Goal: Task Accomplishment & Management: Manage account settings

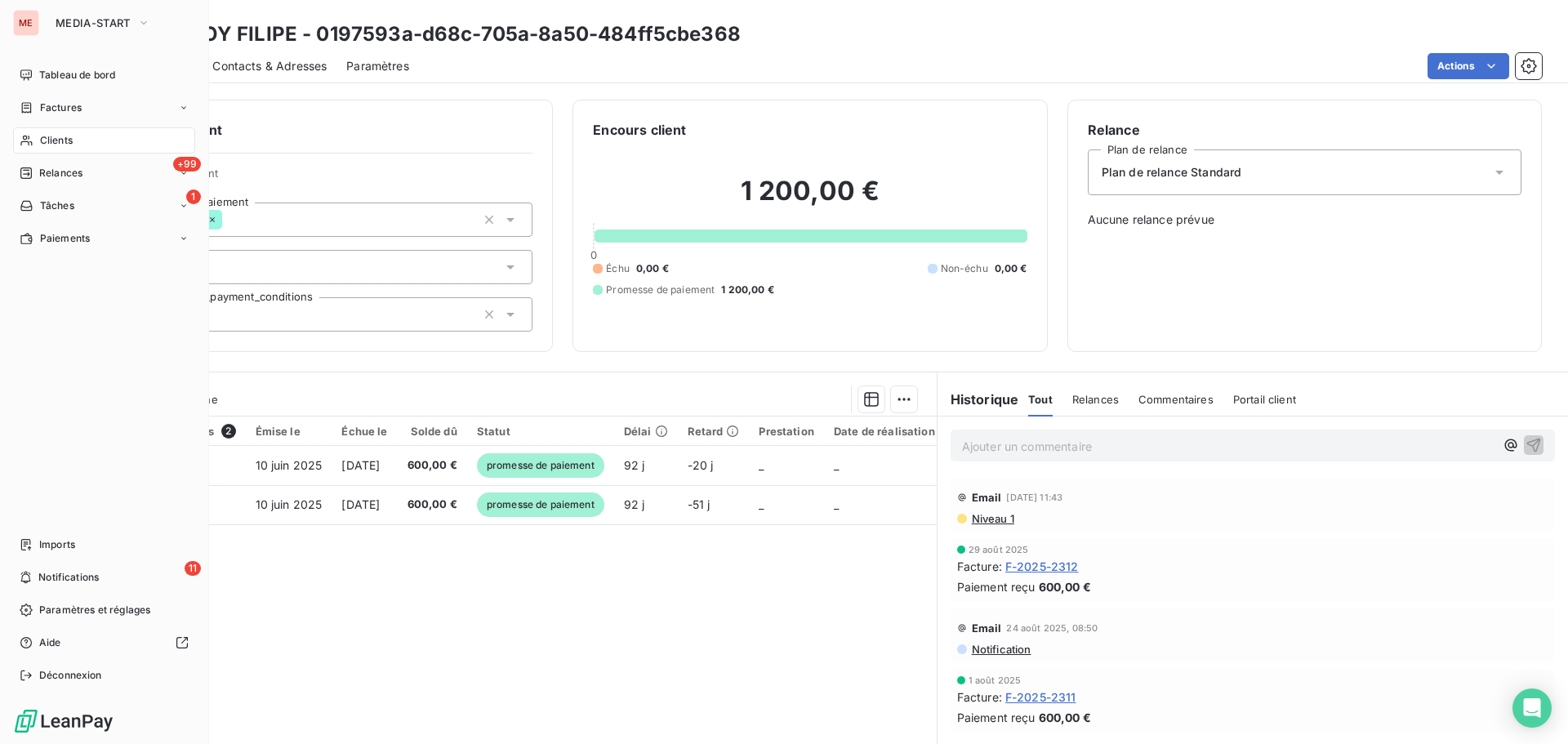
click at [30, 141] on icon at bounding box center [26, 140] width 13 height 13
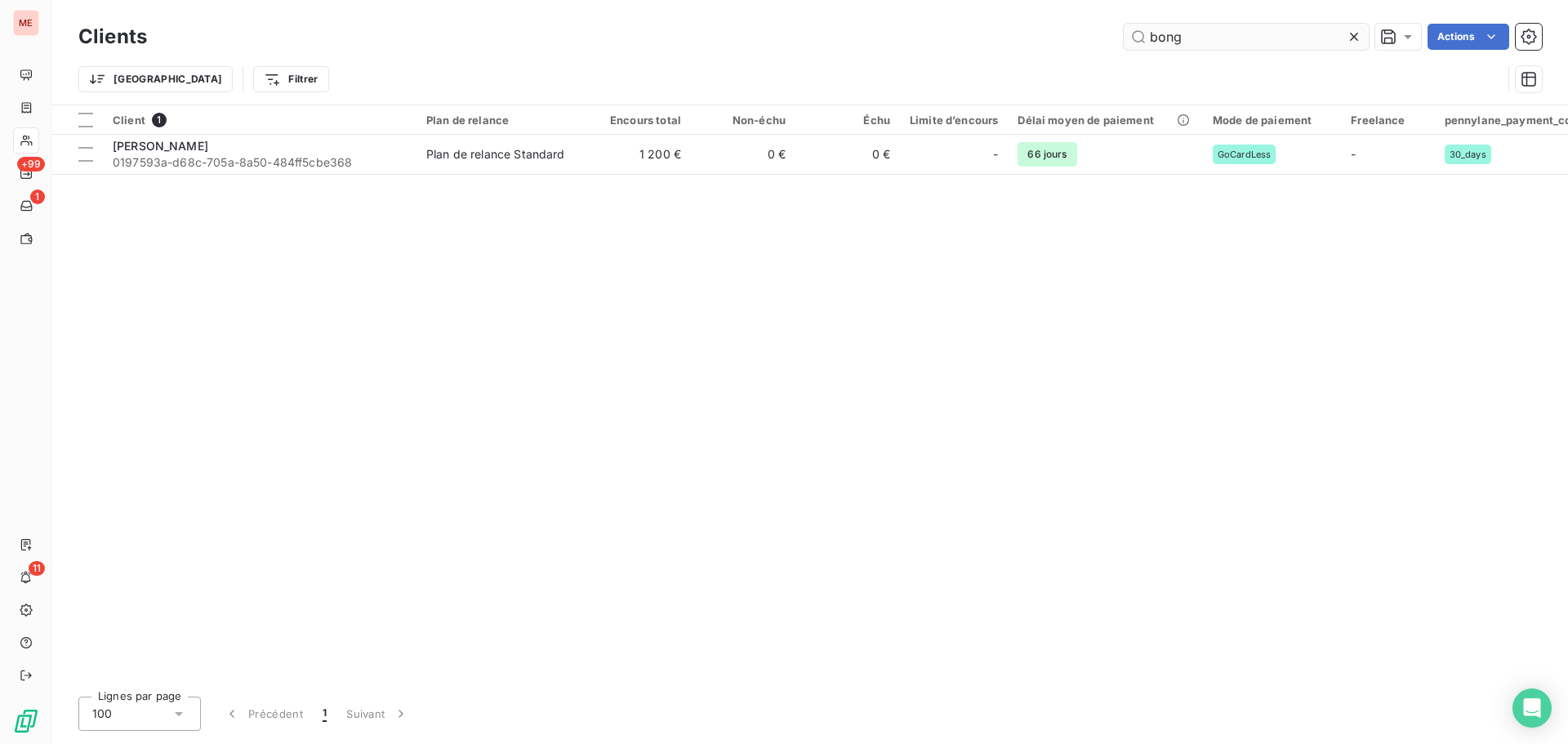
click at [1242, 39] on input "bong" at bounding box center [1246, 36] width 245 height 26
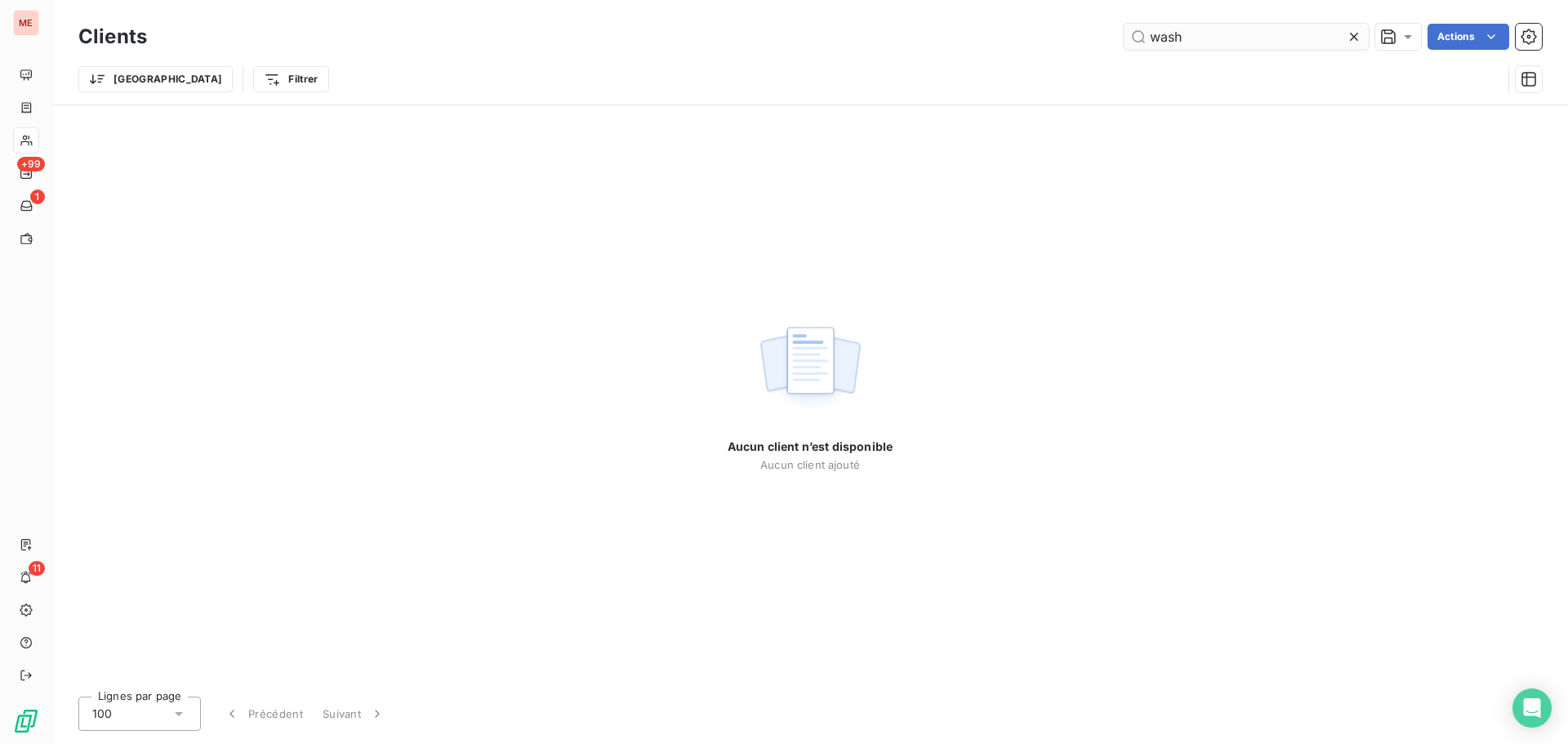
click at [1158, 32] on input "wash" at bounding box center [1246, 36] width 245 height 26
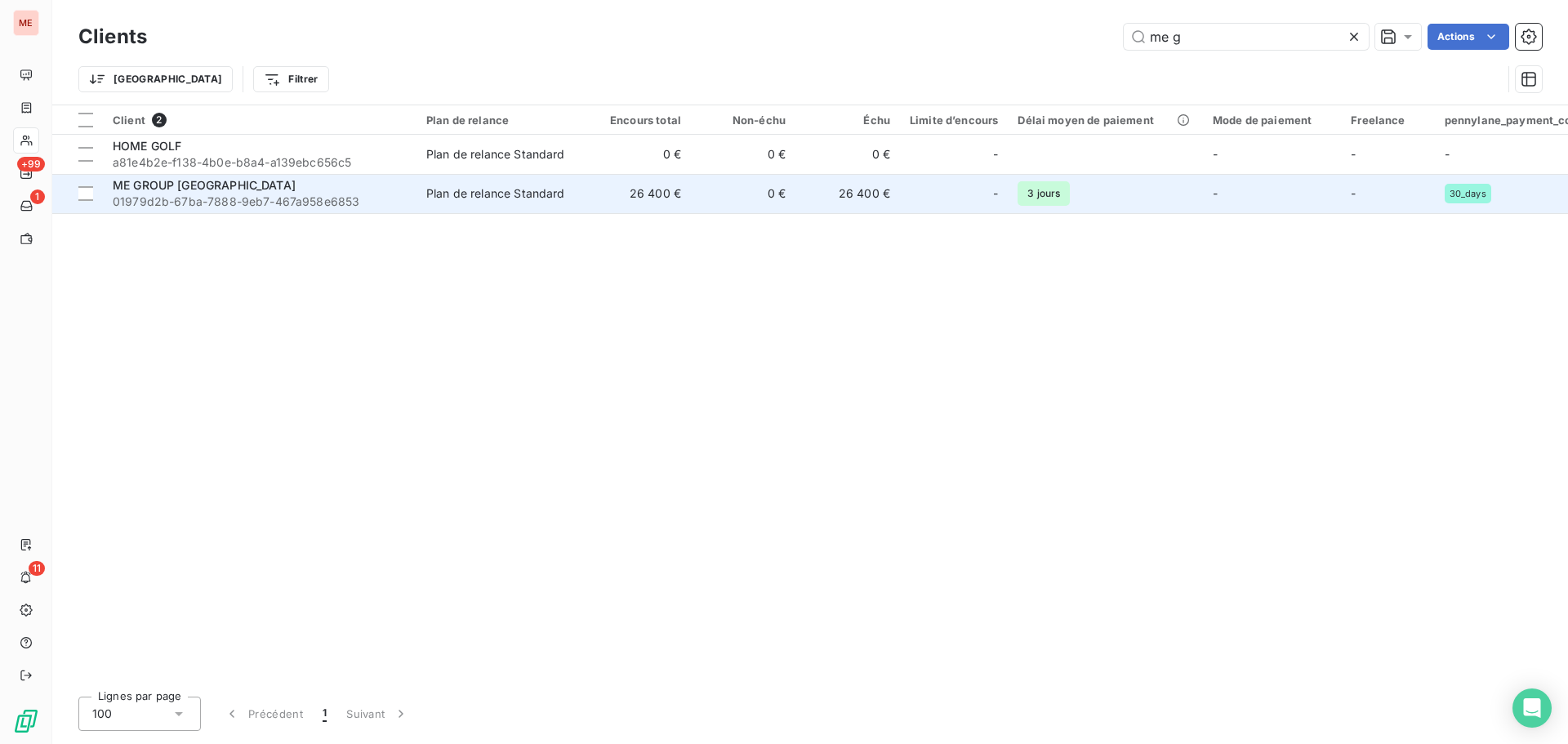
type input "me g"
click at [306, 185] on div "ME GROUP [GEOGRAPHIC_DATA]" at bounding box center [260, 186] width 294 height 16
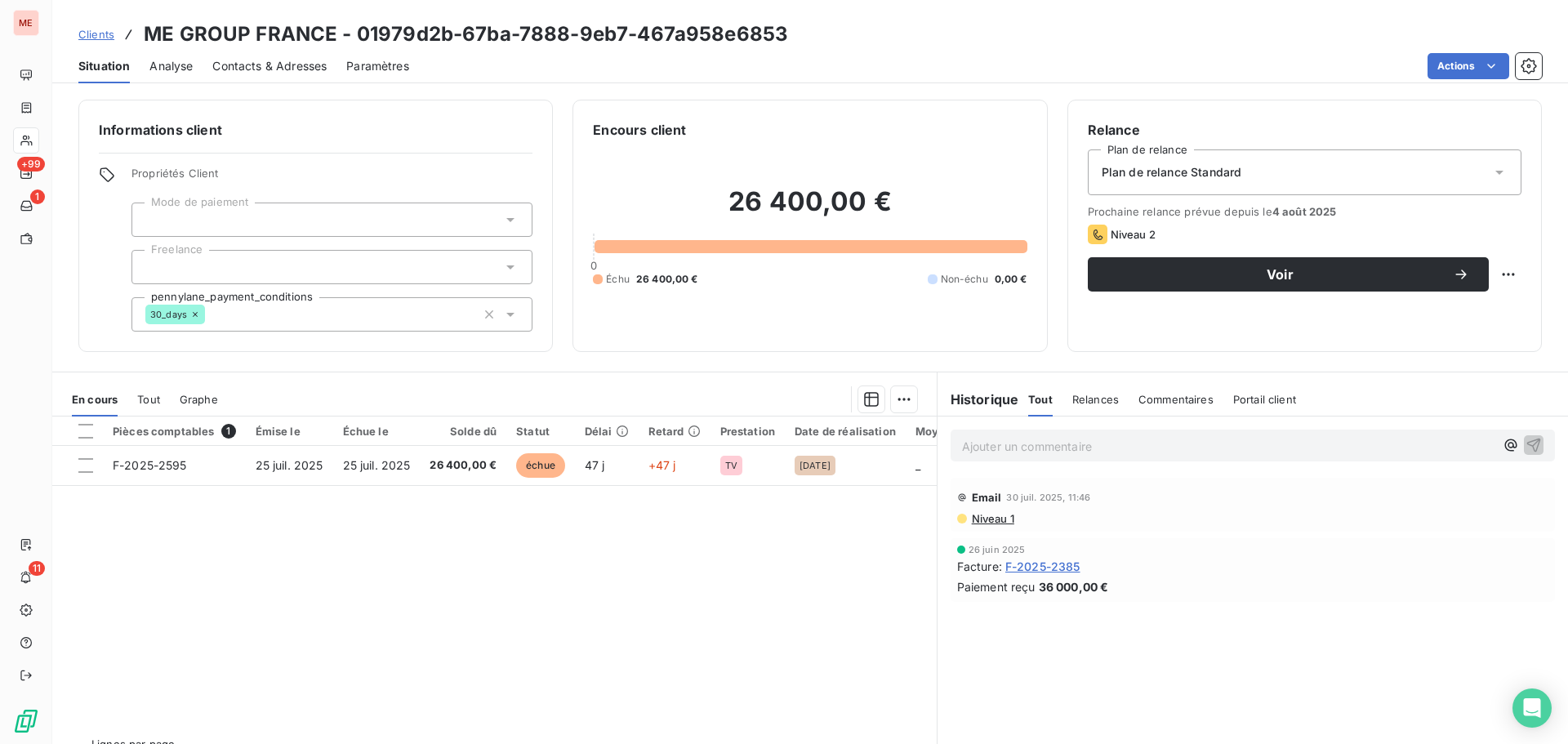
click at [240, 59] on span "Contacts & Adresses" at bounding box center [269, 66] width 114 height 16
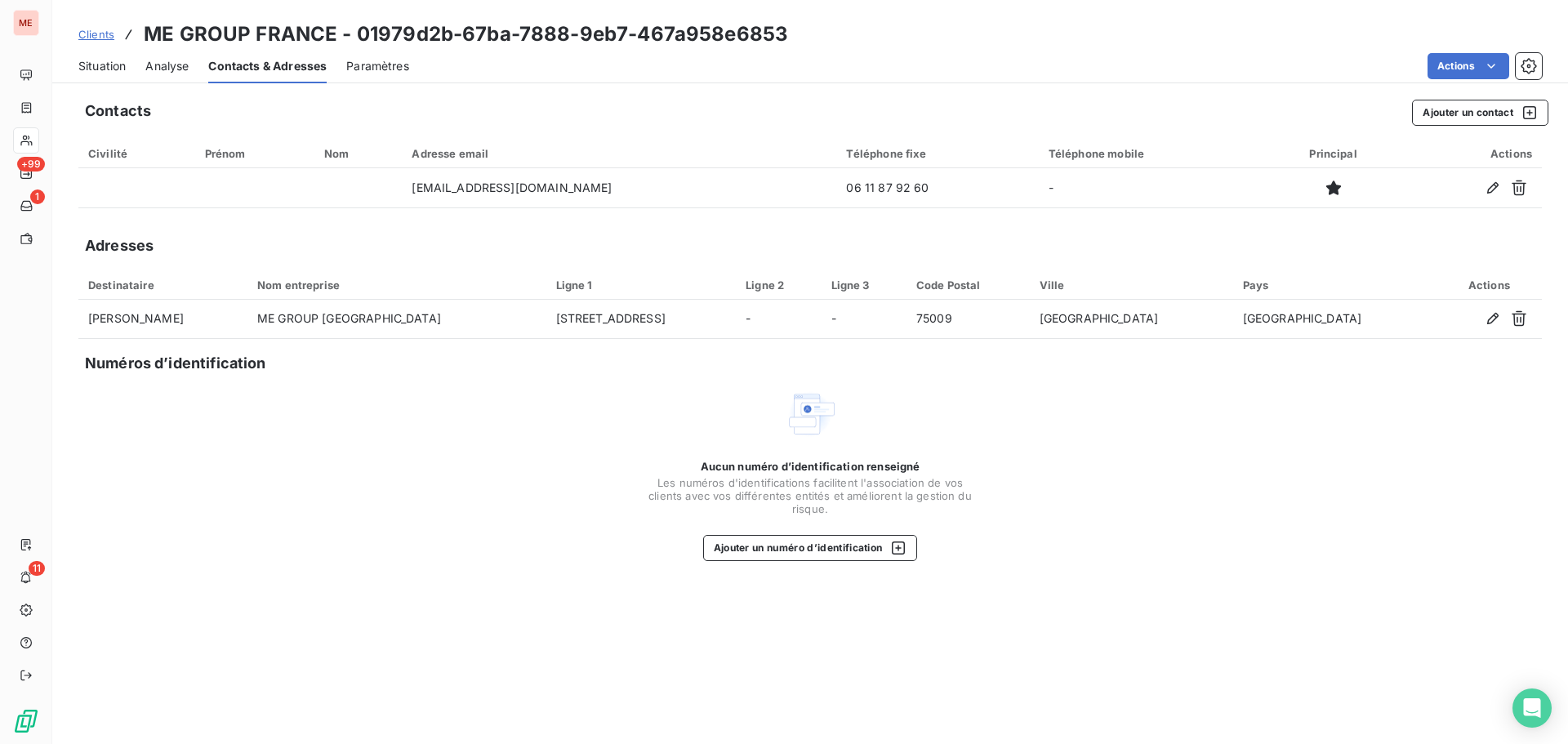
click at [106, 69] on span "Situation" at bounding box center [101, 66] width 48 height 16
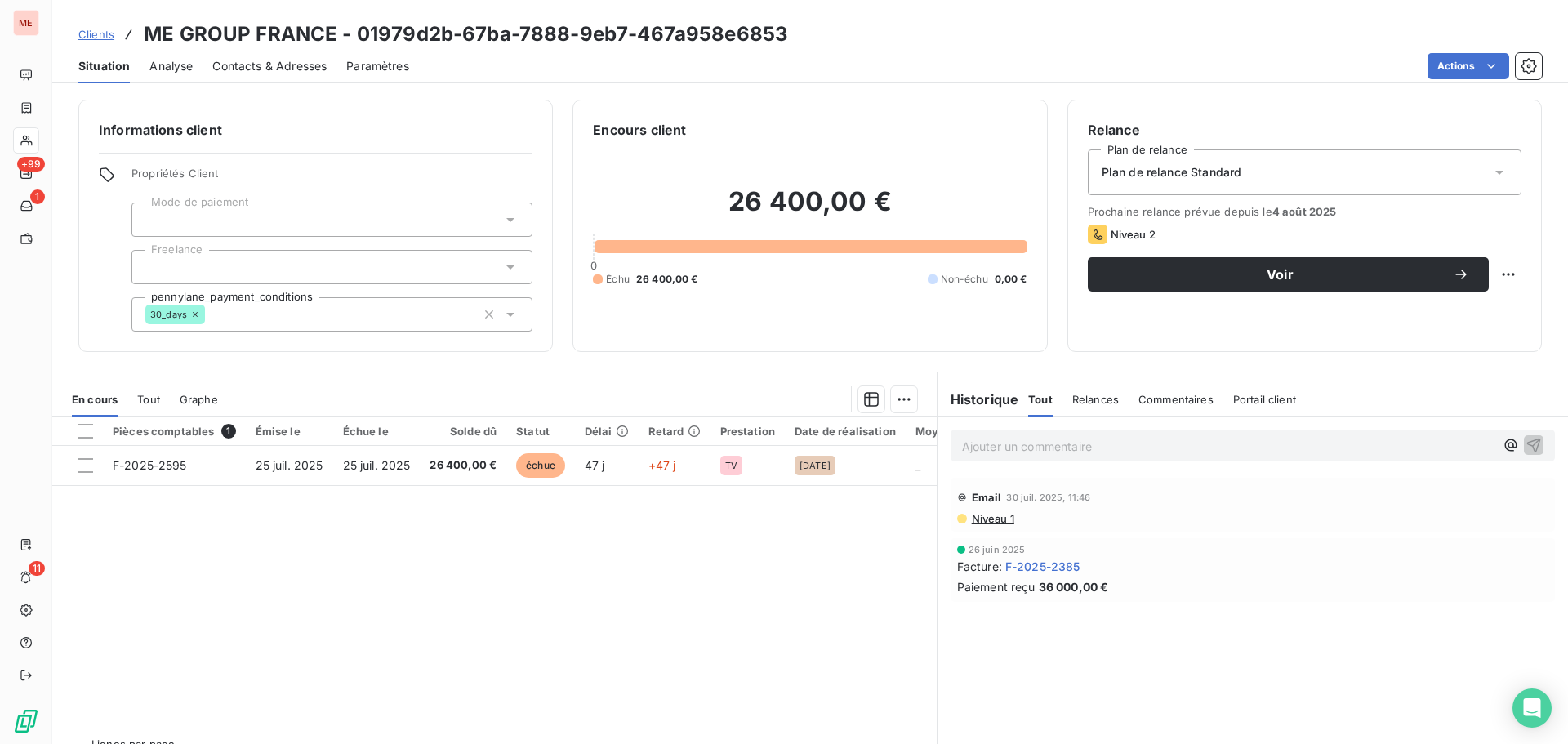
click at [255, 60] on span "Contacts & Adresses" at bounding box center [269, 66] width 114 height 16
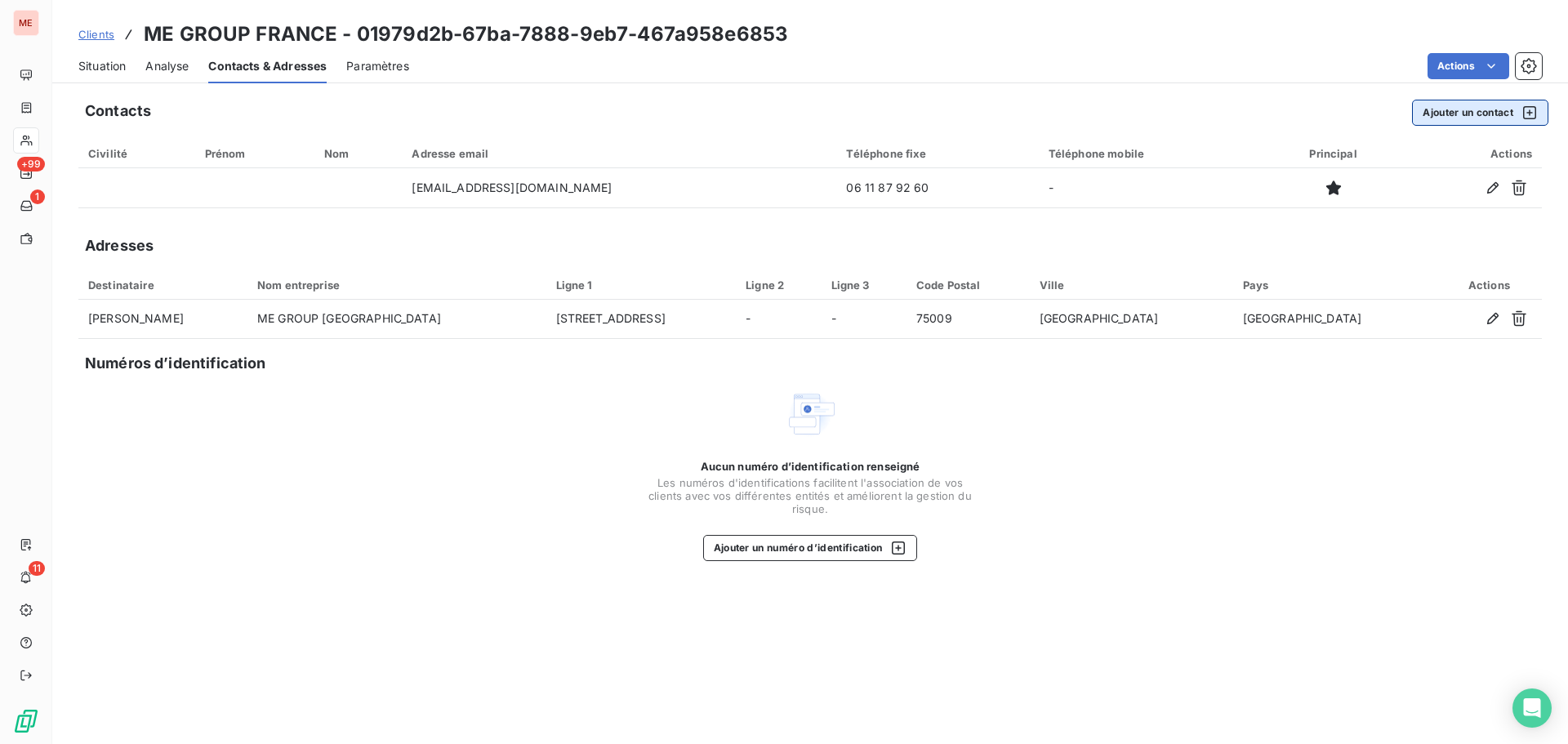
click at [1447, 115] on button "Ajouter un contact" at bounding box center [1480, 112] width 136 height 26
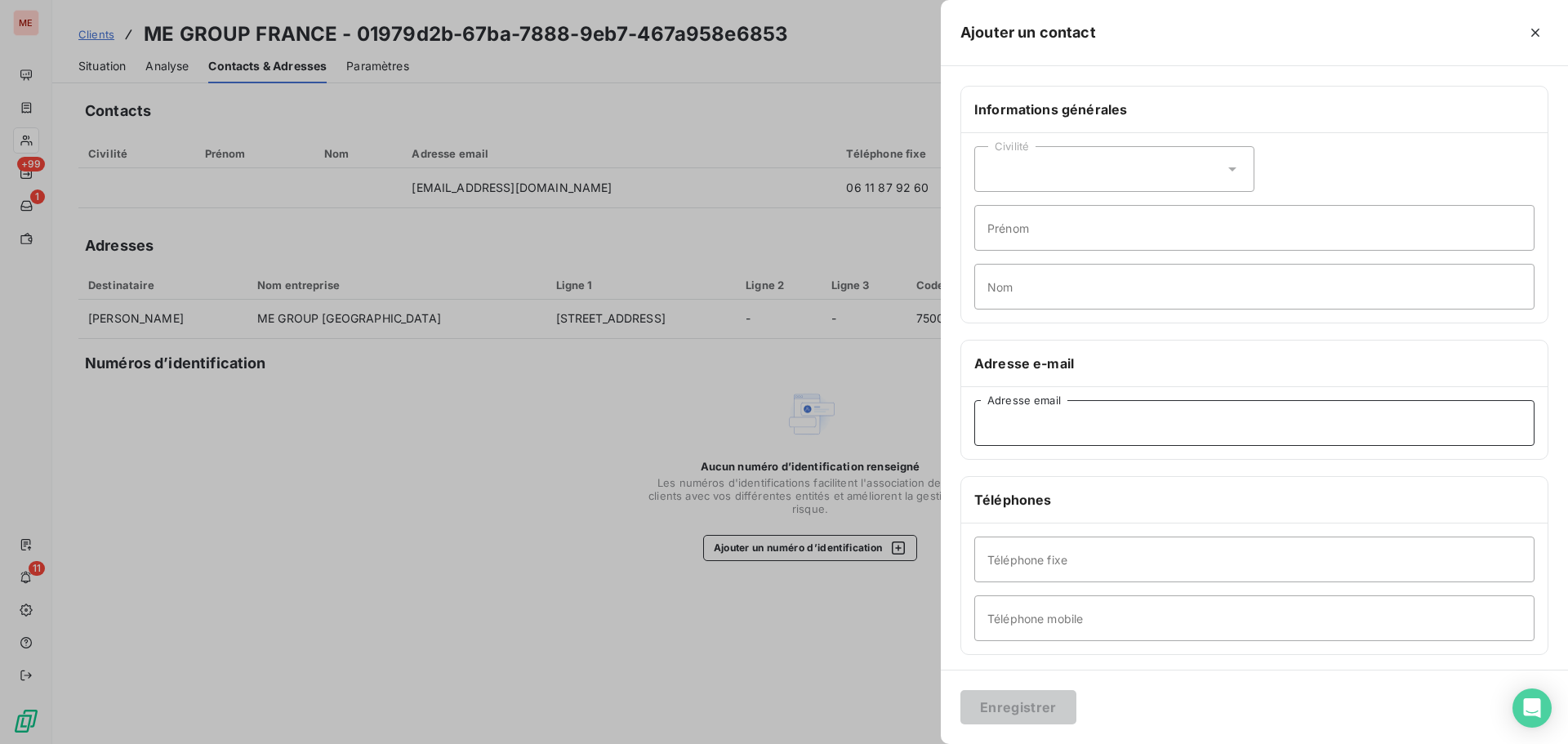
click at [1057, 416] on input "Adresse email" at bounding box center [1254, 423] width 560 height 46
paste input "[EMAIL_ADDRESS][DOMAIN_NAME]"
type input "[EMAIL_ADDRESS][DOMAIN_NAME]"
click at [1027, 708] on button "Enregistrer" at bounding box center [1018, 707] width 116 height 34
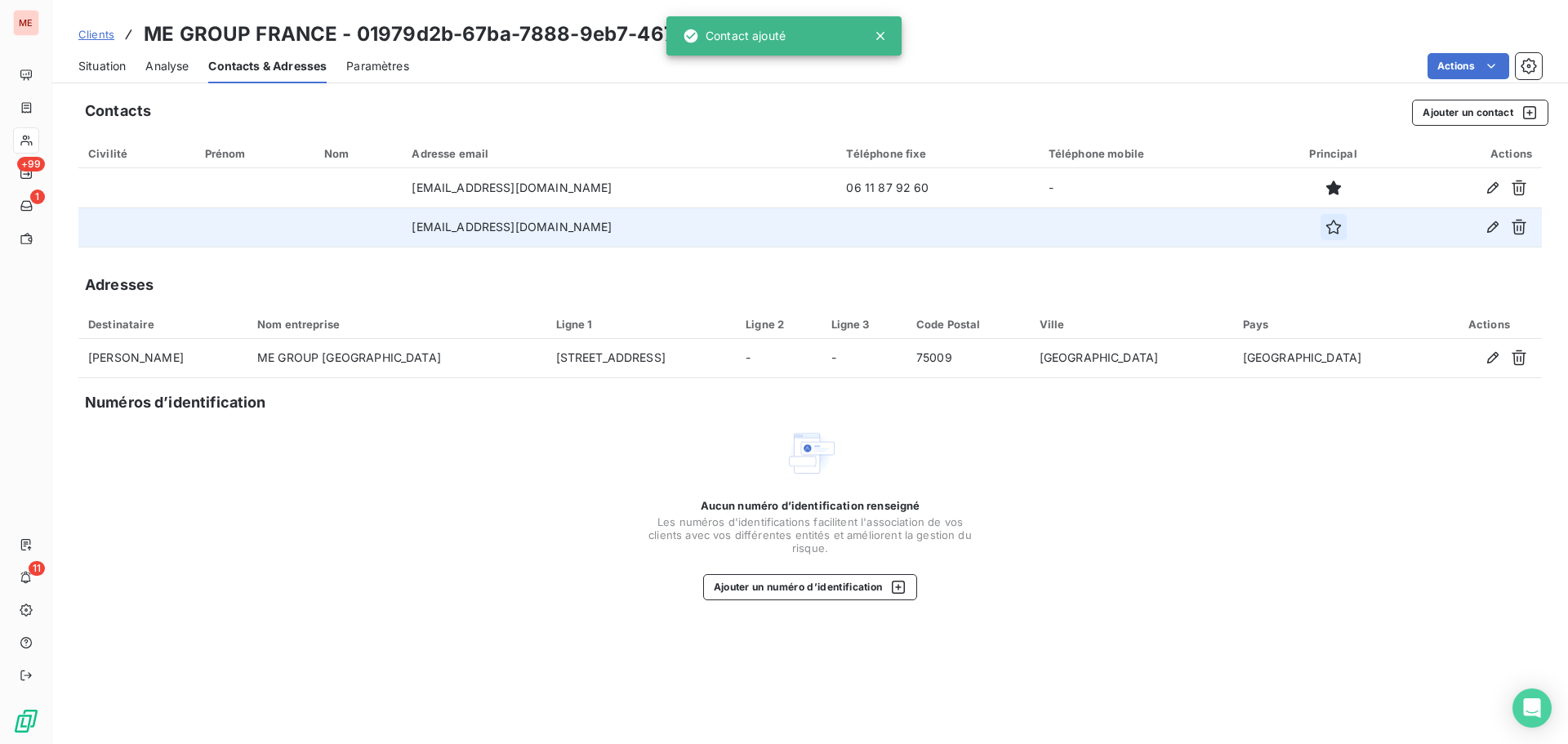
click at [1325, 230] on icon "button" at bounding box center [1333, 227] width 16 height 16
click at [112, 58] on span "Situation" at bounding box center [101, 66] width 48 height 16
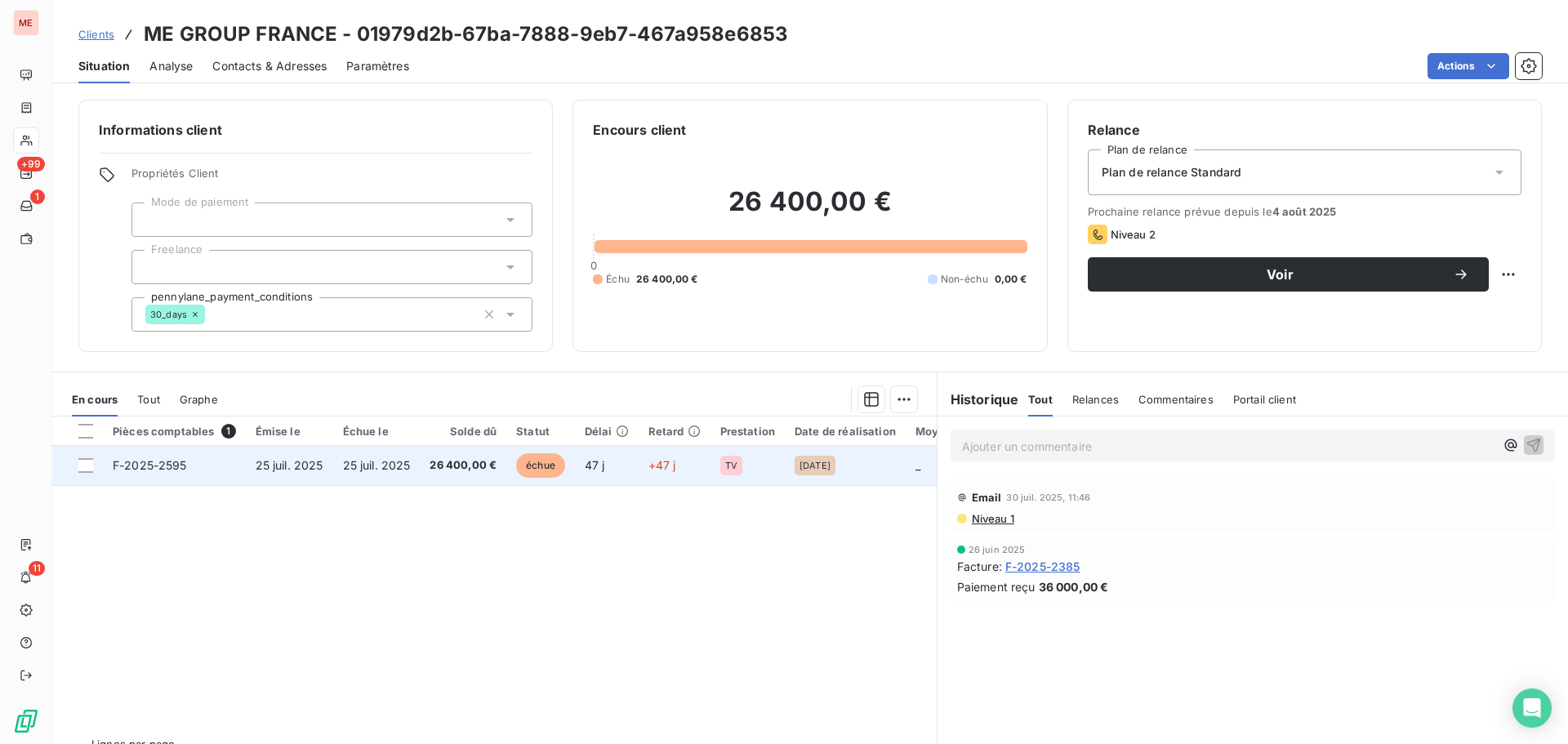
click at [468, 467] on span "26 400,00 €" at bounding box center [463, 466] width 67 height 16
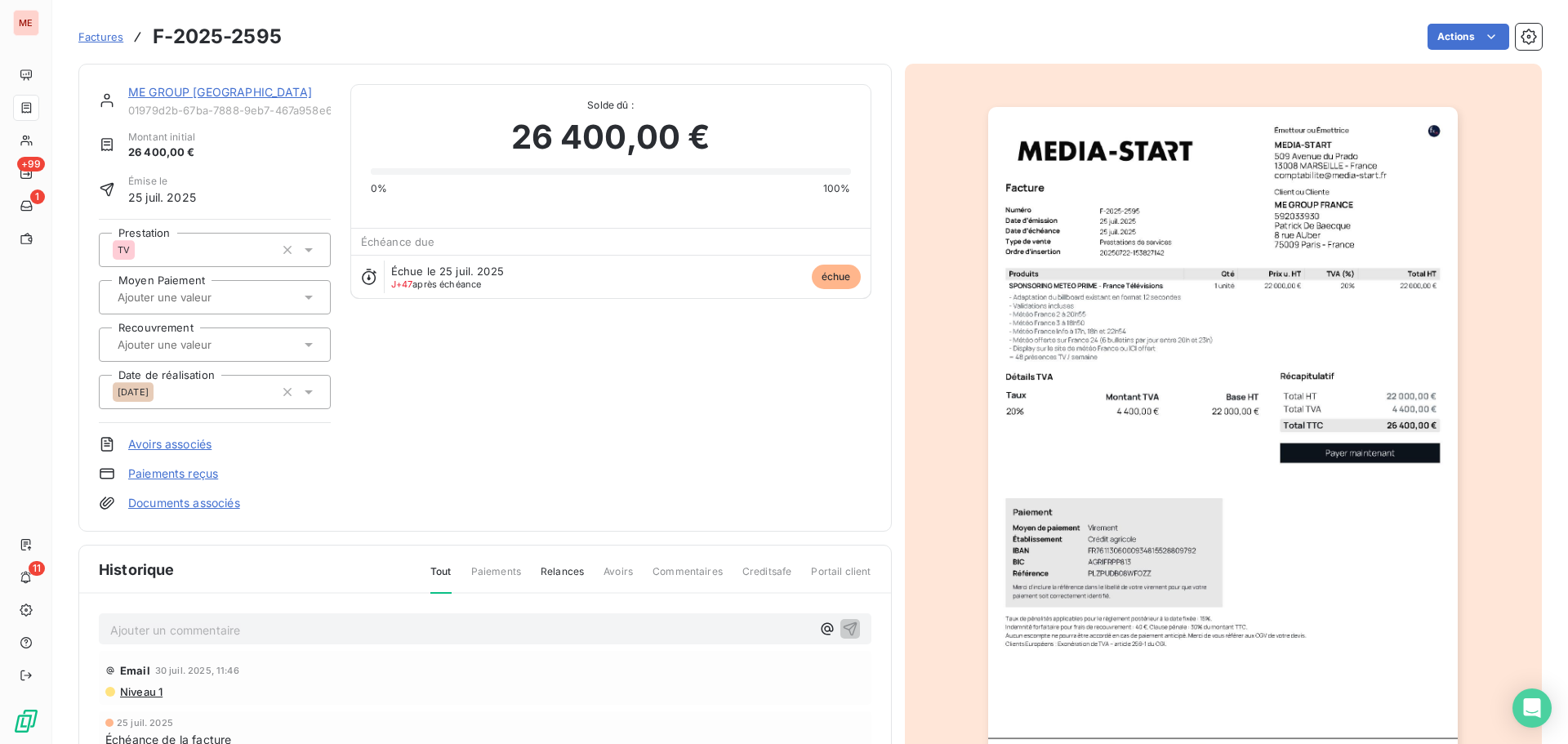
click at [1102, 276] on img "button" at bounding box center [1222, 439] width 469 height 665
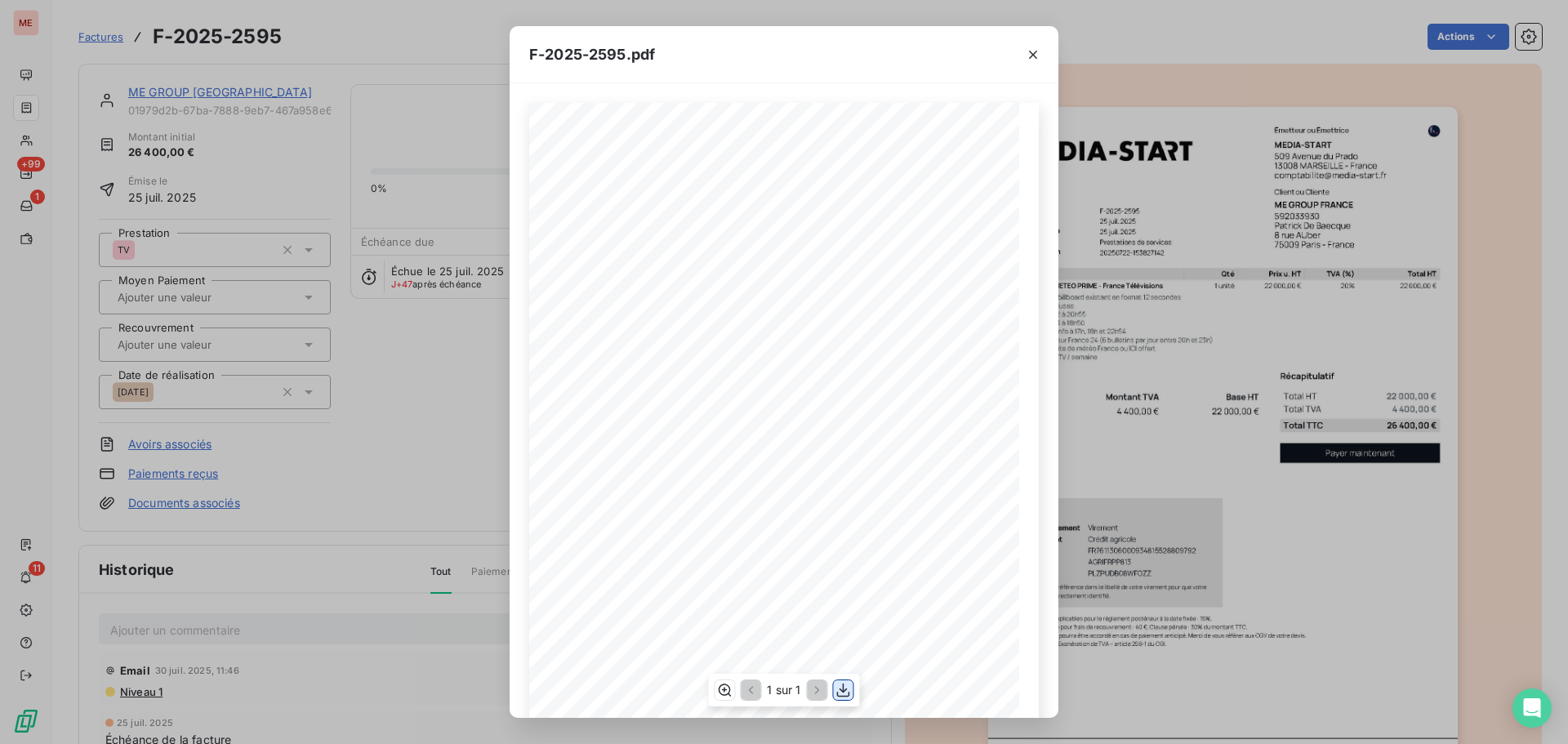
click at [840, 690] on icon "button" at bounding box center [843, 690] width 16 height 16
click at [388, 425] on div "F-2025-2595.pdf 22 000,00 € 4 400,00 € 26 400,00 € 0198417b- 9cf9- 710b- 8bd9- …" at bounding box center [784, 372] width 1568 height 744
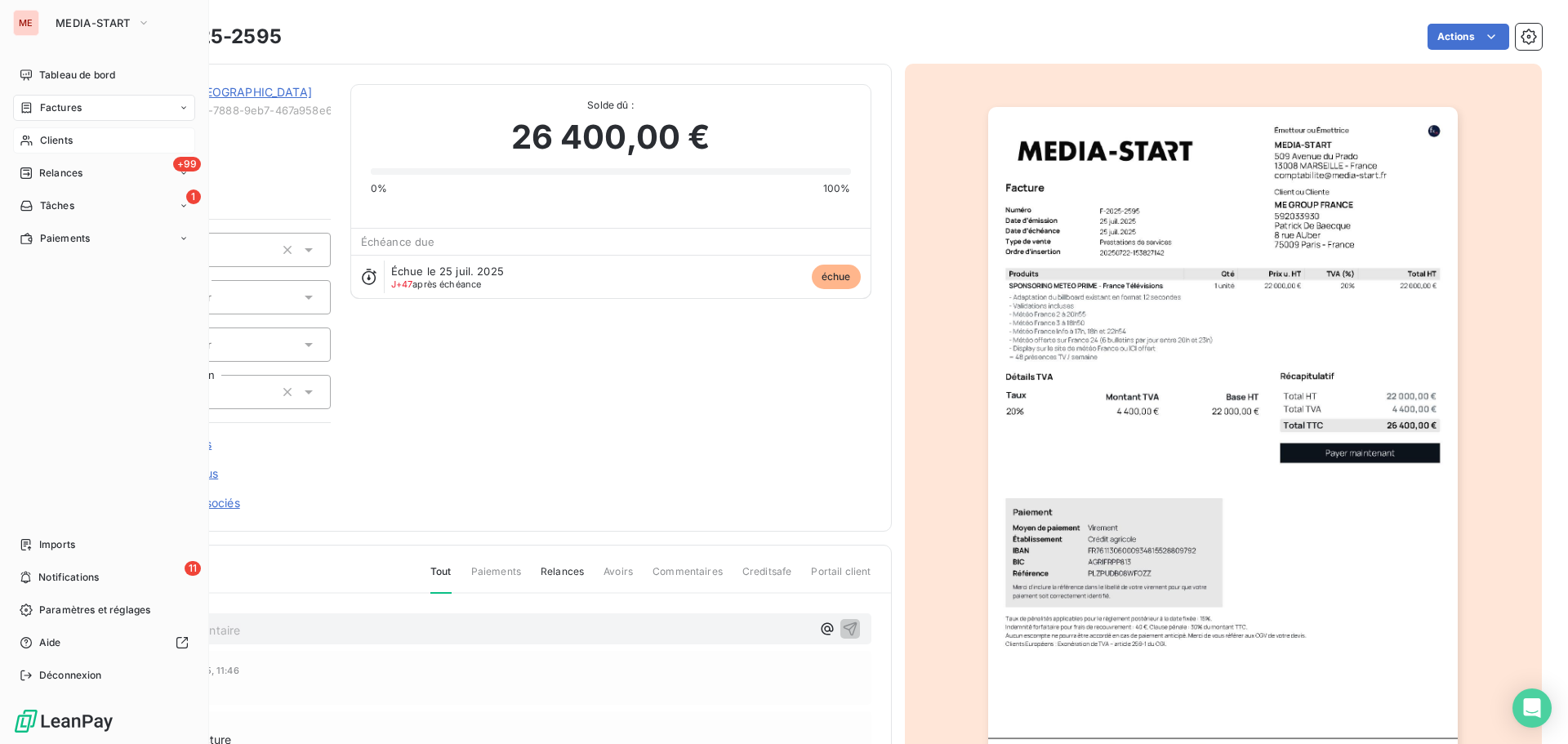
click at [32, 141] on icon at bounding box center [26, 140] width 13 height 13
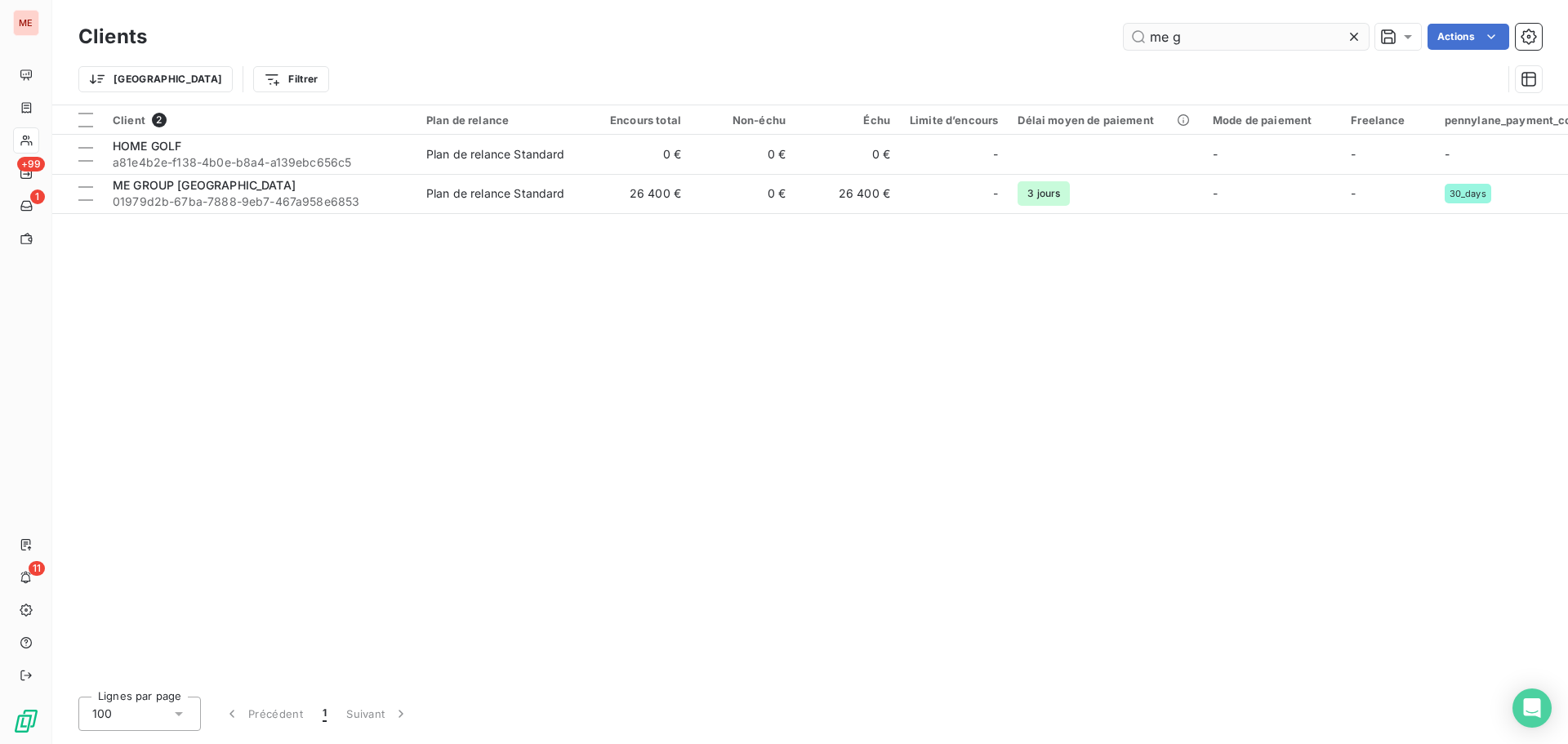
click at [1189, 36] on input "me g" at bounding box center [1246, 36] width 245 height 26
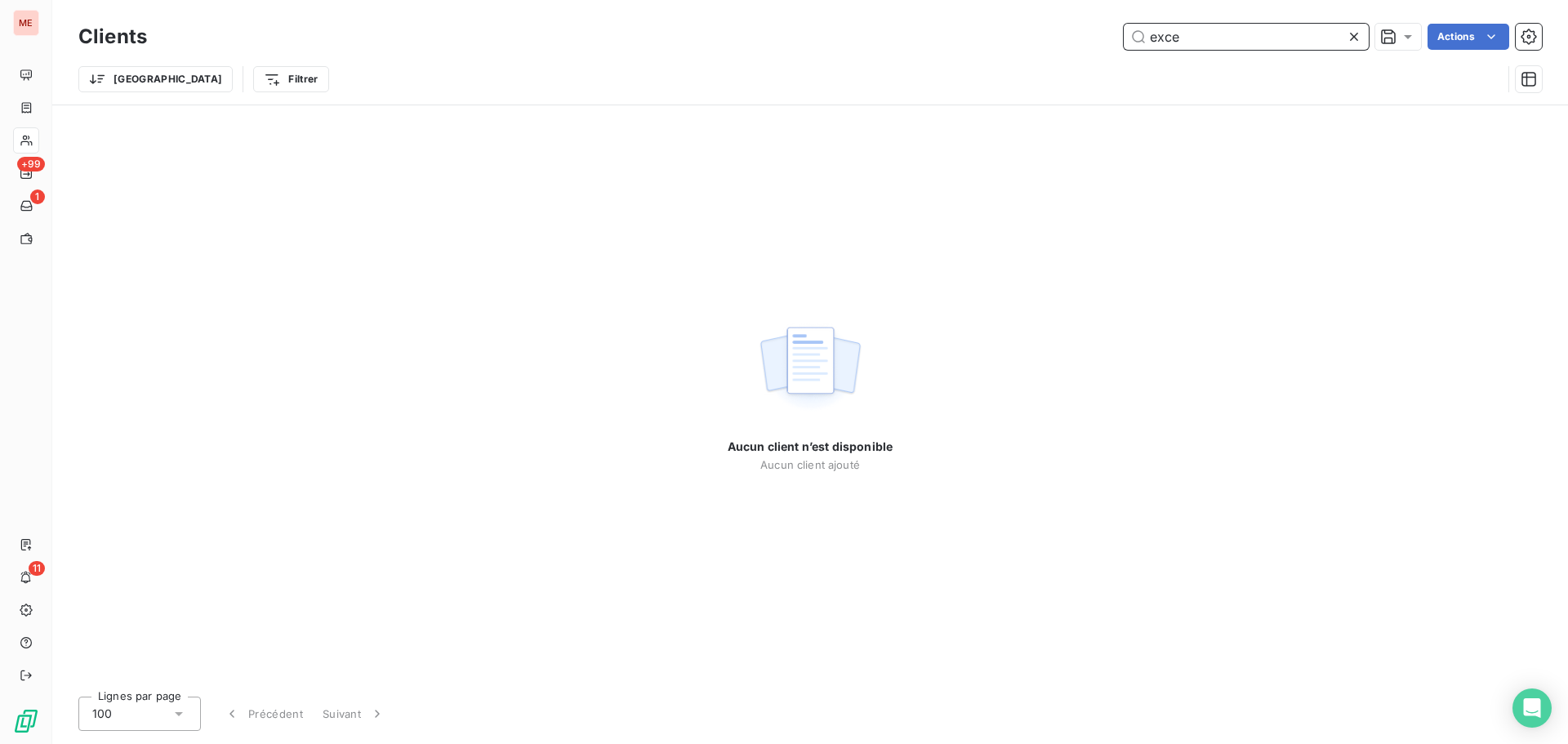
click at [1167, 33] on input "exce" at bounding box center [1246, 36] width 245 height 26
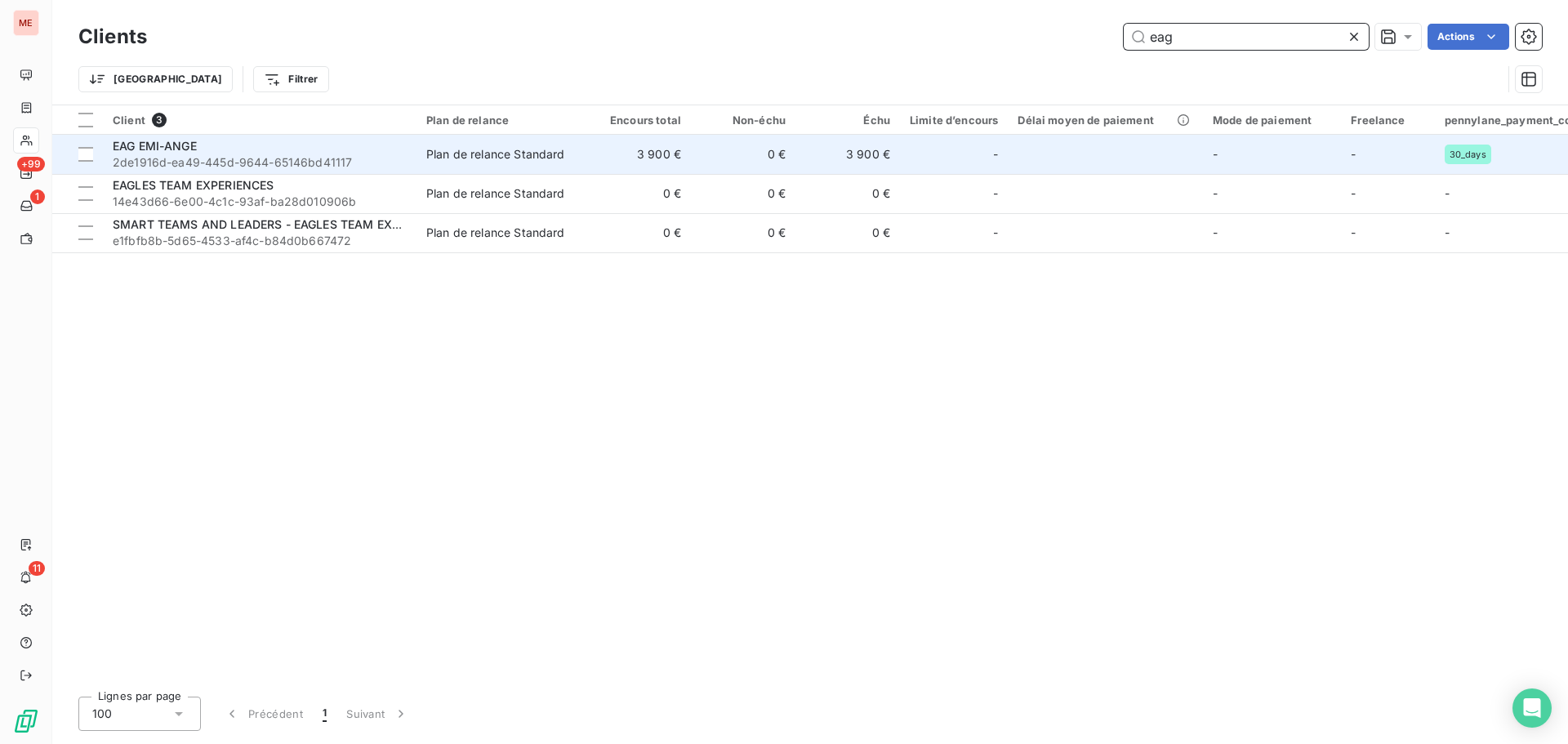
type input "eag"
click at [260, 144] on div "EAG EMI-ANGE" at bounding box center [260, 146] width 294 height 16
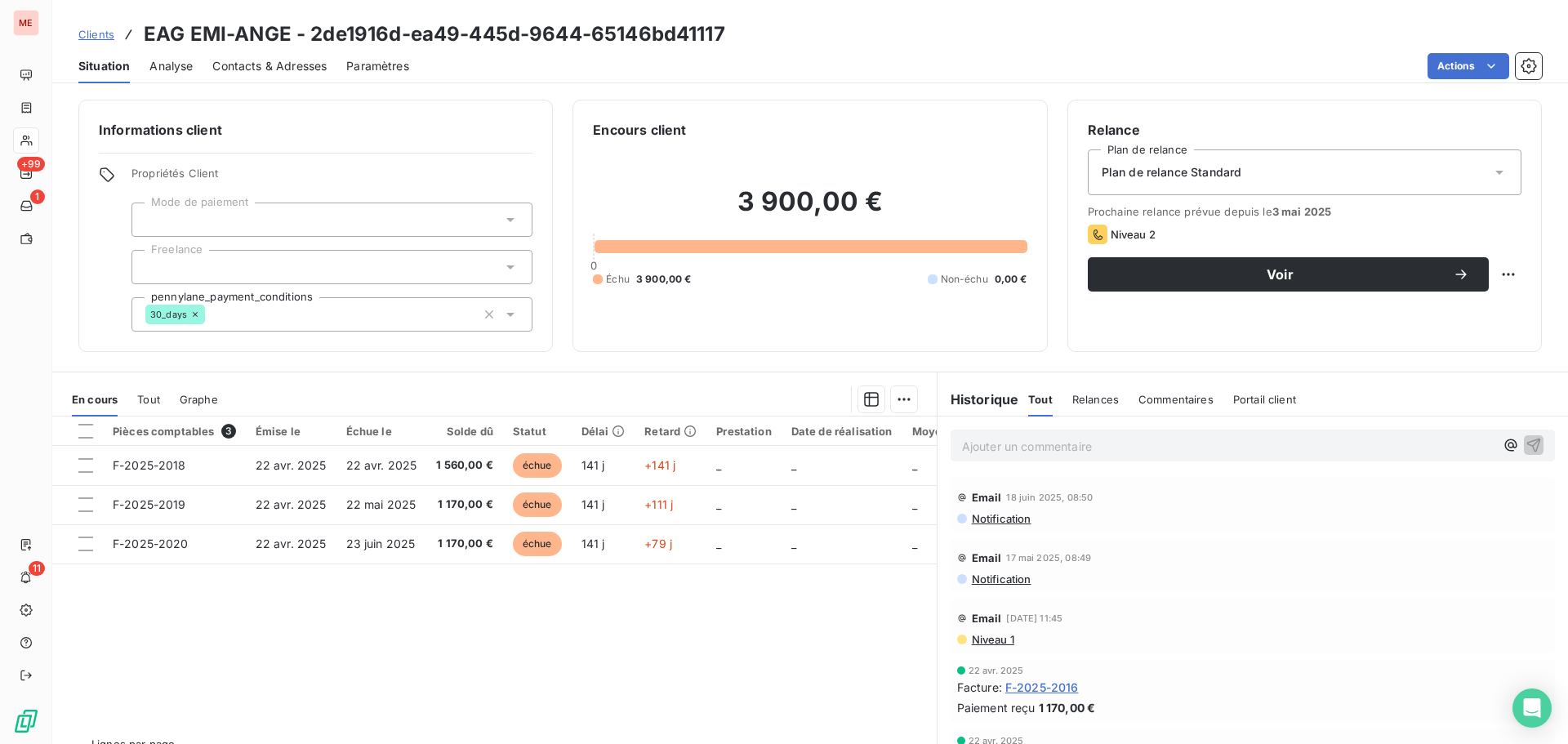
click at [974, 442] on p "Ajouter un commentaire ﻿" at bounding box center [1228, 446] width 533 height 21
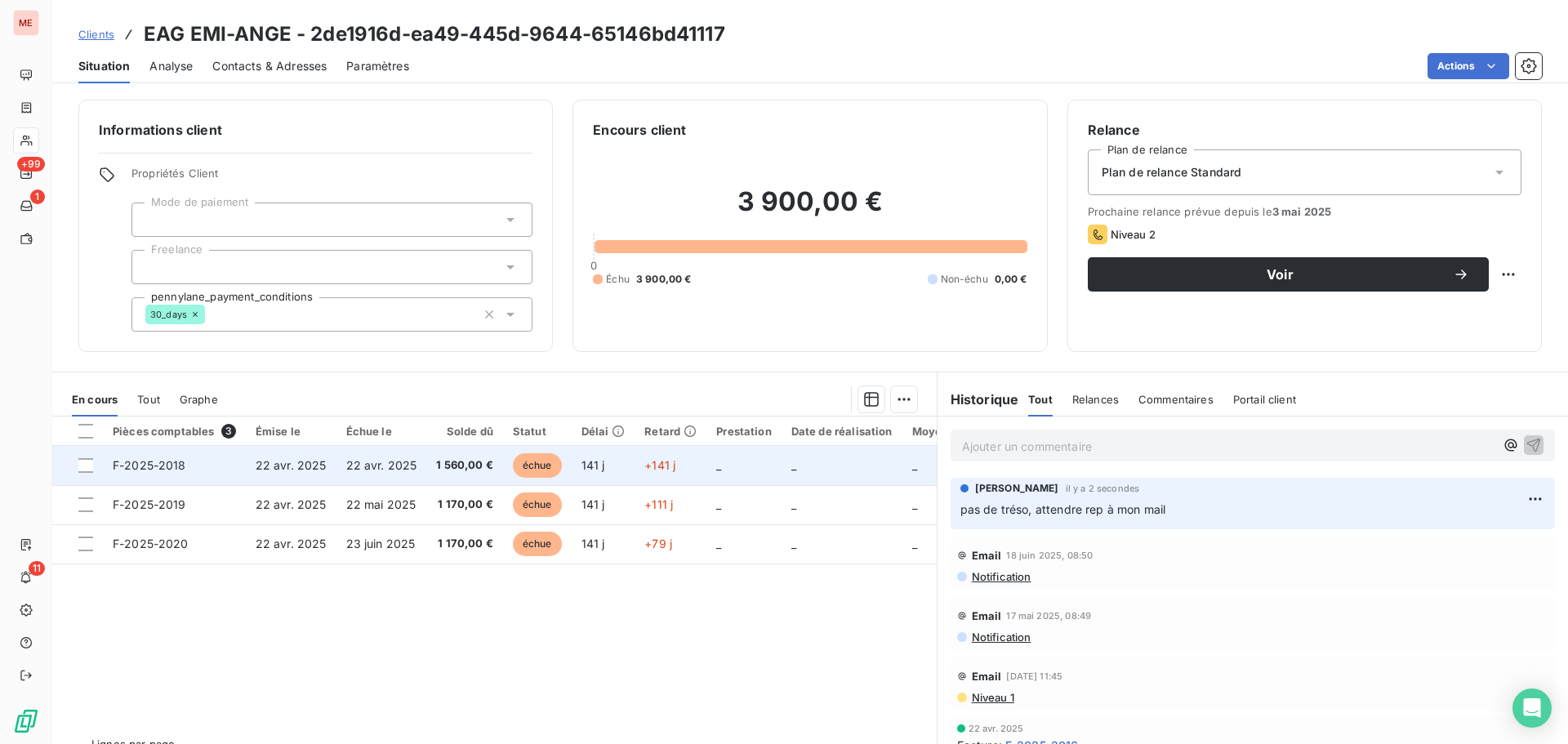
click at [367, 460] on span "22 avr. 2025" at bounding box center [381, 465] width 71 height 13
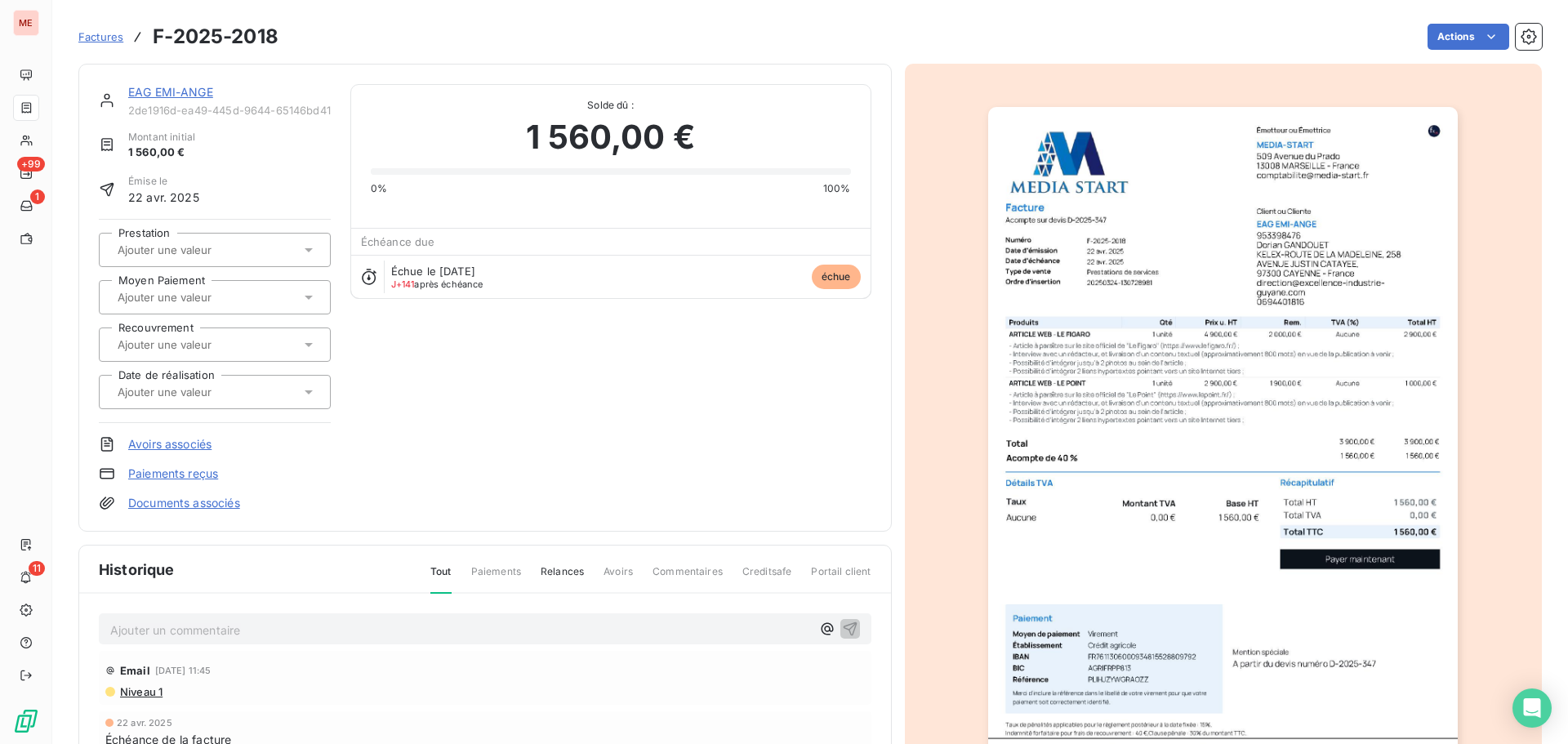
click at [222, 349] on input "text" at bounding box center [197, 345] width 164 height 14
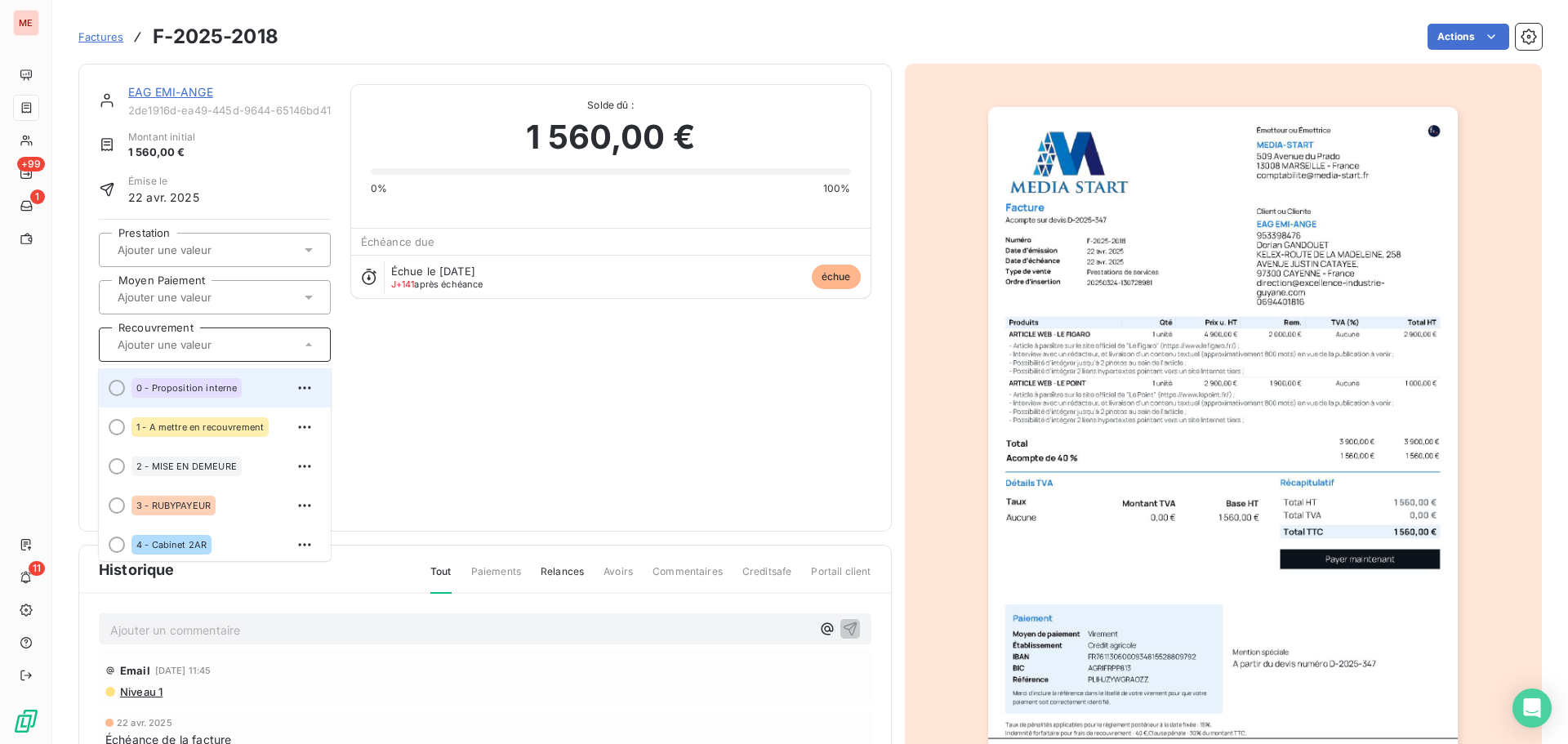
click at [232, 394] on div "0 - Proposition interne" at bounding box center [187, 388] width 110 height 20
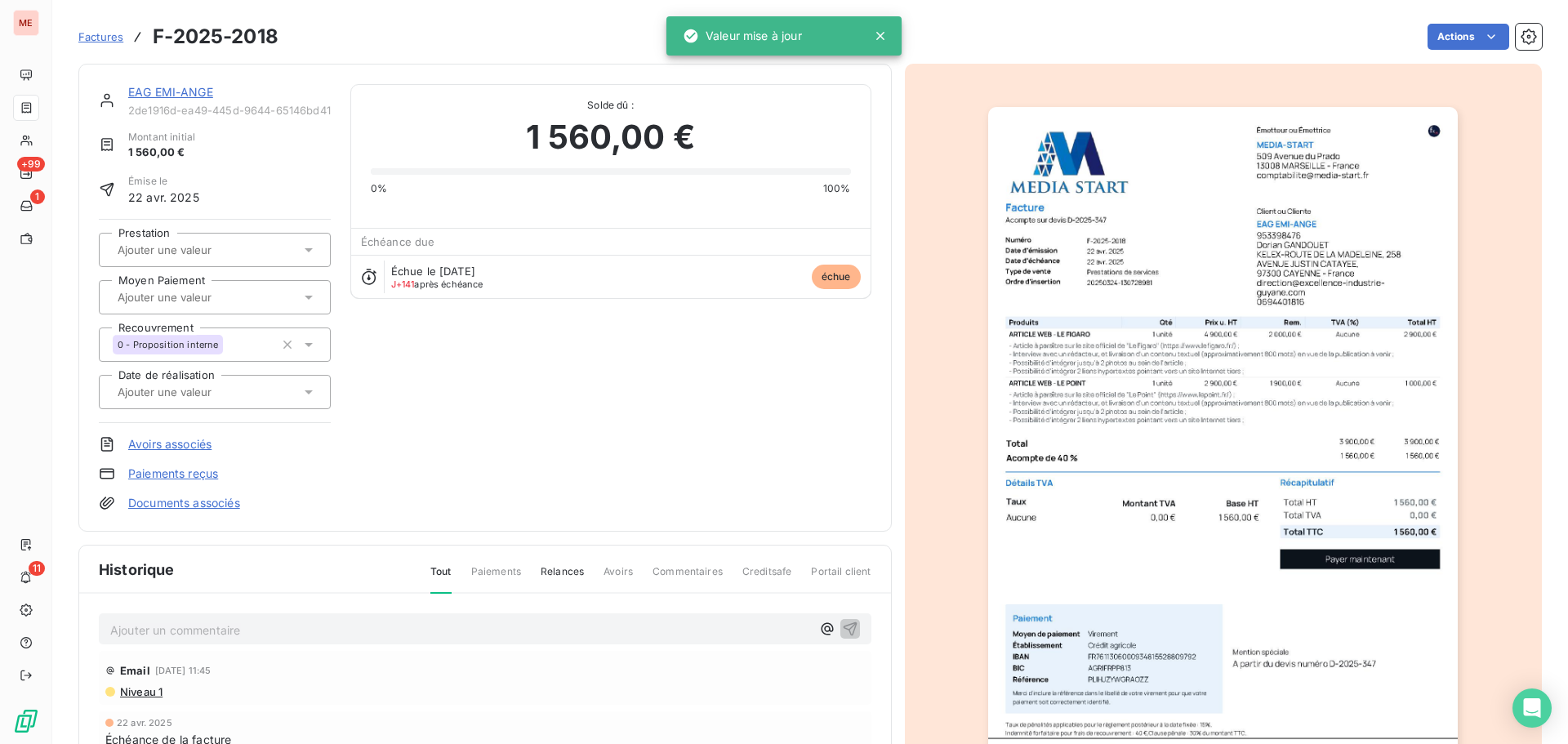
click at [161, 94] on link "EAG EMI-ANGE" at bounding box center [170, 92] width 85 height 13
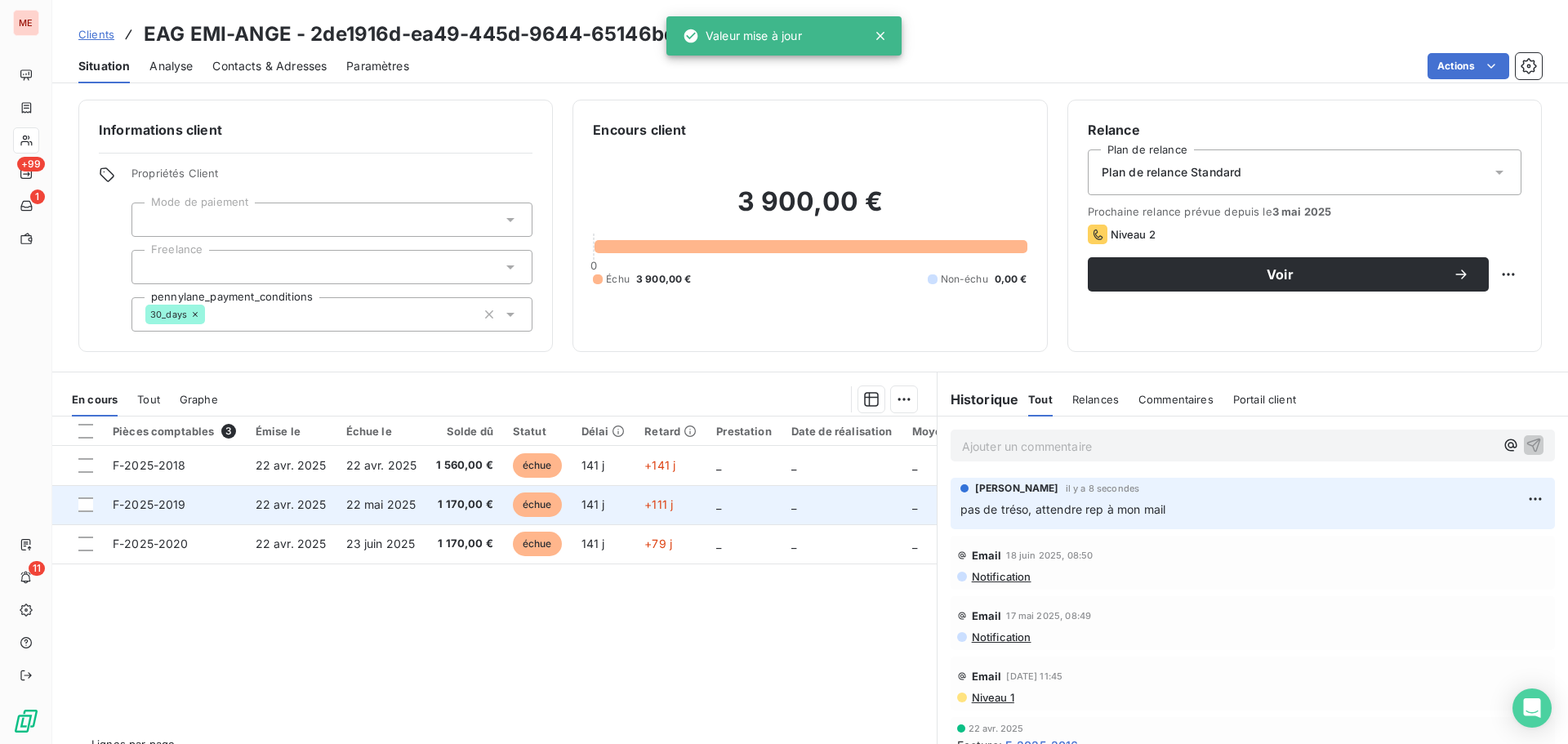
click at [299, 517] on td "22 avr. 2025" at bounding box center [291, 505] width 91 height 39
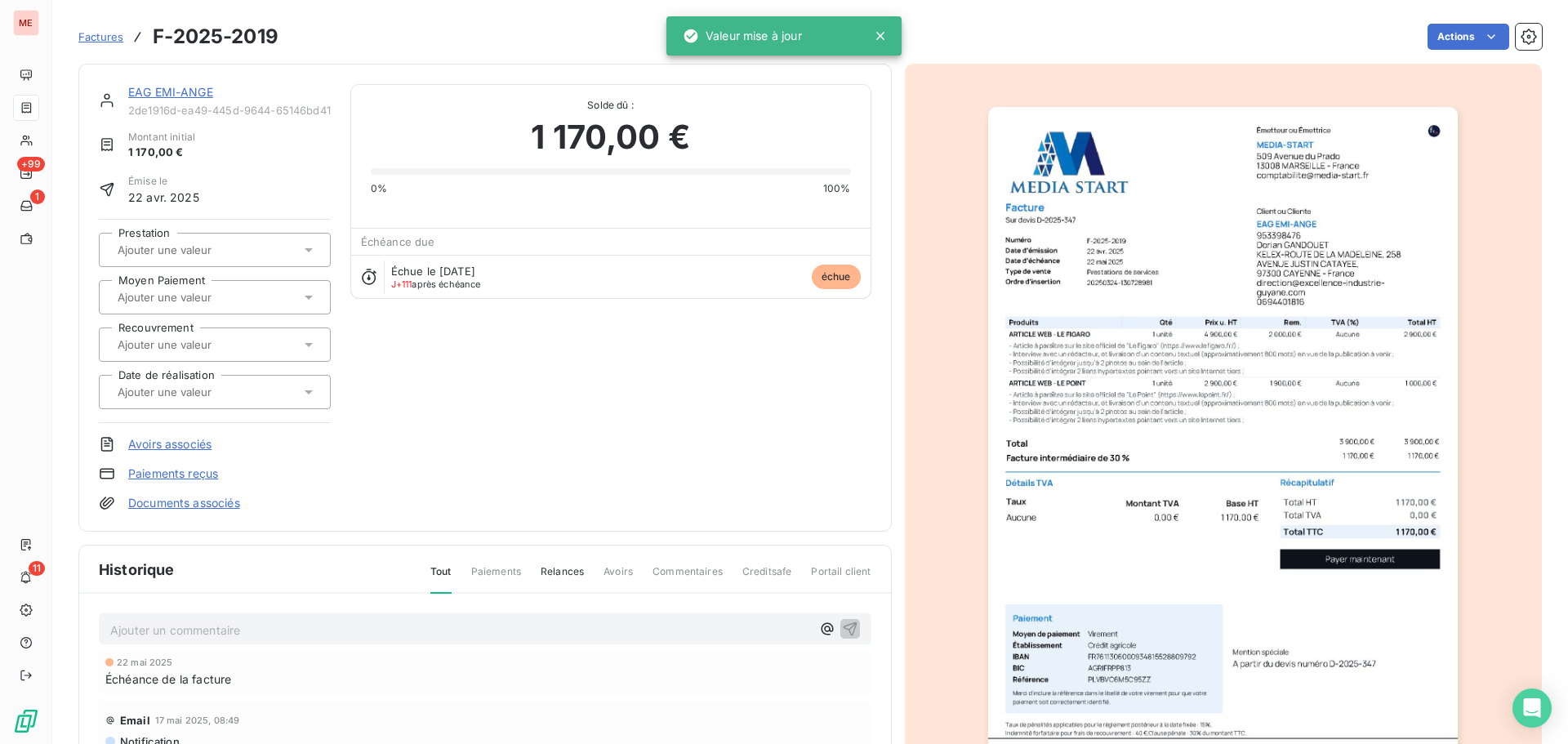
click at [201, 342] on input "text" at bounding box center [197, 345] width 164 height 14
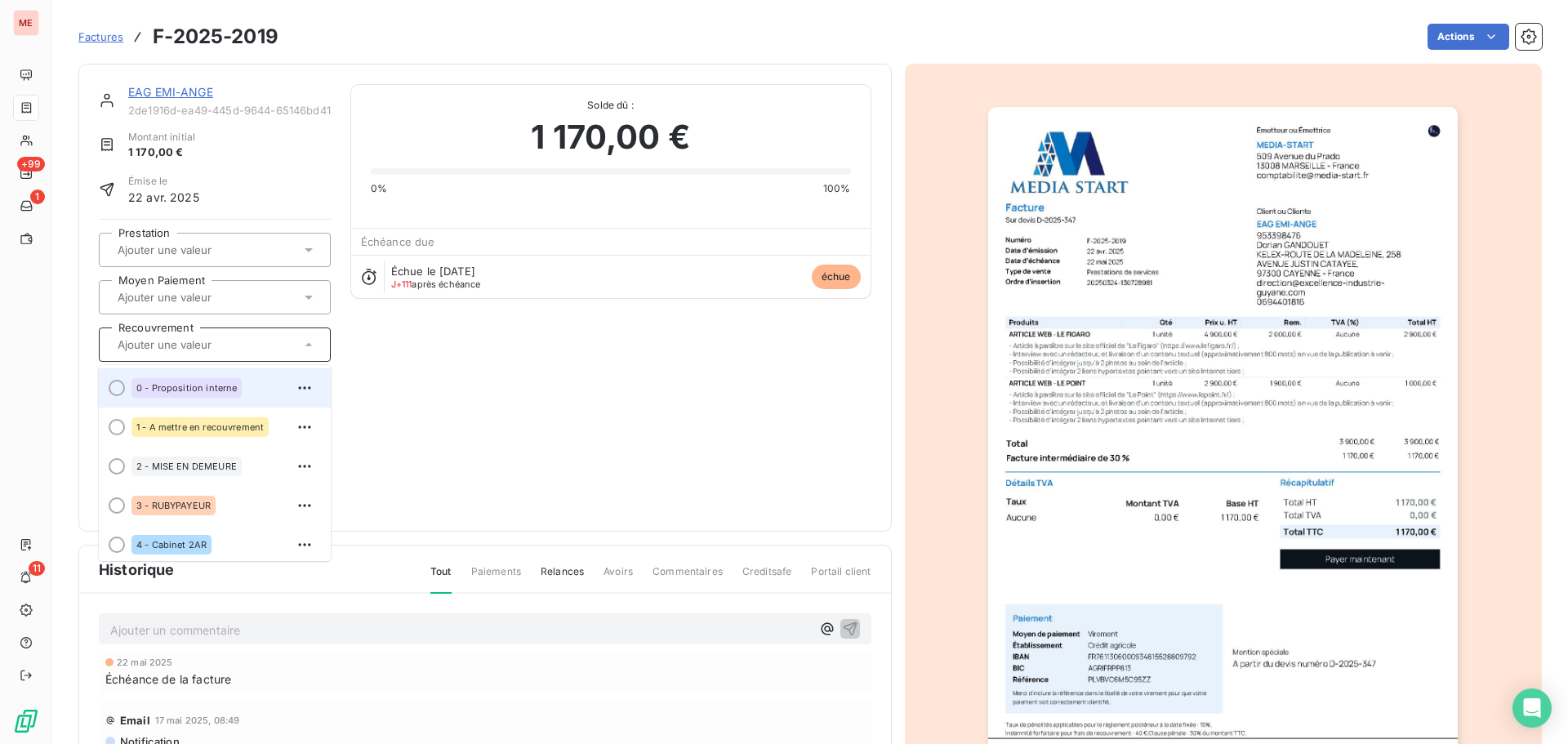
click at [201, 395] on div "0 - Proposition interne" at bounding box center [187, 388] width 110 height 20
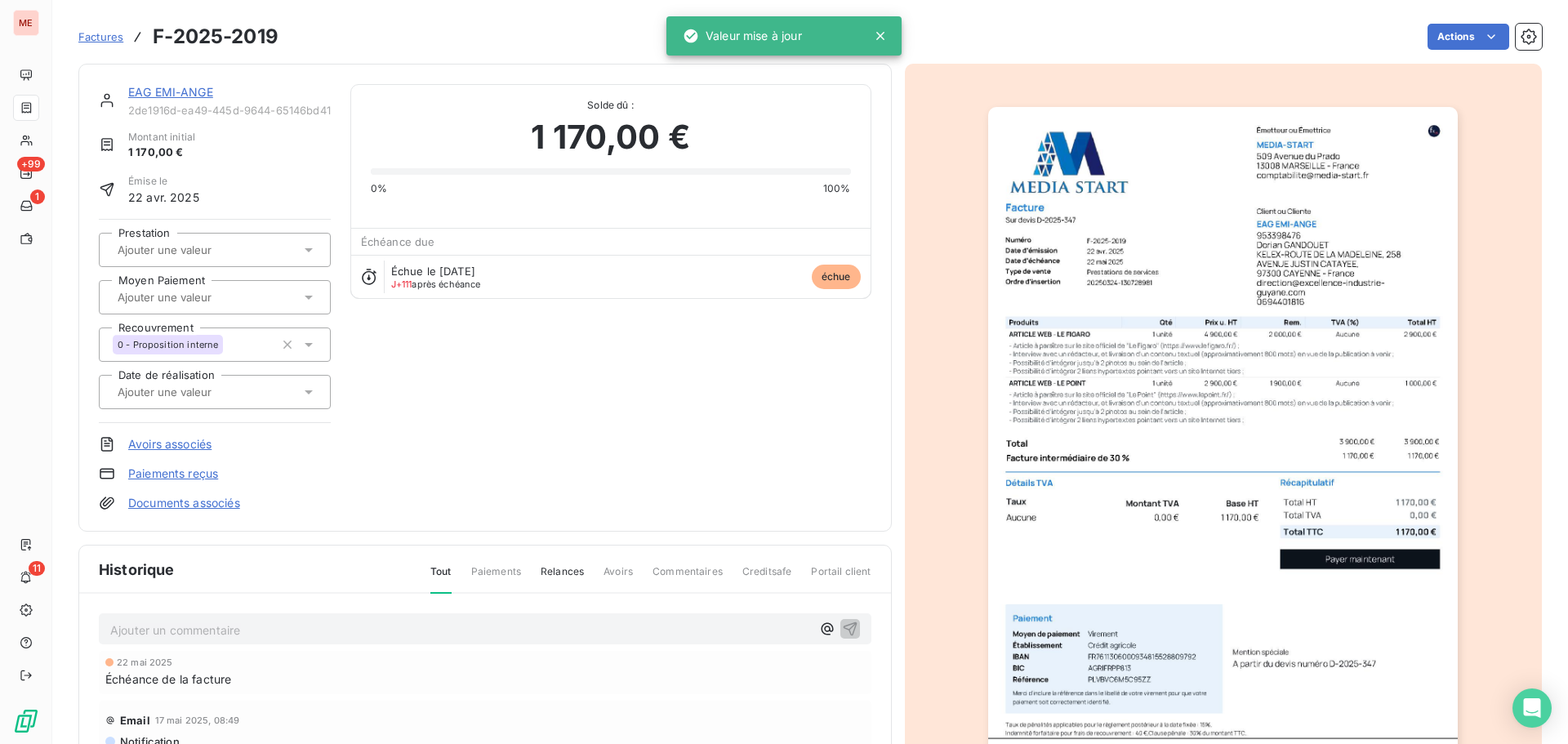
click at [156, 86] on link "EAG EMI-ANGE" at bounding box center [170, 92] width 85 height 13
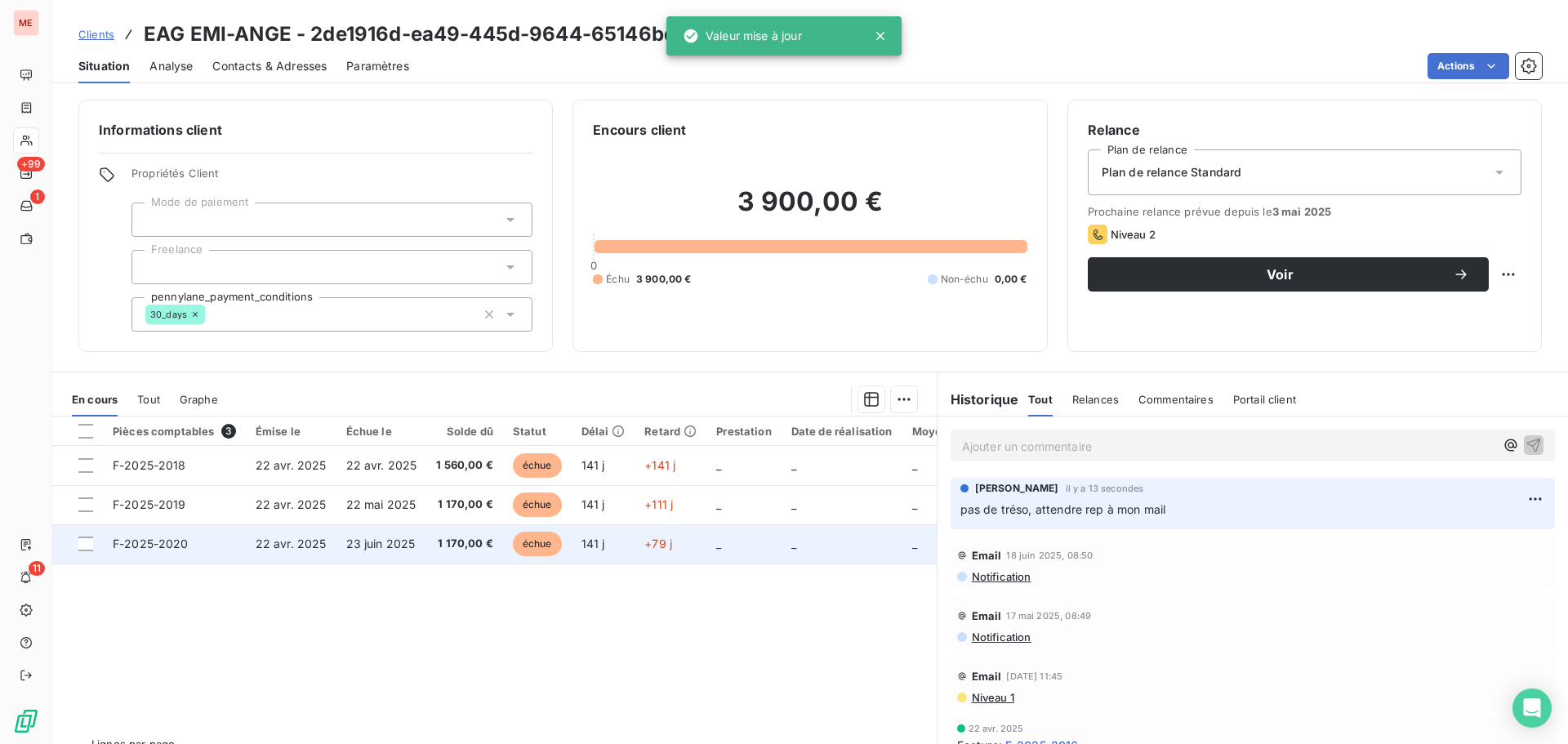
click at [240, 543] on td "F-2025-2020" at bounding box center [174, 544] width 143 height 39
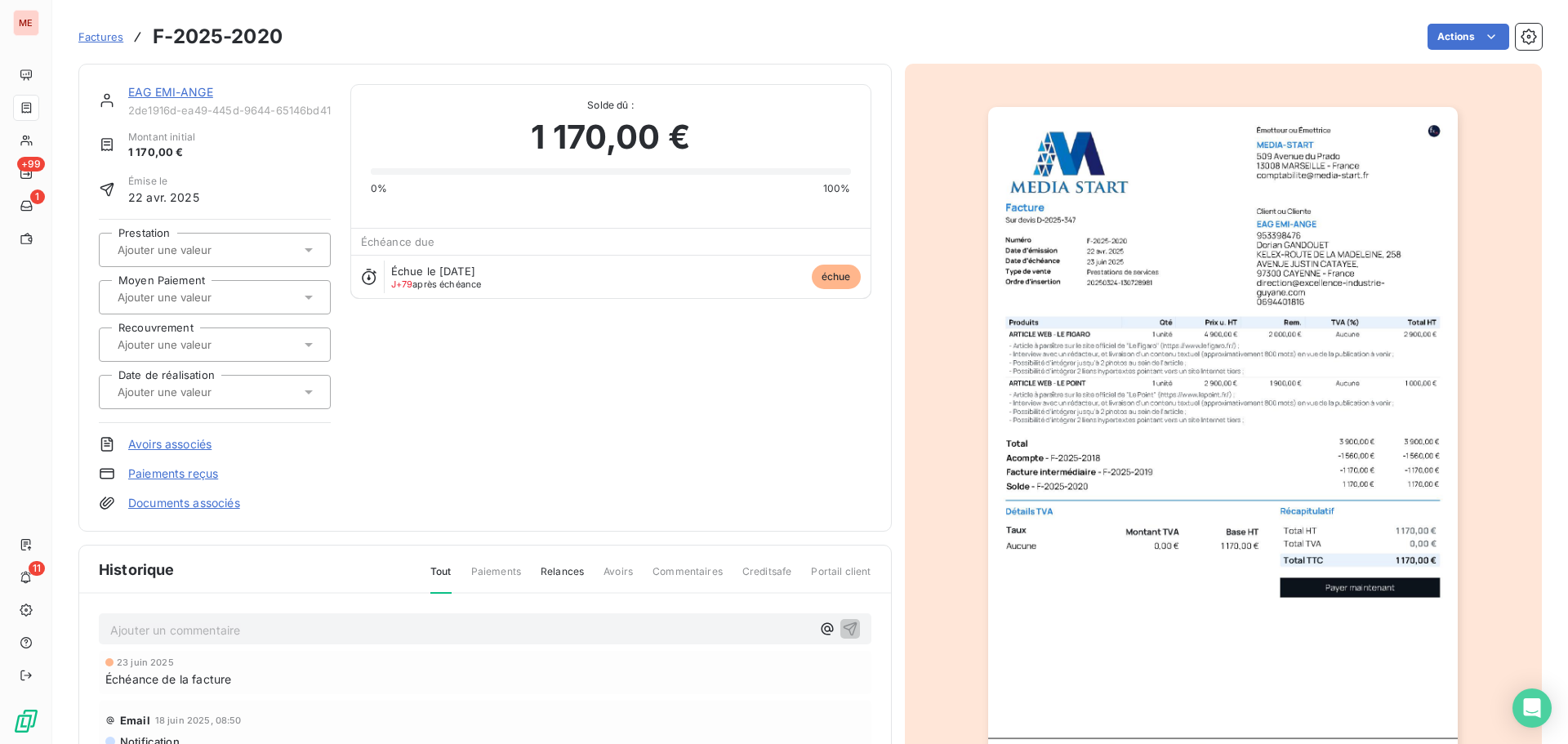
click at [179, 340] on input "text" at bounding box center [197, 345] width 164 height 14
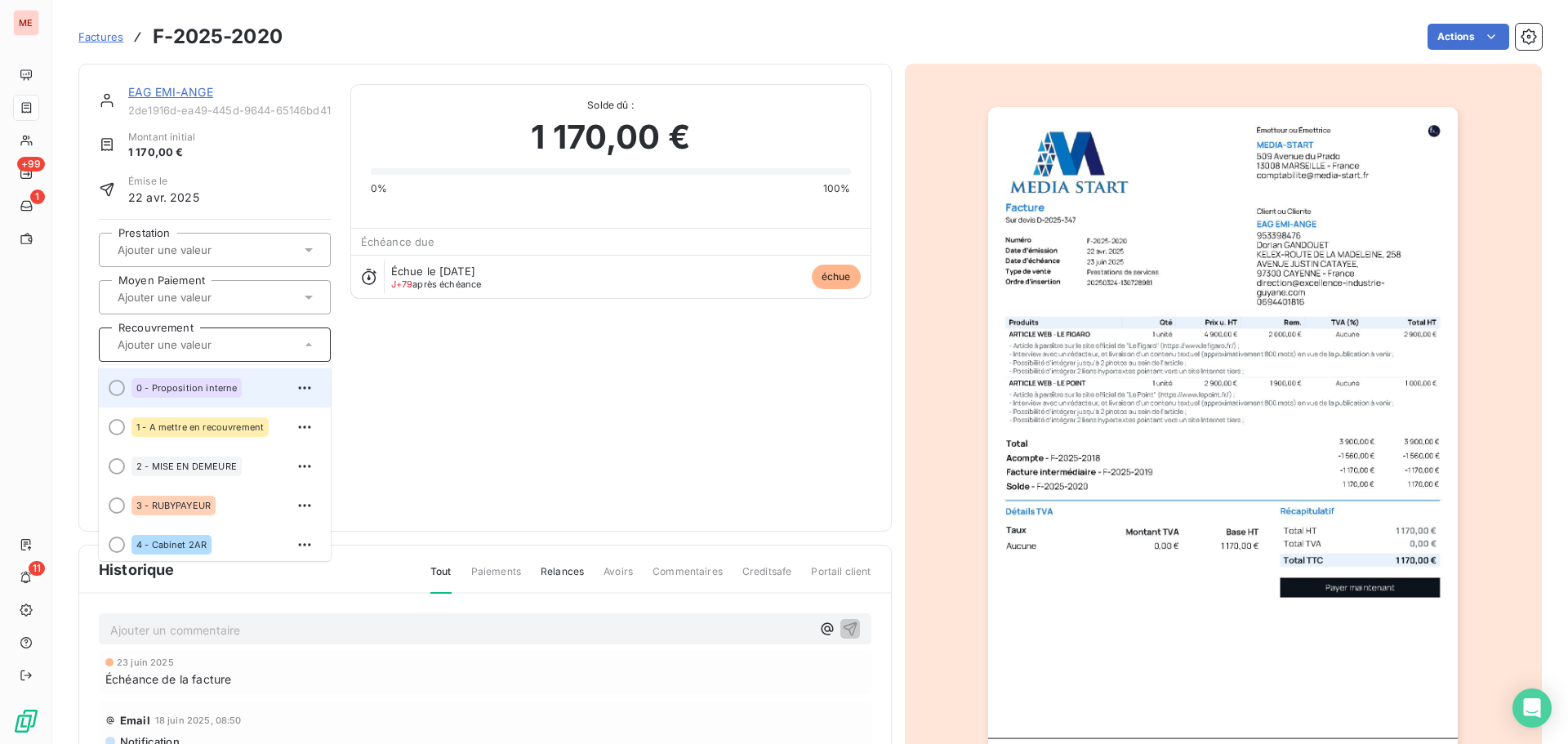
click at [202, 385] on span "0 - Proposition interne" at bounding box center [187, 388] width 100 height 10
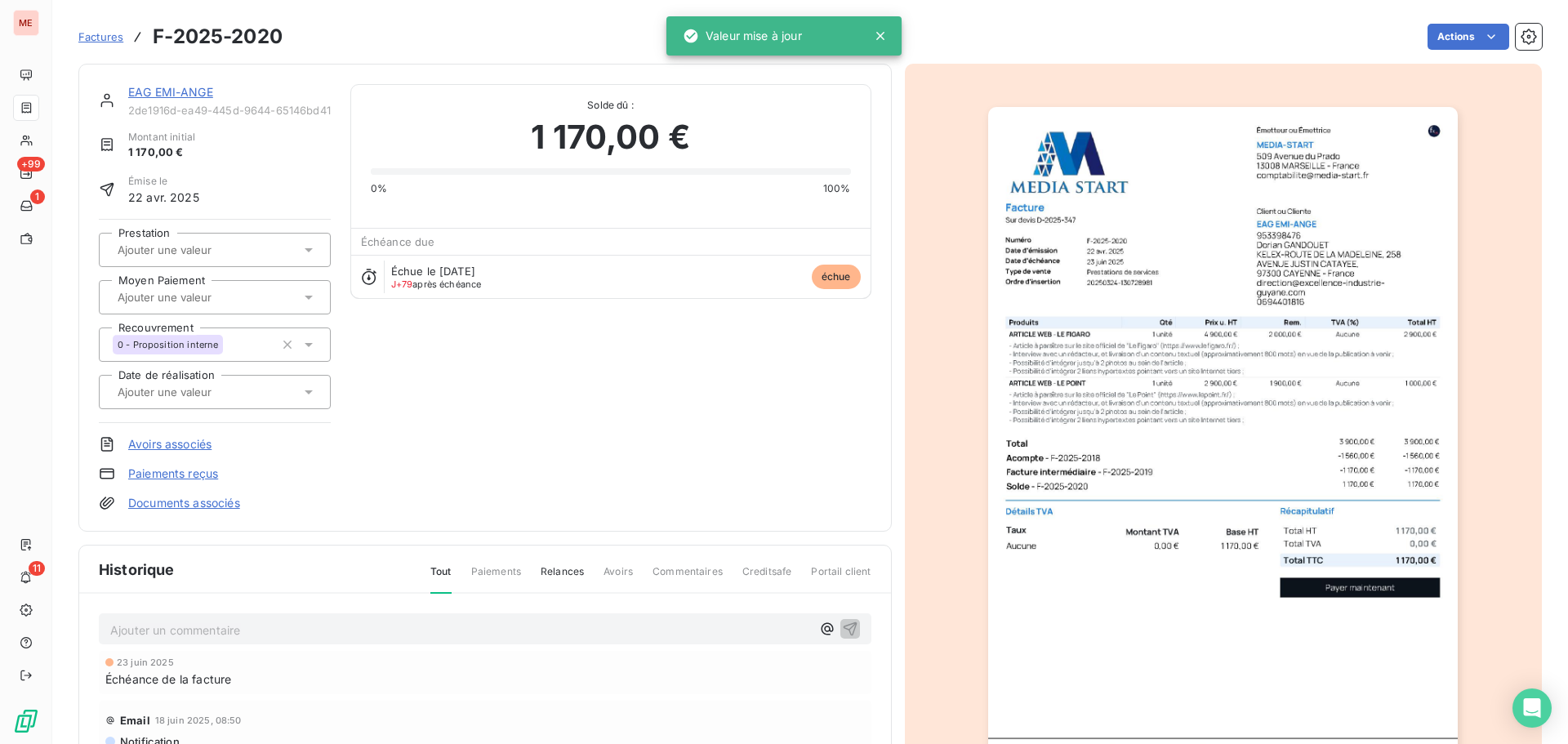
click at [134, 86] on link "EAG EMI-ANGE" at bounding box center [170, 92] width 85 height 13
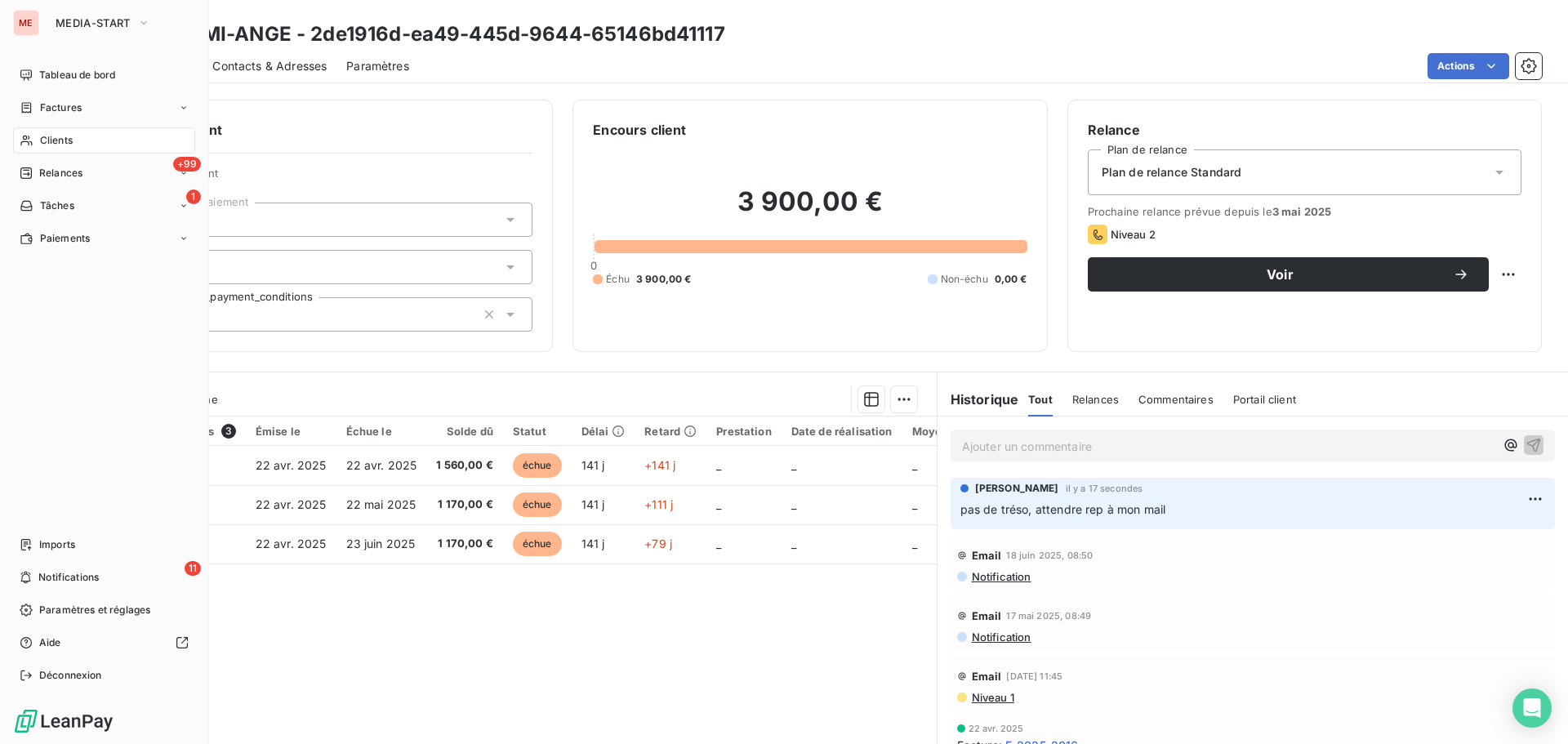
click at [30, 135] on icon at bounding box center [26, 140] width 13 height 13
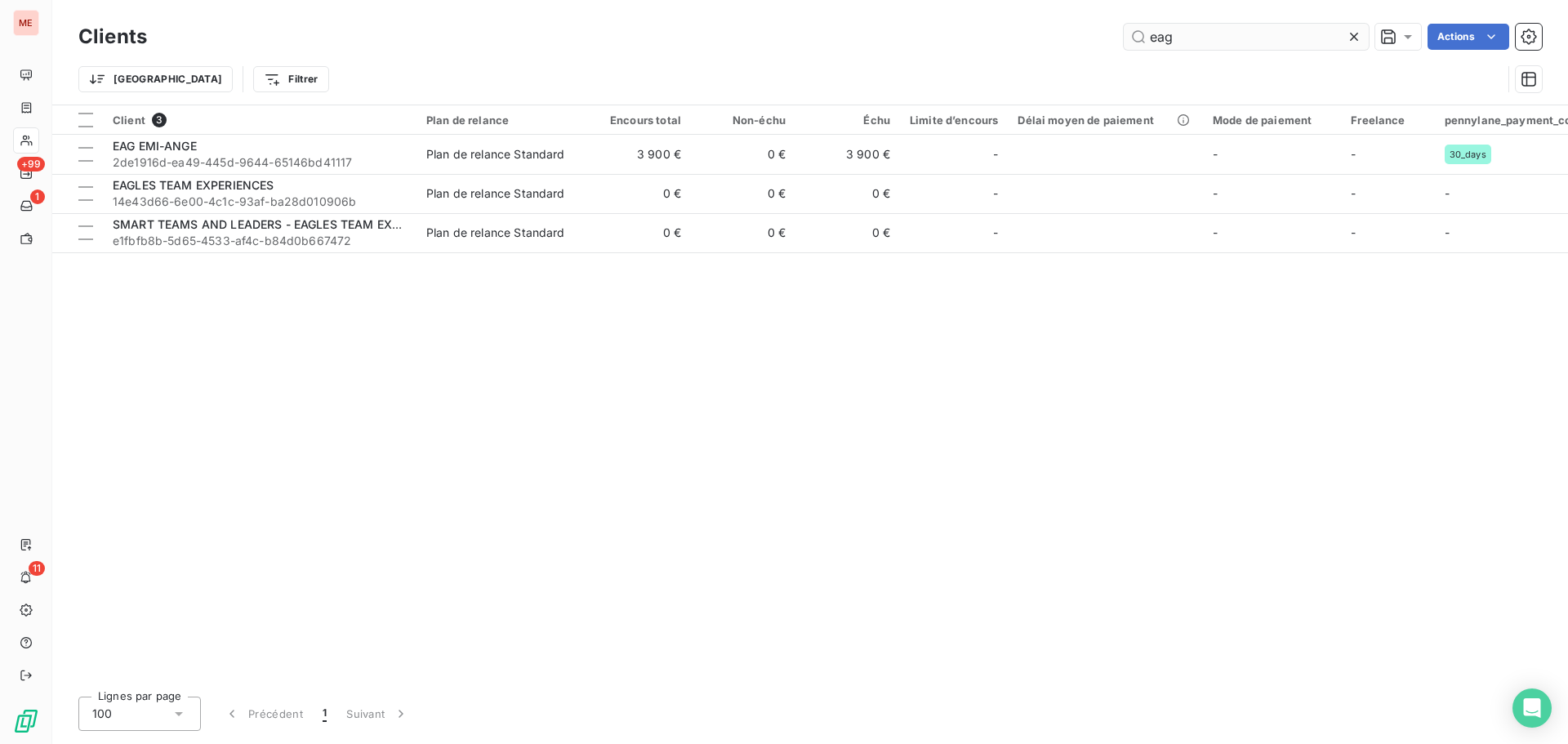
click at [1174, 40] on input "eag" at bounding box center [1246, 36] width 245 height 26
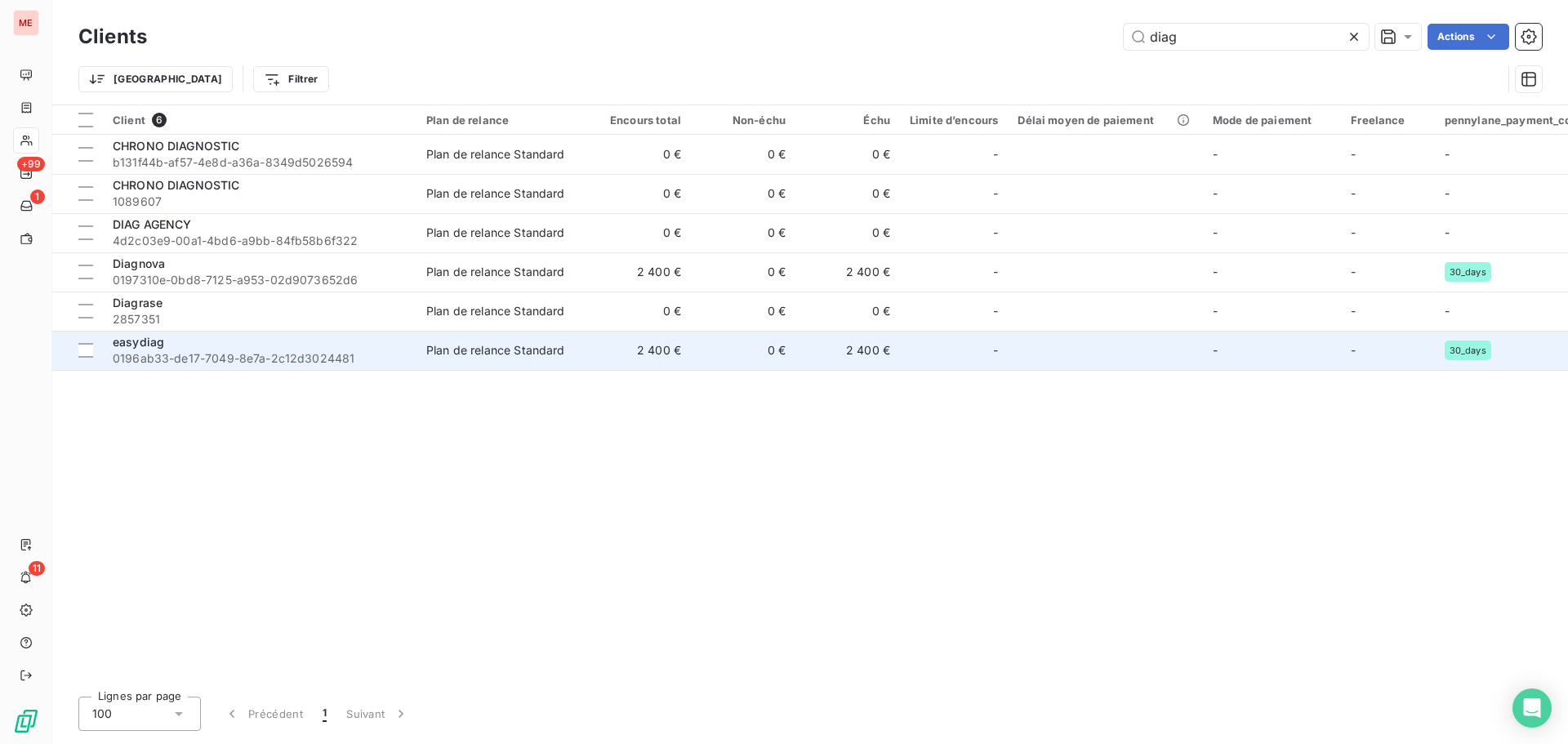
type input "diag"
click at [213, 361] on span "0196ab33-de17-7049-8e7a-2c12d3024481" at bounding box center [260, 359] width 294 height 16
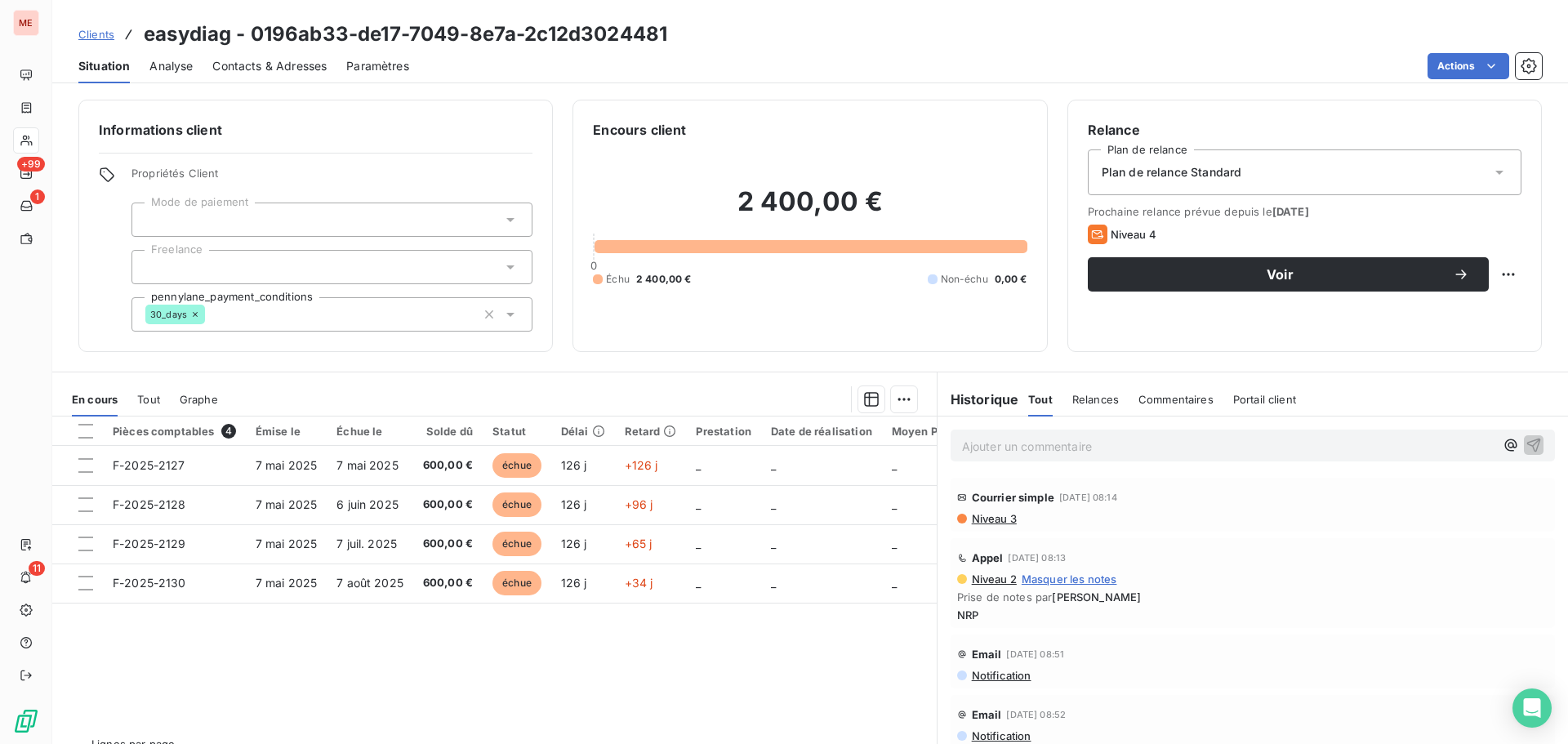
click at [278, 67] on span "Contacts & Adresses" at bounding box center [269, 66] width 114 height 16
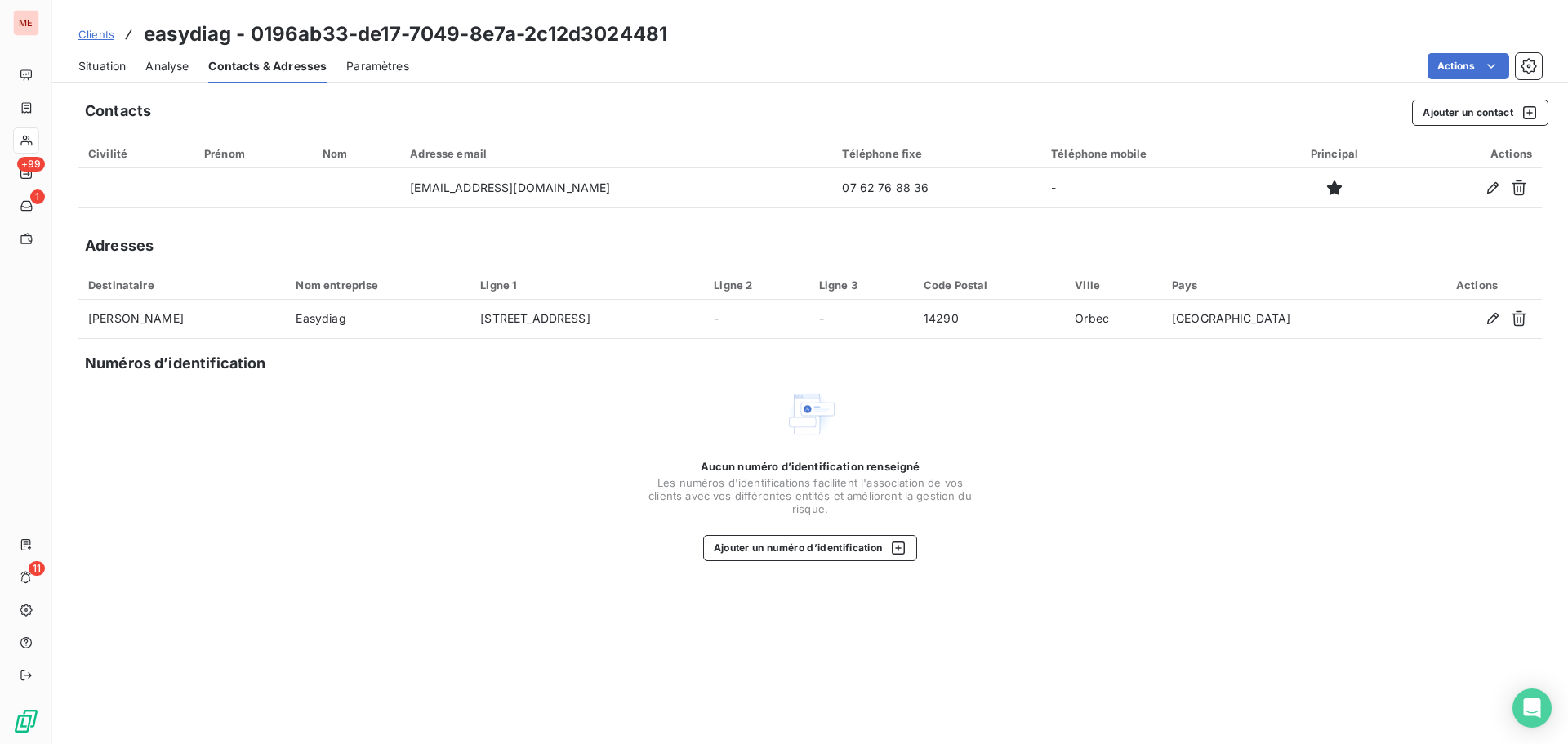
click at [88, 63] on span "Situation" at bounding box center [101, 66] width 48 height 16
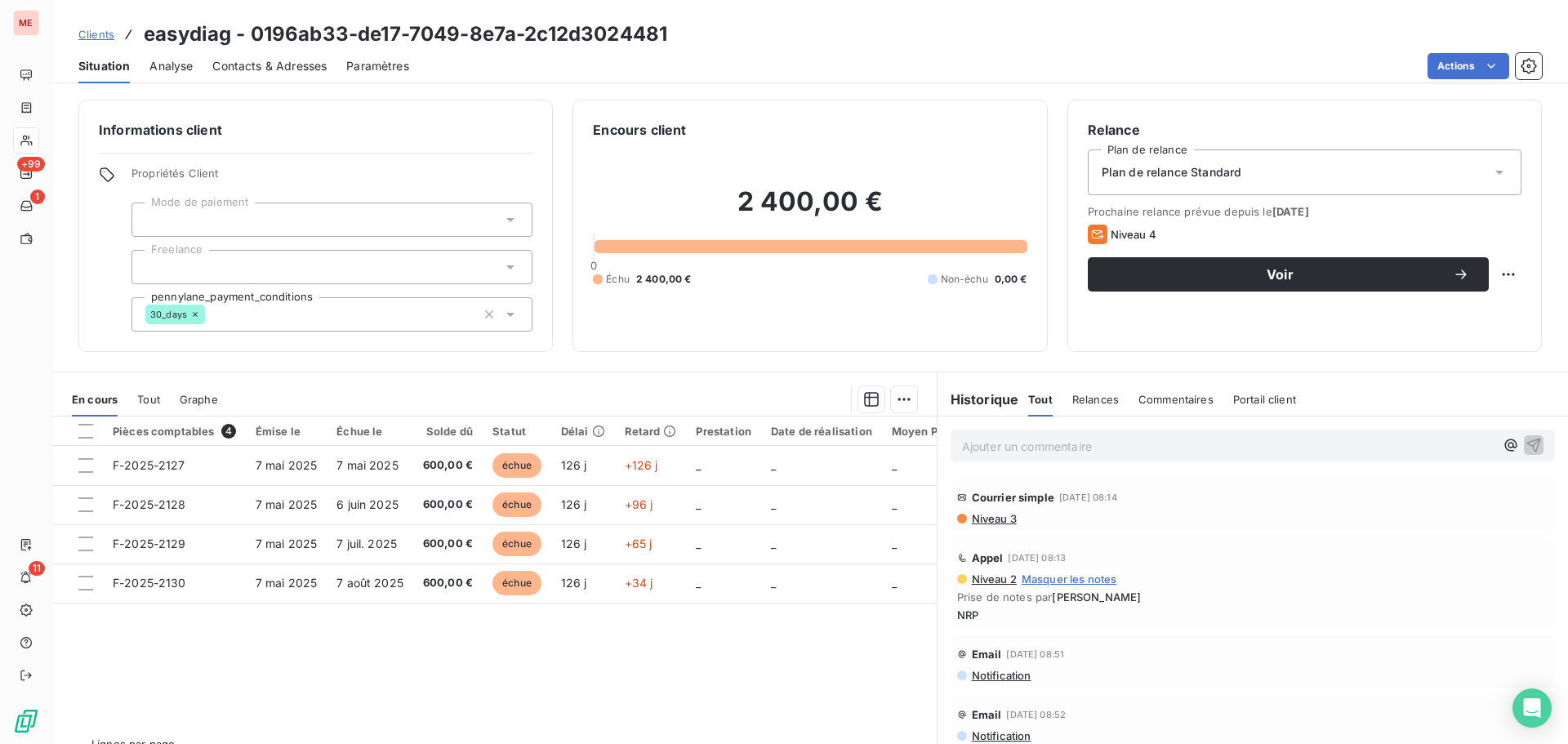
click at [246, 66] on span "Contacts & Adresses" at bounding box center [269, 66] width 114 height 16
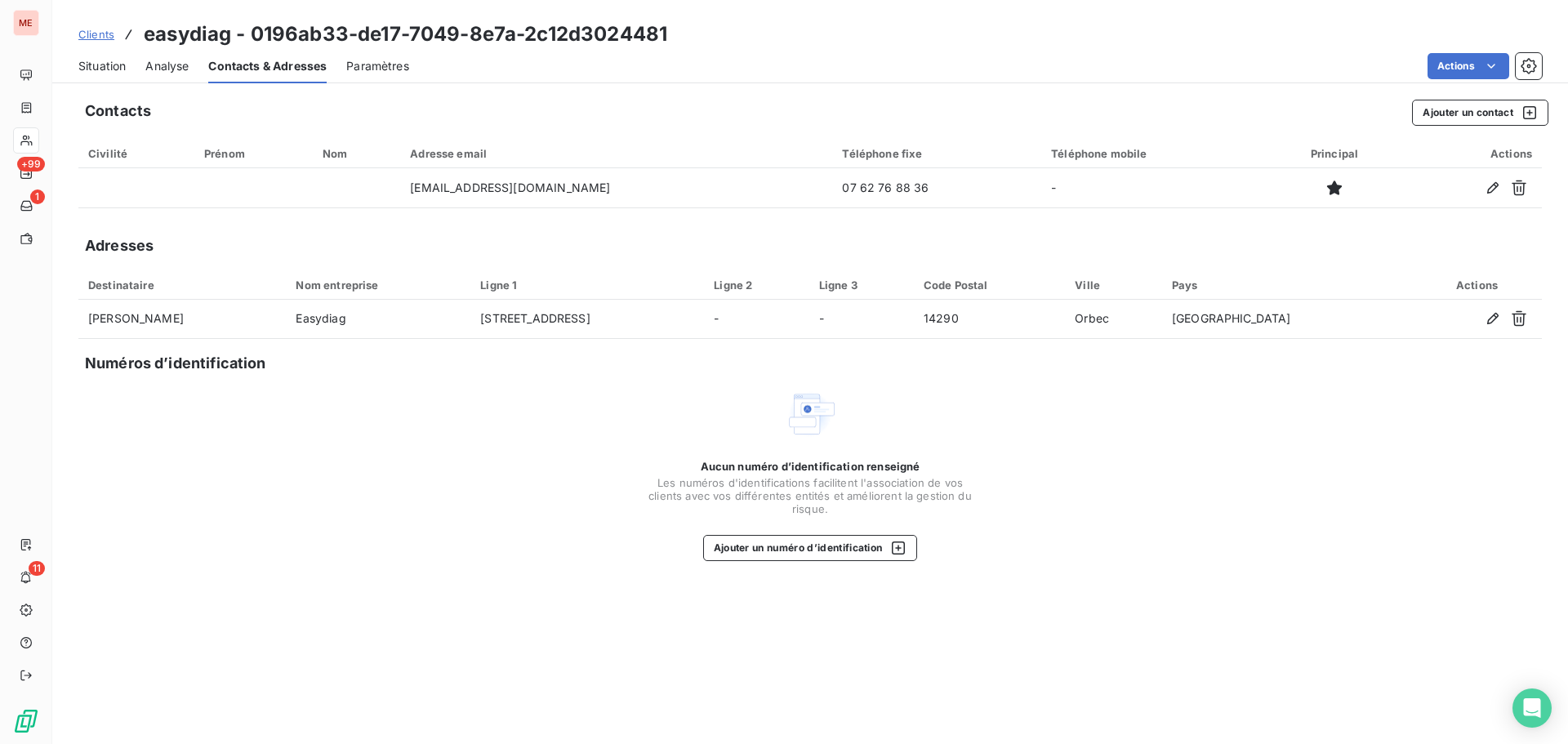
click at [113, 68] on span "Situation" at bounding box center [101, 66] width 48 height 16
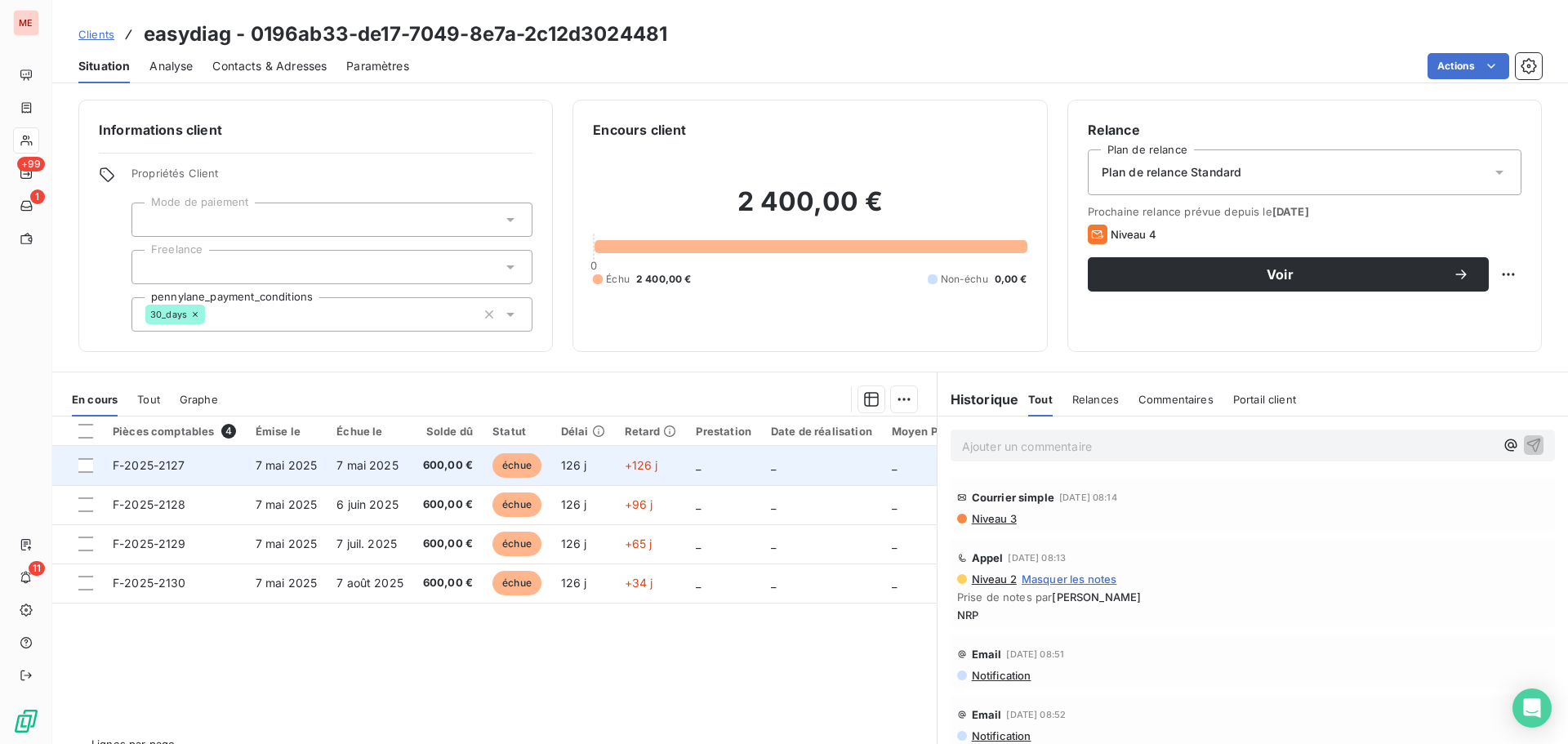
click at [428, 477] on td "600,00 €" at bounding box center [448, 466] width 69 height 39
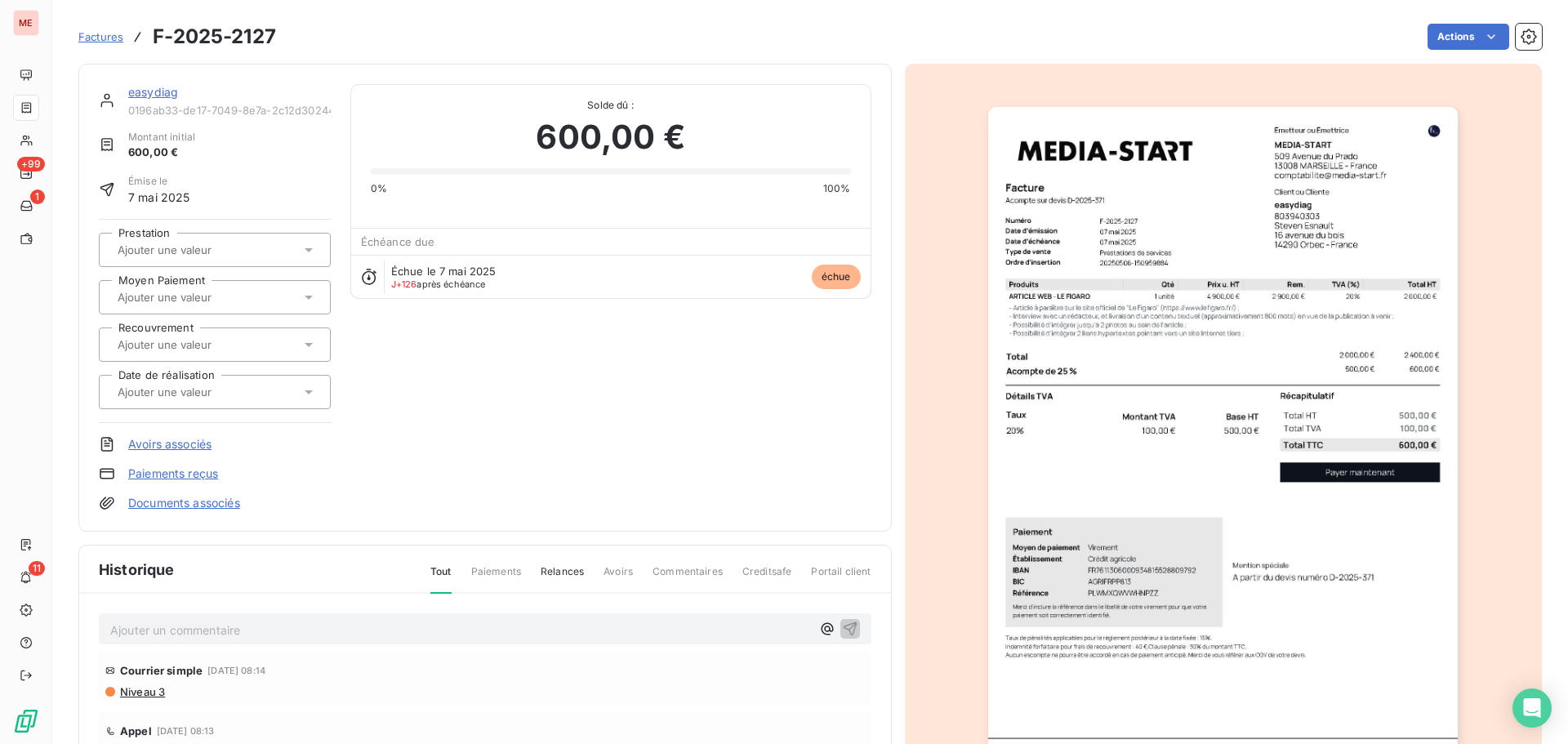
click at [214, 339] on input "text" at bounding box center [197, 345] width 164 height 14
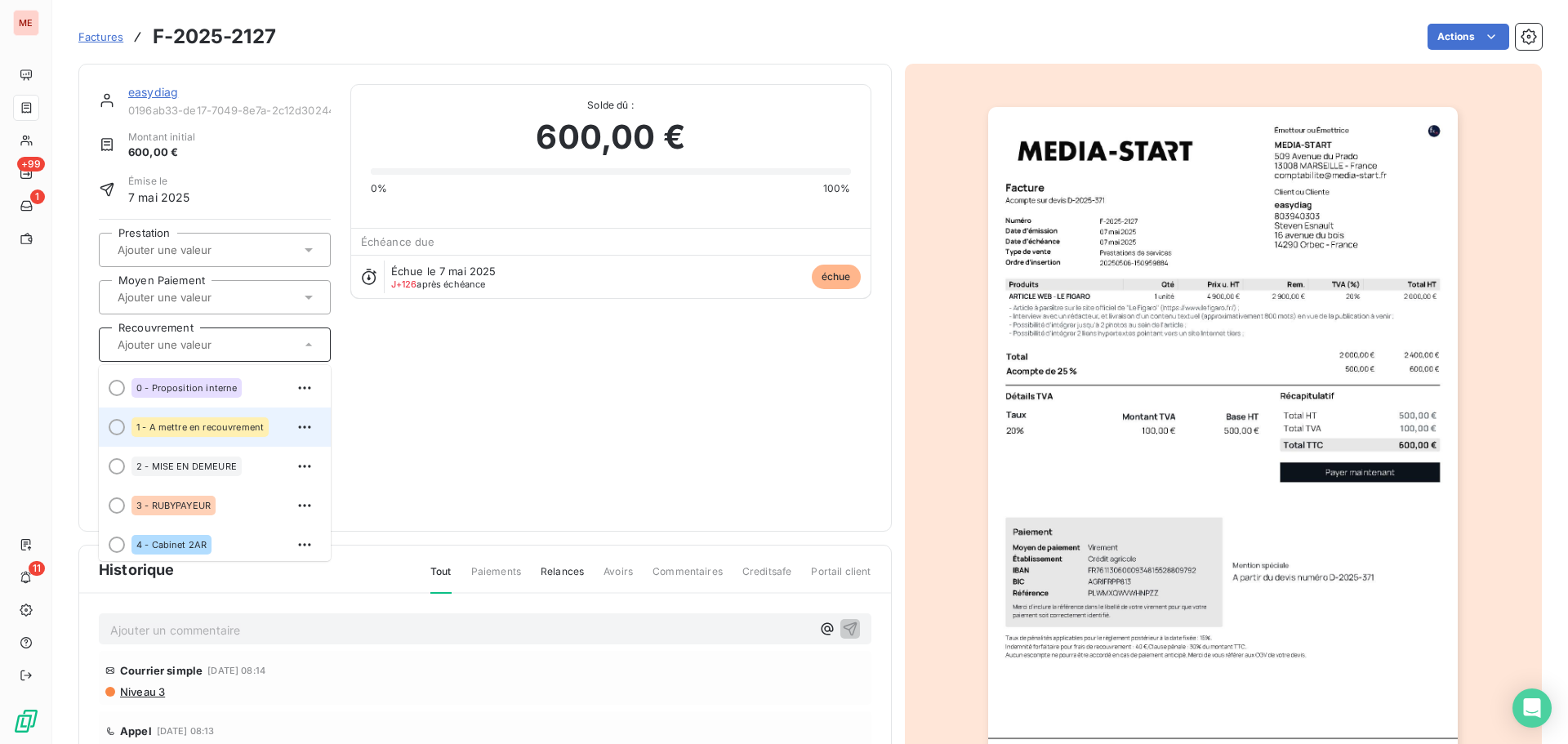
click at [227, 428] on span "1 - A mettre en recouvrement" at bounding box center [200, 427] width 127 height 10
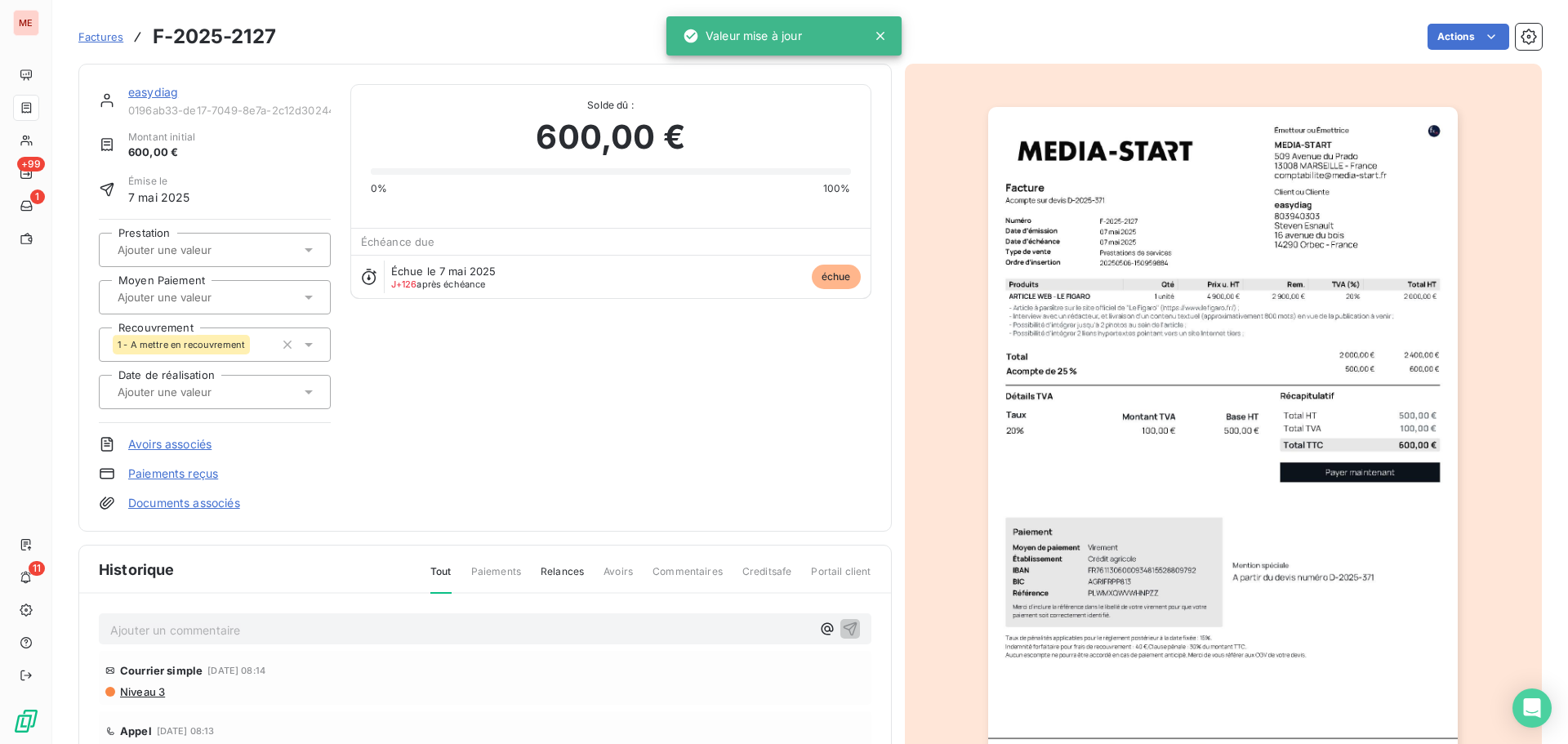
click at [155, 94] on link "easydiag" at bounding box center [153, 92] width 50 height 13
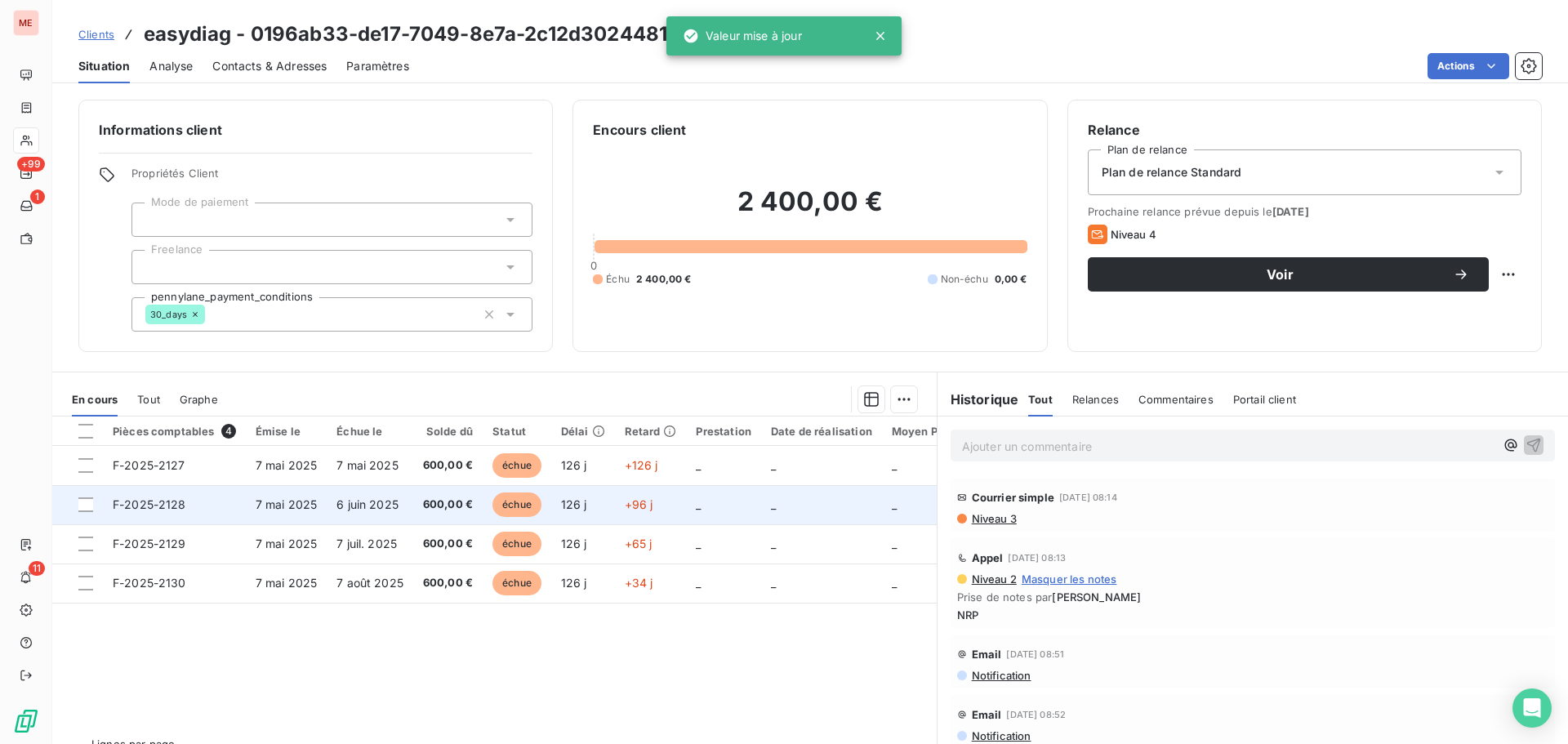
click at [399, 495] on td "6 juin 2025" at bounding box center [370, 505] width 86 height 39
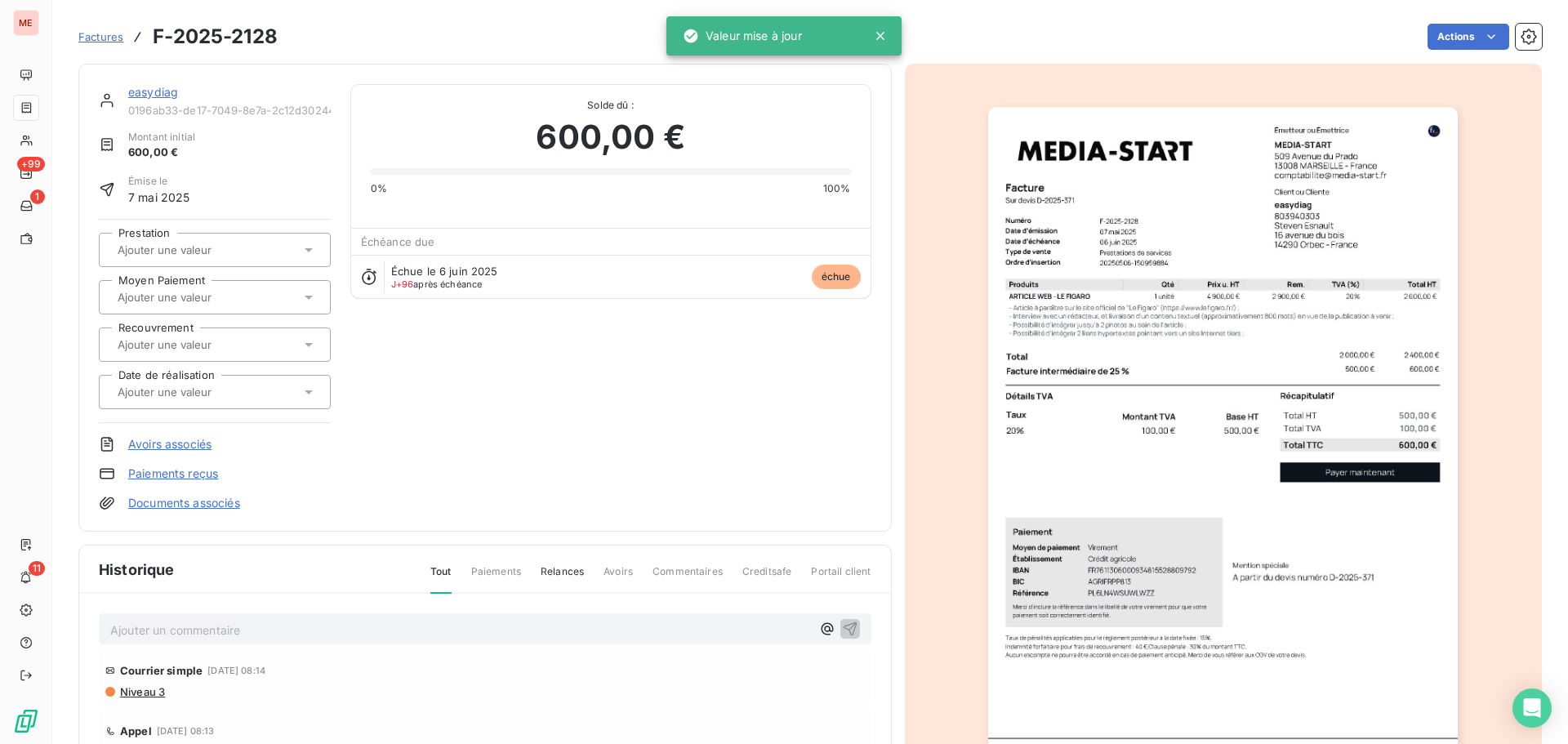
click at [200, 342] on input "text" at bounding box center [197, 345] width 164 height 14
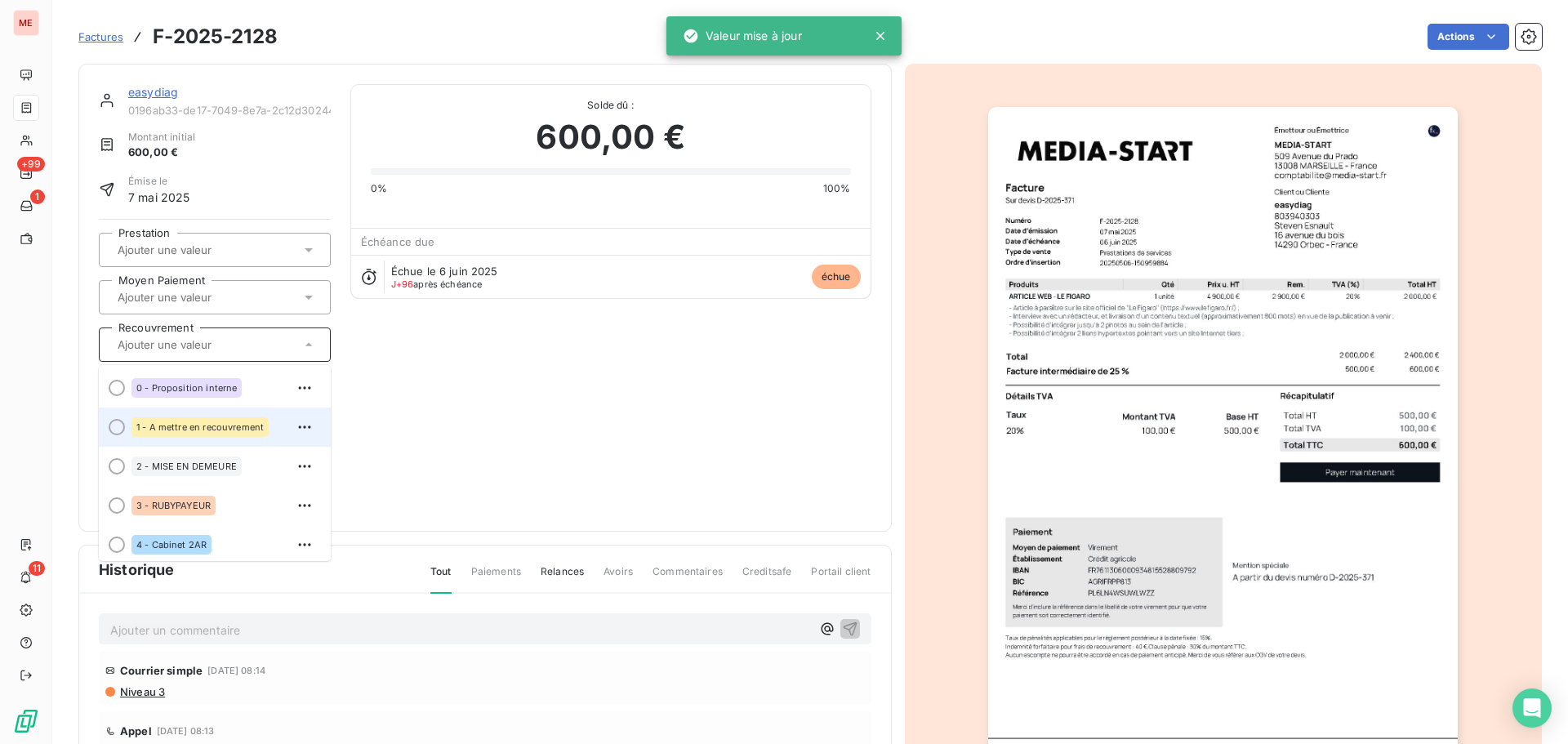
click at [233, 433] on div "1 - A mettre en recouvrement" at bounding box center [200, 427] width 137 height 20
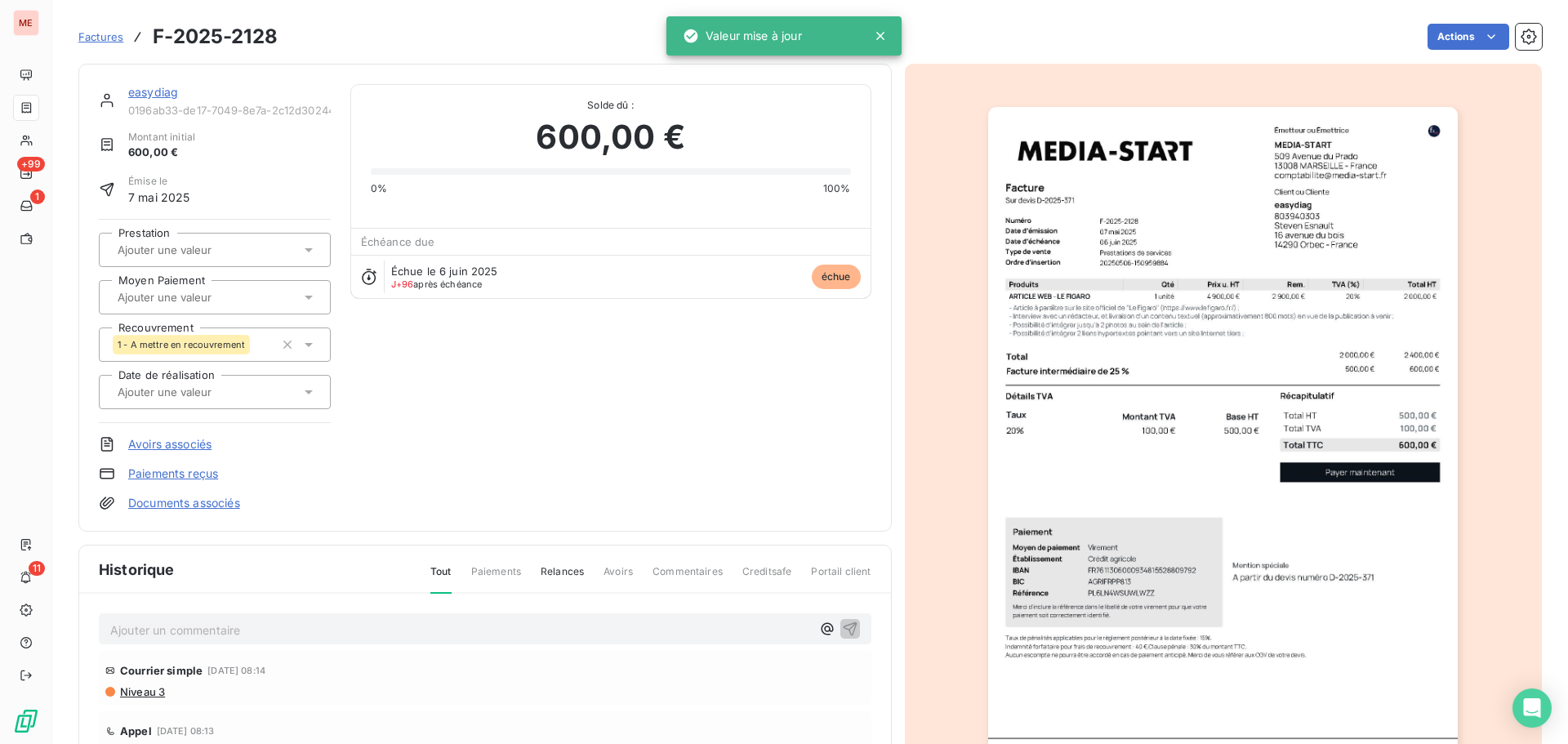
click at [153, 99] on div "easydiag" at bounding box center [230, 92] width 203 height 16
click at [154, 92] on link "easydiag" at bounding box center [153, 92] width 50 height 13
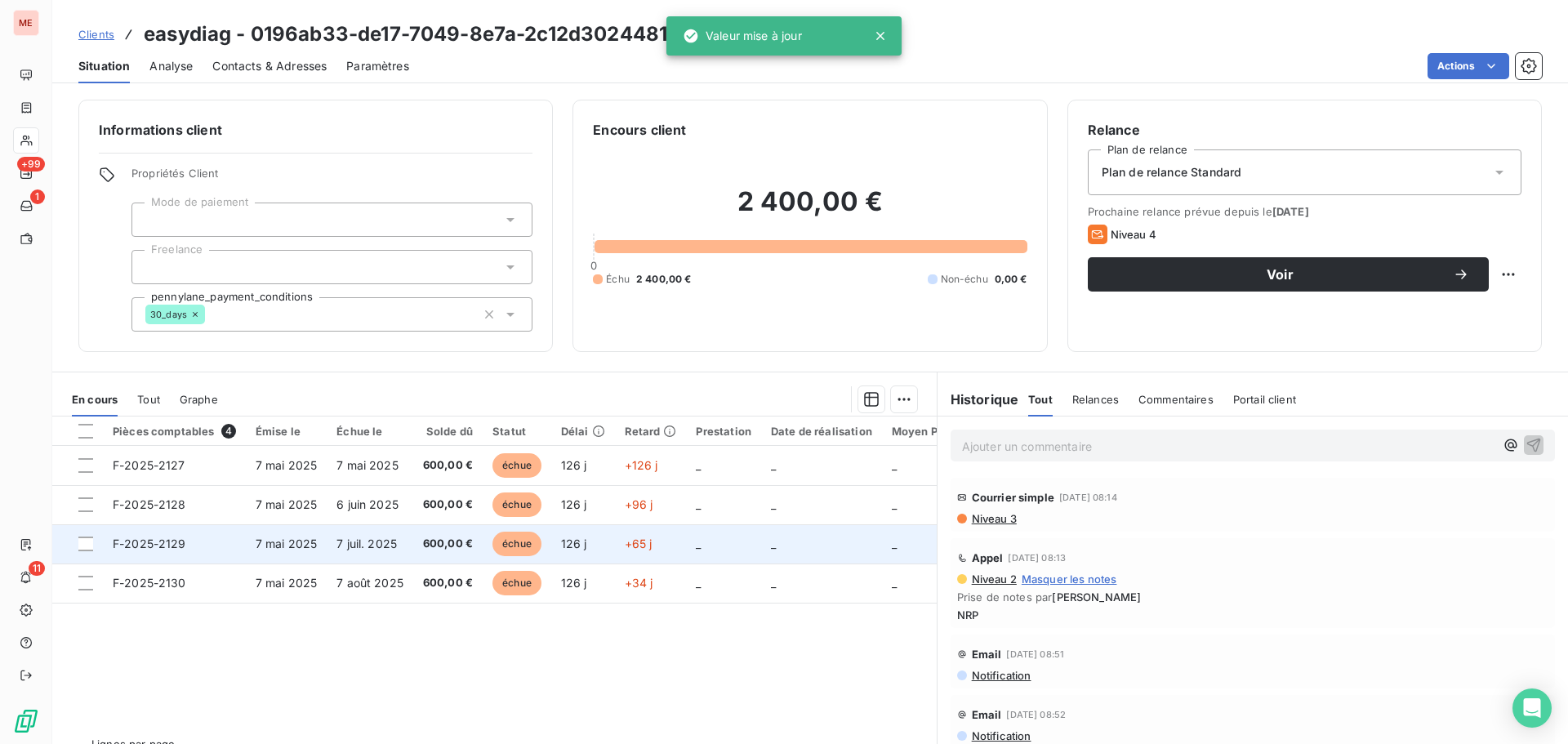
click at [390, 549] on span "7 juil. 2025" at bounding box center [366, 543] width 60 height 13
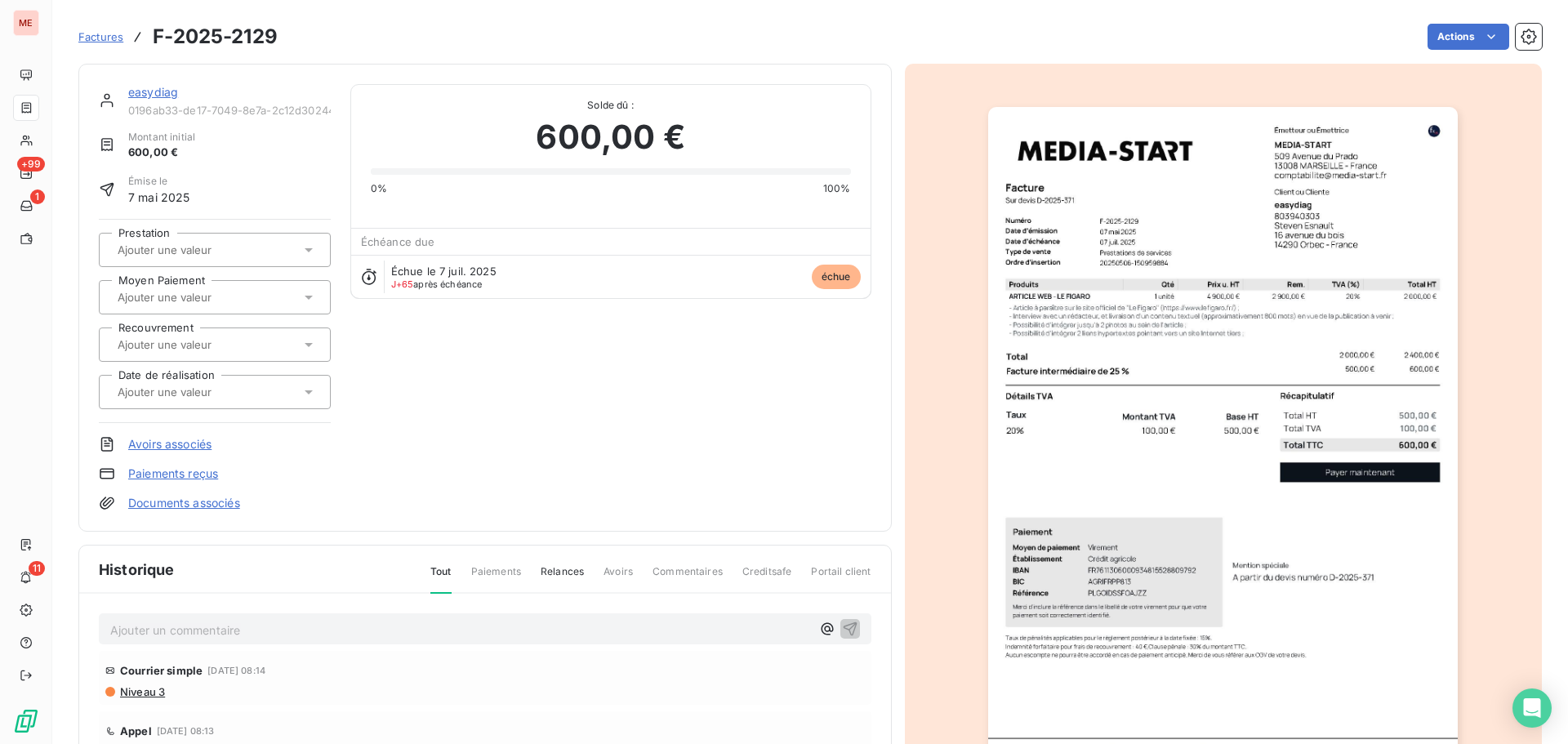
click at [211, 347] on input "text" at bounding box center [197, 345] width 164 height 14
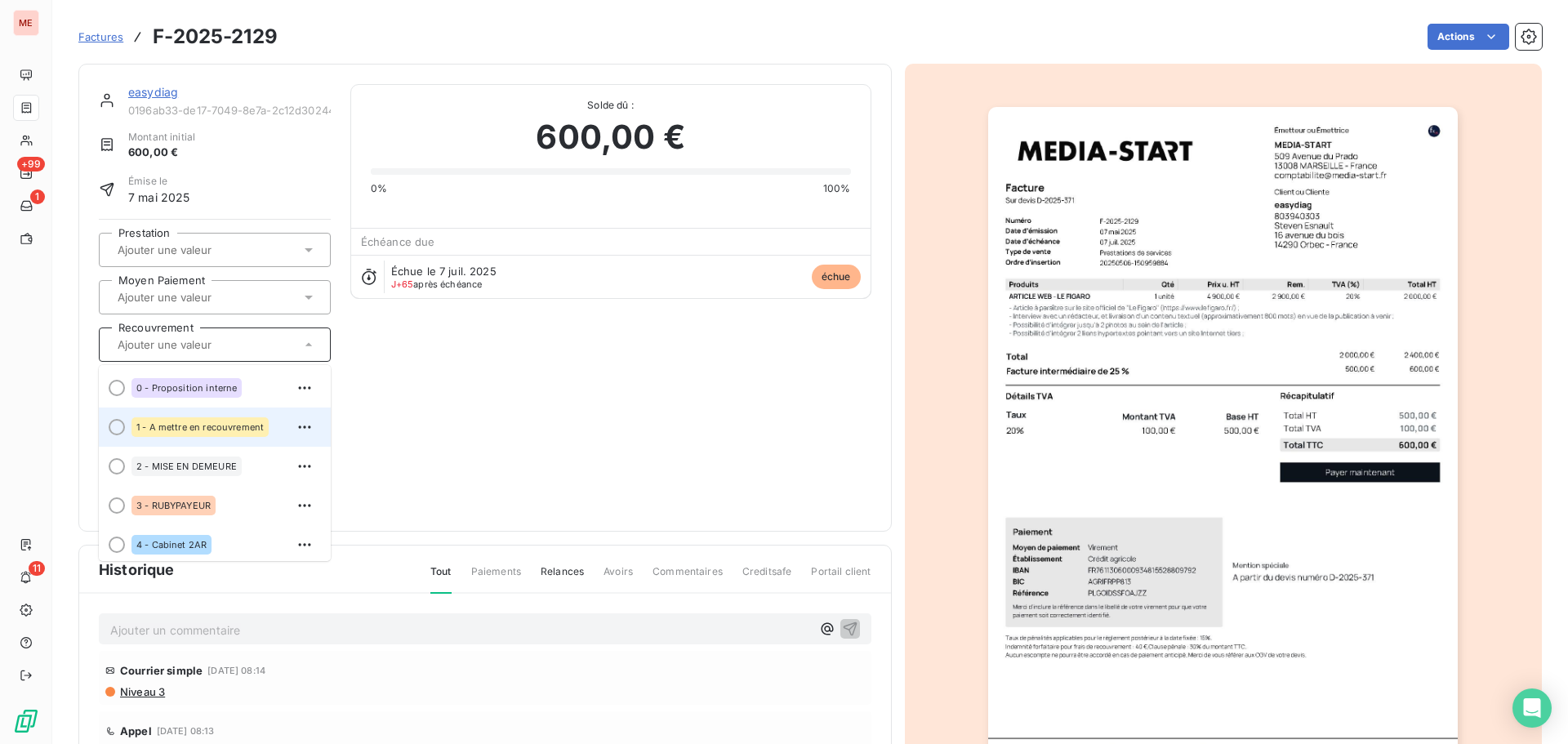
click at [233, 415] on div "1 - A mettre en recouvrement" at bounding box center [225, 427] width 187 height 26
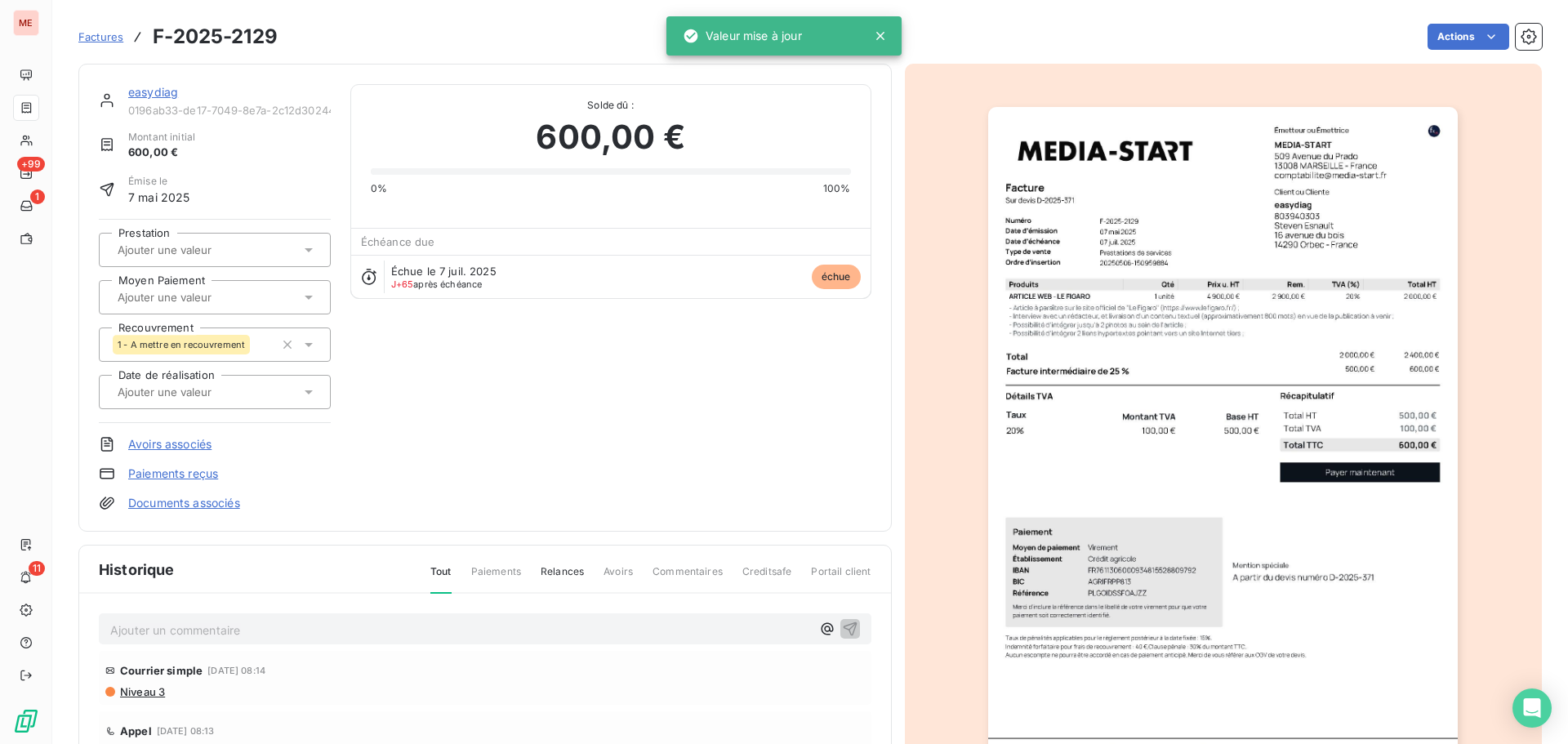
click at [141, 89] on link "easydiag" at bounding box center [153, 92] width 50 height 13
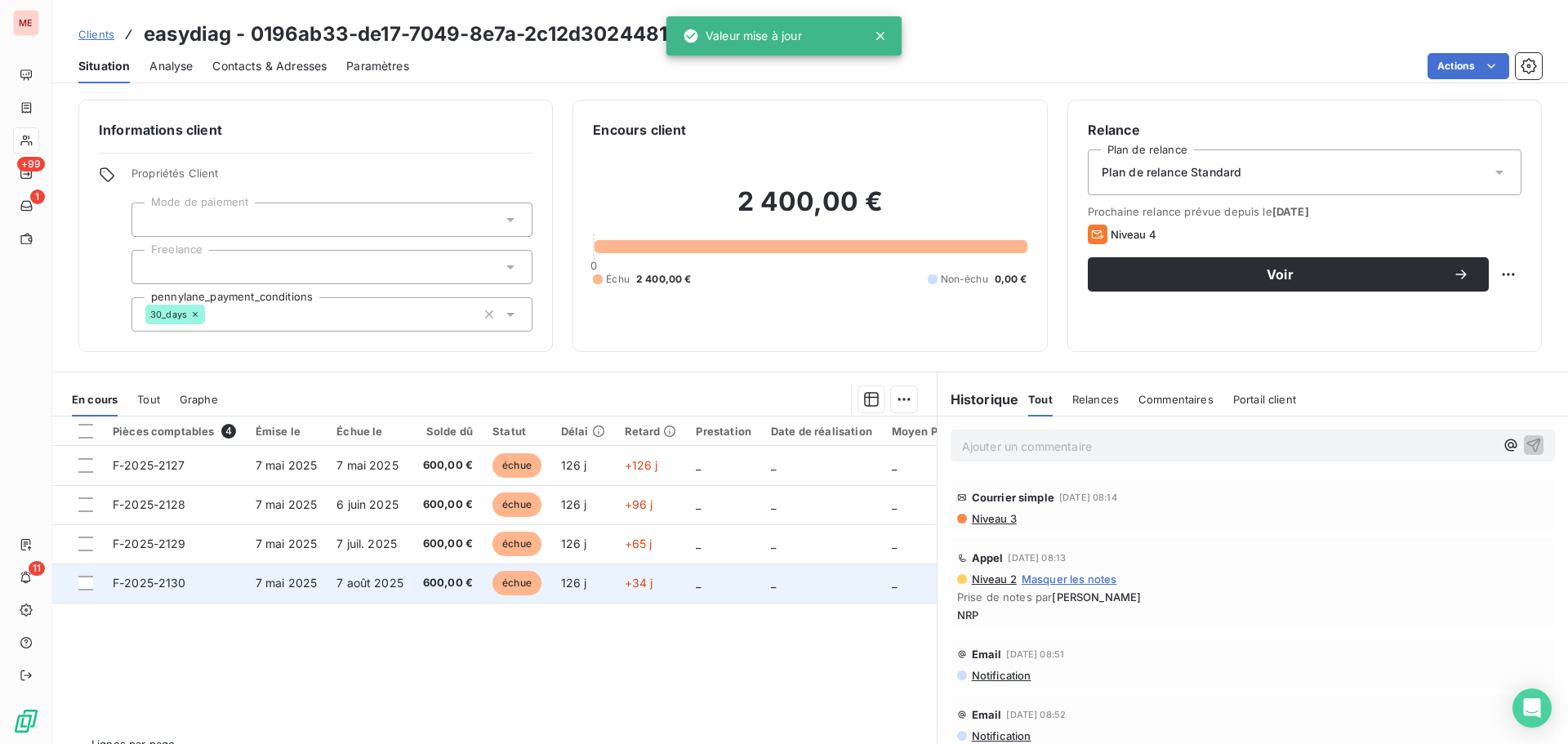
click at [373, 569] on td "7 août 2025" at bounding box center [370, 583] width 86 height 39
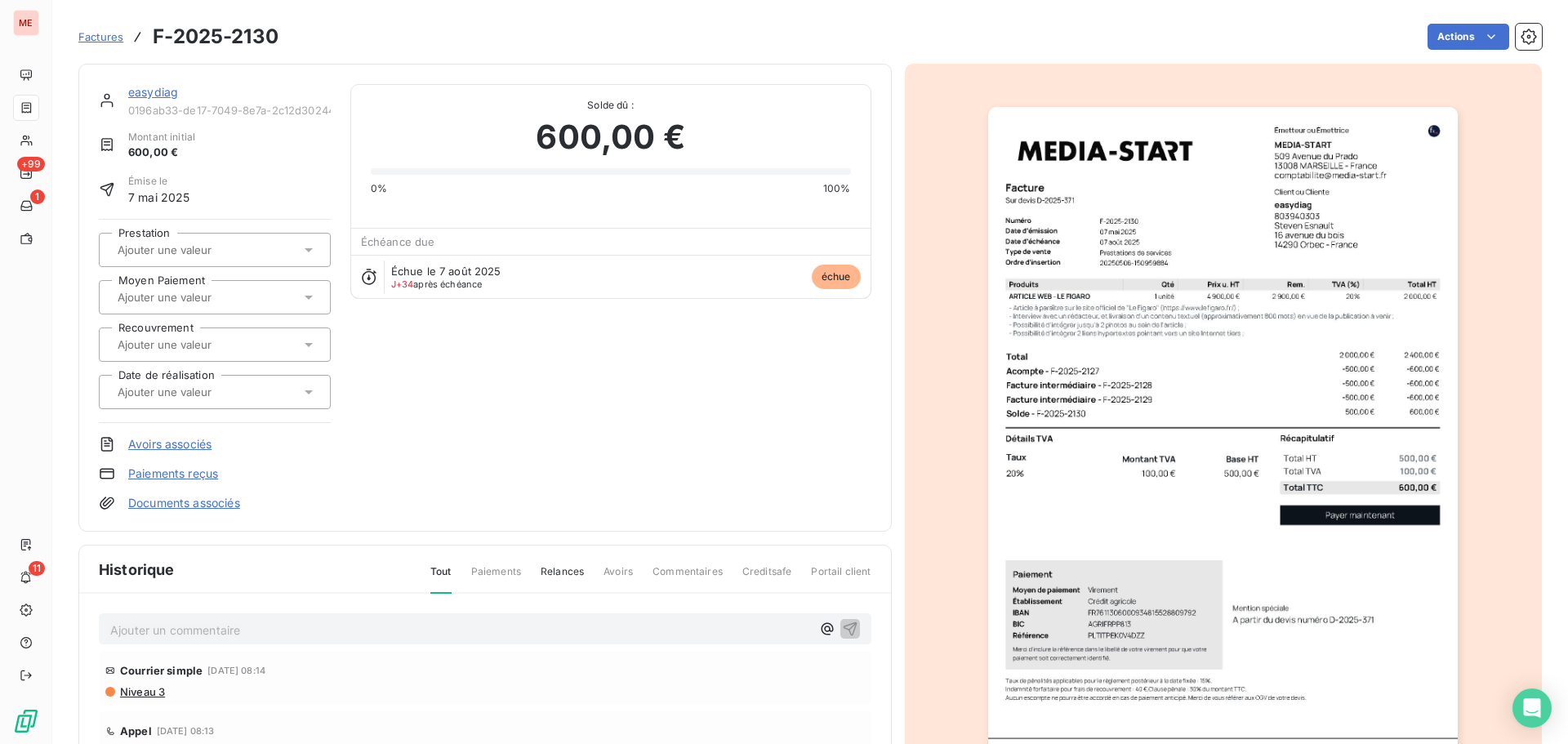
click at [240, 352] on div at bounding box center [206, 345] width 187 height 22
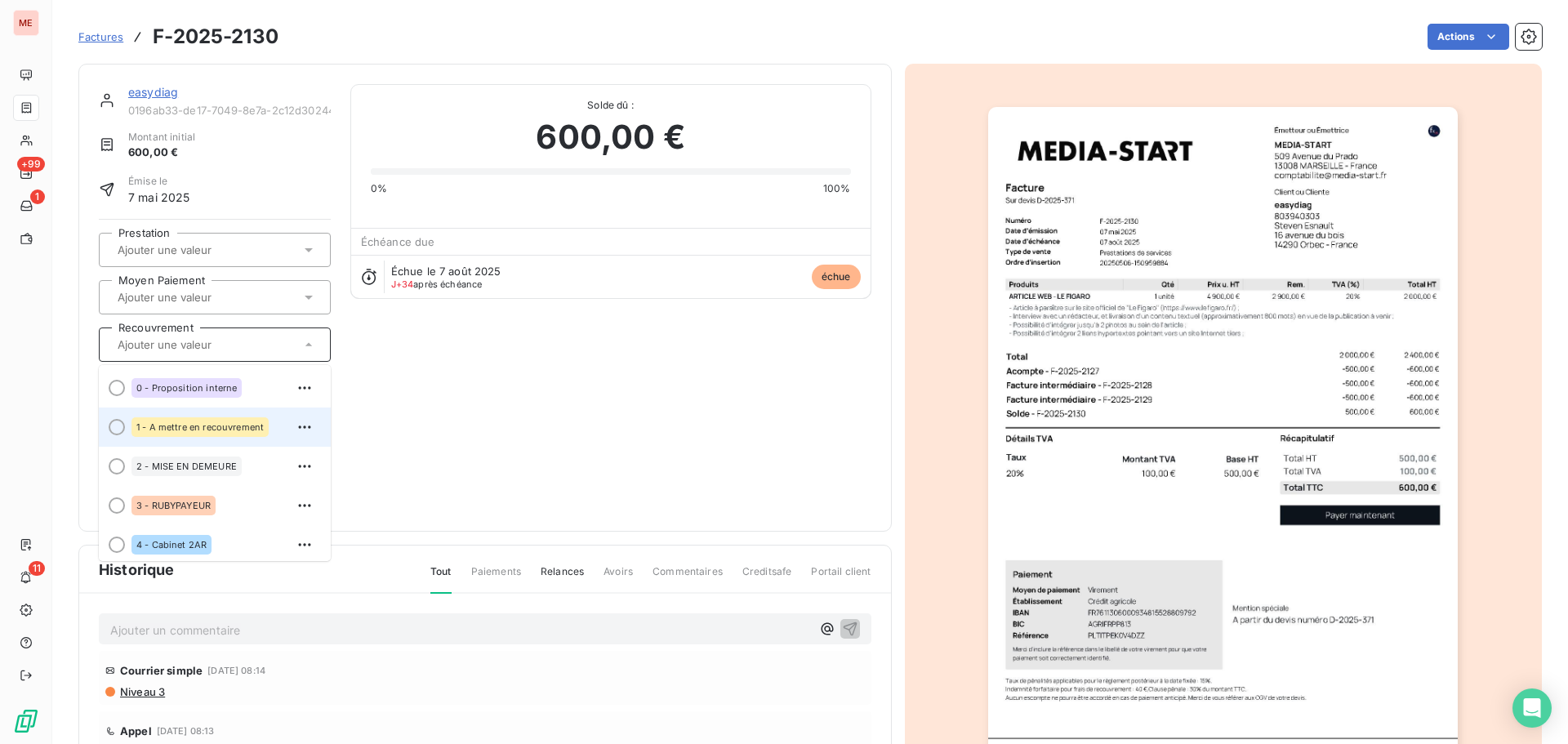
click at [243, 427] on span "1 - A mettre en recouvrement" at bounding box center [200, 427] width 127 height 10
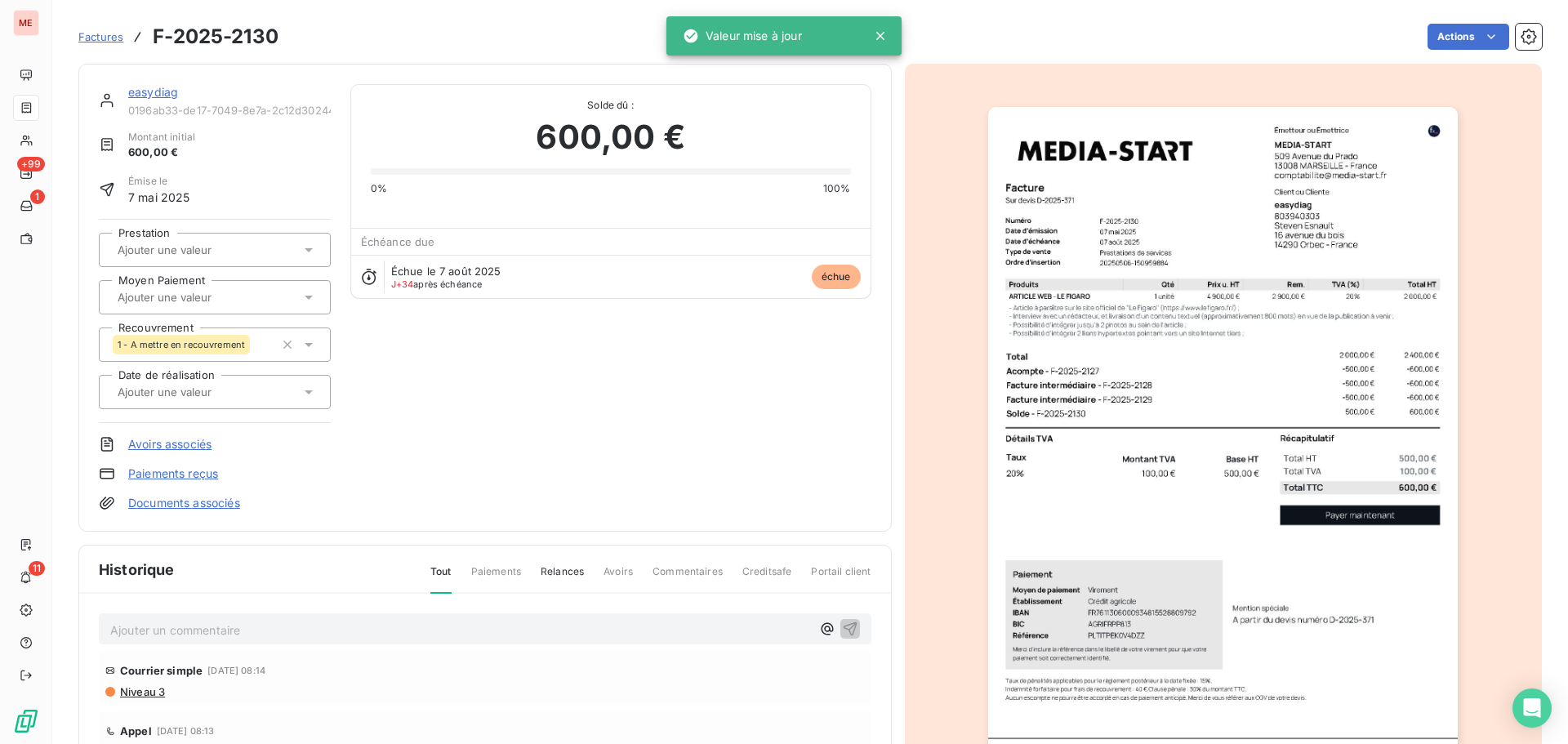
click at [147, 91] on link "easydiag" at bounding box center [153, 92] width 50 height 13
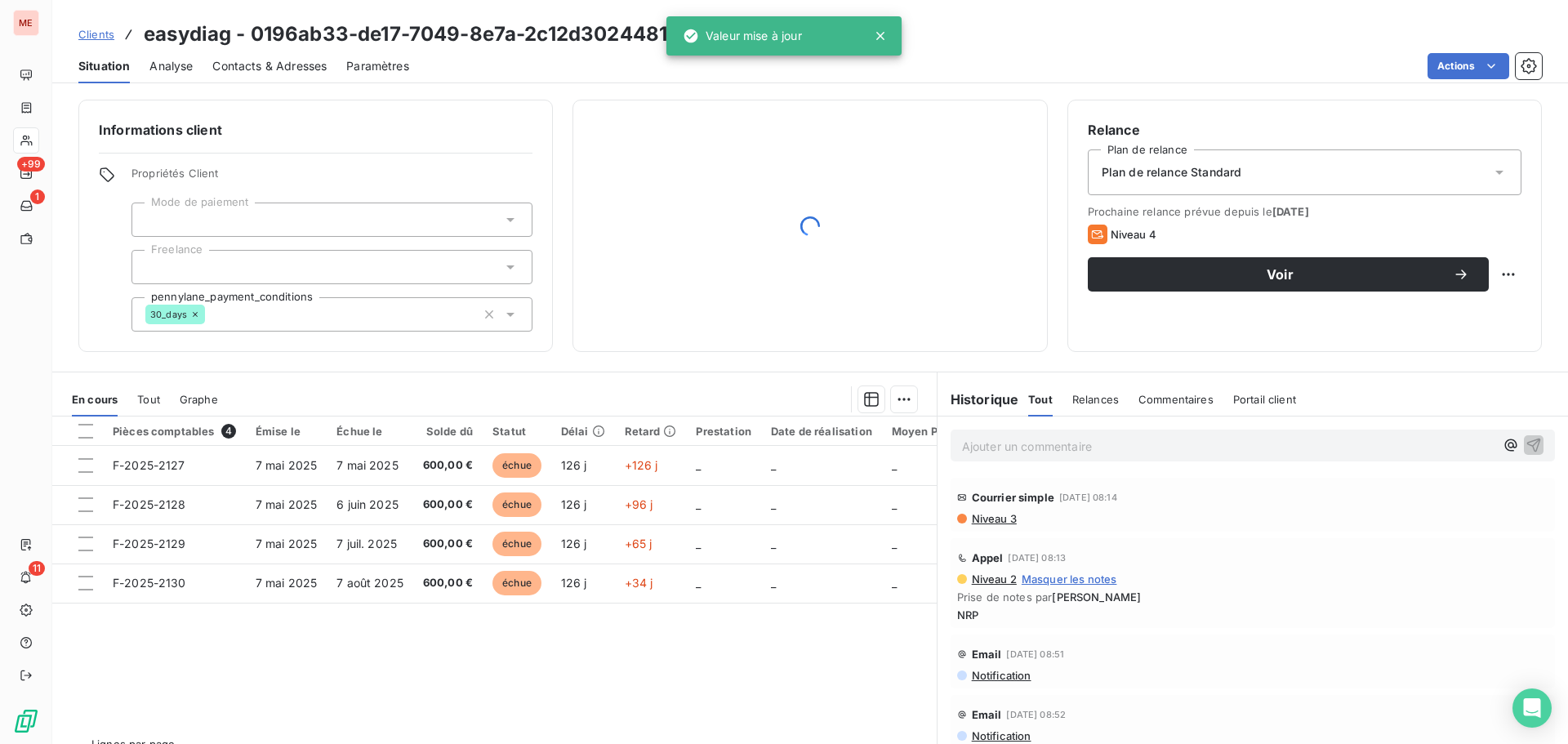
click at [964, 439] on p "Ajouter un commentaire ﻿" at bounding box center [1228, 446] width 533 height 21
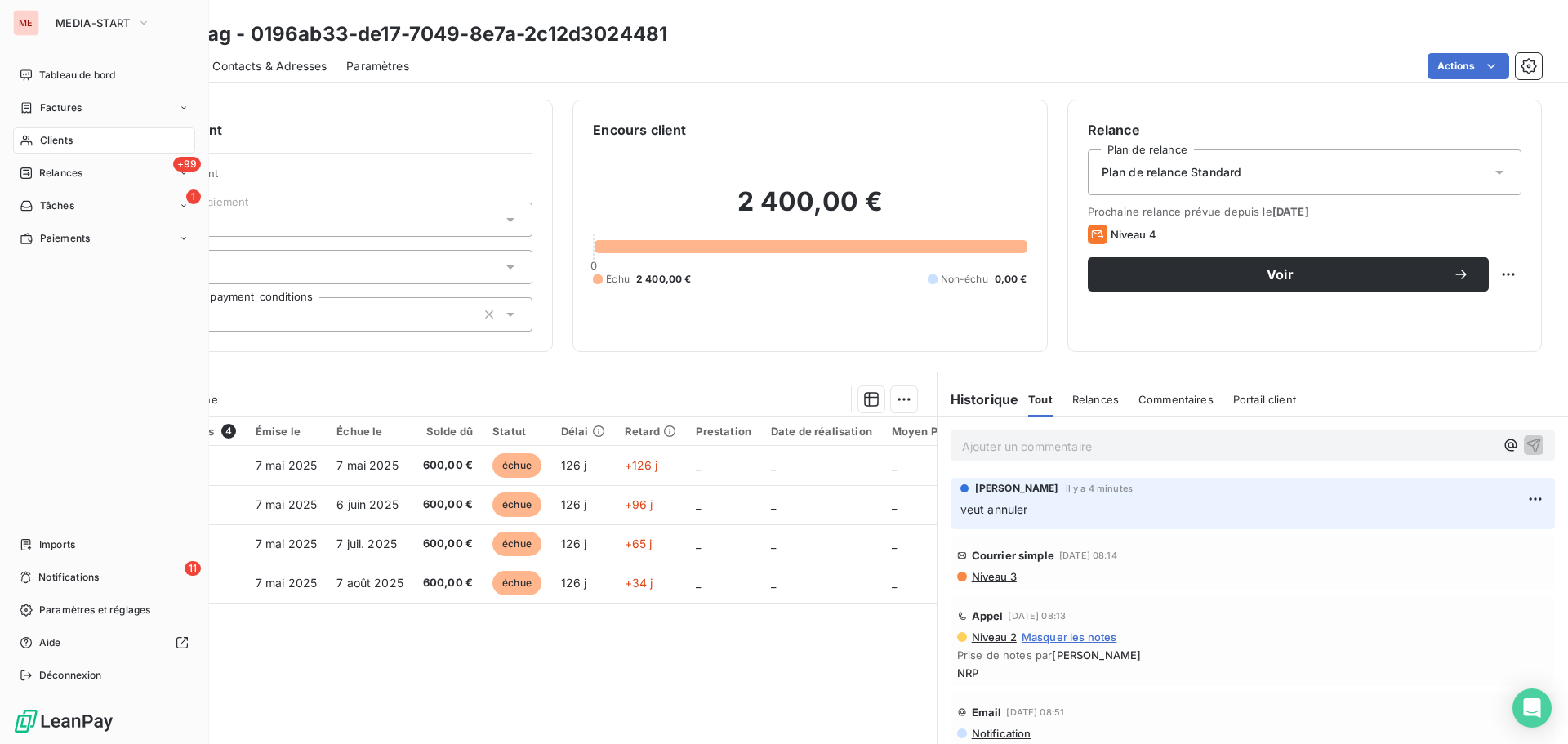
click at [46, 139] on span "Clients" at bounding box center [57, 140] width 32 height 14
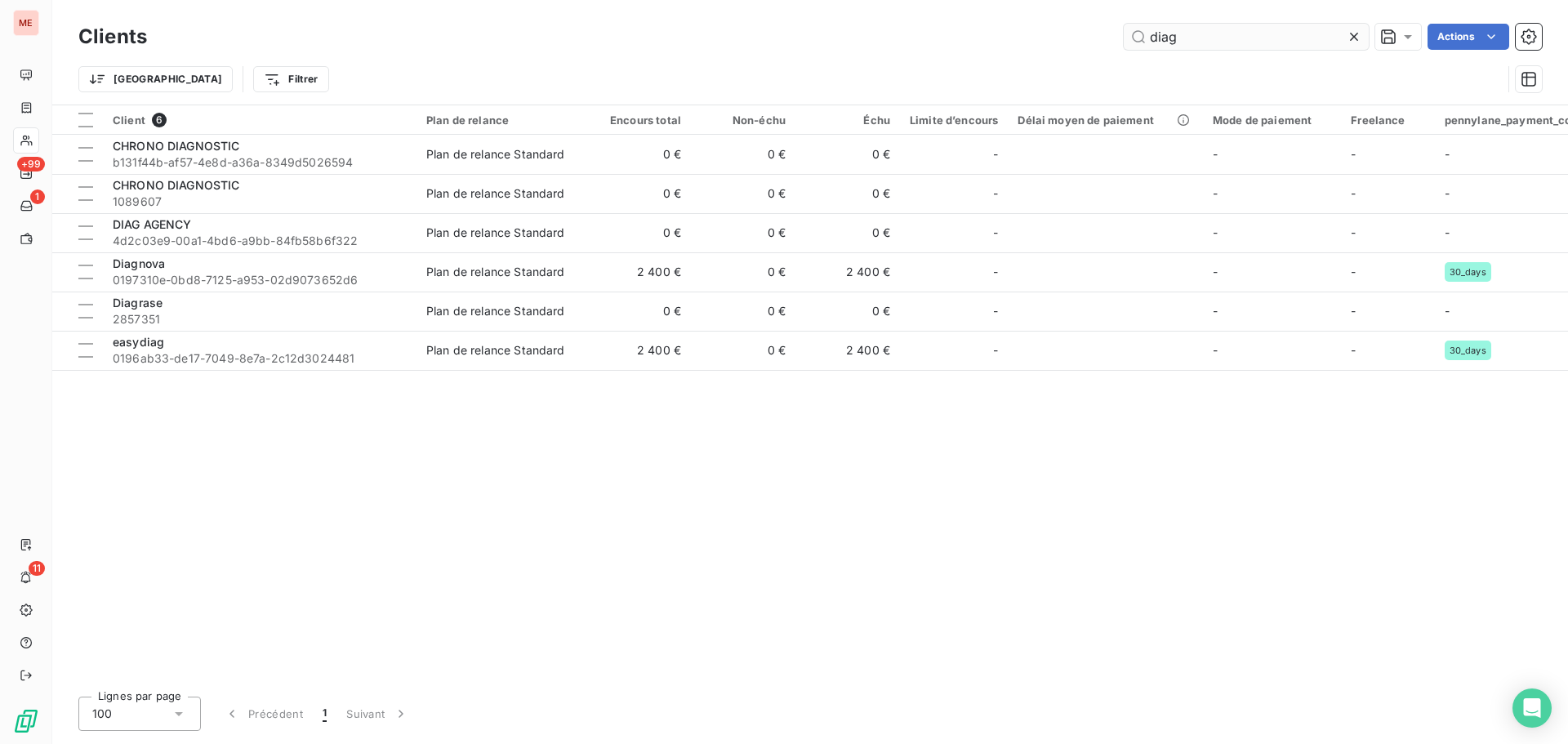
click at [1155, 49] on input "diag" at bounding box center [1246, 36] width 245 height 26
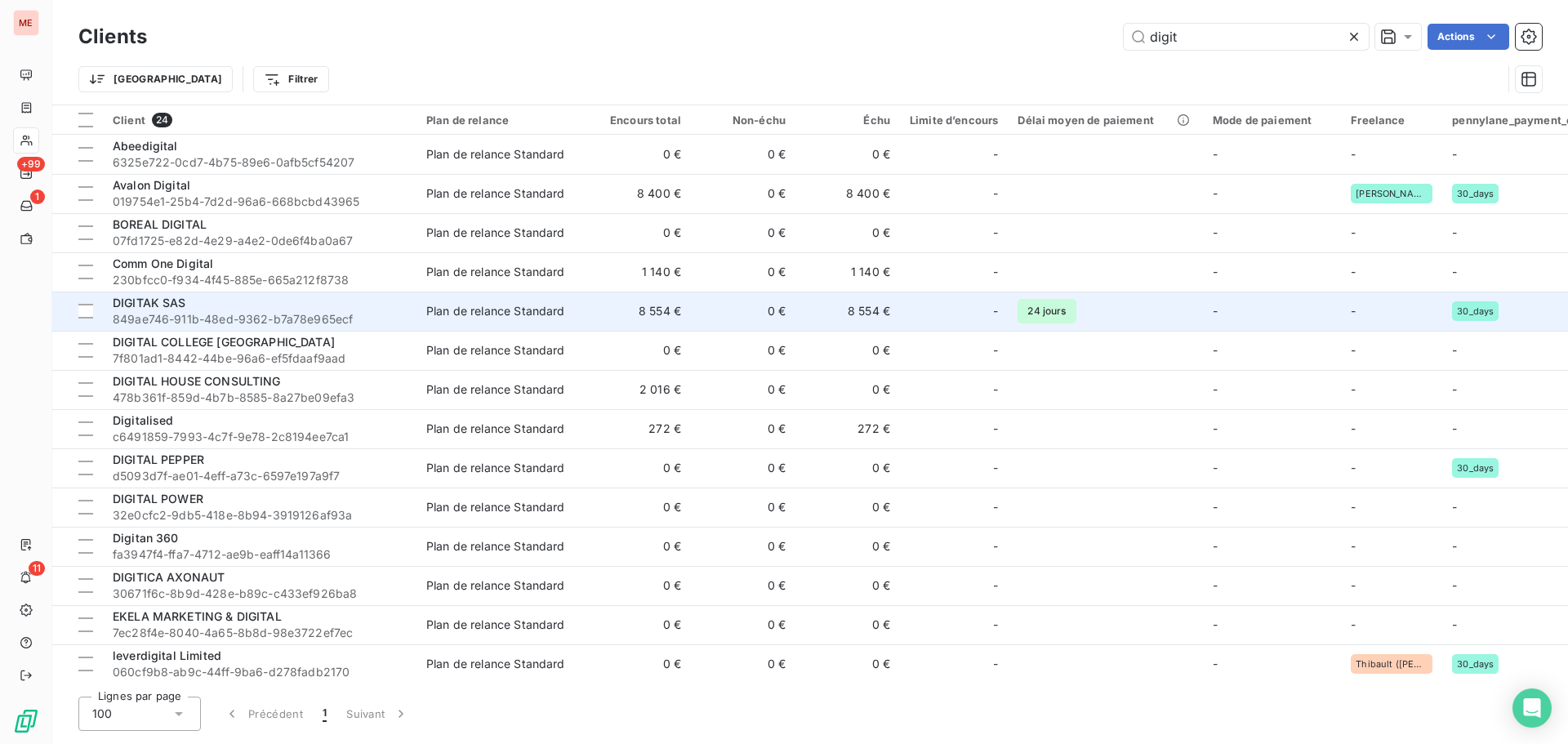
type input "digit"
click at [280, 315] on span "849ae746-911b-48ed-9362-b7a78e965ecf" at bounding box center [260, 319] width 294 height 16
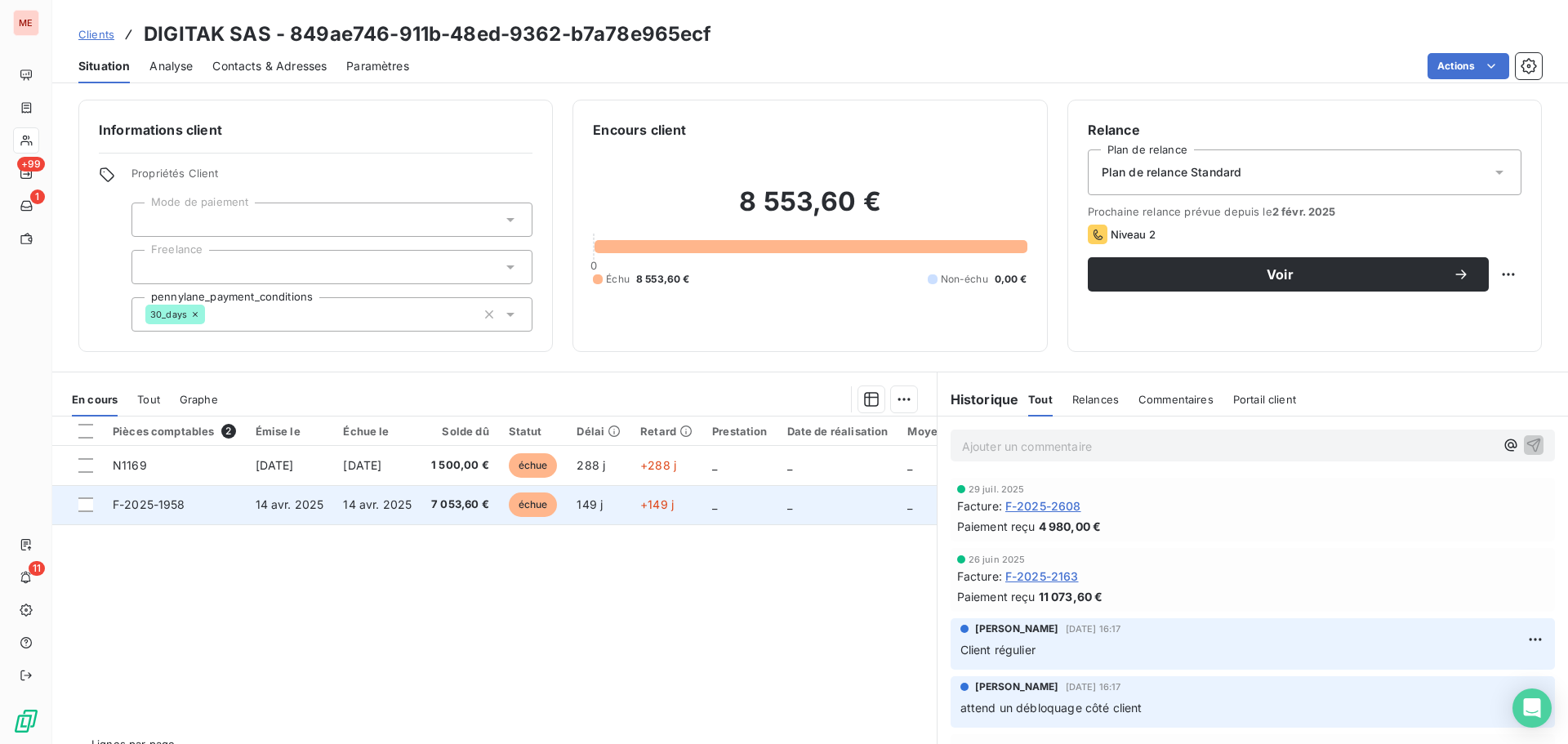
click at [450, 508] on span "7 053,60 €" at bounding box center [460, 504] width 58 height 16
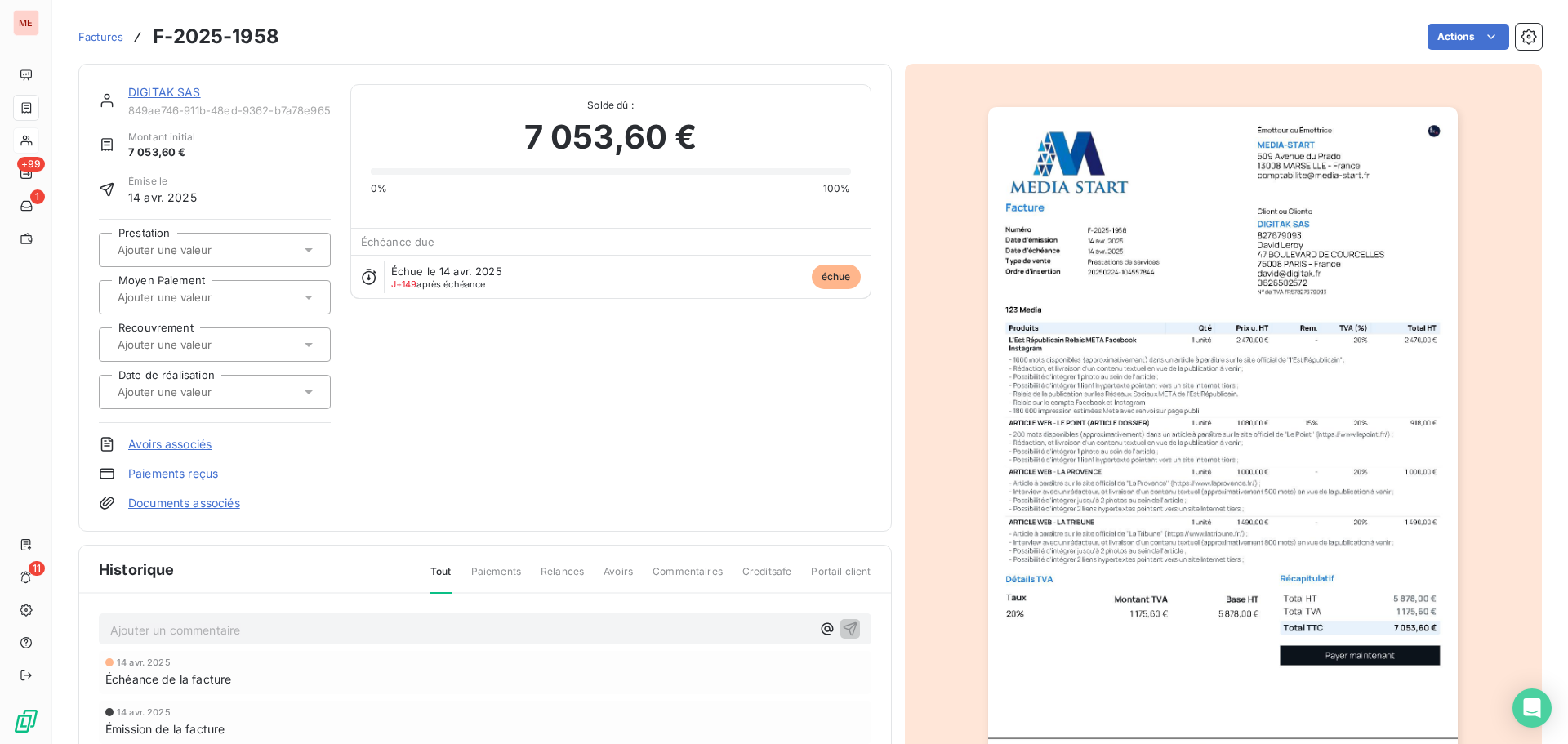
click at [166, 80] on div "DIGITAK SAS 849ae746-911b-48ed-9362-b7a78e965ecf Montant initial 7 053,60 € Émi…" at bounding box center [484, 298] width 814 height 468
click at [160, 93] on link "DIGITAK SAS" at bounding box center [164, 92] width 73 height 13
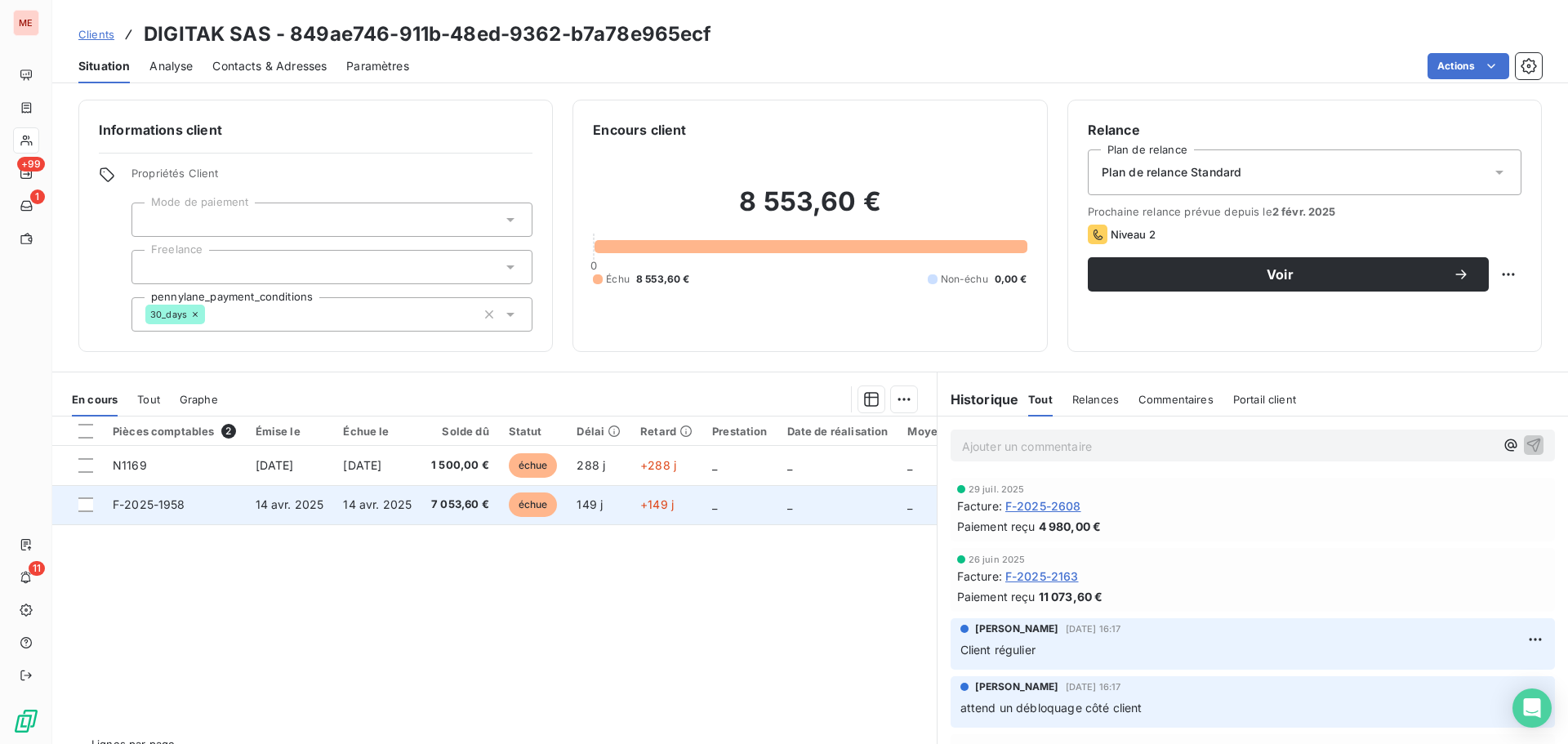
click at [278, 497] on span "14 avr. 2025" at bounding box center [290, 503] width 68 height 13
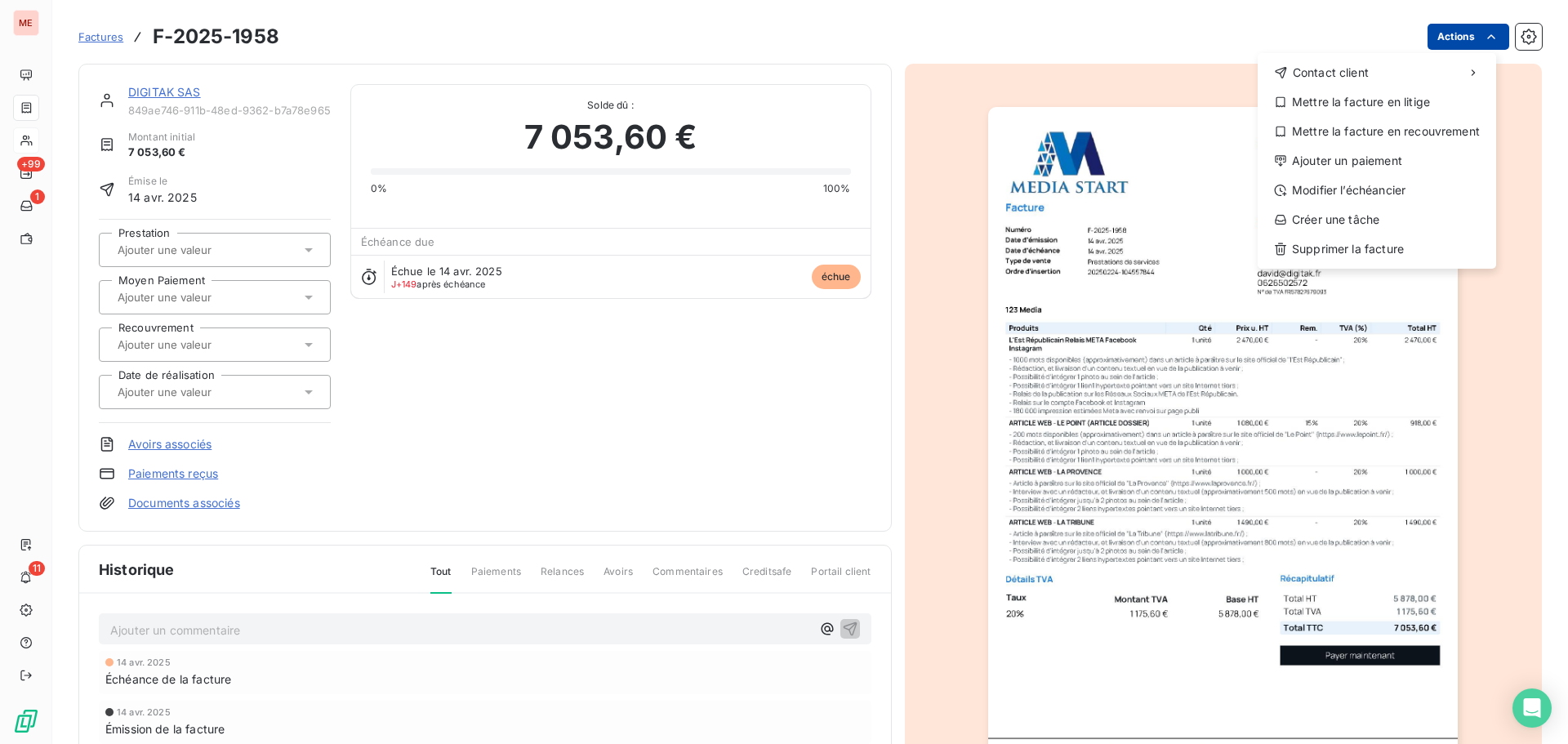
click at [1453, 29] on html "ME +99 1 11 Factures F-2025-1958 Actions Contact client Mettre la facture en li…" at bounding box center [784, 372] width 1568 height 744
click at [1334, 199] on div "Modifier l’échéancier" at bounding box center [1376, 190] width 225 height 26
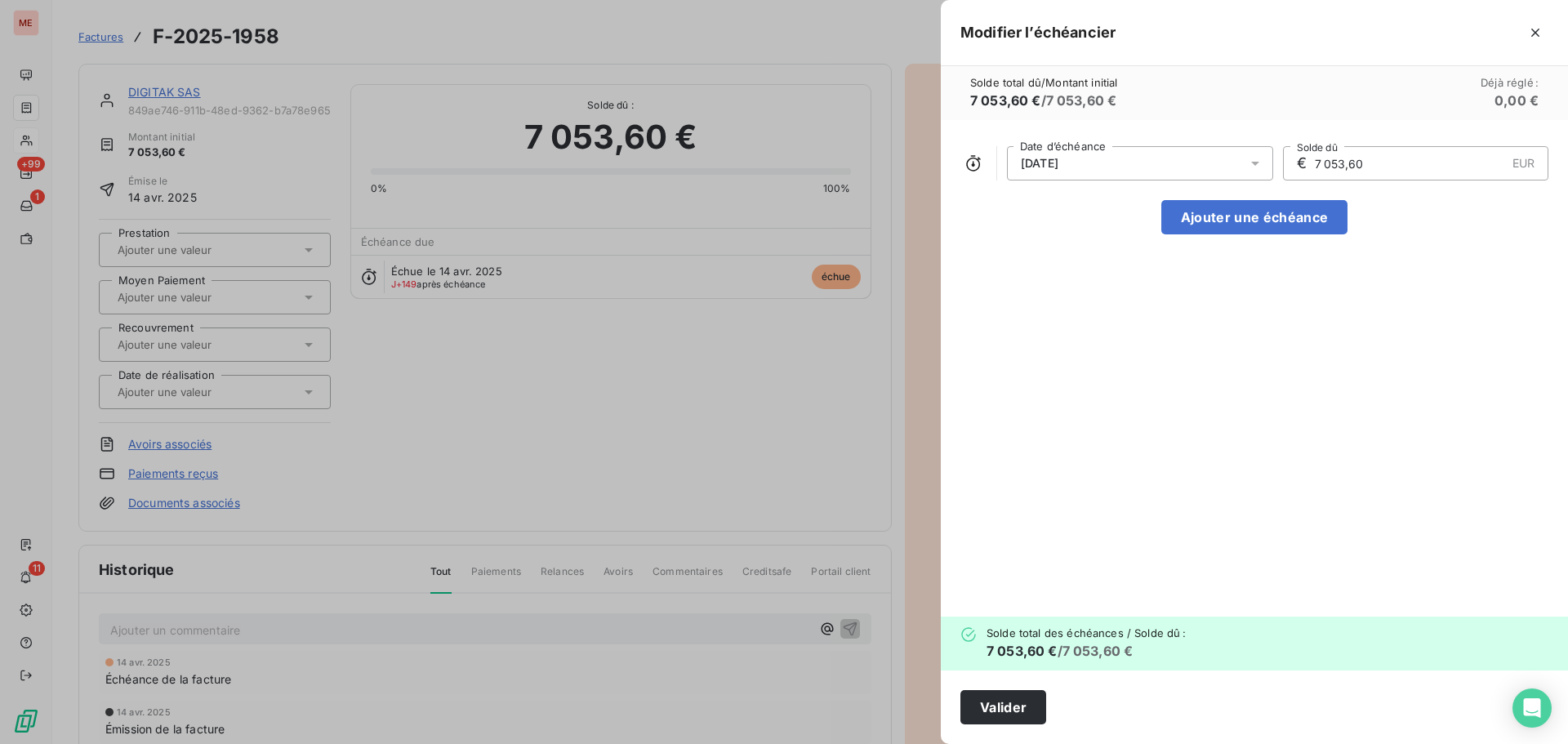
click at [1201, 172] on div "[DATE]" at bounding box center [1139, 163] width 266 height 34
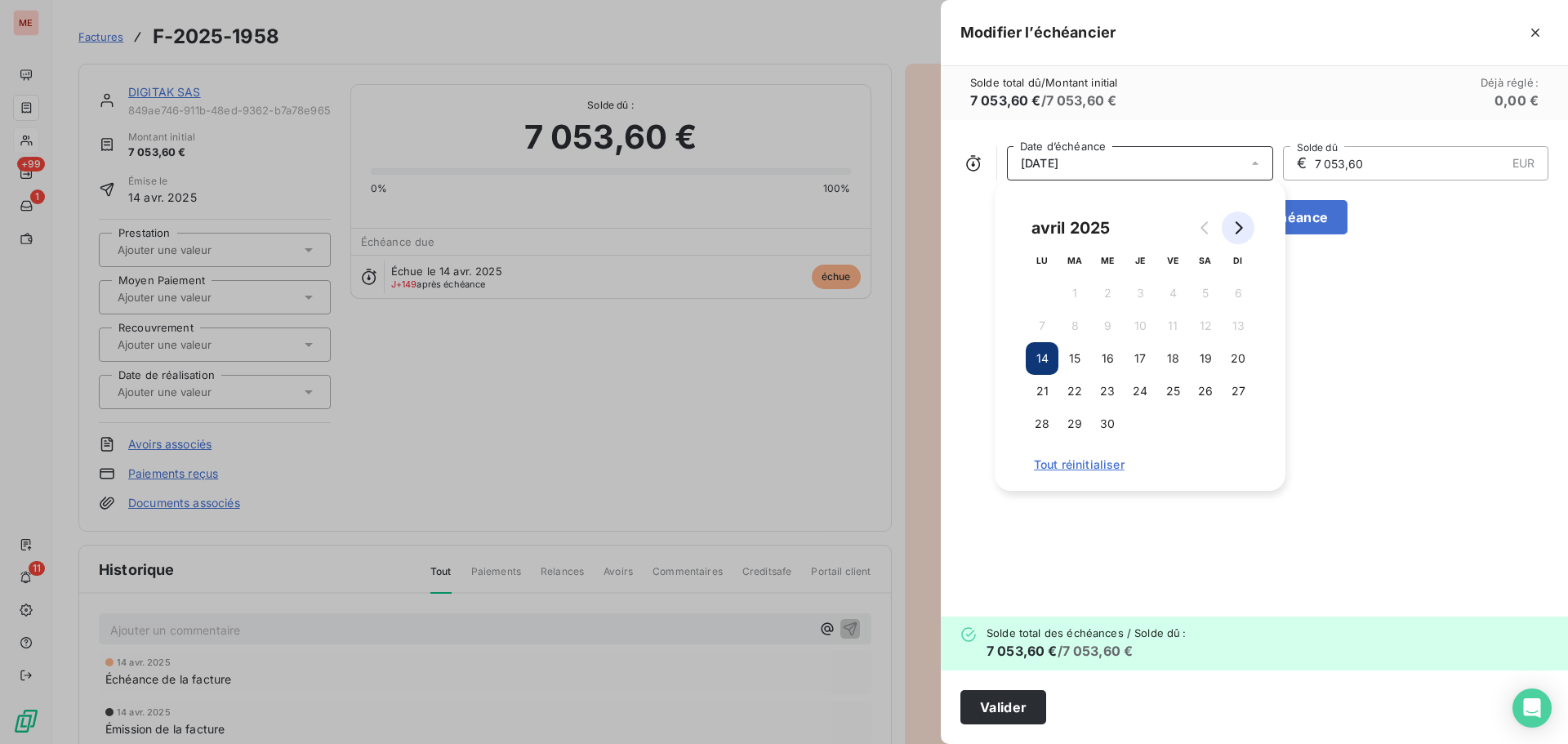
click at [1244, 239] on button "Go to next month" at bounding box center [1238, 228] width 32 height 32
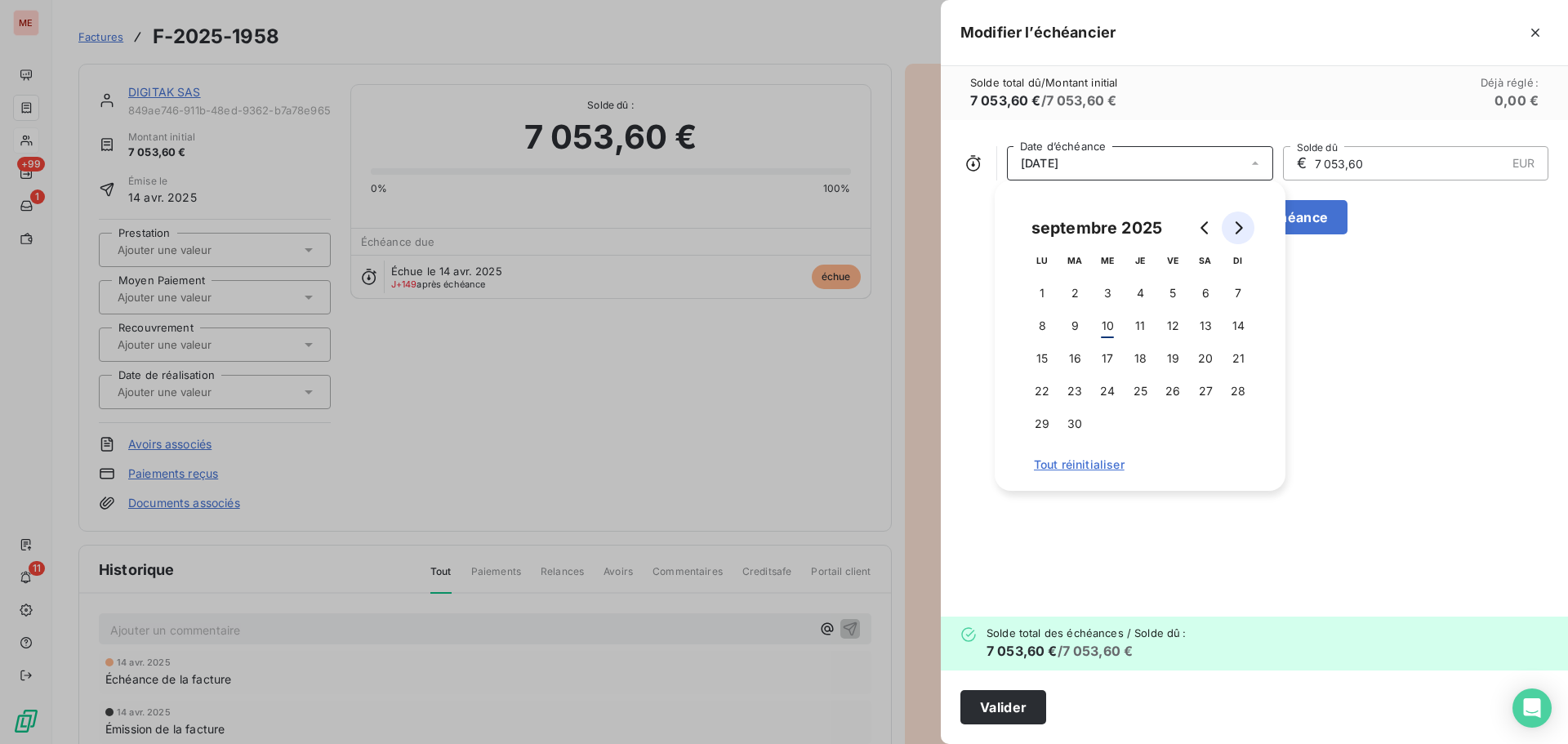
click at [1244, 239] on button "Go to next month" at bounding box center [1238, 228] width 32 height 32
click at [1108, 287] on button "1" at bounding box center [1107, 293] width 32 height 32
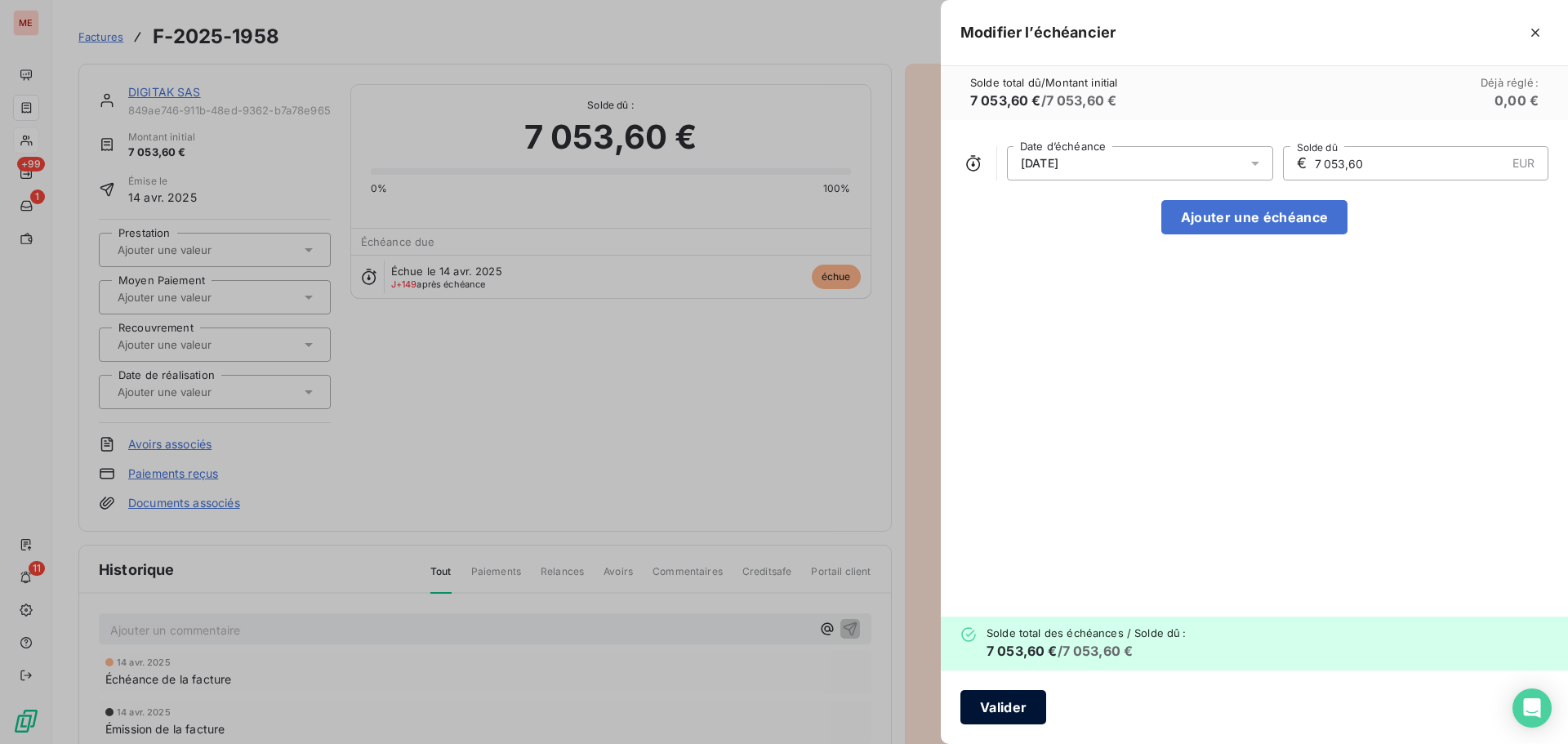
click at [980, 694] on button "Valider" at bounding box center [1004, 707] width 86 height 34
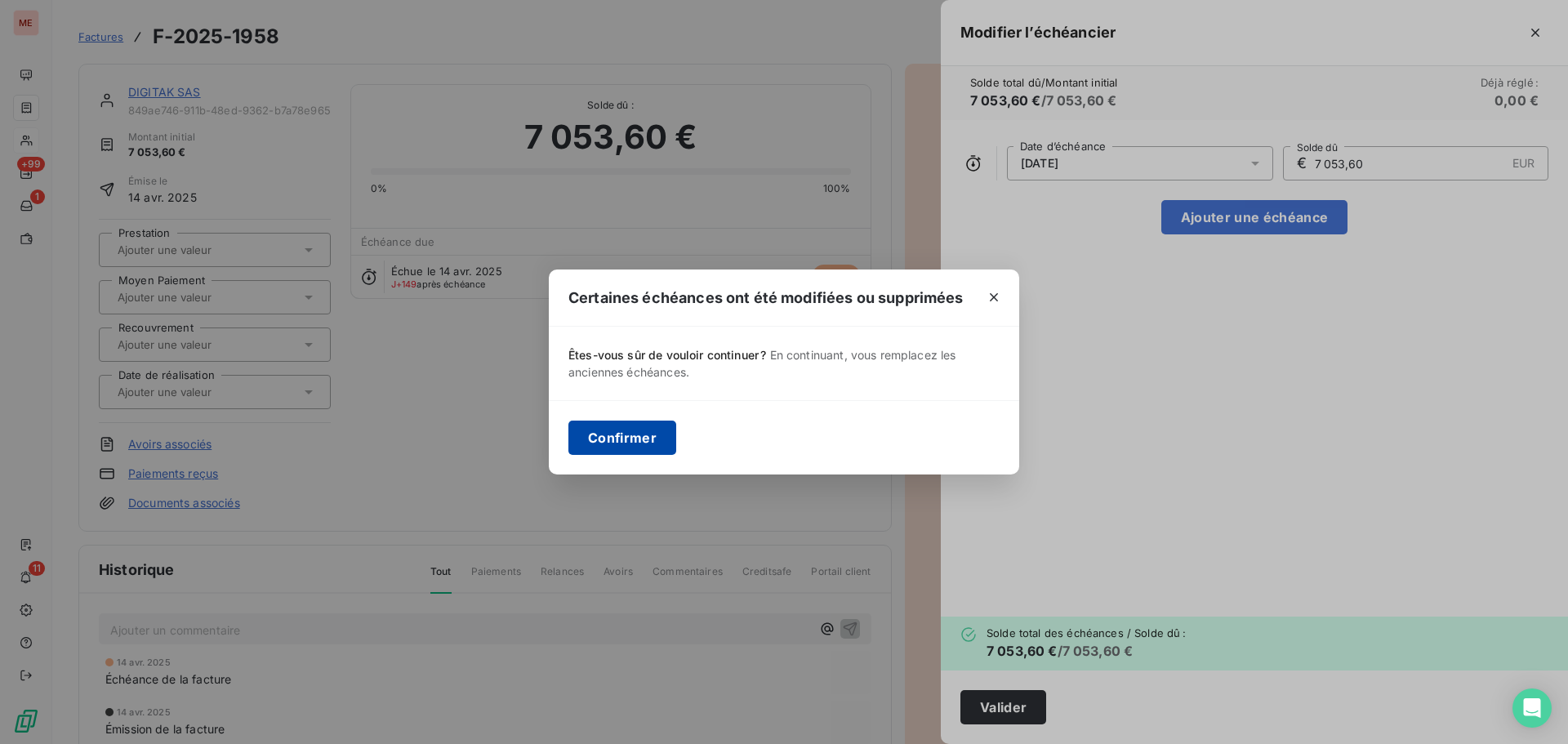
click at [614, 438] on button "Confirmer" at bounding box center [623, 438] width 108 height 34
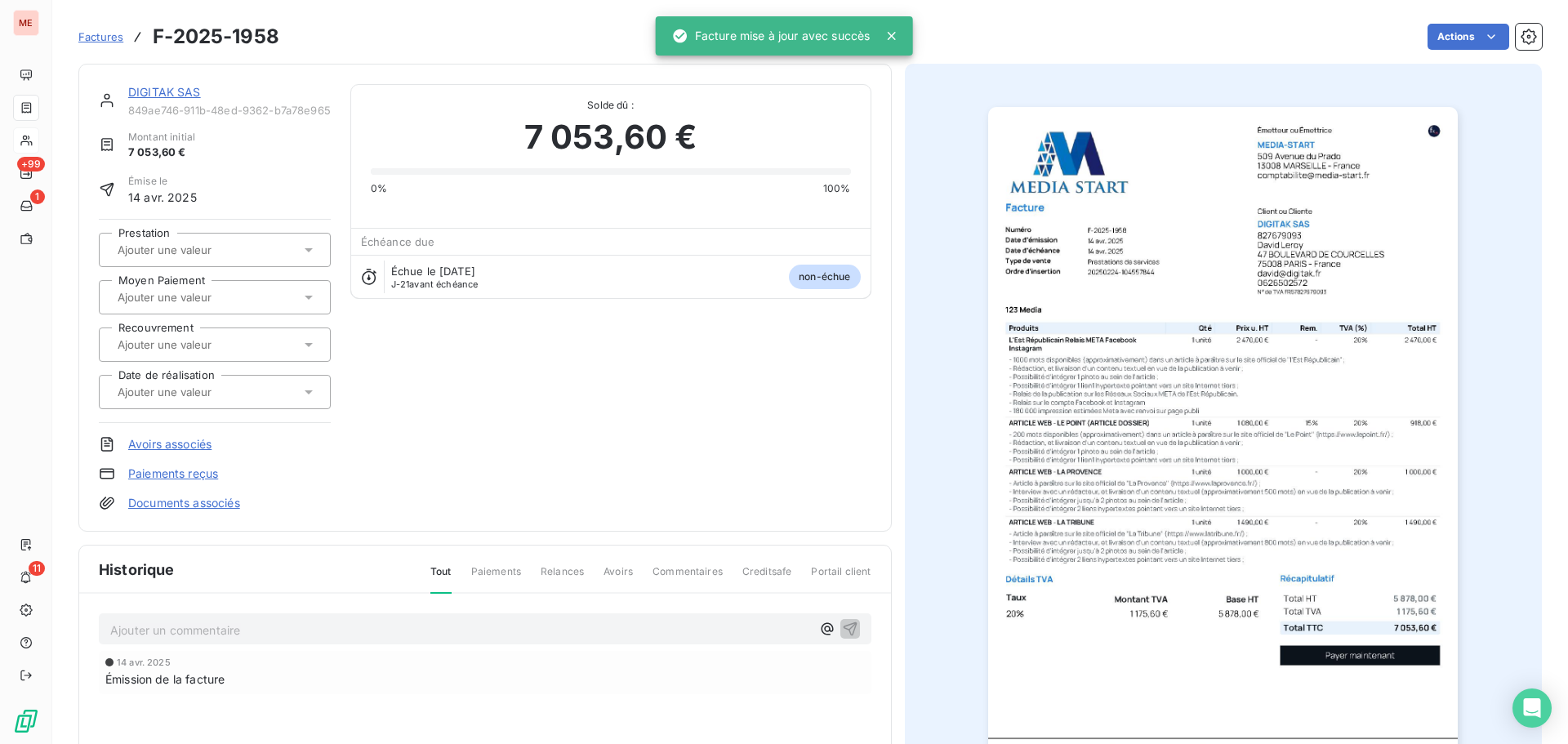
click at [166, 92] on link "DIGITAK SAS" at bounding box center [164, 92] width 73 height 13
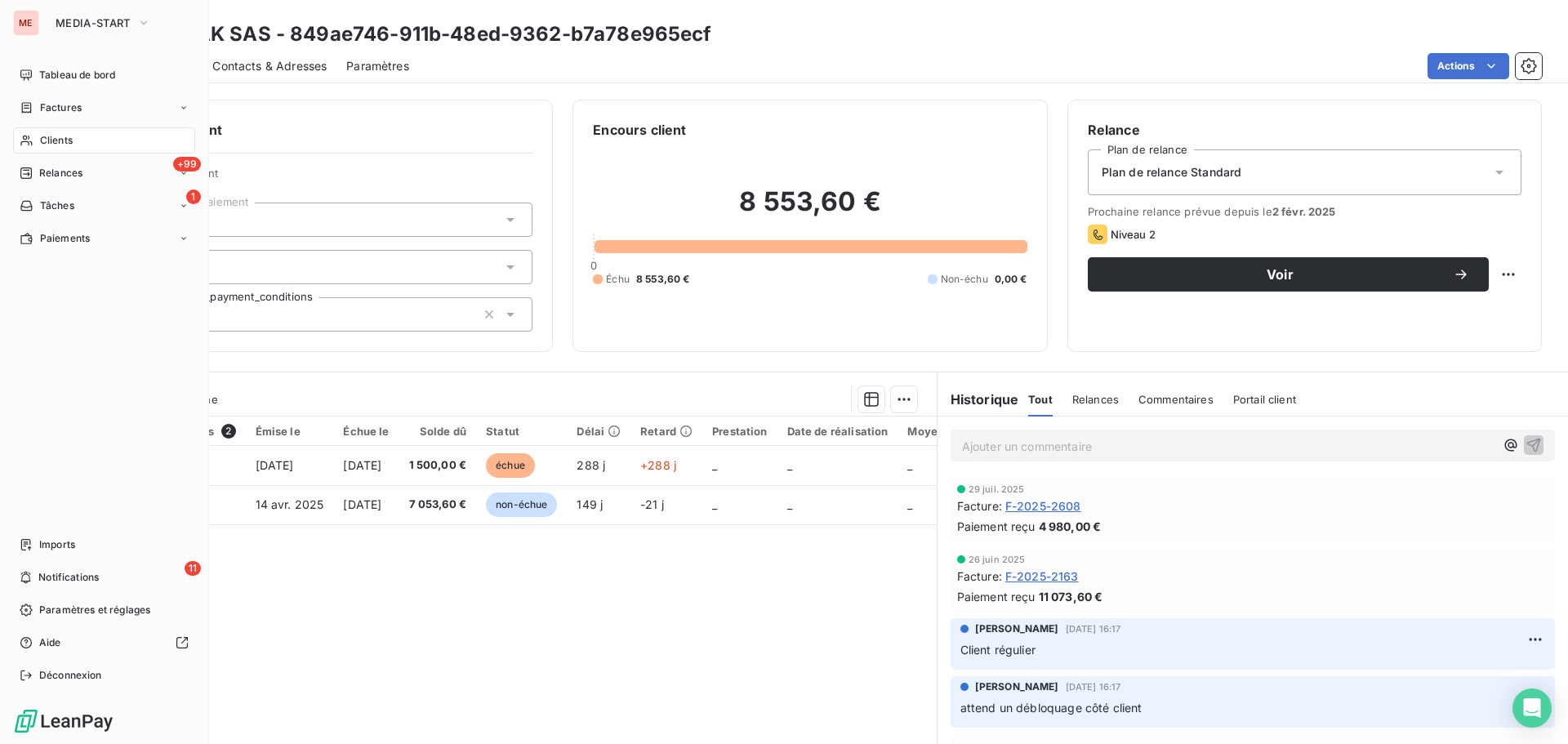
click at [37, 140] on div "Clients" at bounding box center [104, 140] width 182 height 26
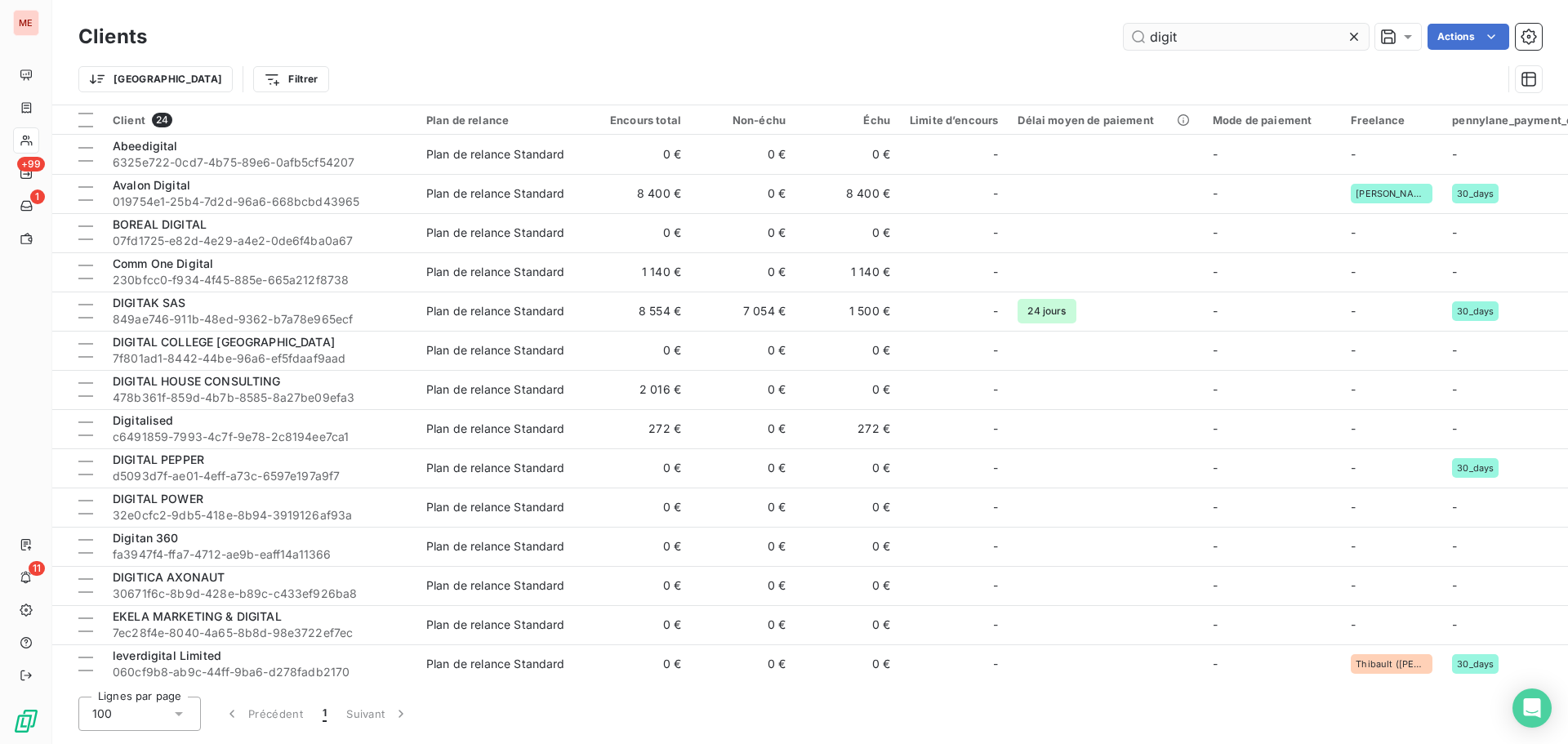
click at [1206, 40] on input "digit" at bounding box center [1246, 36] width 245 height 26
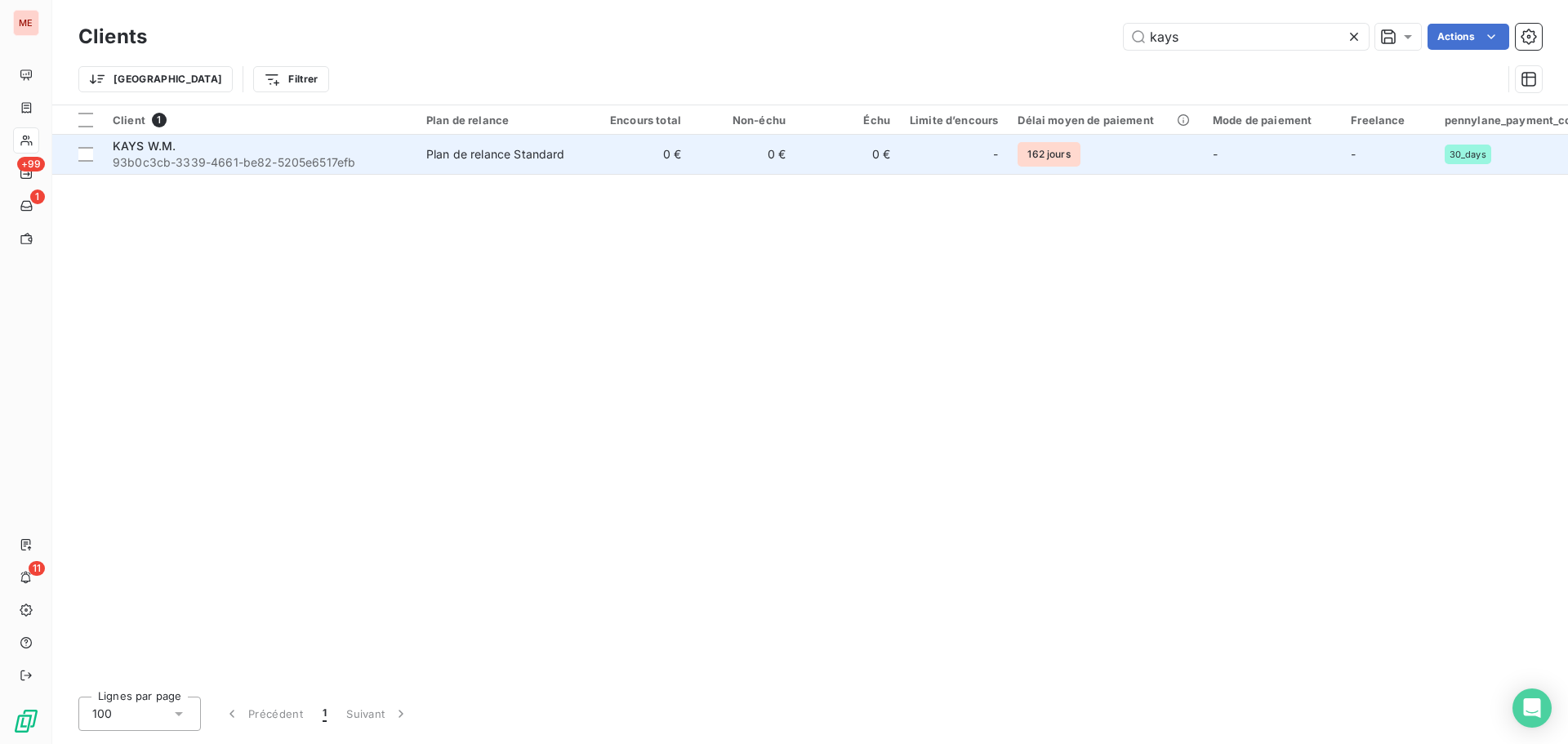
type input "kays"
click at [518, 142] on td "Plan de relance Standard" at bounding box center [501, 154] width 170 height 39
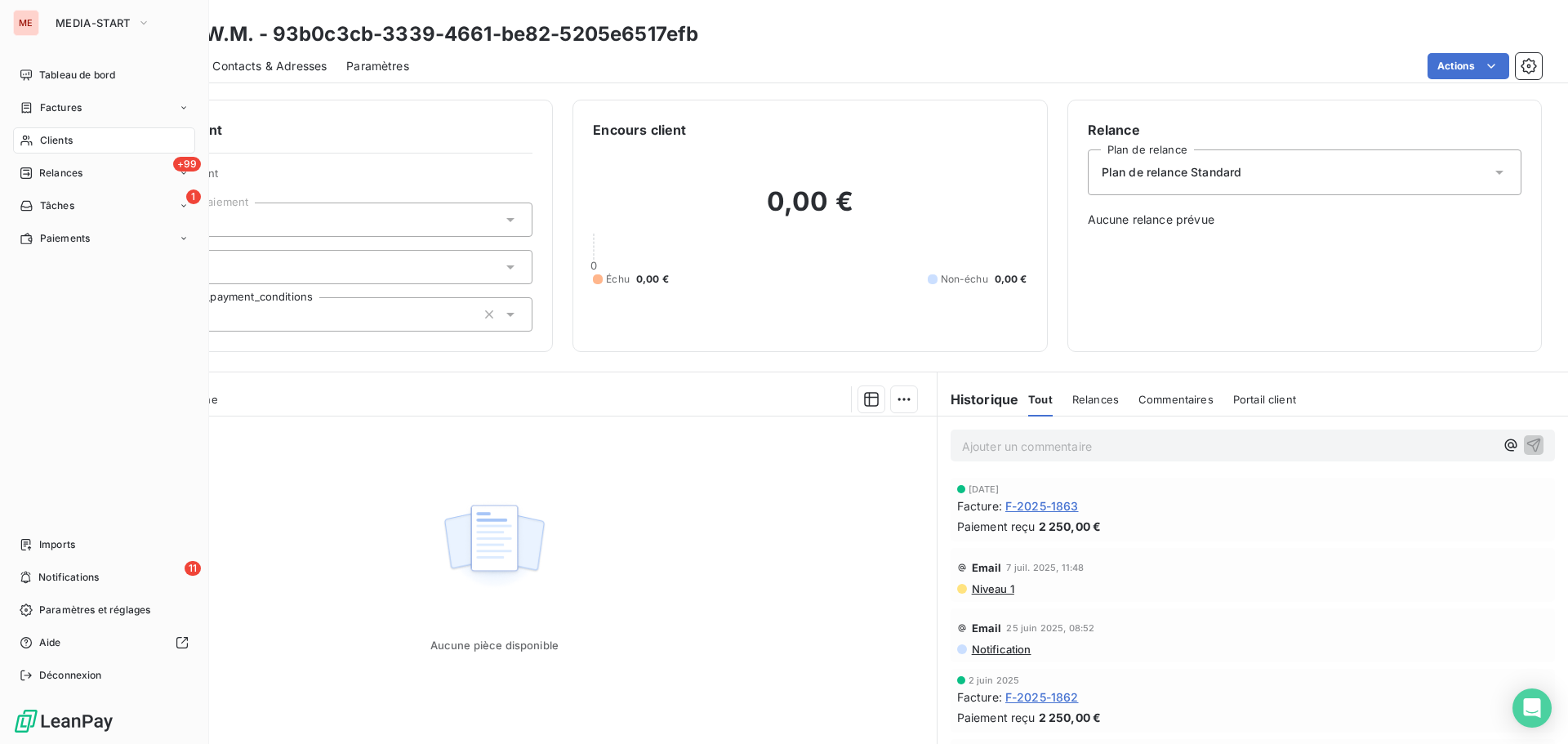
click at [32, 144] on icon at bounding box center [26, 141] width 12 height 11
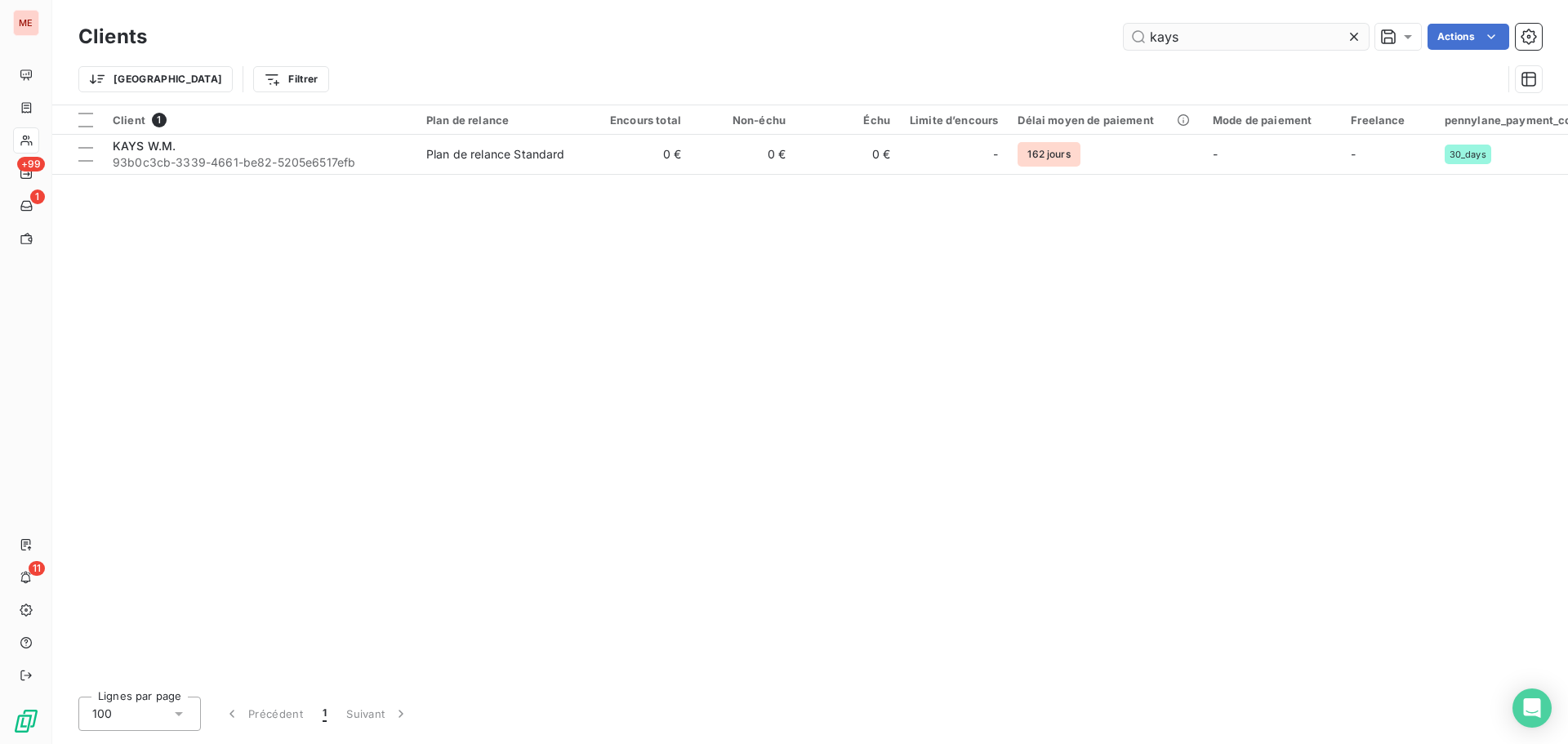
click at [1187, 40] on input "kays" at bounding box center [1246, 36] width 245 height 26
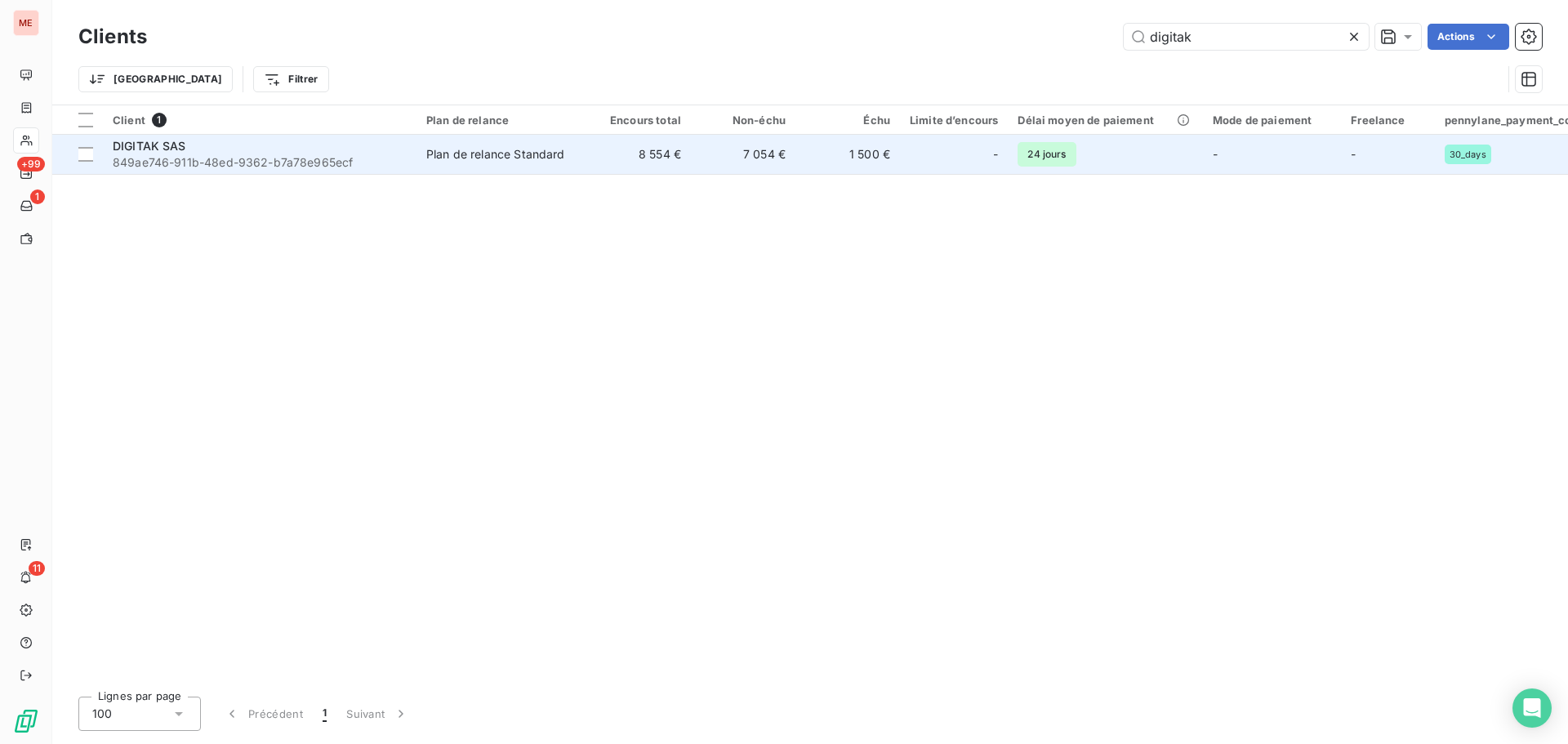
type input "digitak"
click at [193, 144] on div "DIGITAK SAS" at bounding box center [260, 146] width 294 height 16
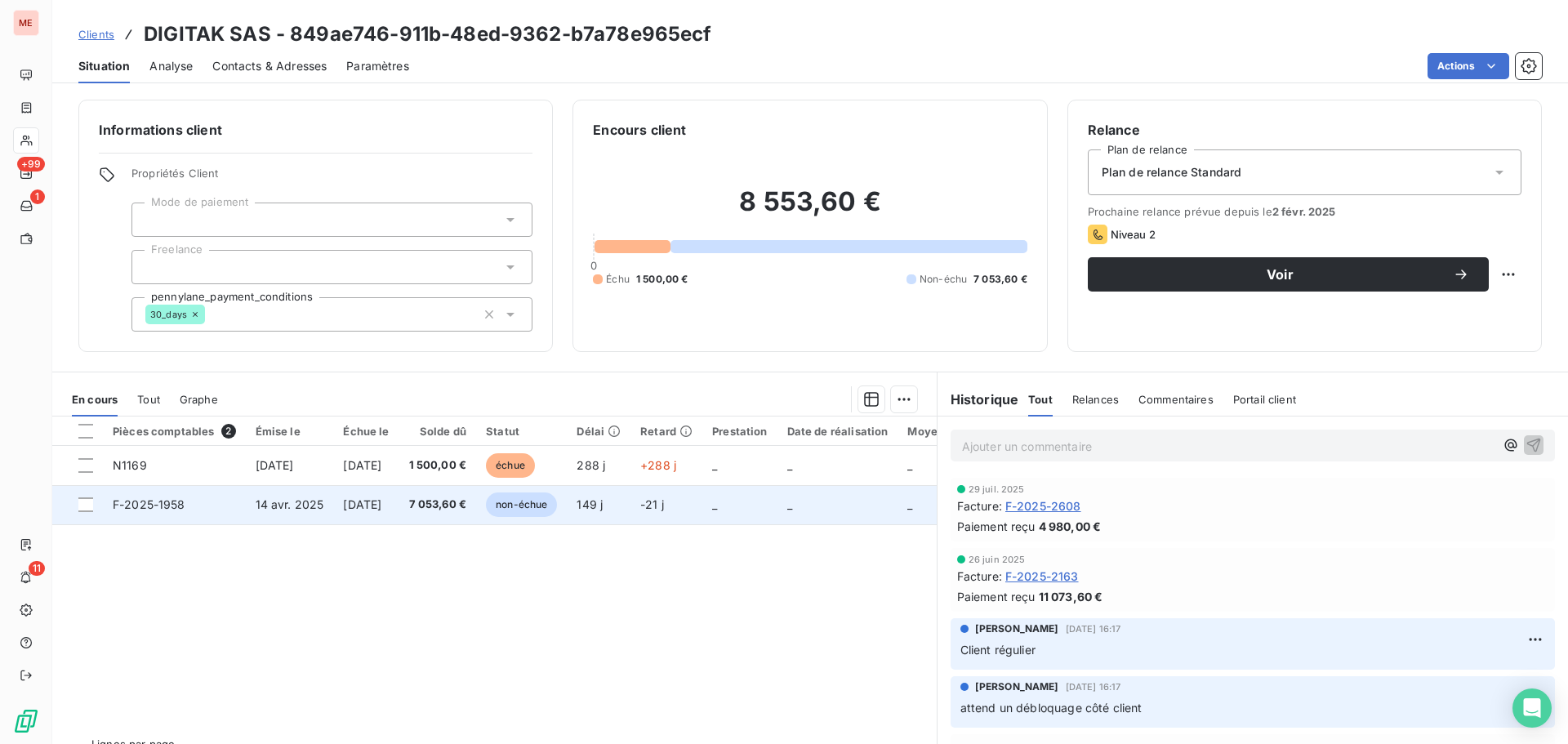
click at [457, 505] on span "7 053,60 €" at bounding box center [438, 504] width 58 height 16
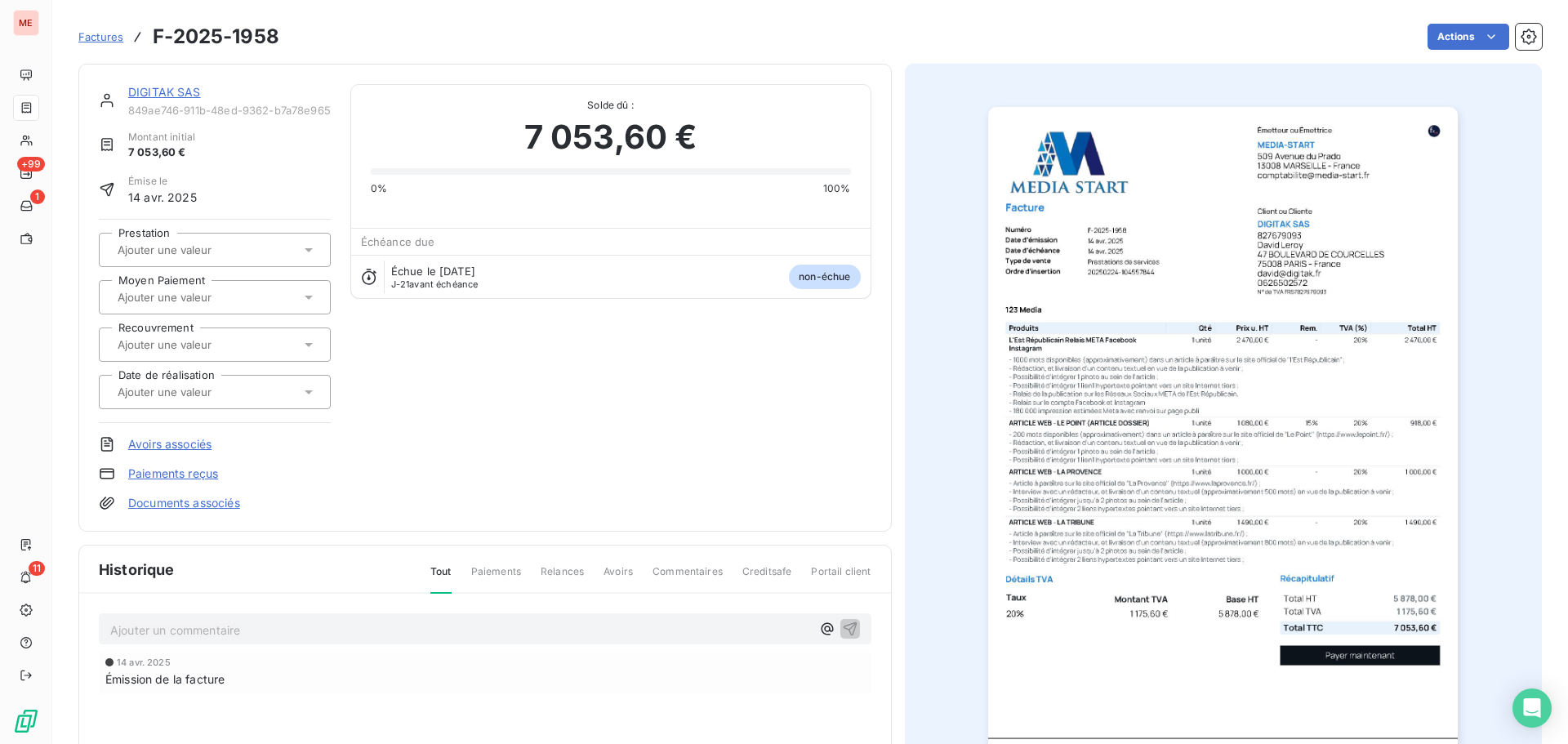
click at [155, 89] on link "DIGITAK SAS" at bounding box center [164, 92] width 73 height 13
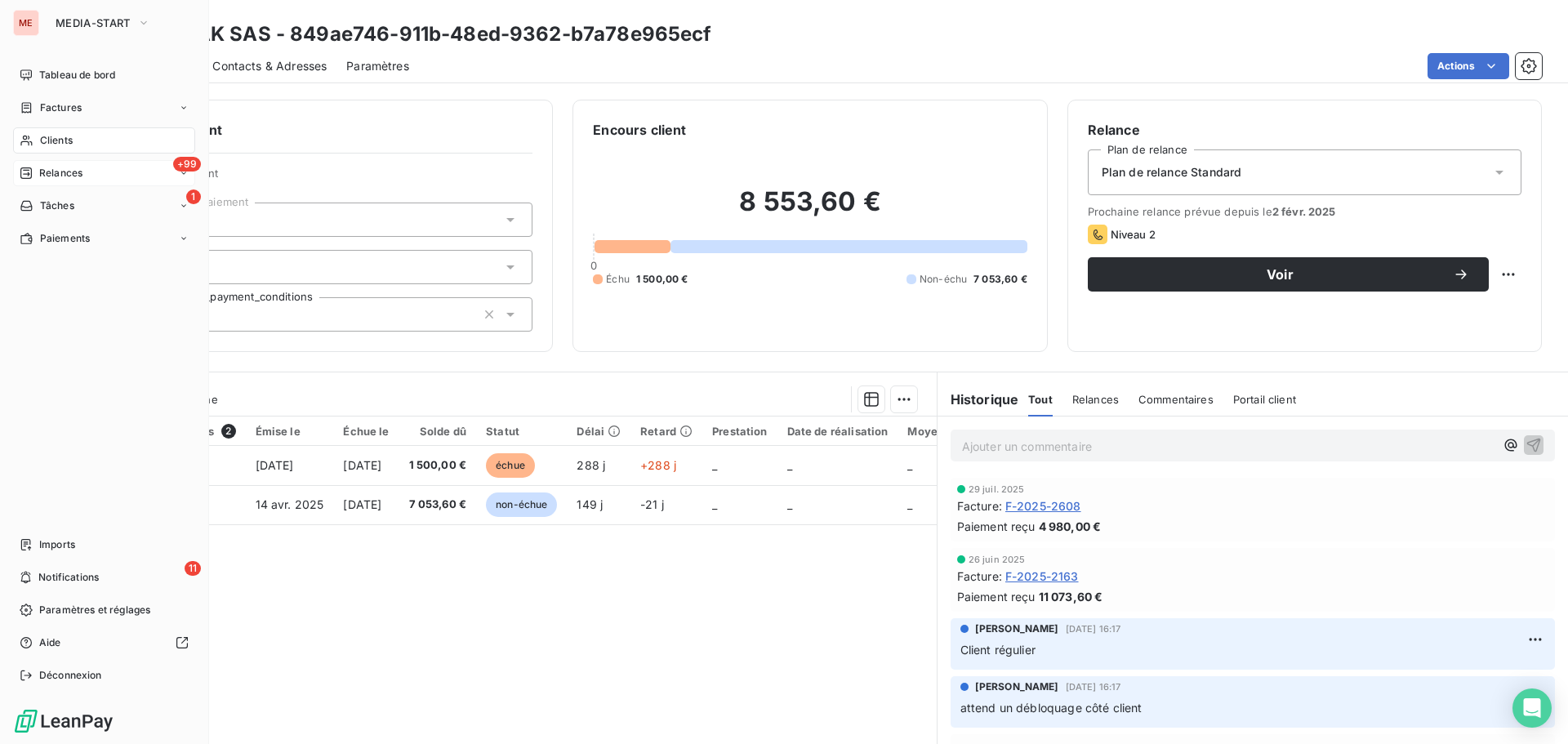
drag, startPoint x: 16, startPoint y: 136, endPoint x: 66, endPoint y: 173, distance: 62.2
click at [66, 173] on nav "Tableau de bord Factures Clients +99 Relances 1 Tâches Paiements" at bounding box center [104, 156] width 182 height 189
click at [92, 128] on div "Clients" at bounding box center [104, 140] width 182 height 26
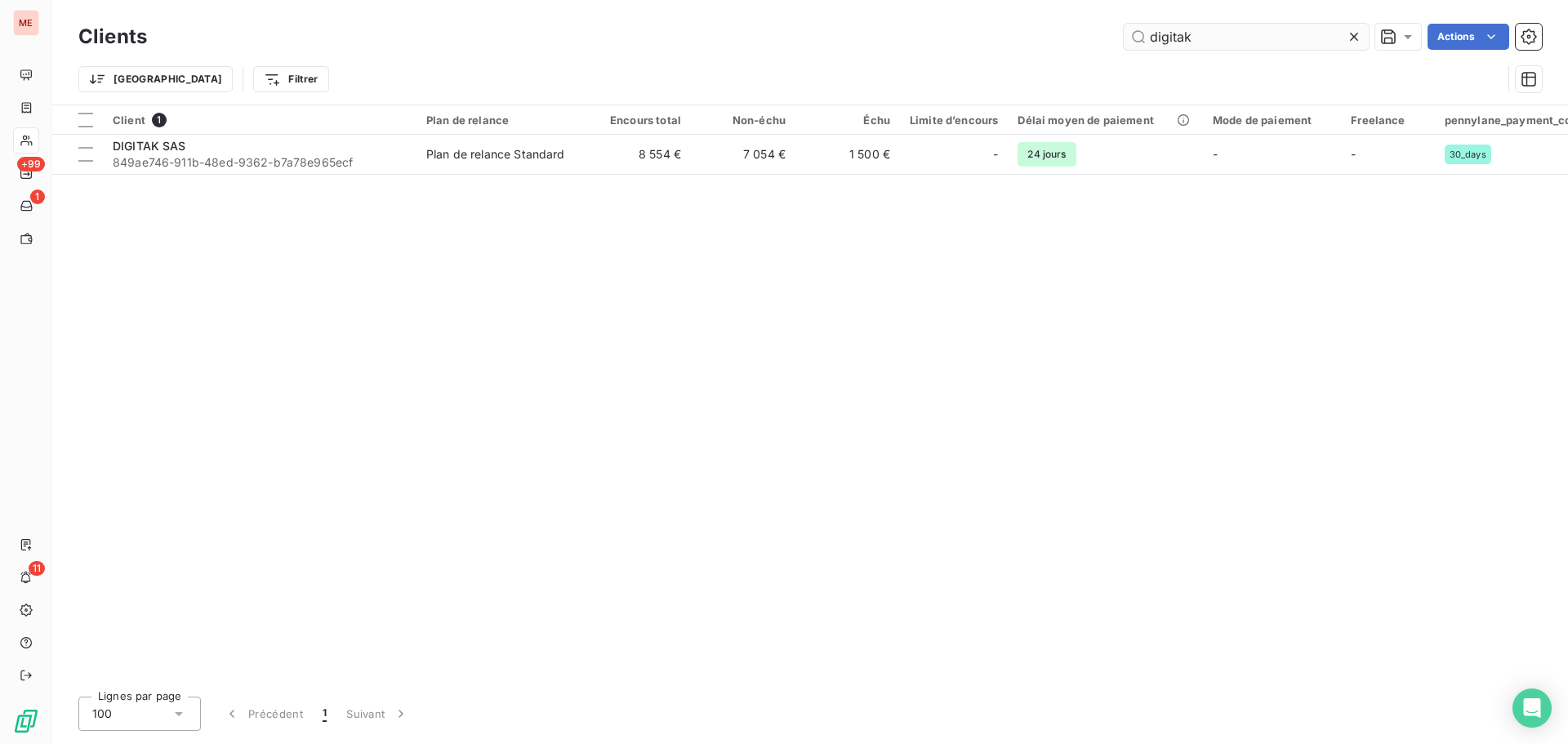
click at [1172, 39] on input "digitak" at bounding box center [1246, 36] width 245 height 26
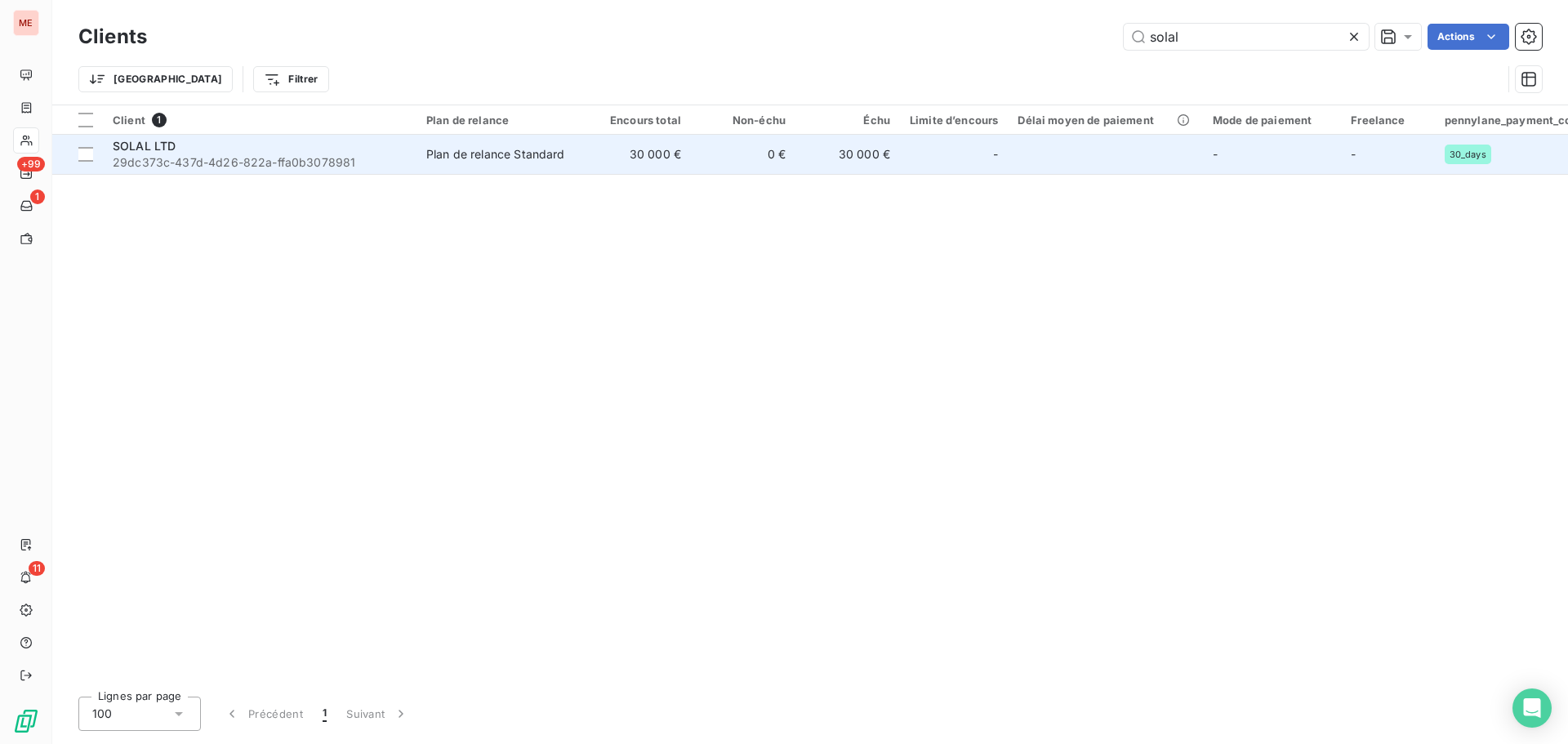
type input "solal"
click at [692, 160] on td "0 €" at bounding box center [743, 154] width 105 height 39
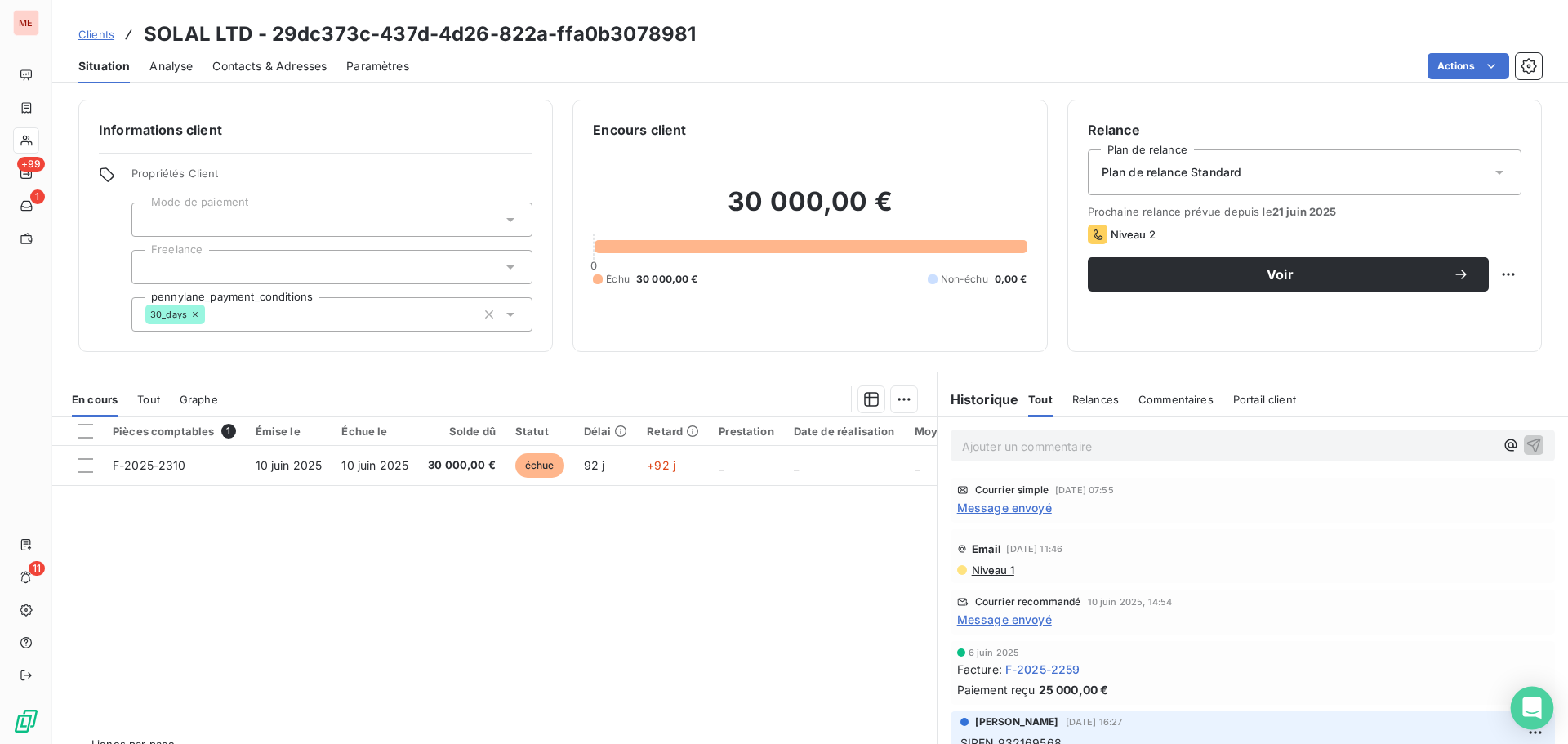
click at [1538, 699] on icon "Open Intercom Messenger" at bounding box center [1532, 708] width 22 height 22
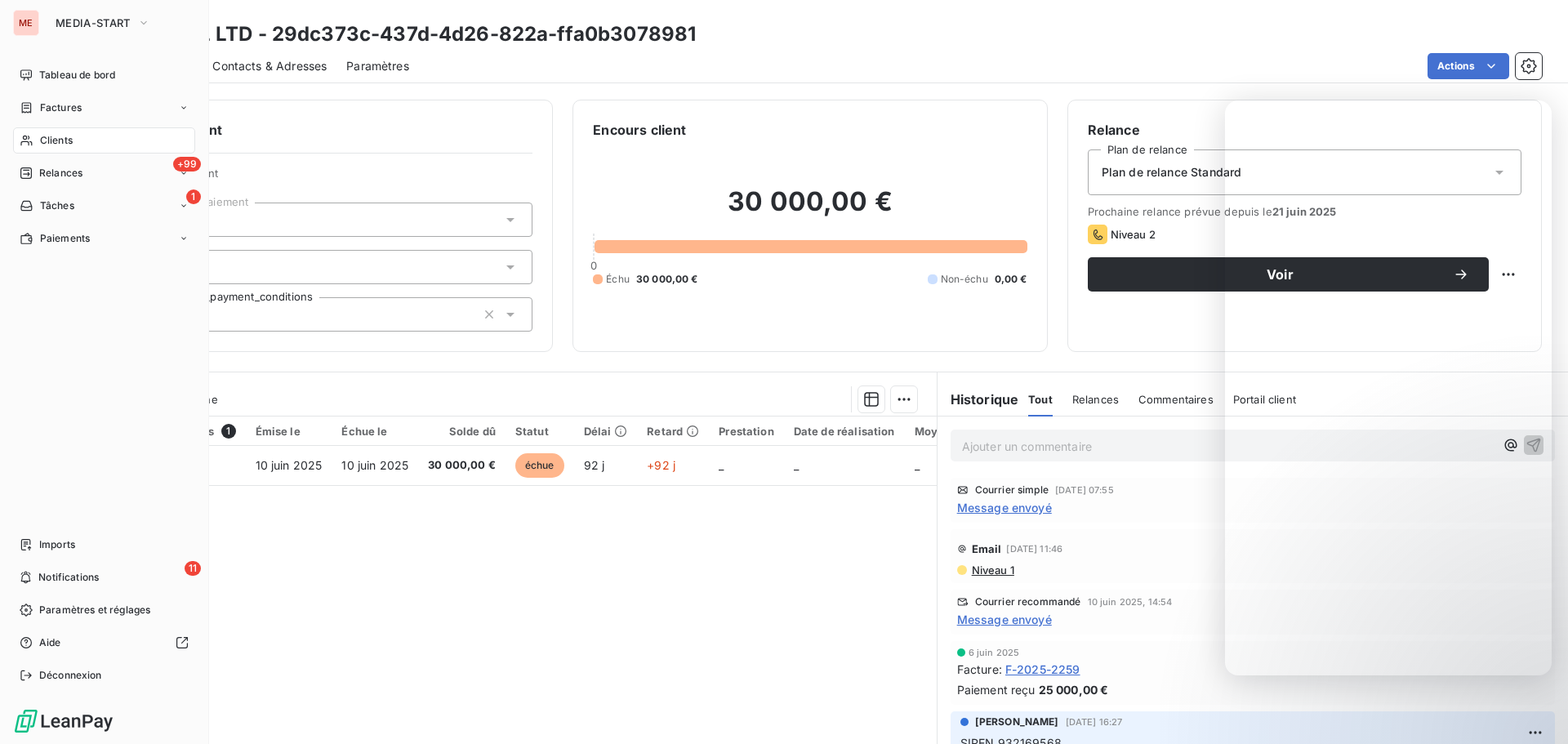
click at [55, 136] on span "Clients" at bounding box center [57, 140] width 32 height 14
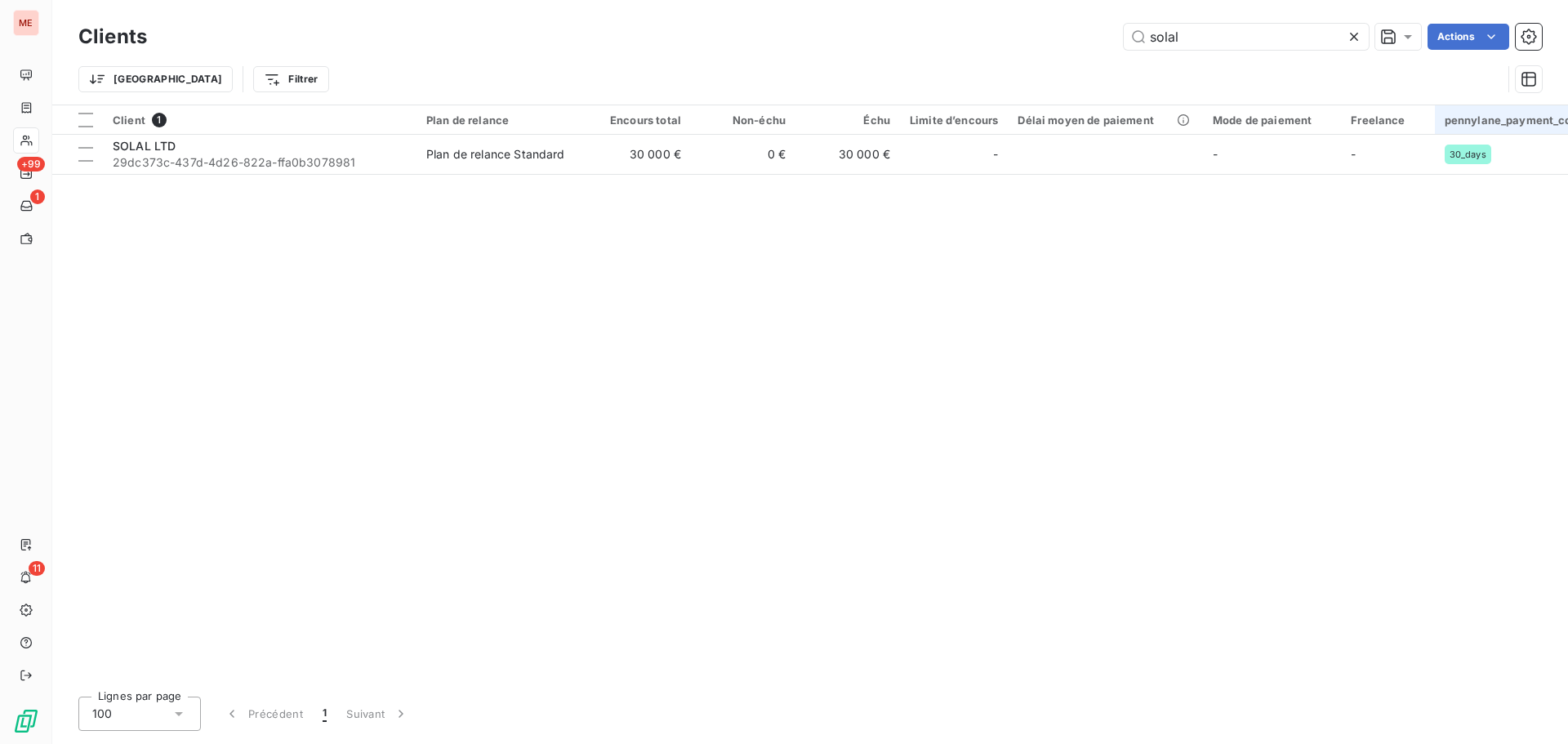
click at [1532, 114] on div "pennylane_payment_conditions" at bounding box center [1539, 120] width 190 height 13
drag, startPoint x: 1285, startPoint y: 58, endPoint x: 1283, endPoint y: 46, distance: 12.2
click at [1283, 46] on div "Clients solal Actions Trier Filtrer" at bounding box center [809, 62] width 1463 height 85
click at [1283, 46] on input "solal" at bounding box center [1246, 36] width 245 height 26
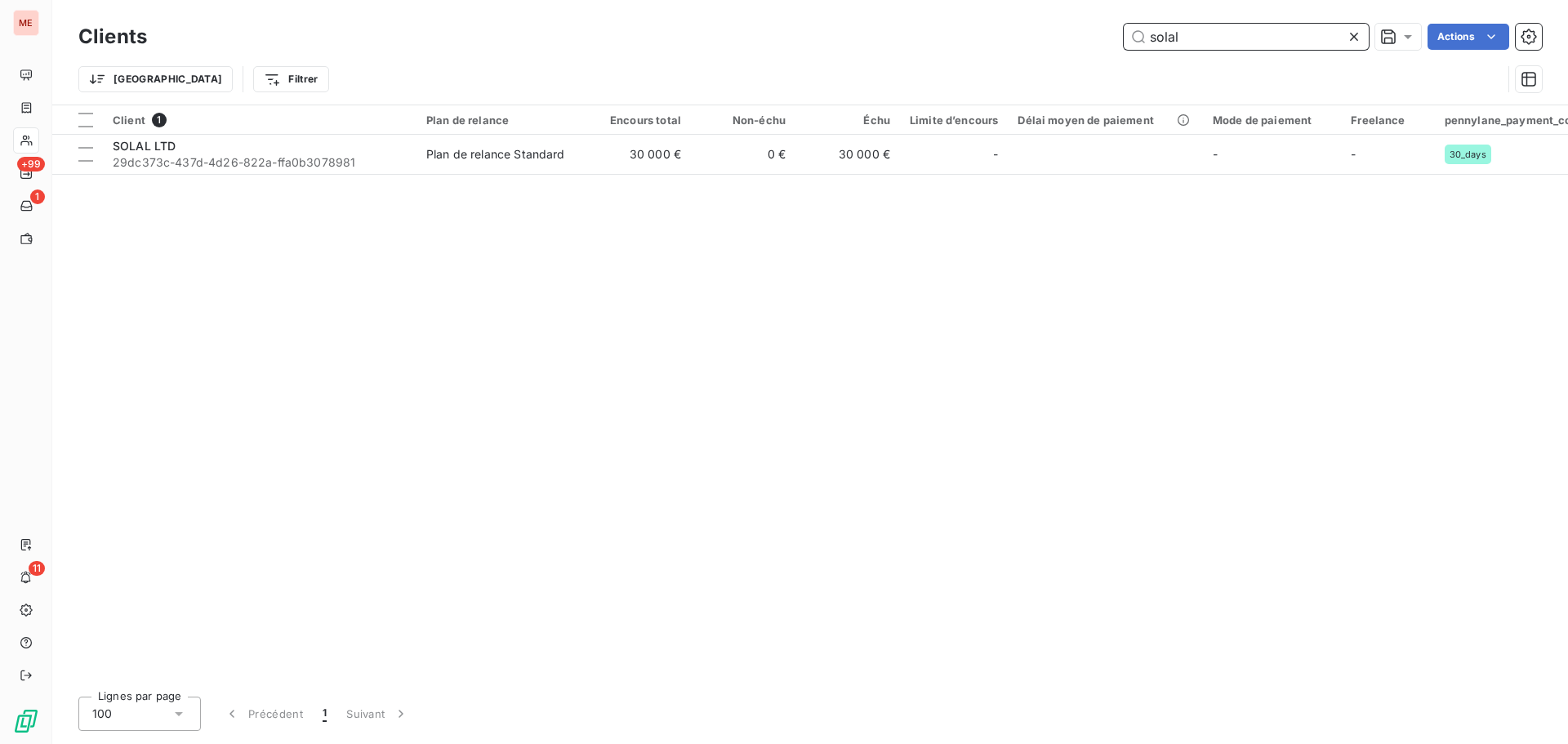
click at [1283, 46] on input "solal" at bounding box center [1246, 36] width 245 height 26
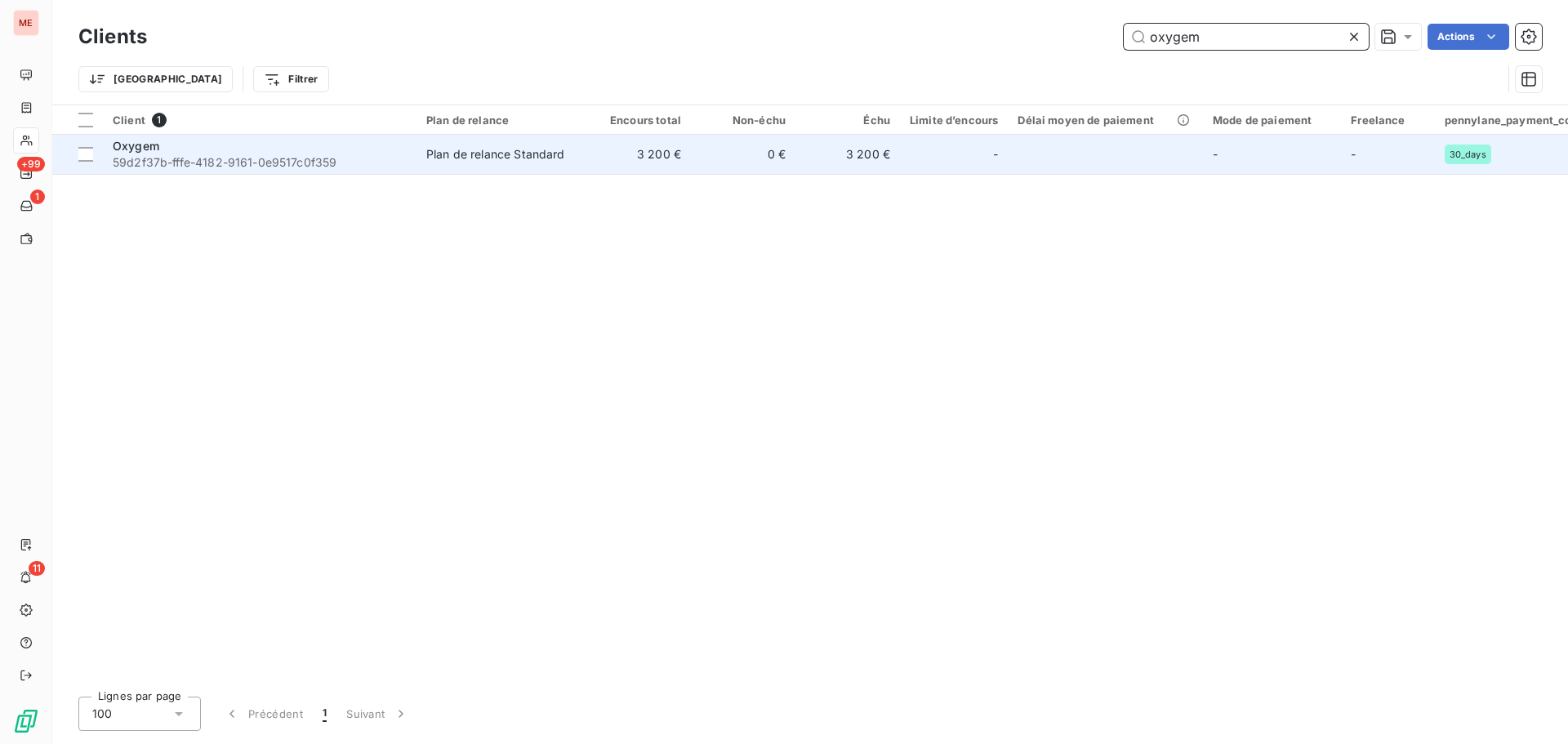
type input "oxygem"
click at [251, 160] on span "59d2f37b-fffe-4182-9161-0e9517c0f359" at bounding box center [260, 162] width 294 height 16
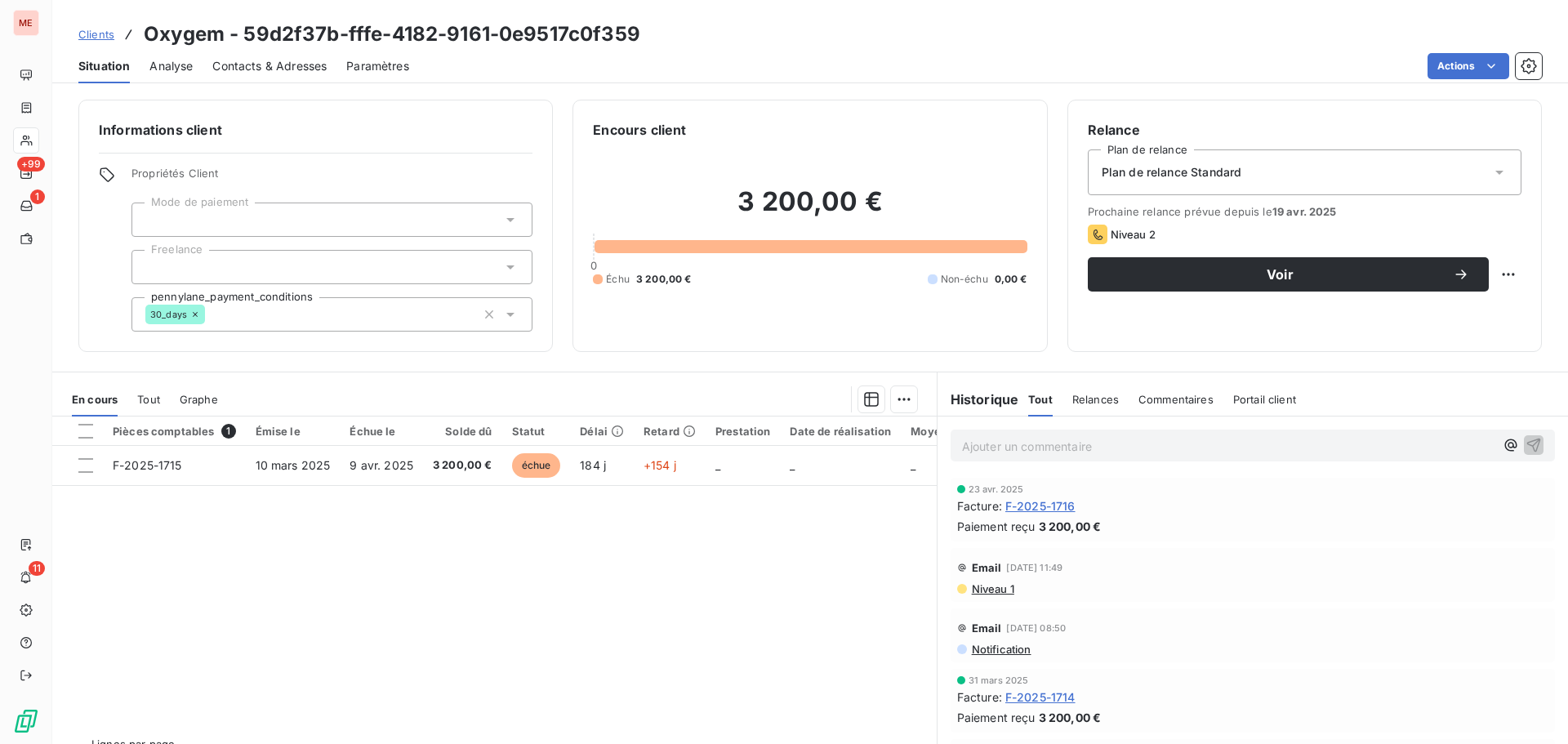
click at [1033, 505] on span "F-2025-1716" at bounding box center [1041, 505] width 70 height 17
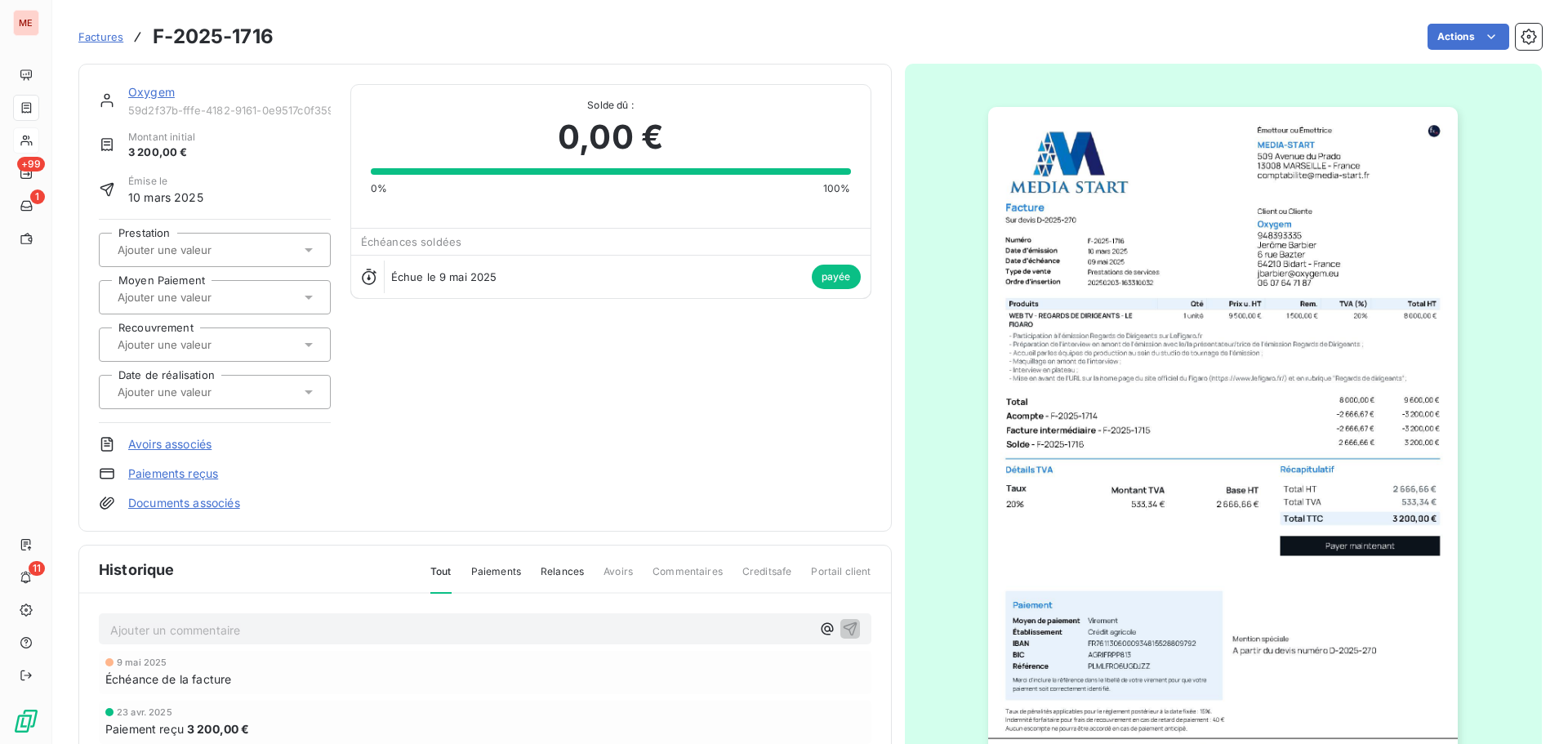
click at [146, 86] on link "Oxygem" at bounding box center [152, 92] width 47 height 13
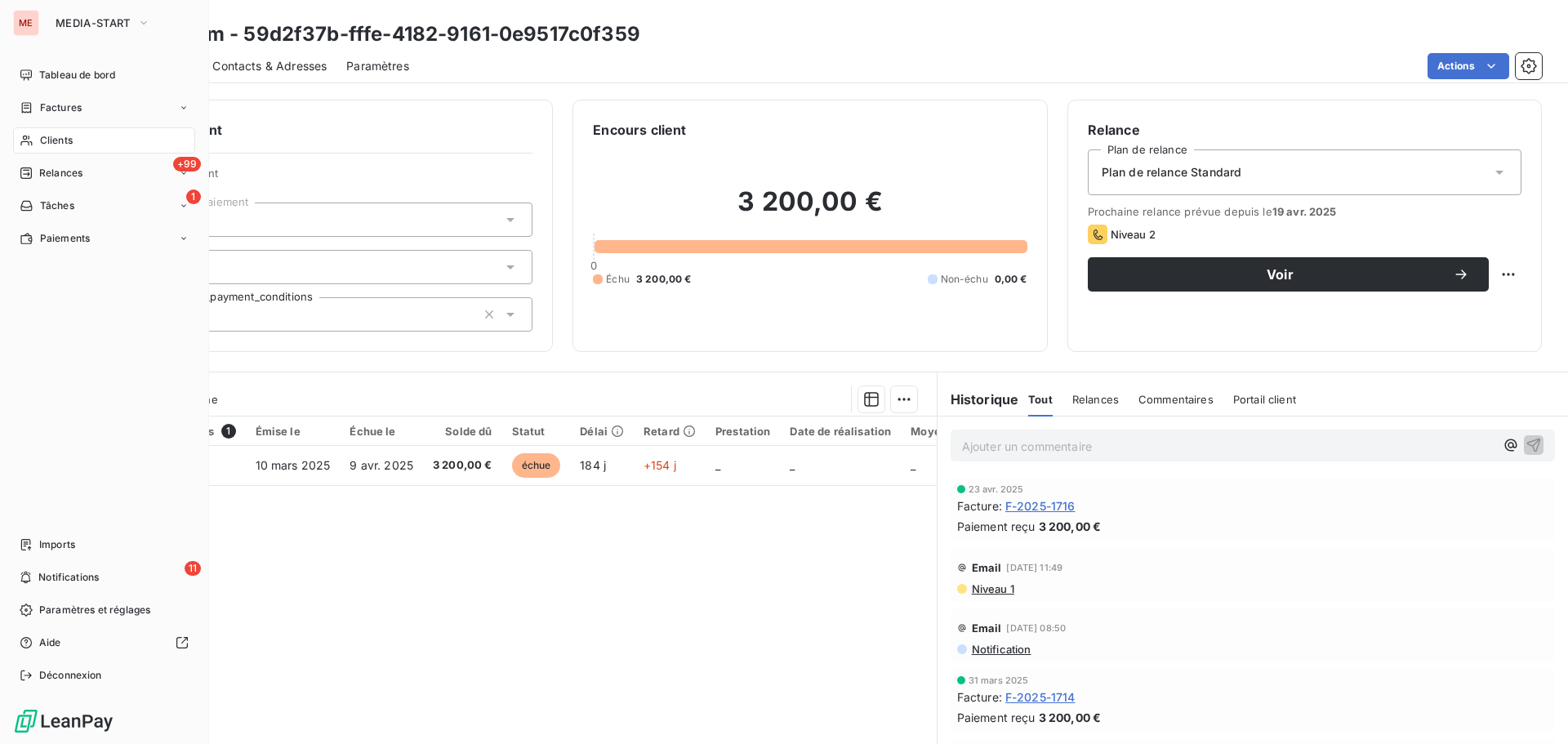
click at [22, 137] on icon at bounding box center [26, 140] width 13 height 13
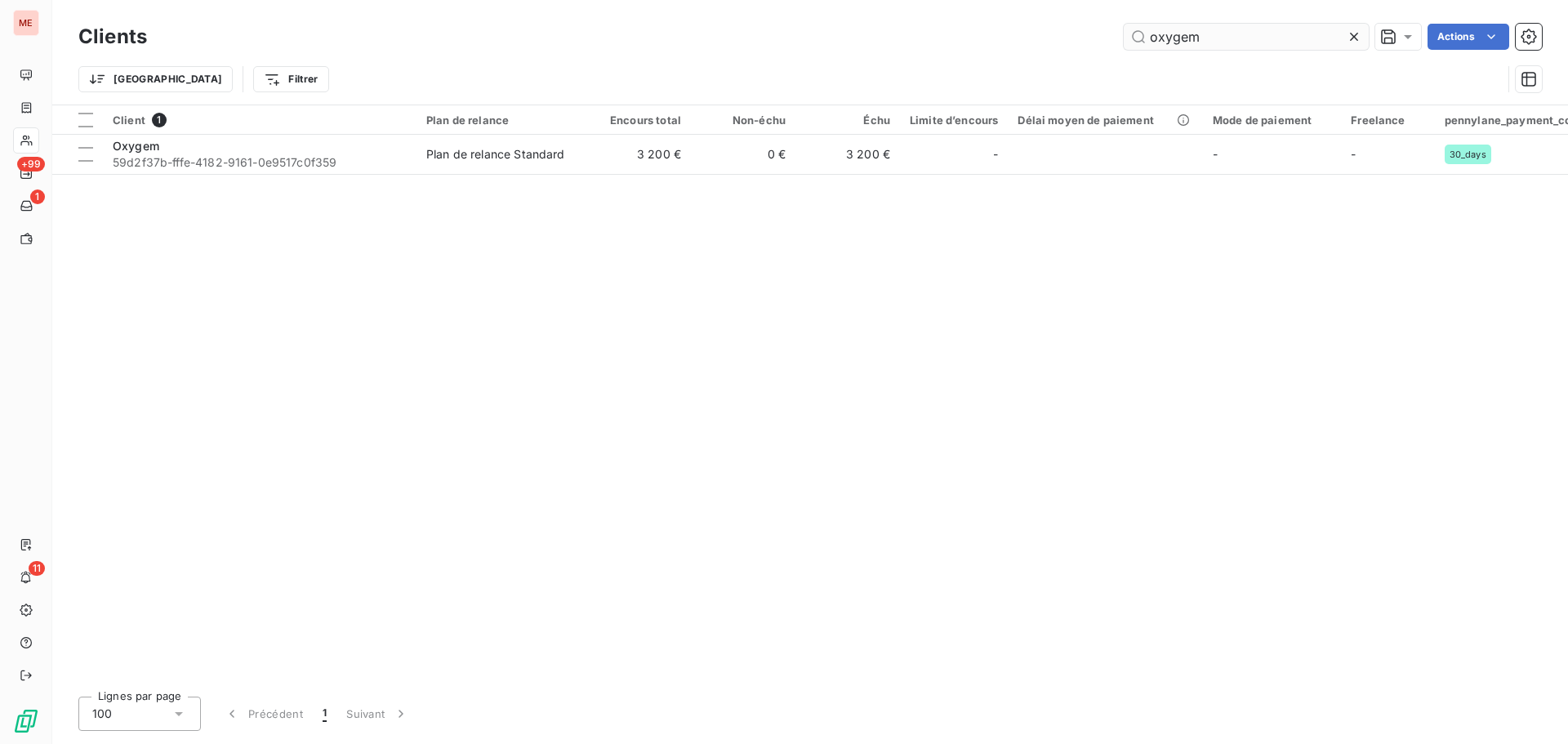
click at [1231, 39] on input "oxygem" at bounding box center [1246, 36] width 245 height 26
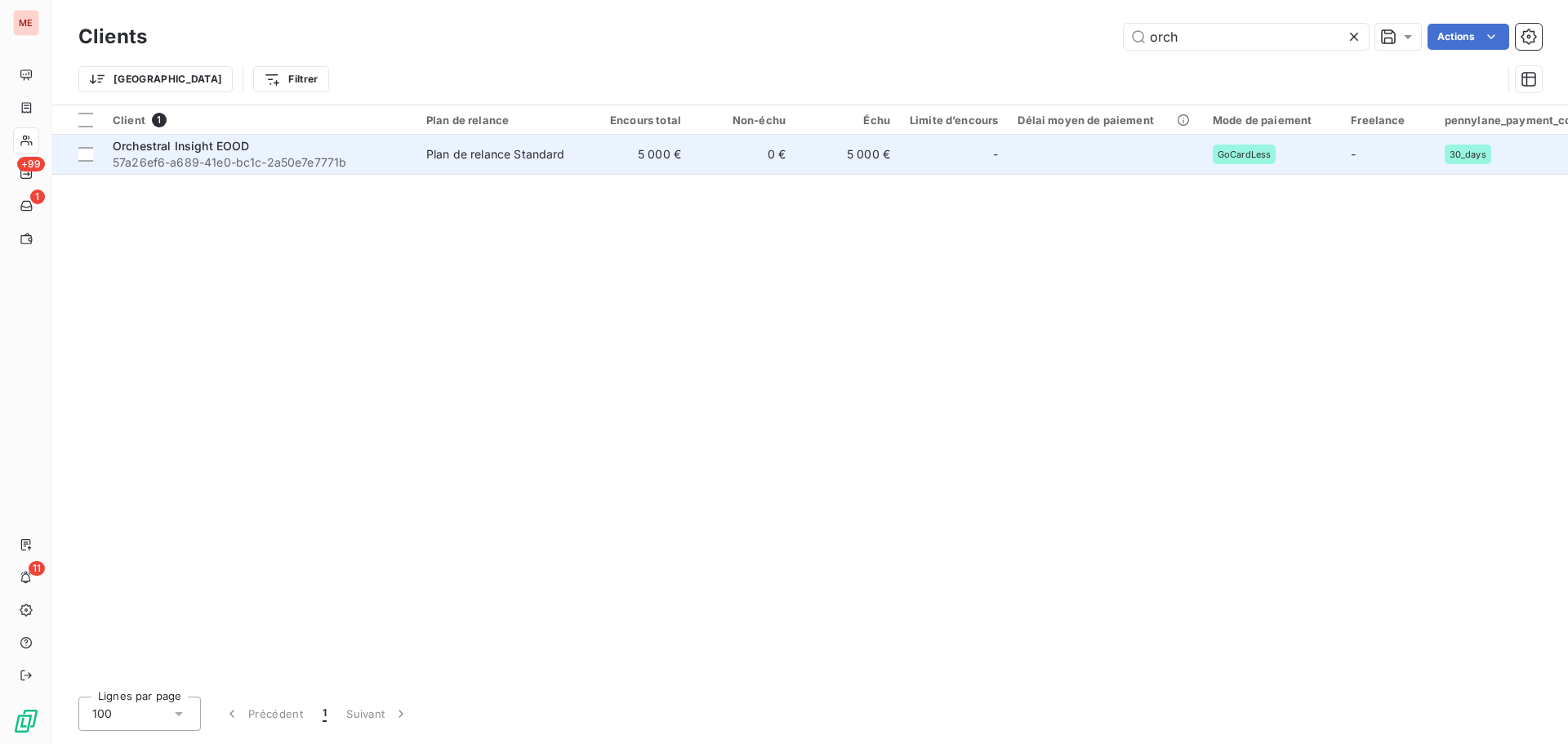
type input "orch"
click at [304, 173] on td "Orchestral Insight EOOD 57a26ef6-a689-41e0-bc1c-2a50e7e7771b" at bounding box center [260, 154] width 314 height 39
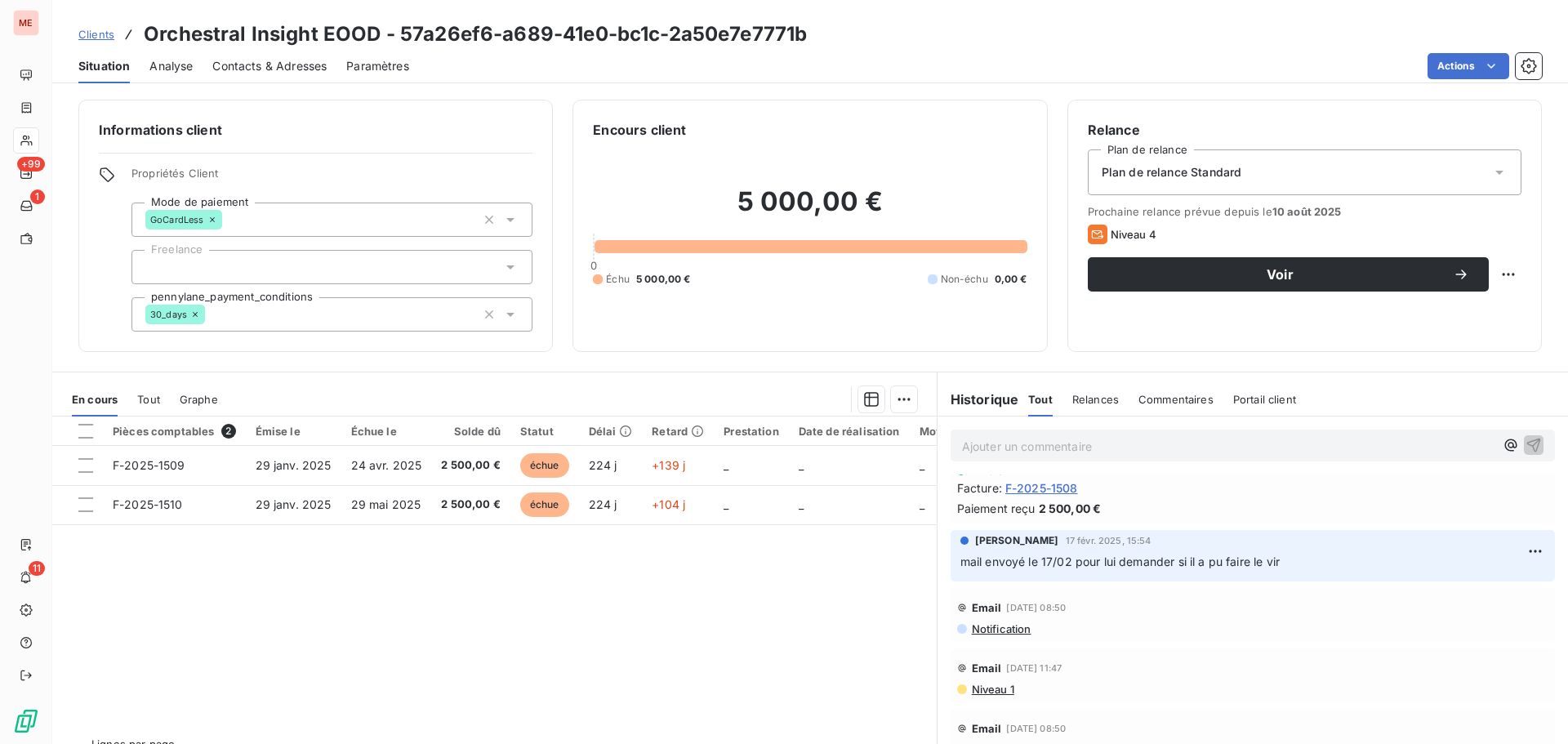
scroll to position [392, 0]
click at [1037, 478] on span "F-2025-1508" at bounding box center [1041, 484] width 73 height 17
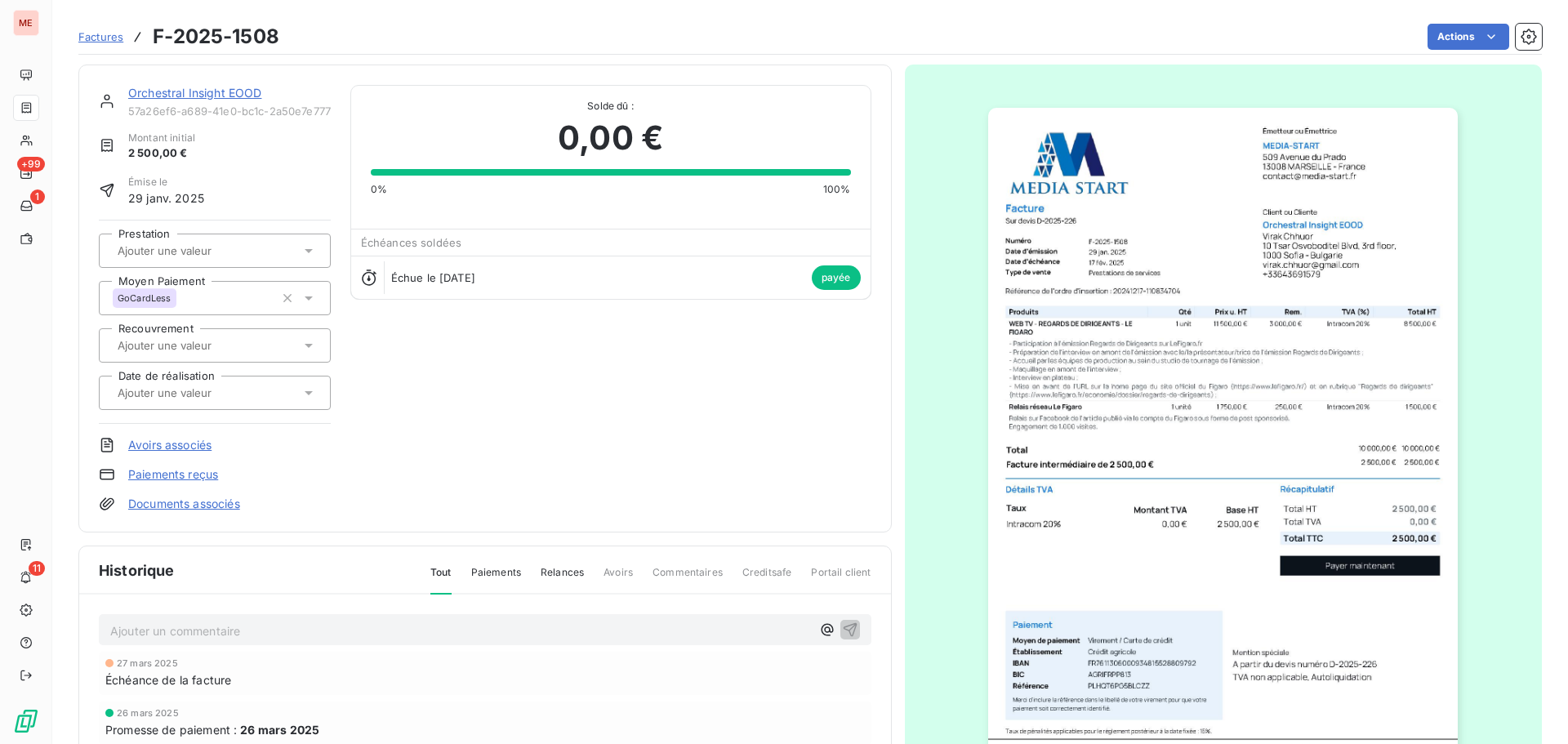
scroll to position [2, 0]
click at [206, 92] on link "Orchestral Insight EOOD" at bounding box center [195, 91] width 133 height 13
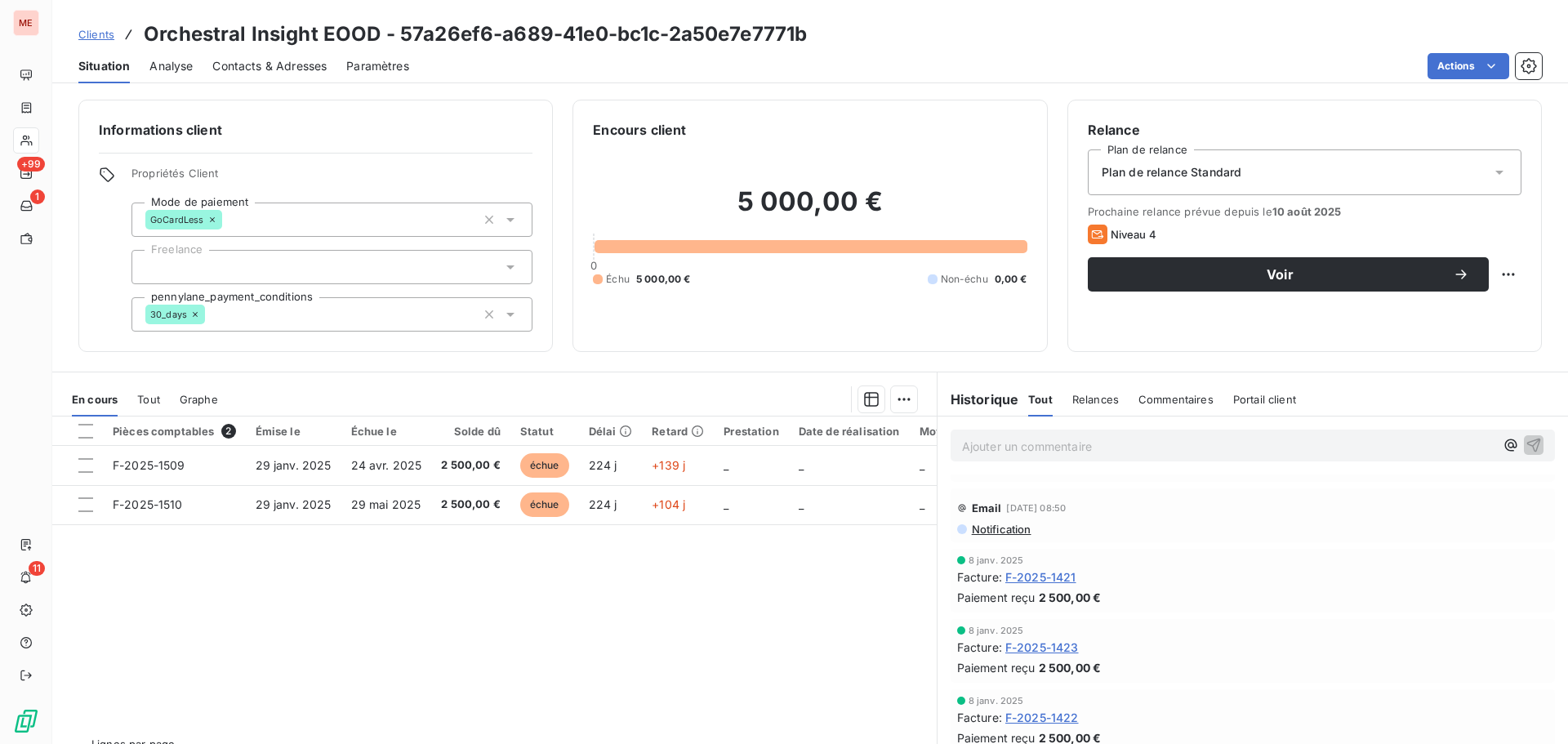
scroll to position [605, 0]
click at [1041, 648] on span "F-2025-1423" at bounding box center [1042, 651] width 74 height 17
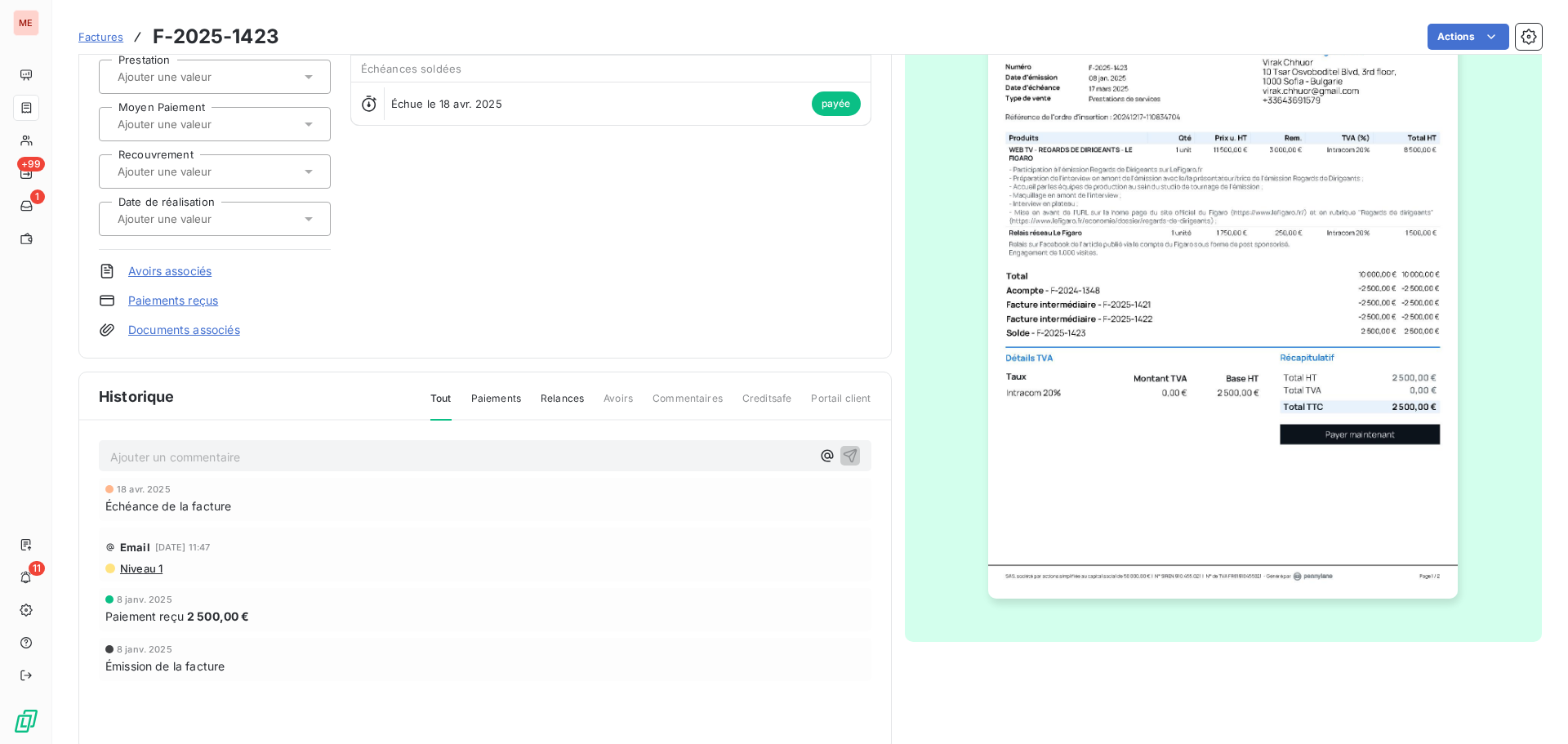
scroll to position [175, 0]
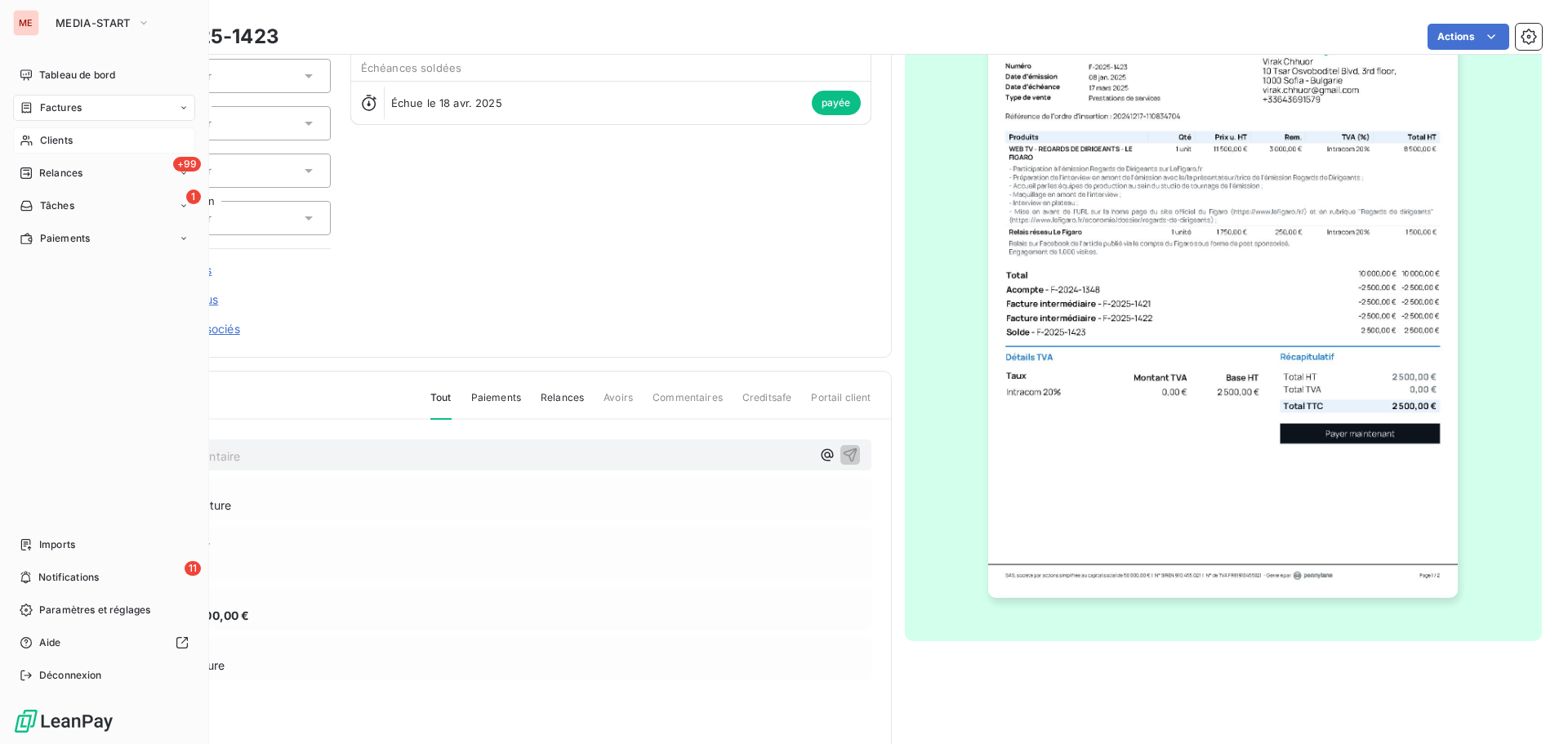
click at [35, 140] on div "Clients" at bounding box center [104, 140] width 182 height 26
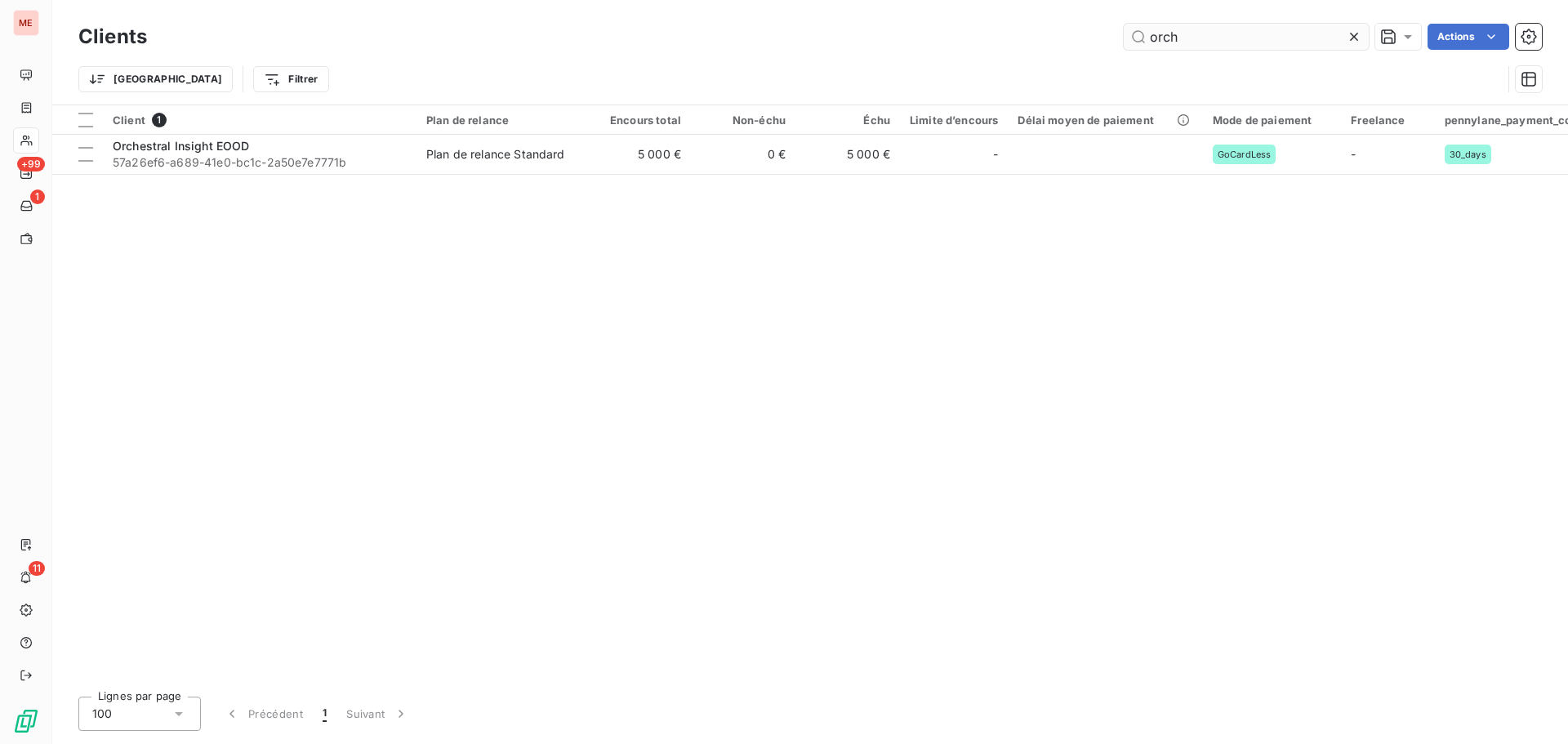
click at [1259, 34] on input "orch" at bounding box center [1246, 36] width 245 height 26
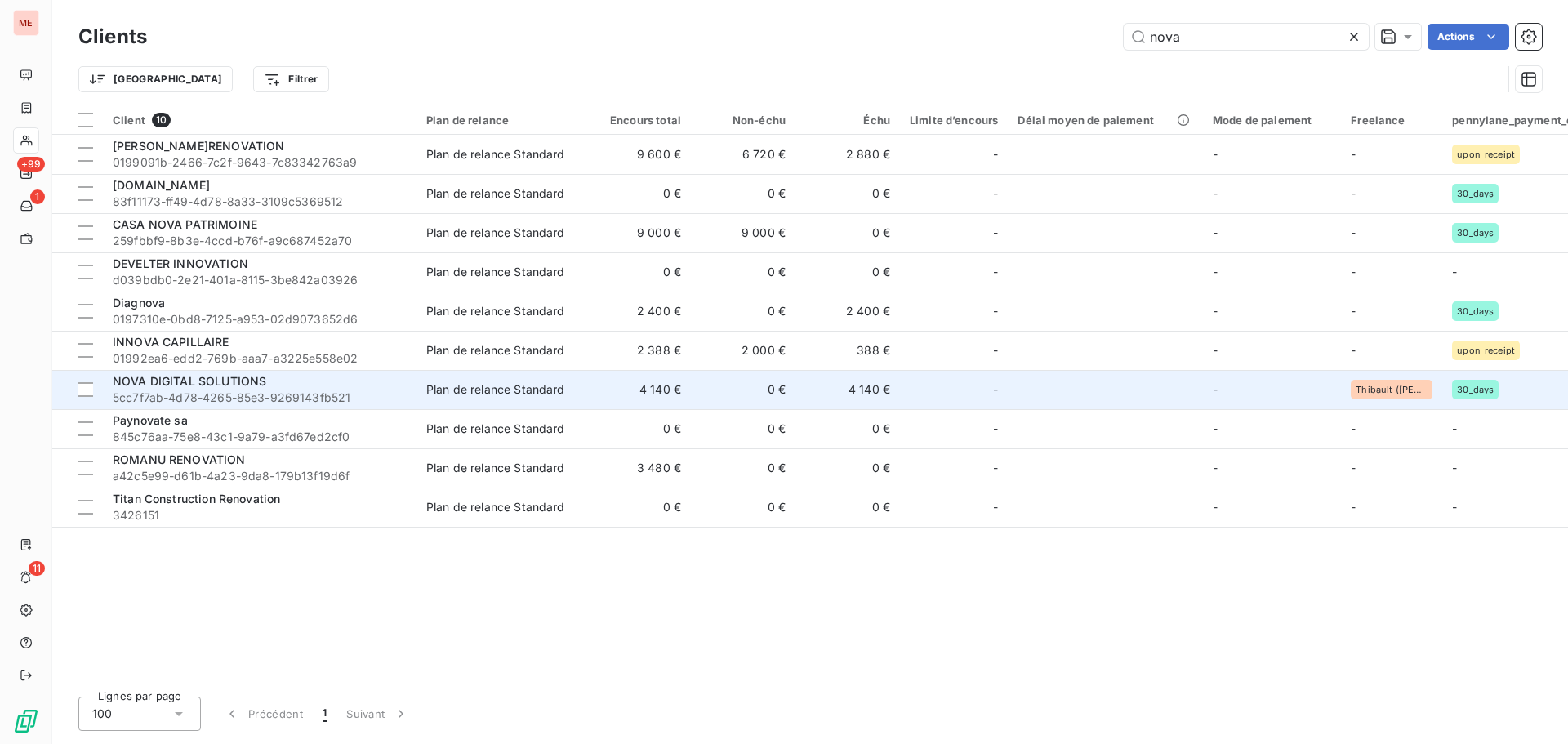
type input "nova"
click at [231, 392] on span "5cc7f7ab-4d78-4265-85e3-9269143fb521" at bounding box center [260, 398] width 294 height 16
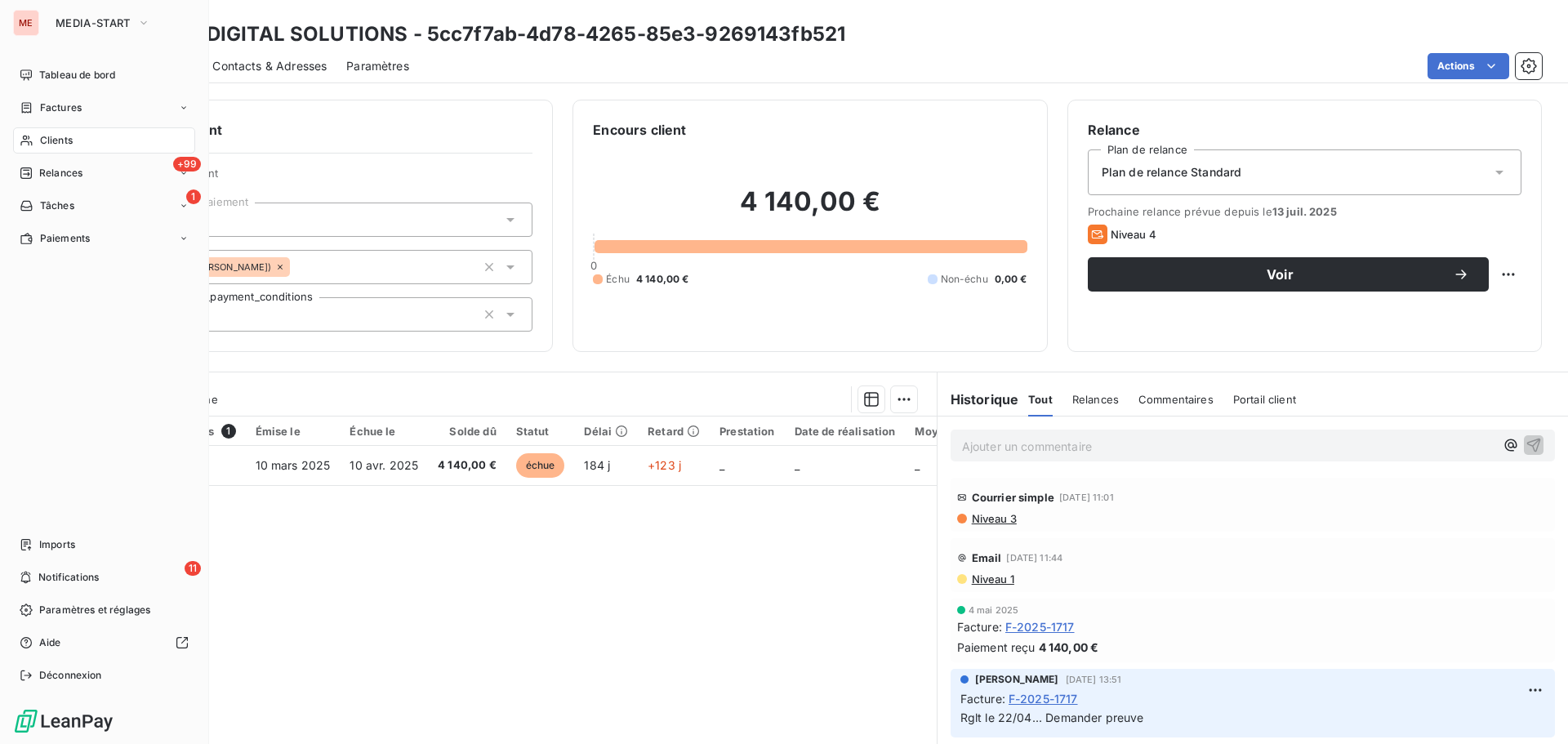
drag, startPoint x: 41, startPoint y: 156, endPoint x: 53, endPoint y: 150, distance: 13.4
click at [53, 150] on nav "Tableau de bord Factures Clients +99 Relances 1 Tâches Paiements" at bounding box center [104, 156] width 182 height 189
click at [53, 150] on div "Clients" at bounding box center [104, 140] width 182 height 26
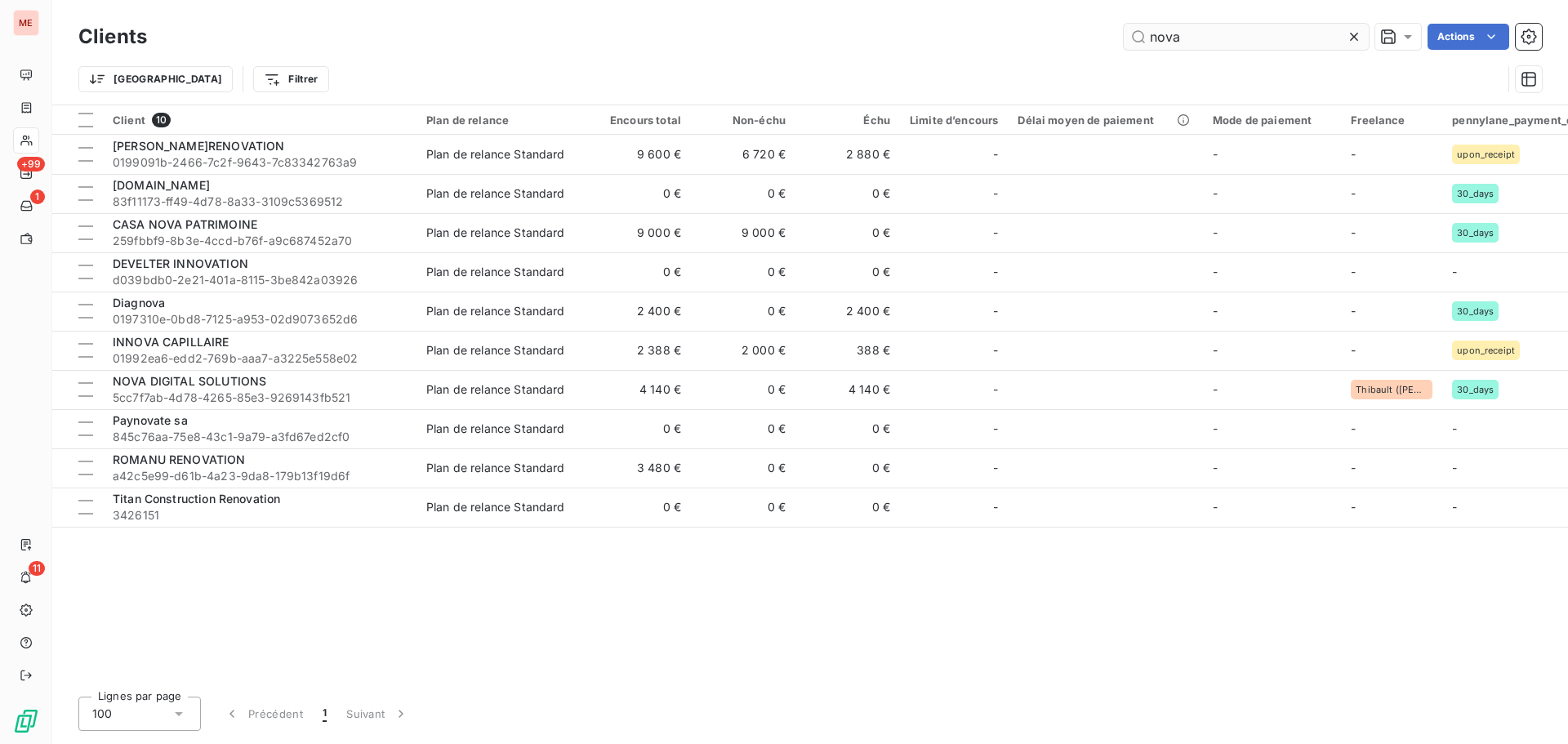
click at [1160, 27] on input "nova" at bounding box center [1246, 36] width 245 height 26
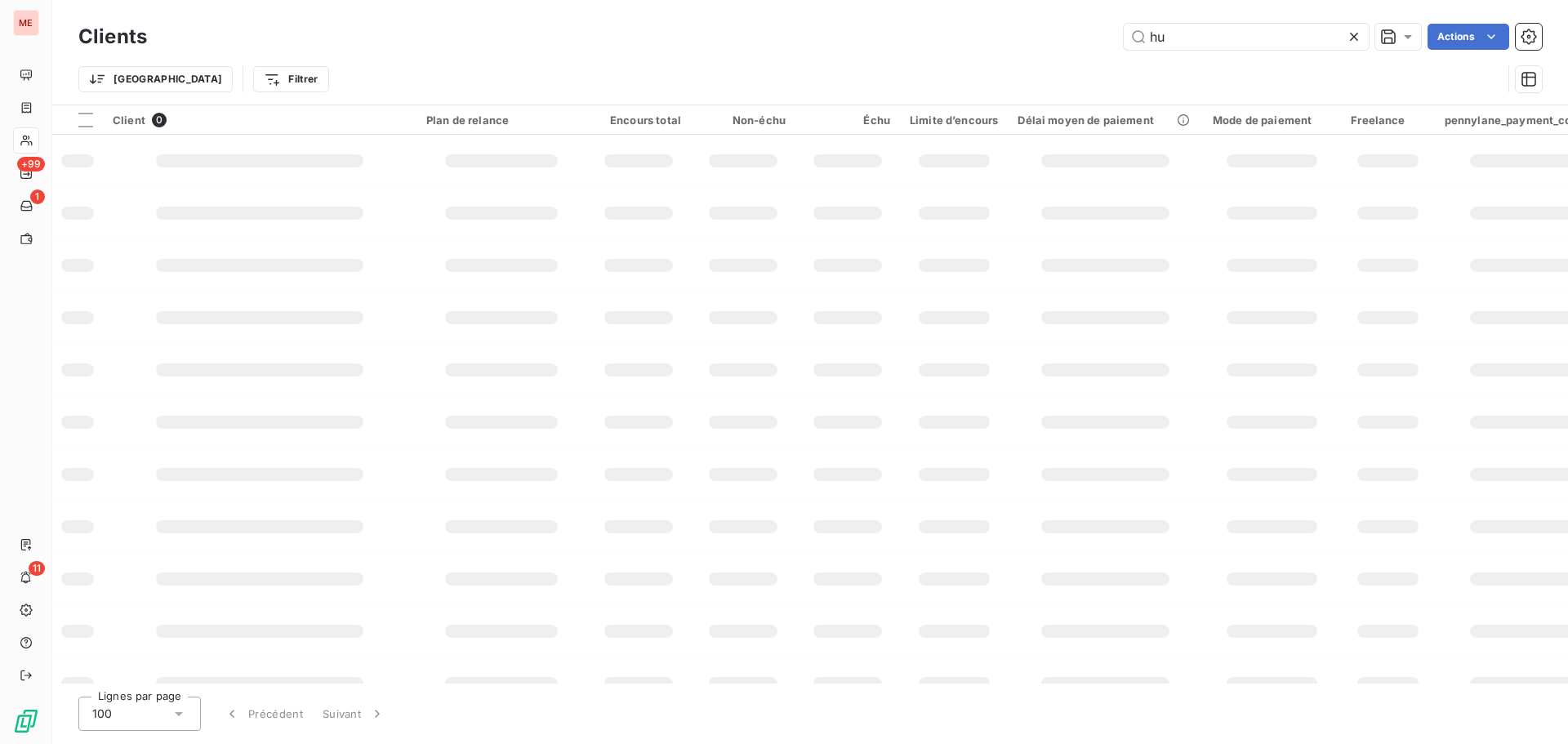
type input "h"
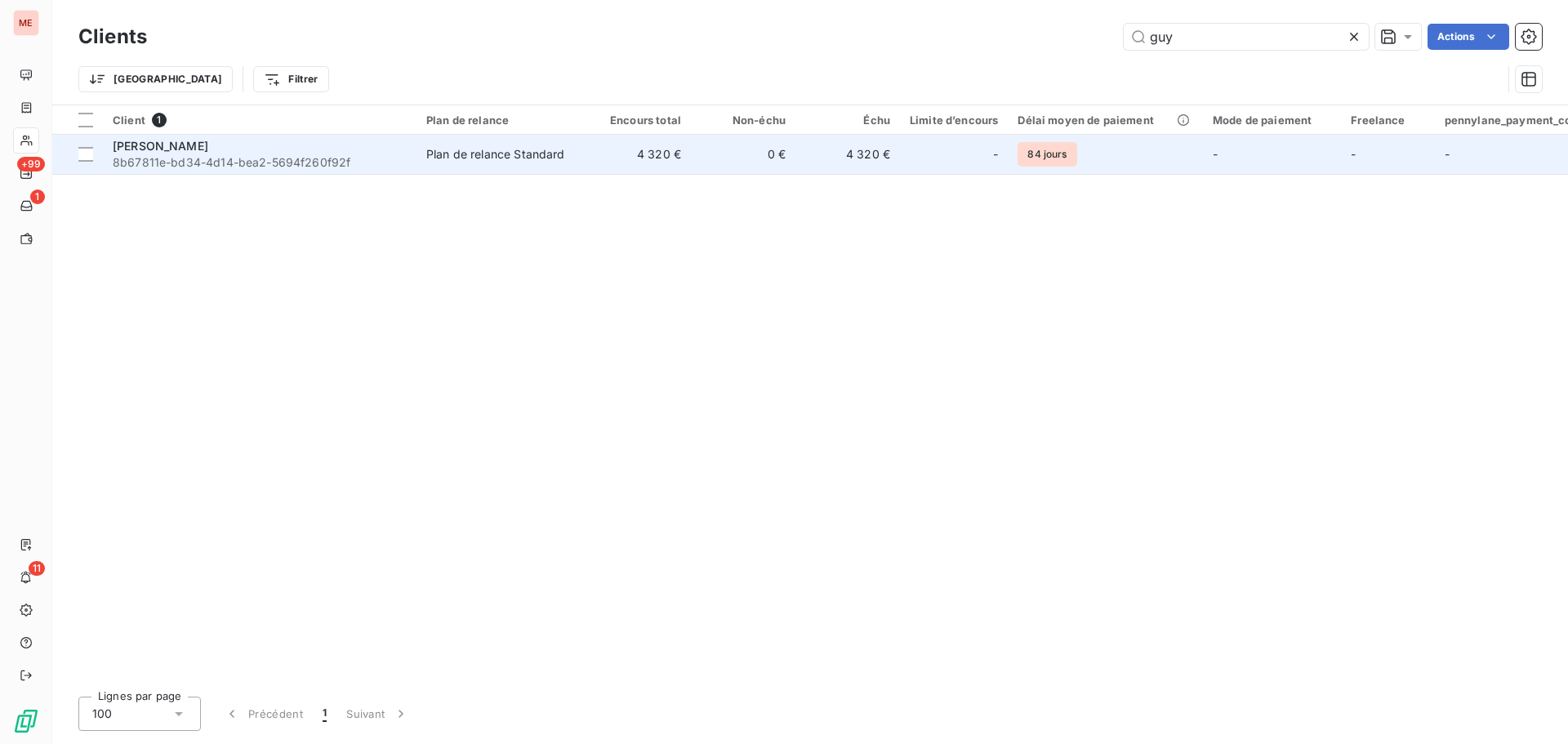
type input "guy"
click at [260, 164] on span "8b67811e-bd34-4d14-bea2-5694f260f92f" at bounding box center [260, 162] width 294 height 16
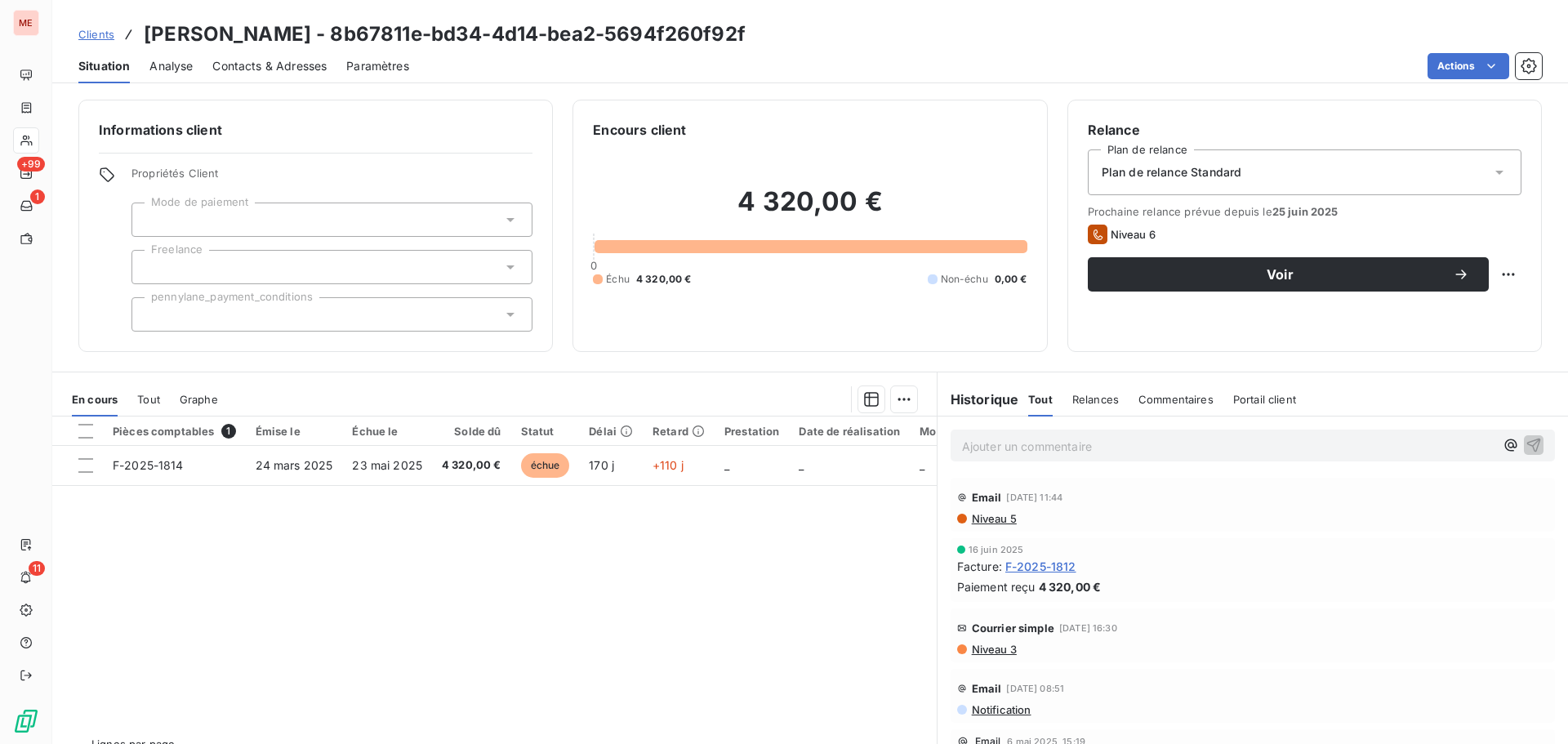
click at [248, 59] on span "Contacts & Adresses" at bounding box center [269, 66] width 114 height 16
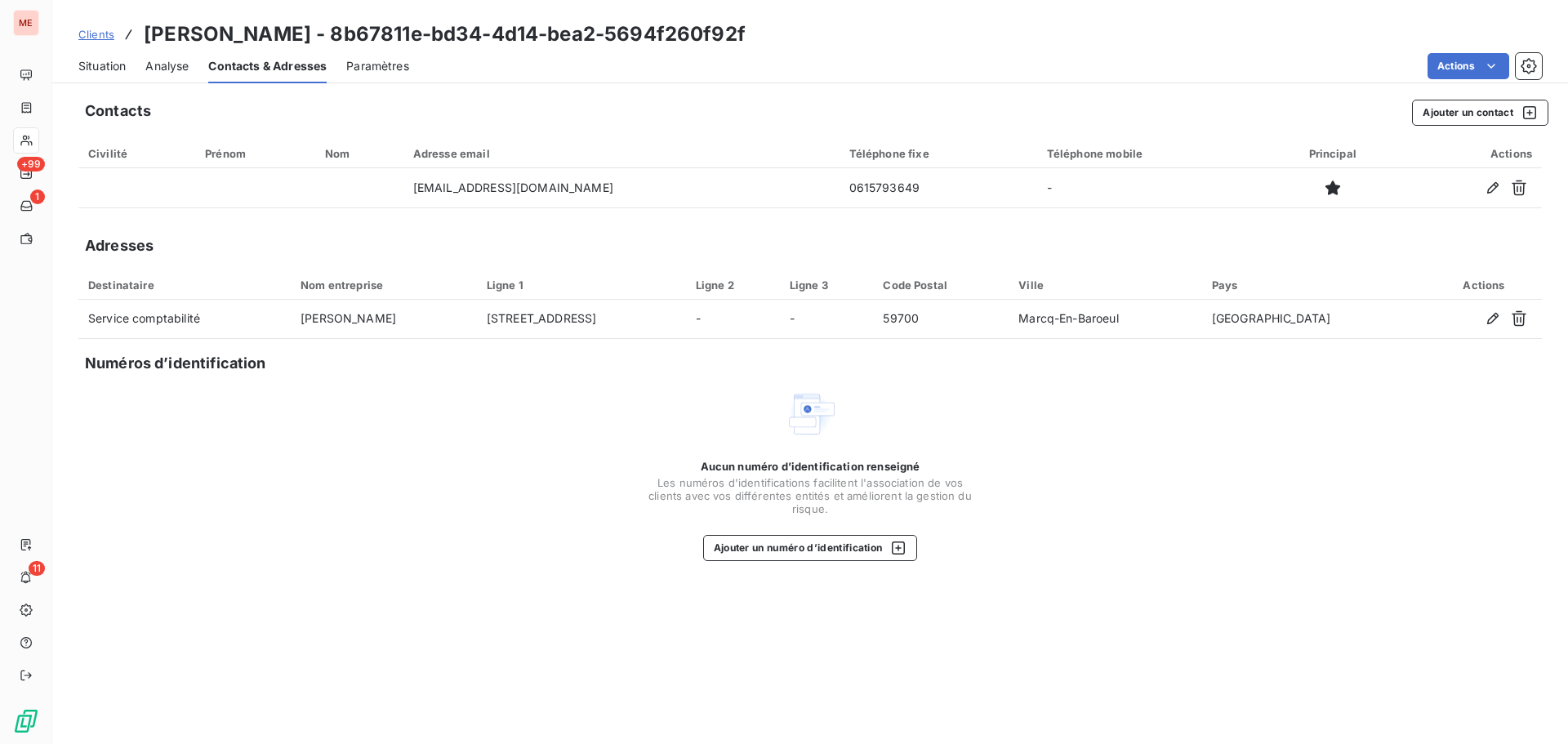
click at [103, 67] on span "Situation" at bounding box center [101, 66] width 48 height 16
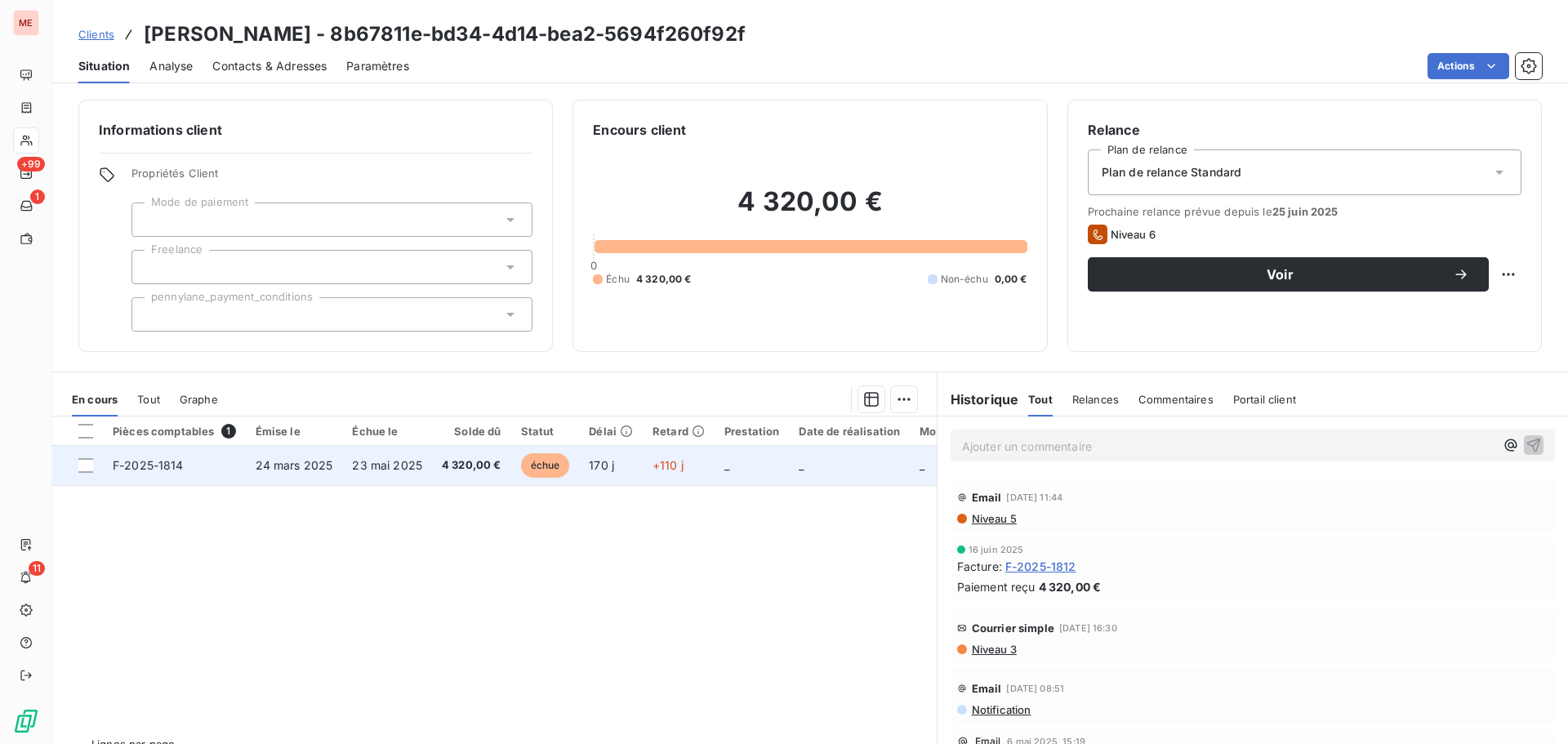
click at [347, 470] on td "23 mai 2025" at bounding box center [387, 466] width 90 height 39
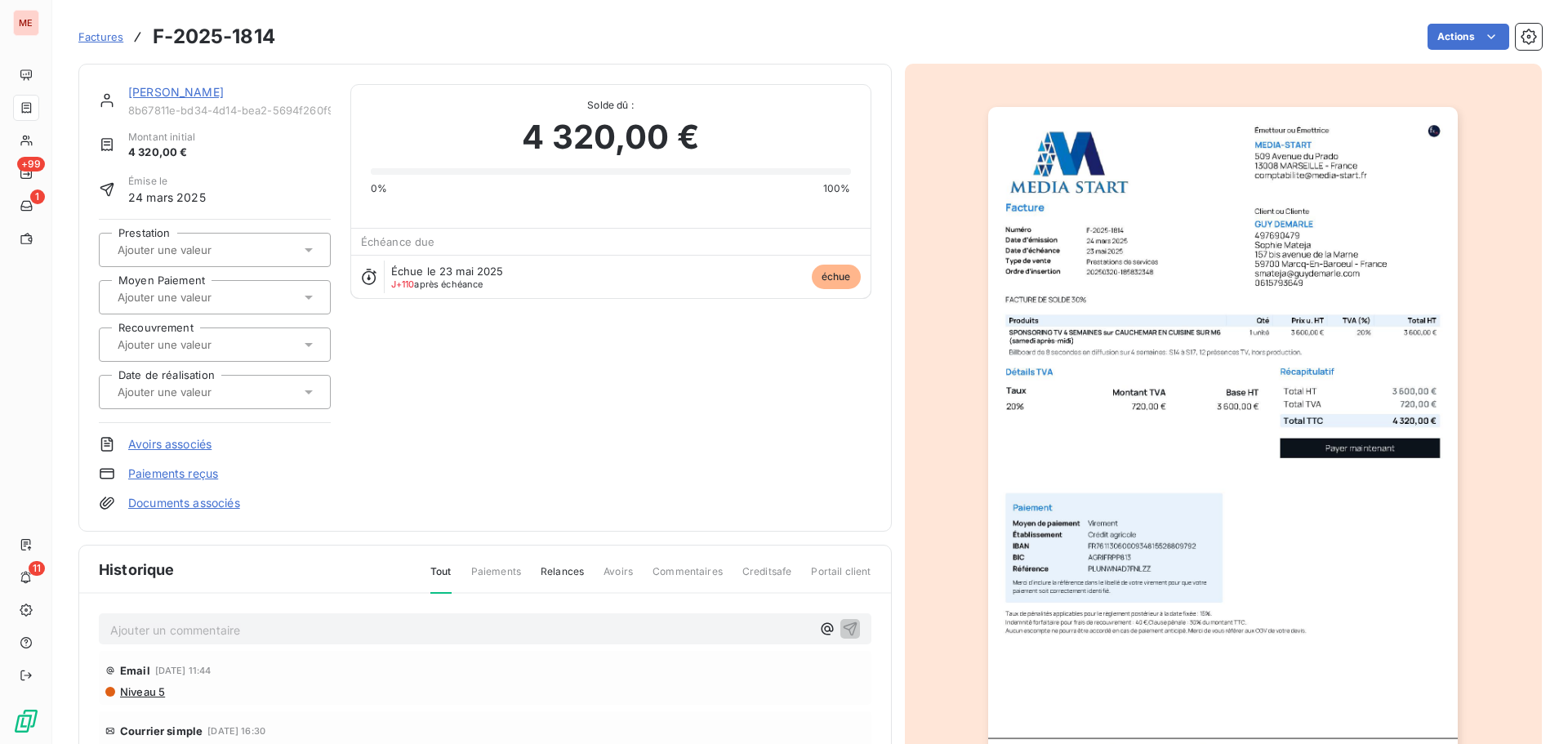
click at [1000, 249] on img "button" at bounding box center [1222, 439] width 469 height 665
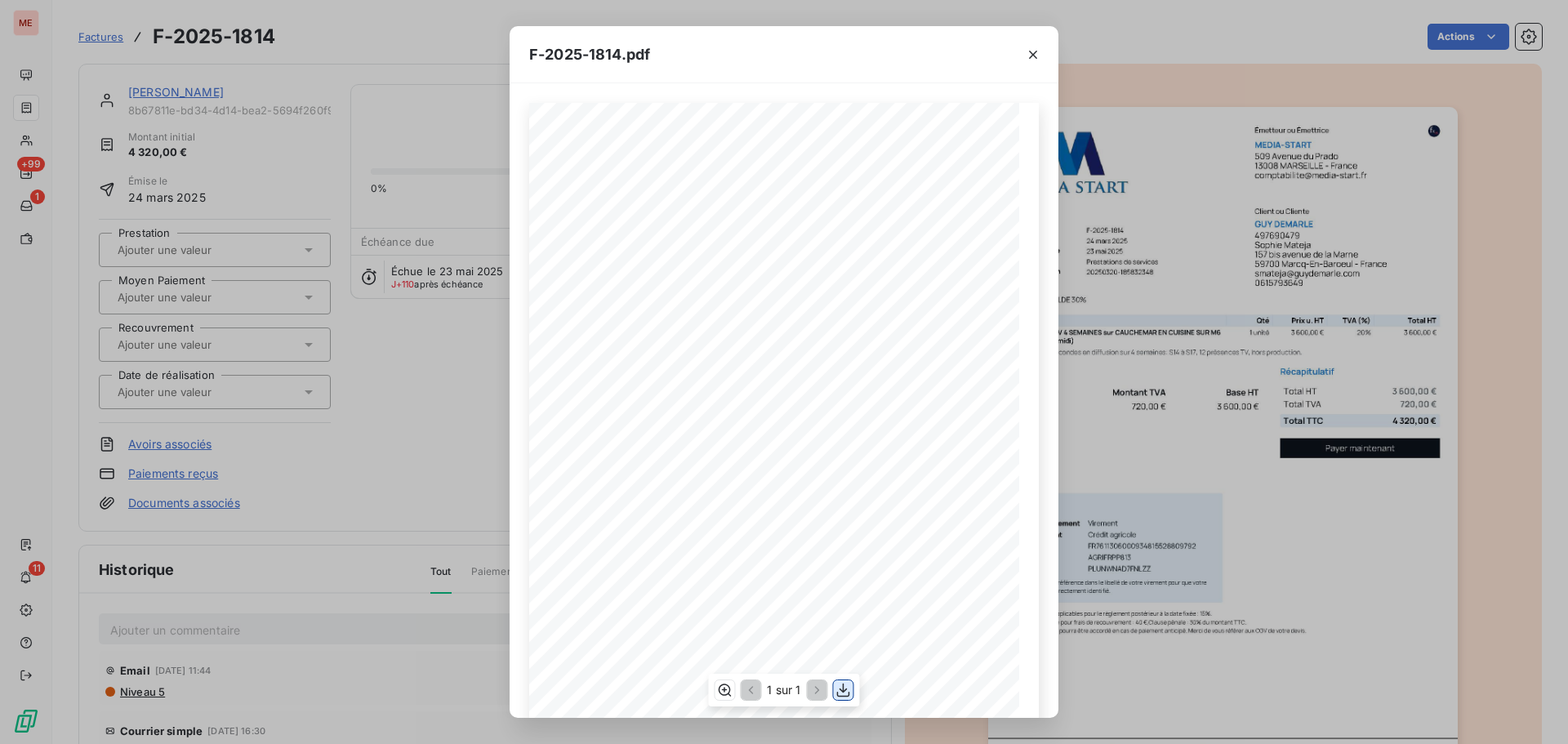
click at [843, 686] on icon "button" at bounding box center [843, 690] width 13 height 13
click at [247, 101] on div "F-2025-1814.pdf 3 600,00 € 720,00 € 4 320,00 € Émetteur ou Émettrice MEDIA-STAR…" at bounding box center [784, 372] width 1568 height 744
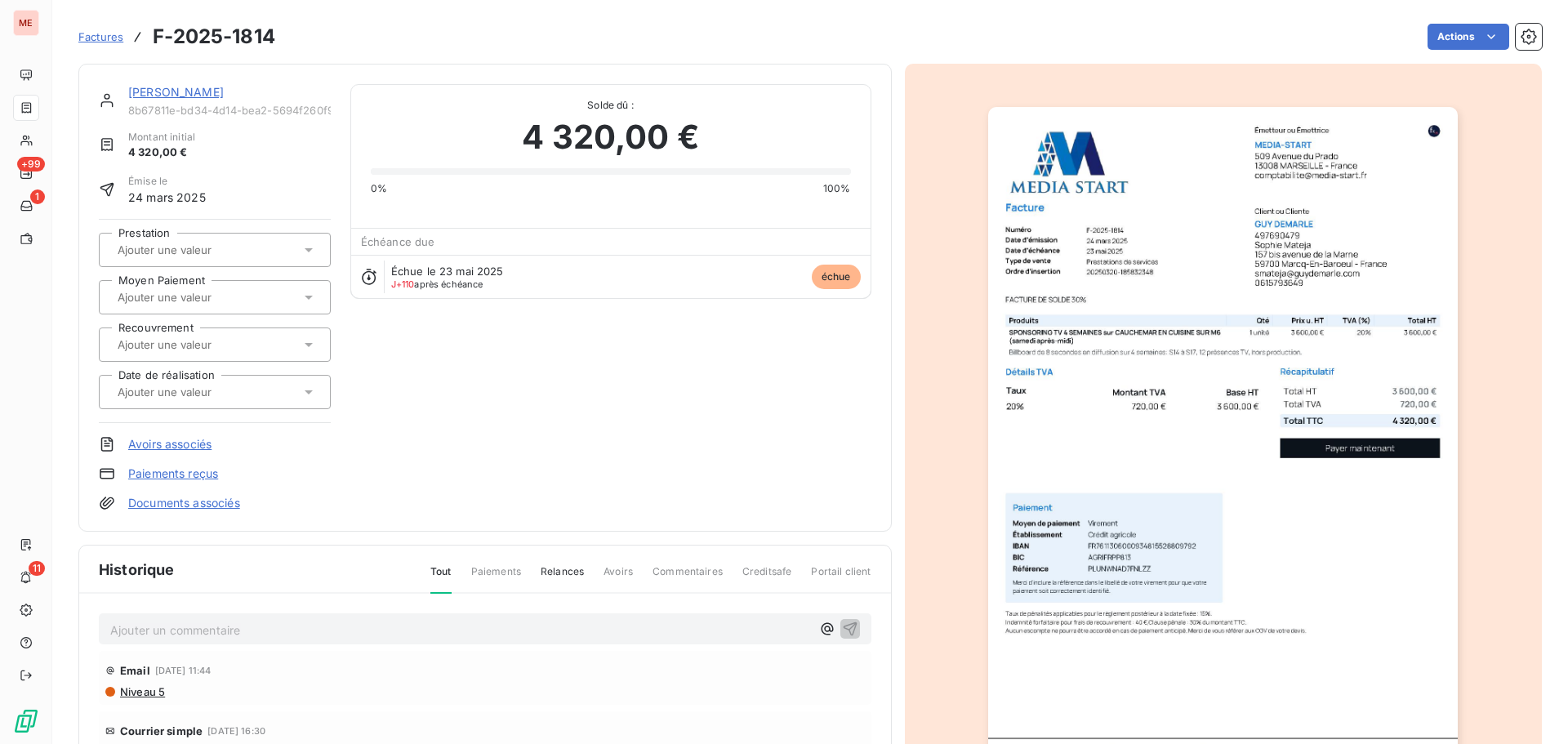
click at [171, 95] on link "[PERSON_NAME]" at bounding box center [176, 92] width 96 height 13
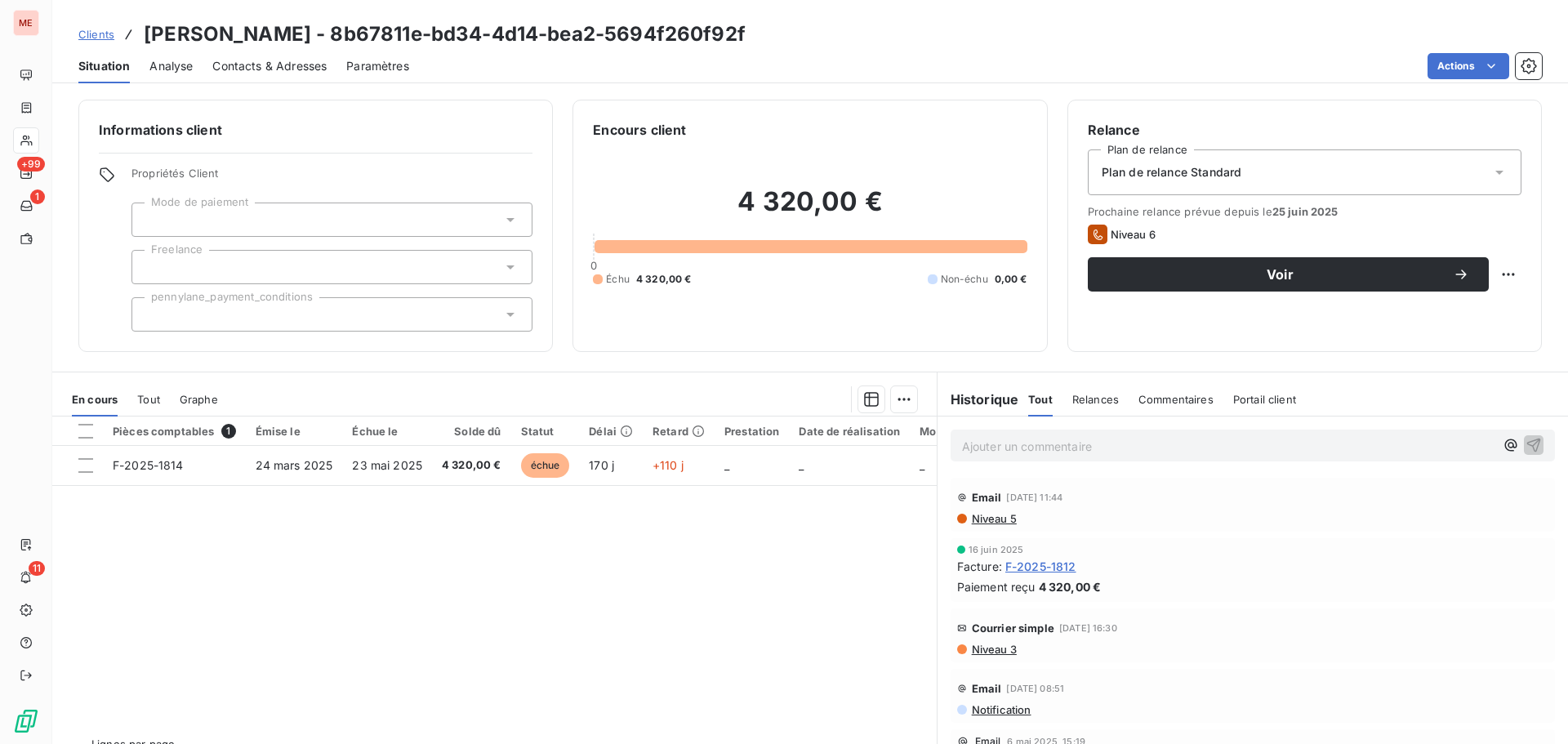
click at [262, 74] on span "Contacts & Adresses" at bounding box center [269, 66] width 114 height 16
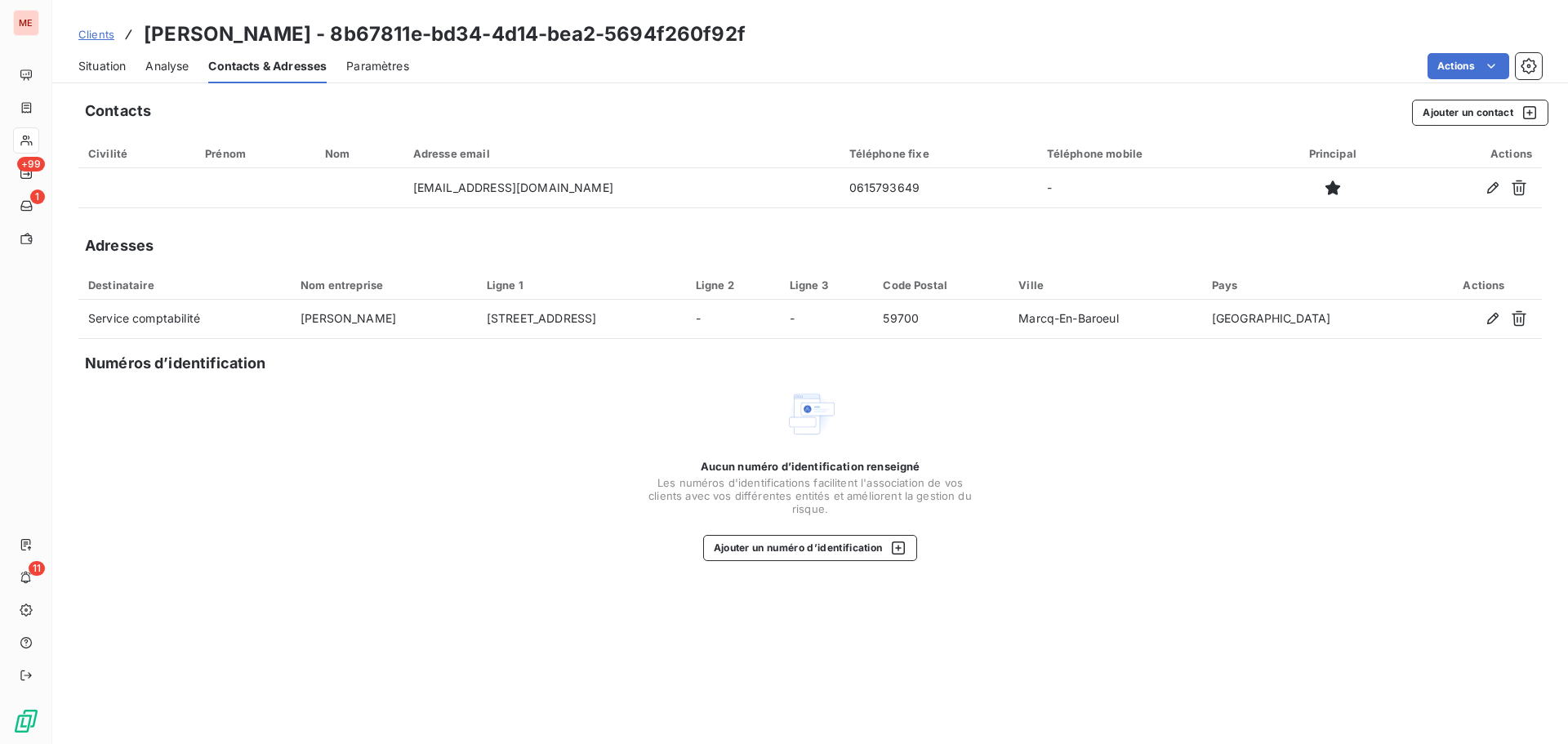
click at [104, 65] on span "Situation" at bounding box center [101, 66] width 48 height 16
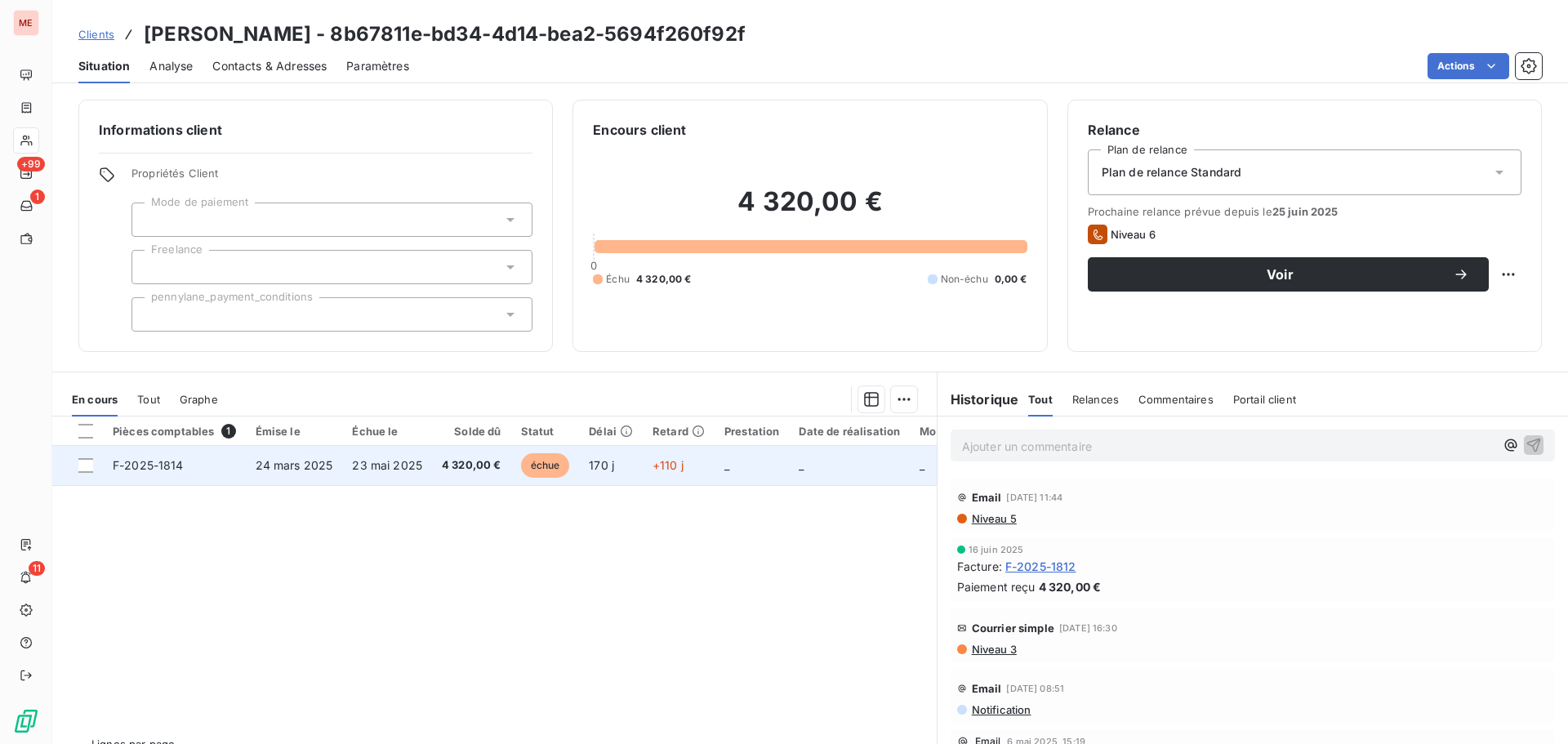
click at [404, 460] on span "23 mai 2025" at bounding box center [387, 465] width 70 height 13
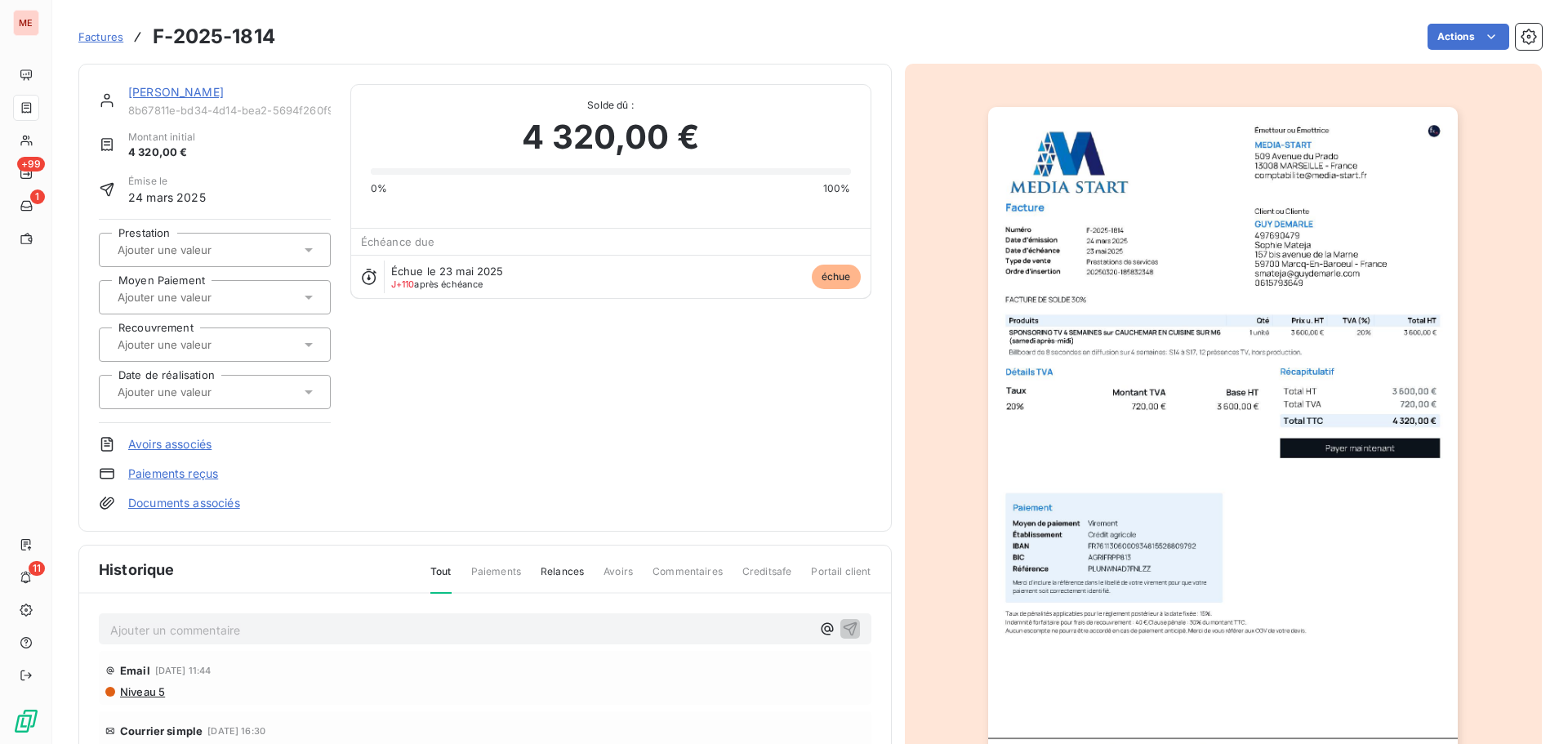
click at [161, 87] on link "[PERSON_NAME]" at bounding box center [176, 92] width 96 height 13
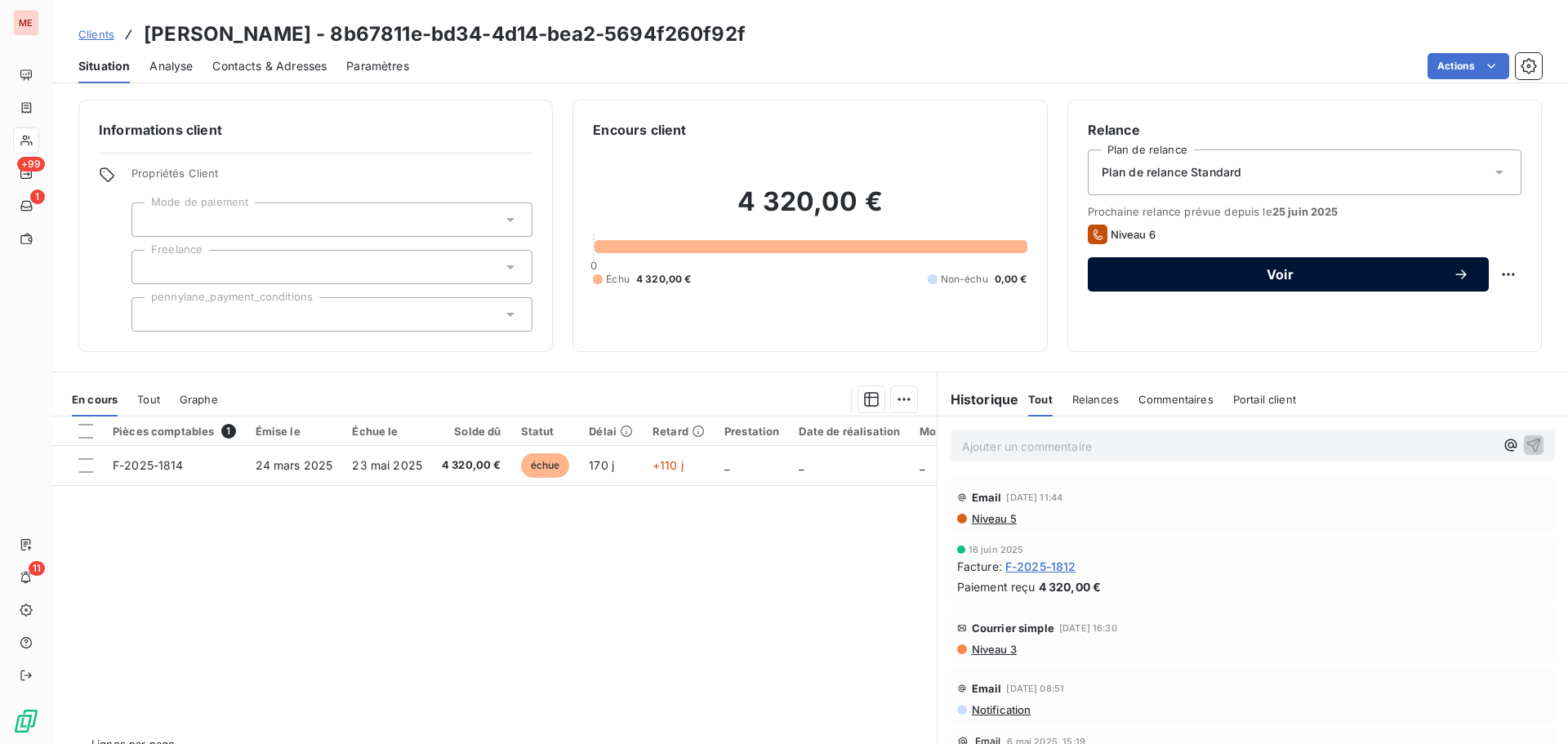
click at [1271, 273] on span "Voir" at bounding box center [1279, 275] width 345 height 13
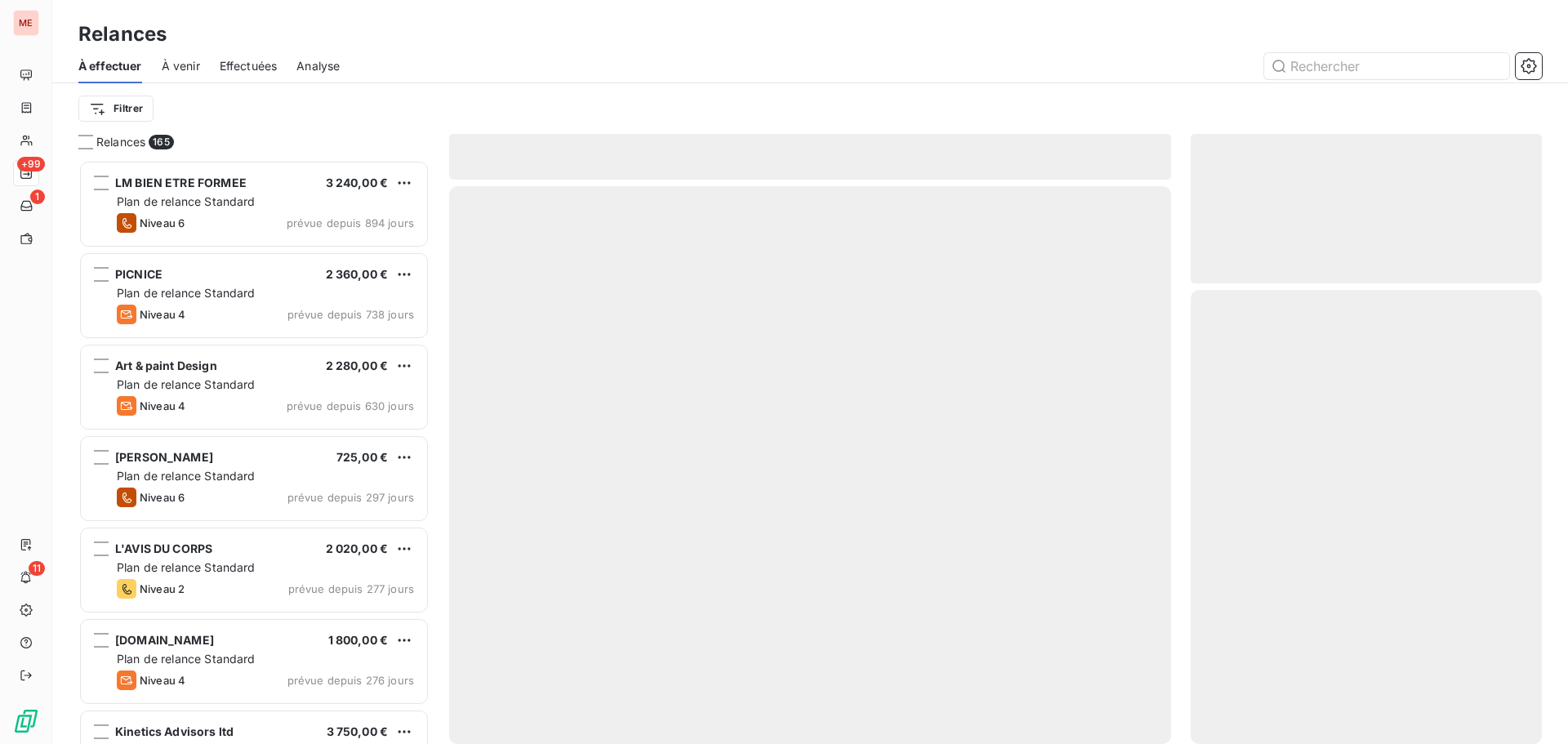
scroll to position [572, 339]
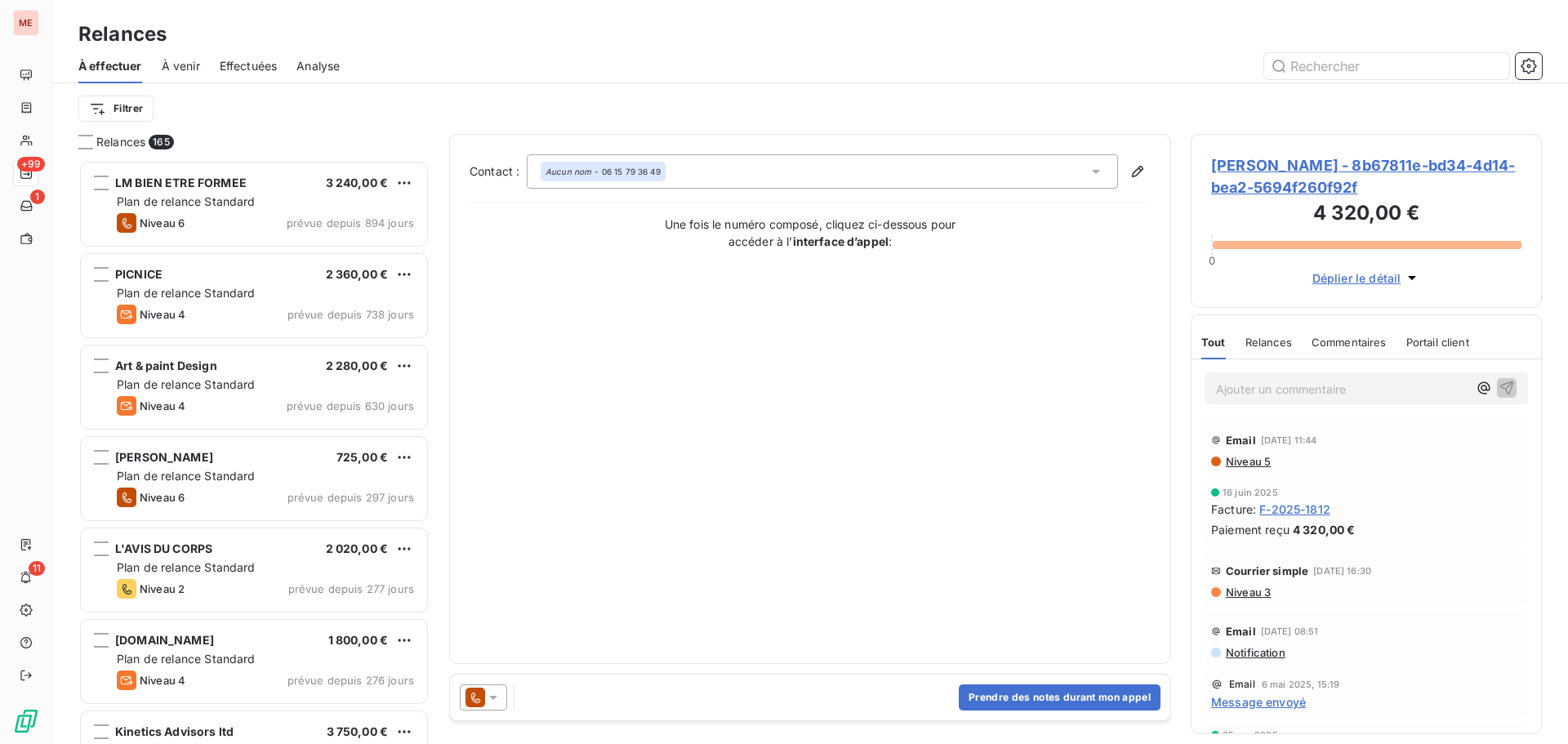
click at [503, 696] on div at bounding box center [483, 697] width 48 height 26
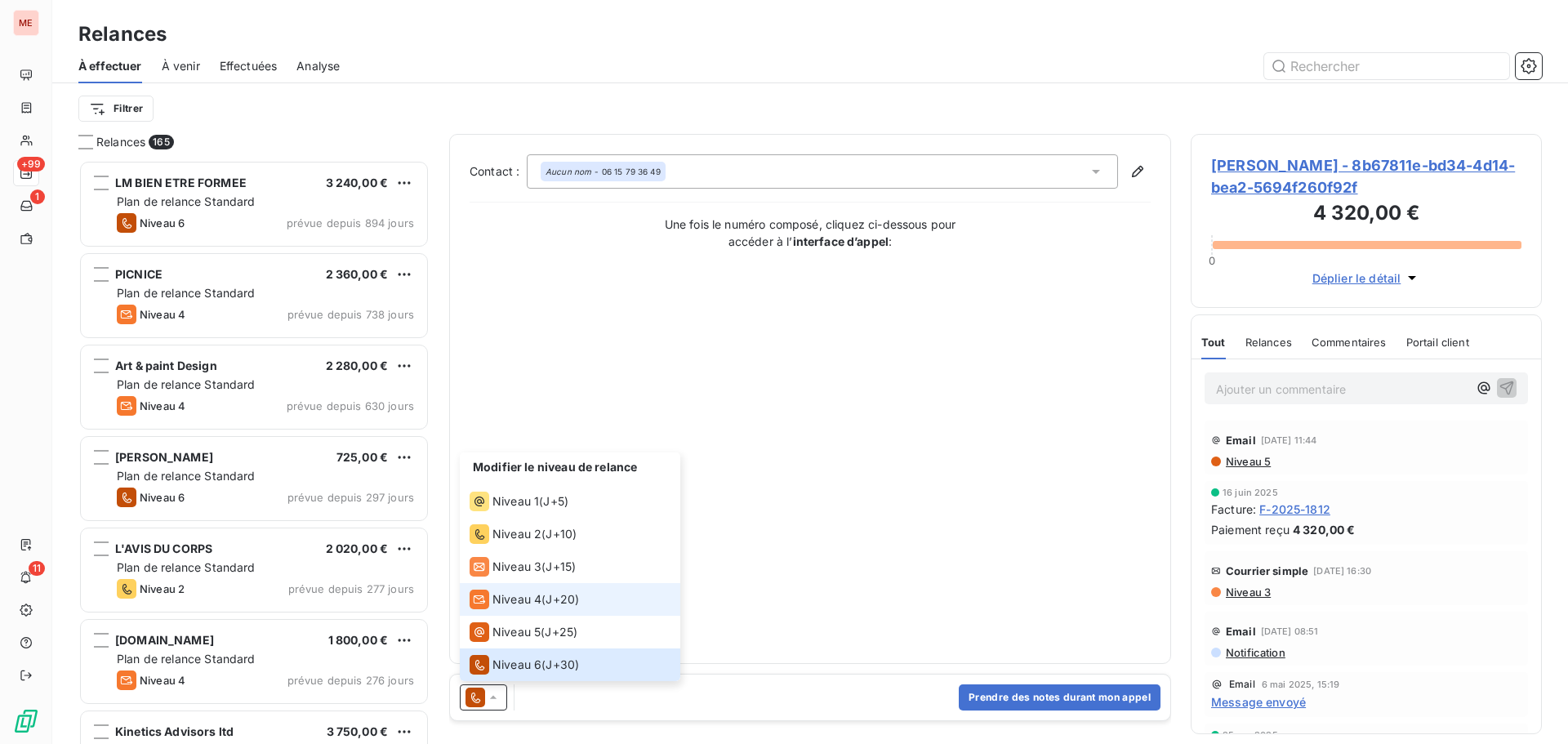
click at [562, 604] on span "J+20 )" at bounding box center [562, 600] width 33 height 16
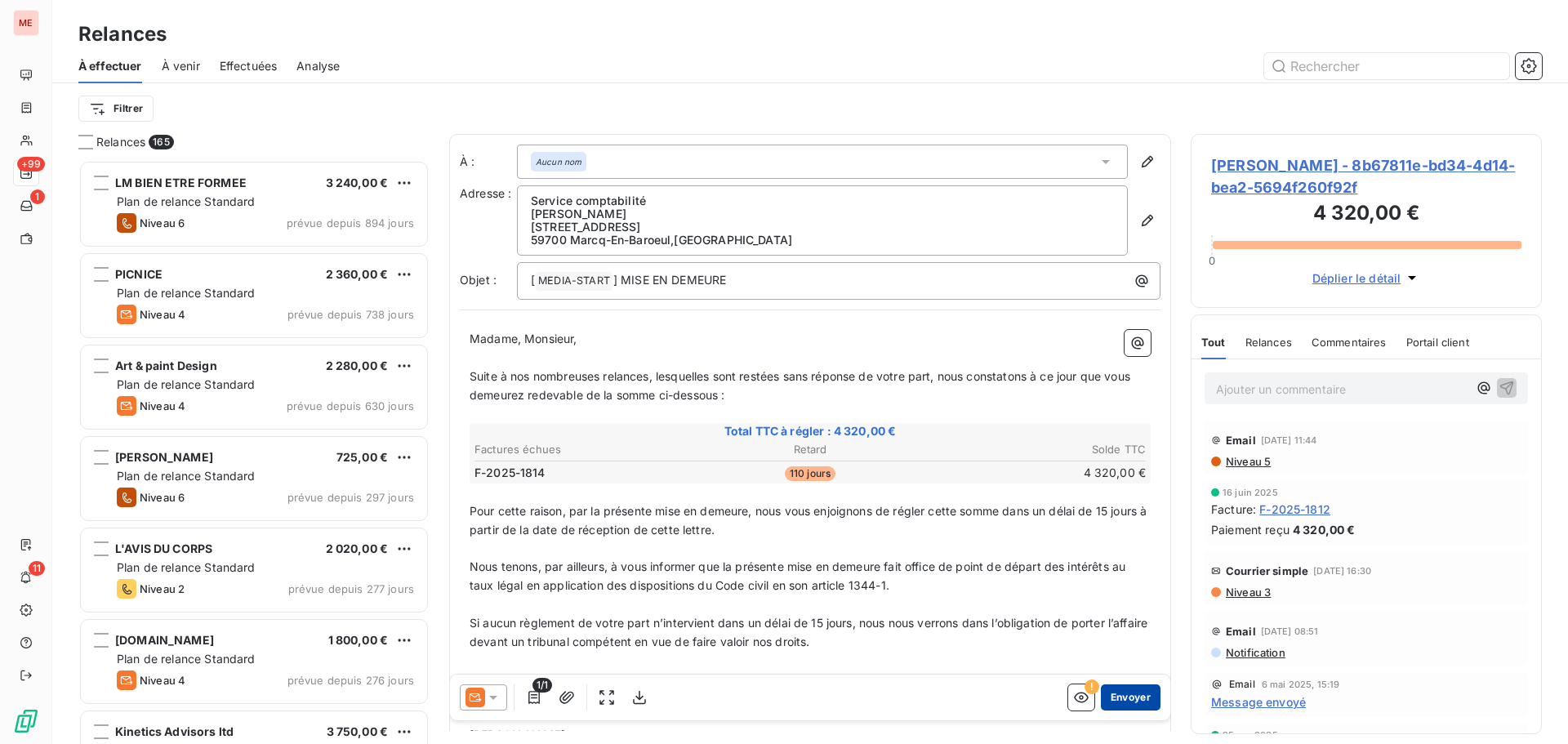
click at [1119, 693] on button "Envoyer" at bounding box center [1130, 697] width 59 height 26
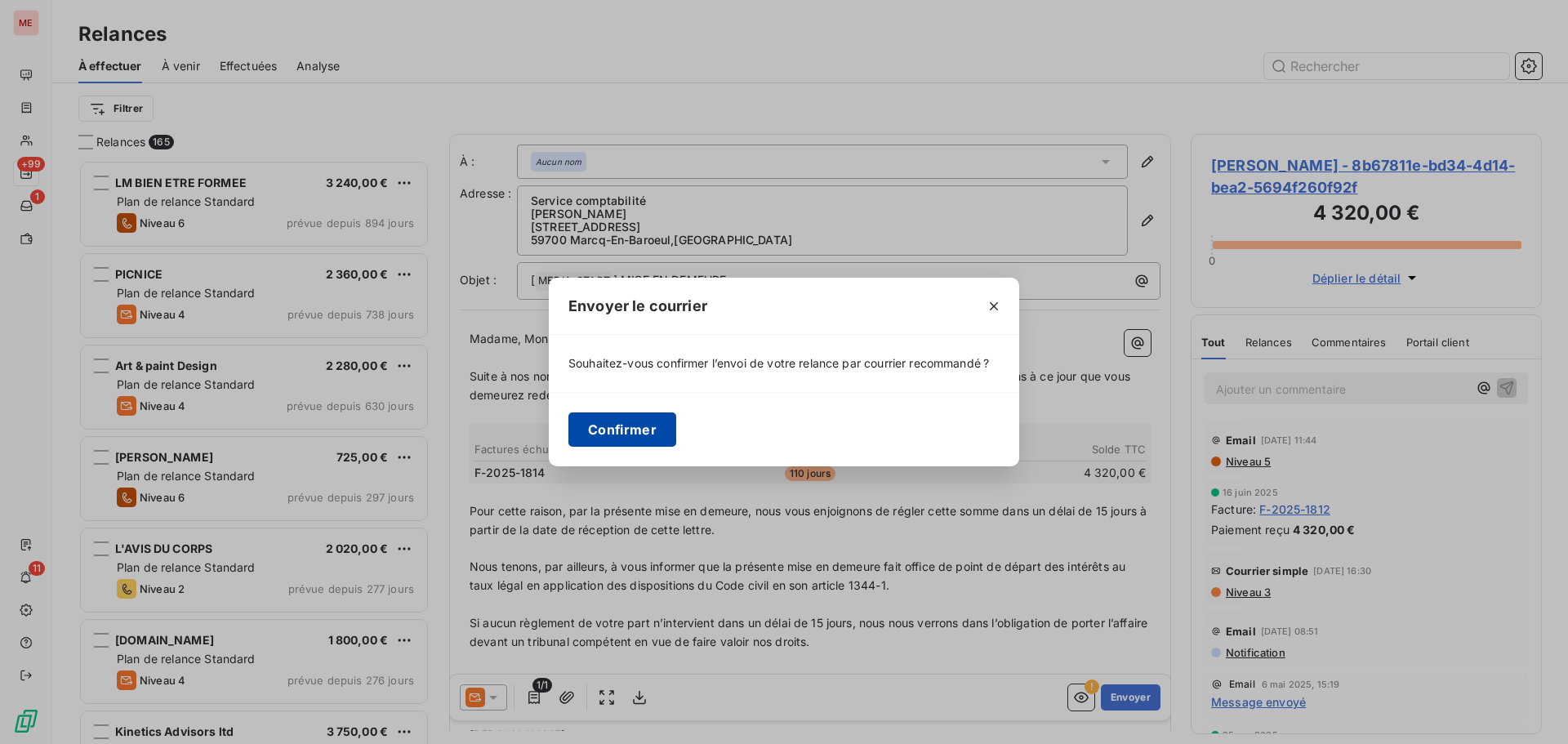
click at [625, 419] on button "Confirmer" at bounding box center [623, 430] width 108 height 34
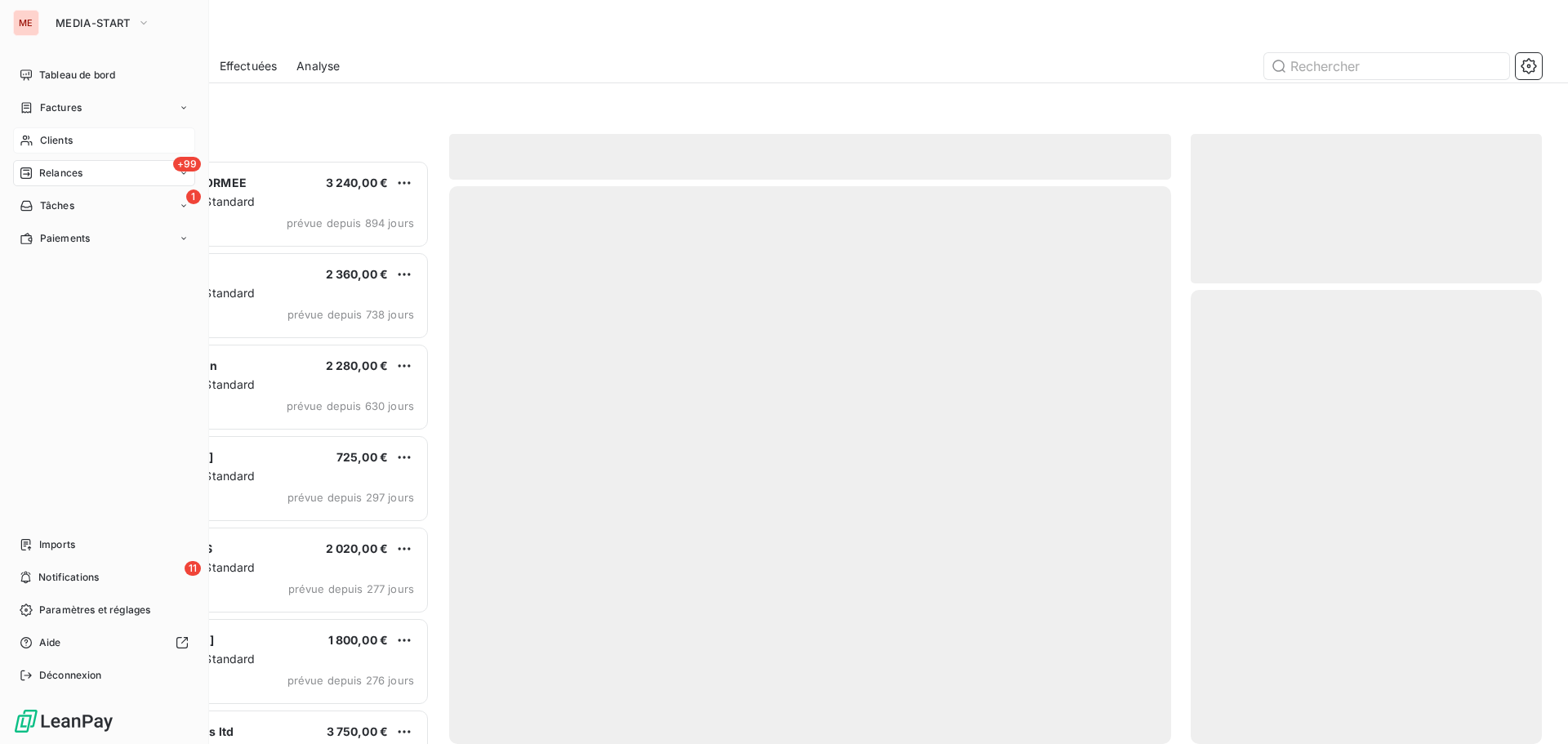
click at [27, 142] on icon at bounding box center [26, 141] width 12 height 11
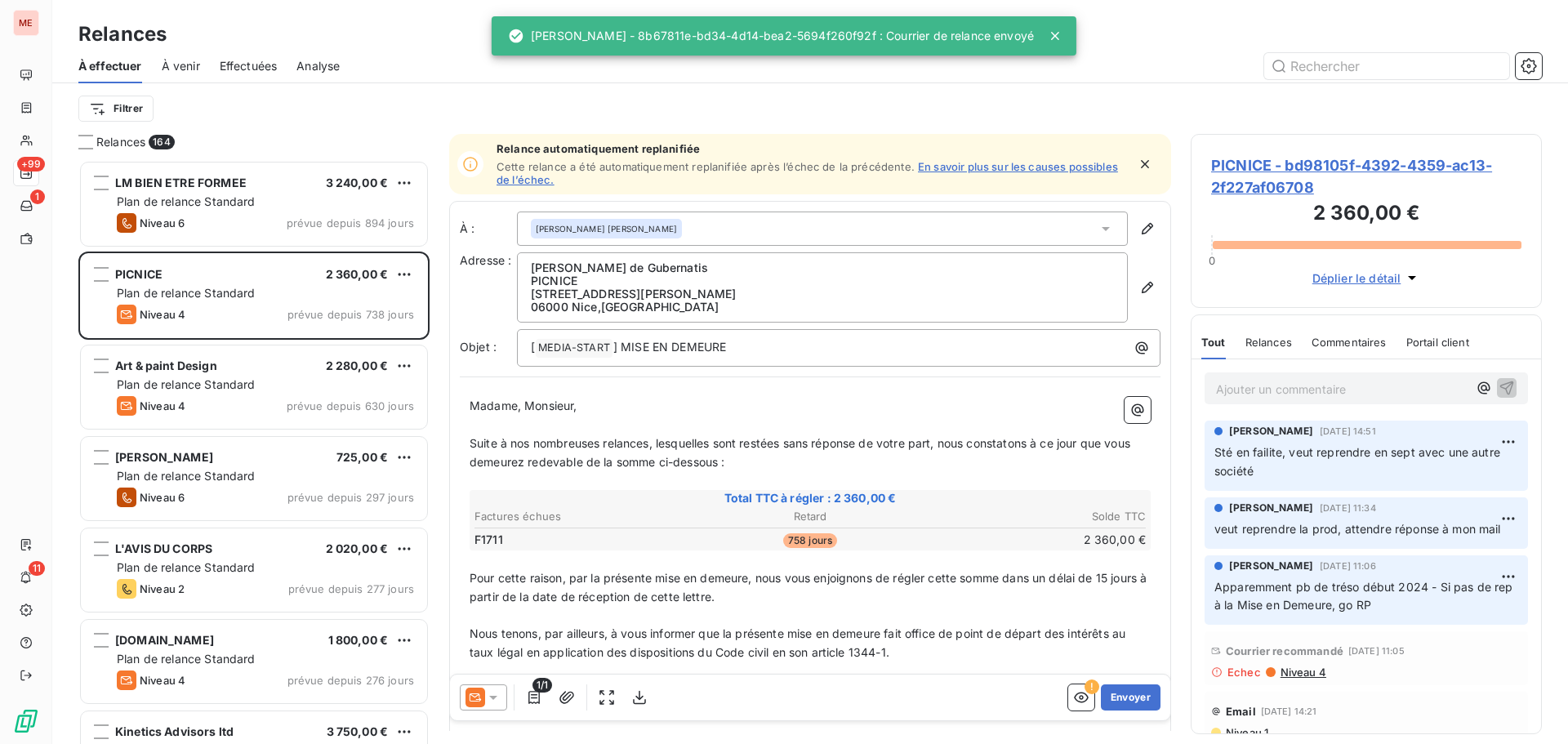
scroll to position [572, 339]
click at [331, 163] on div "LM BIEN ETRE FORMEE 3 240,00 € Plan de relance Standard Niveau 6 prévue depuis …" at bounding box center [254, 204] width 346 height 83
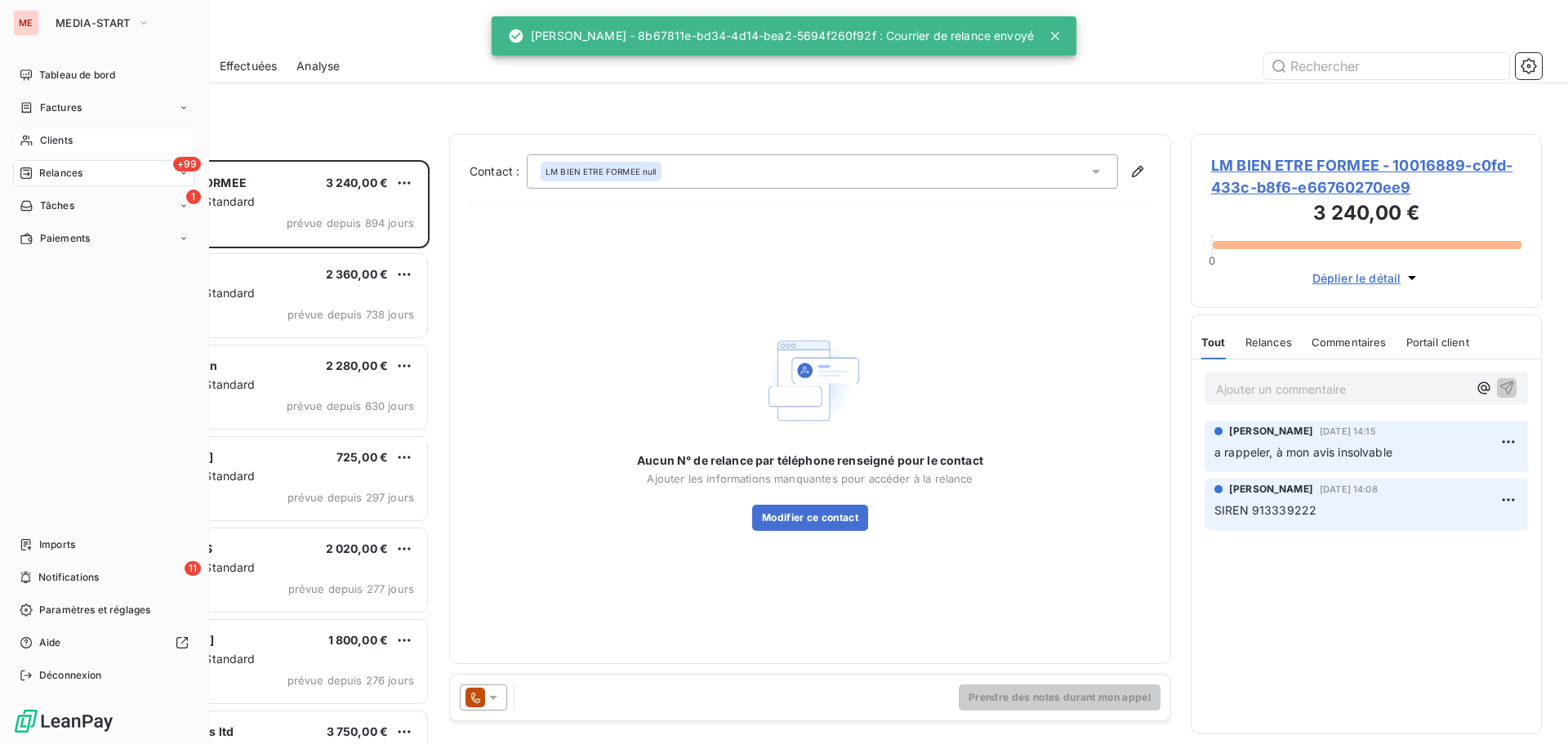
click at [36, 139] on div "Clients" at bounding box center [104, 140] width 182 height 26
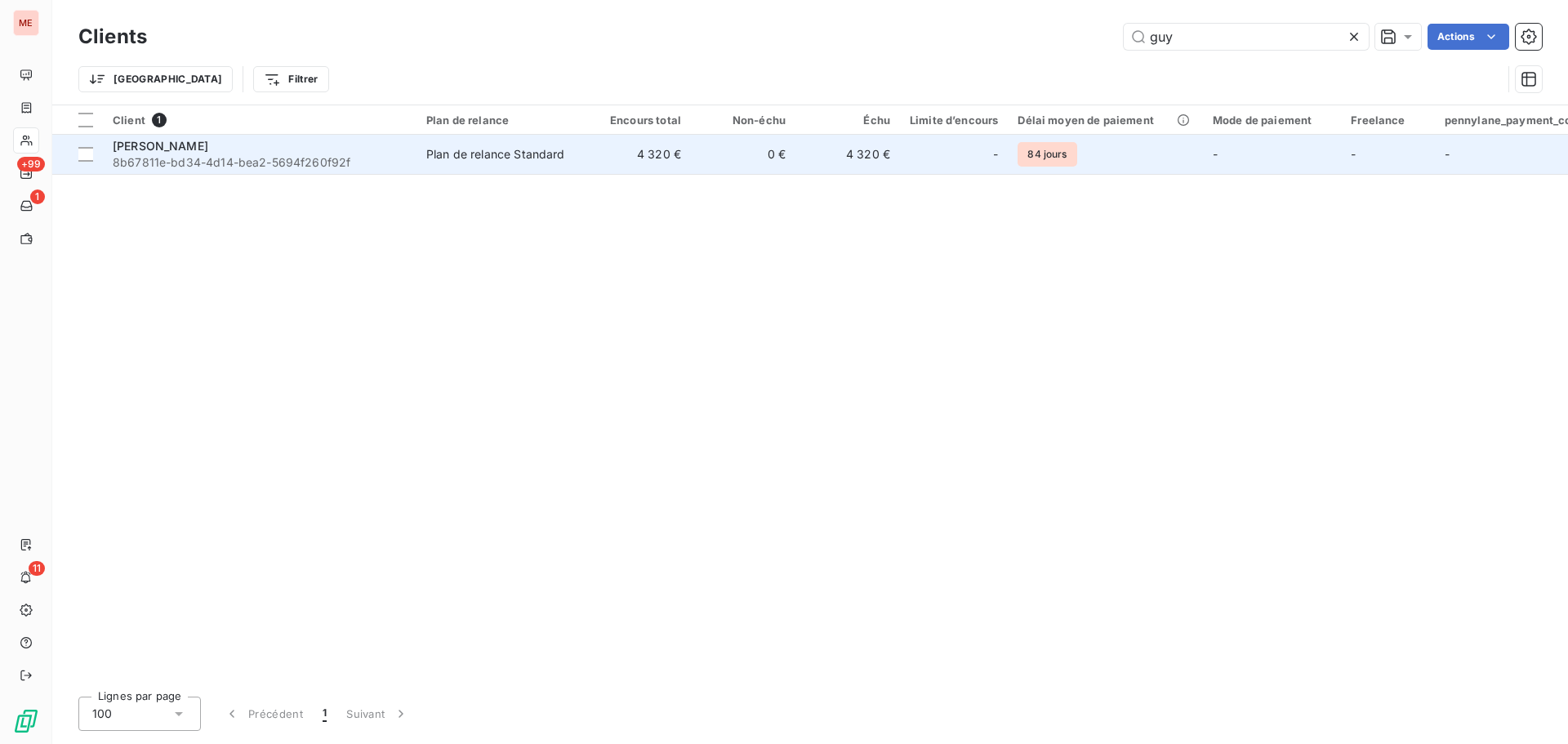
click at [345, 155] on span "8b67811e-bd34-4d14-bea2-5694f260f92f" at bounding box center [260, 162] width 294 height 16
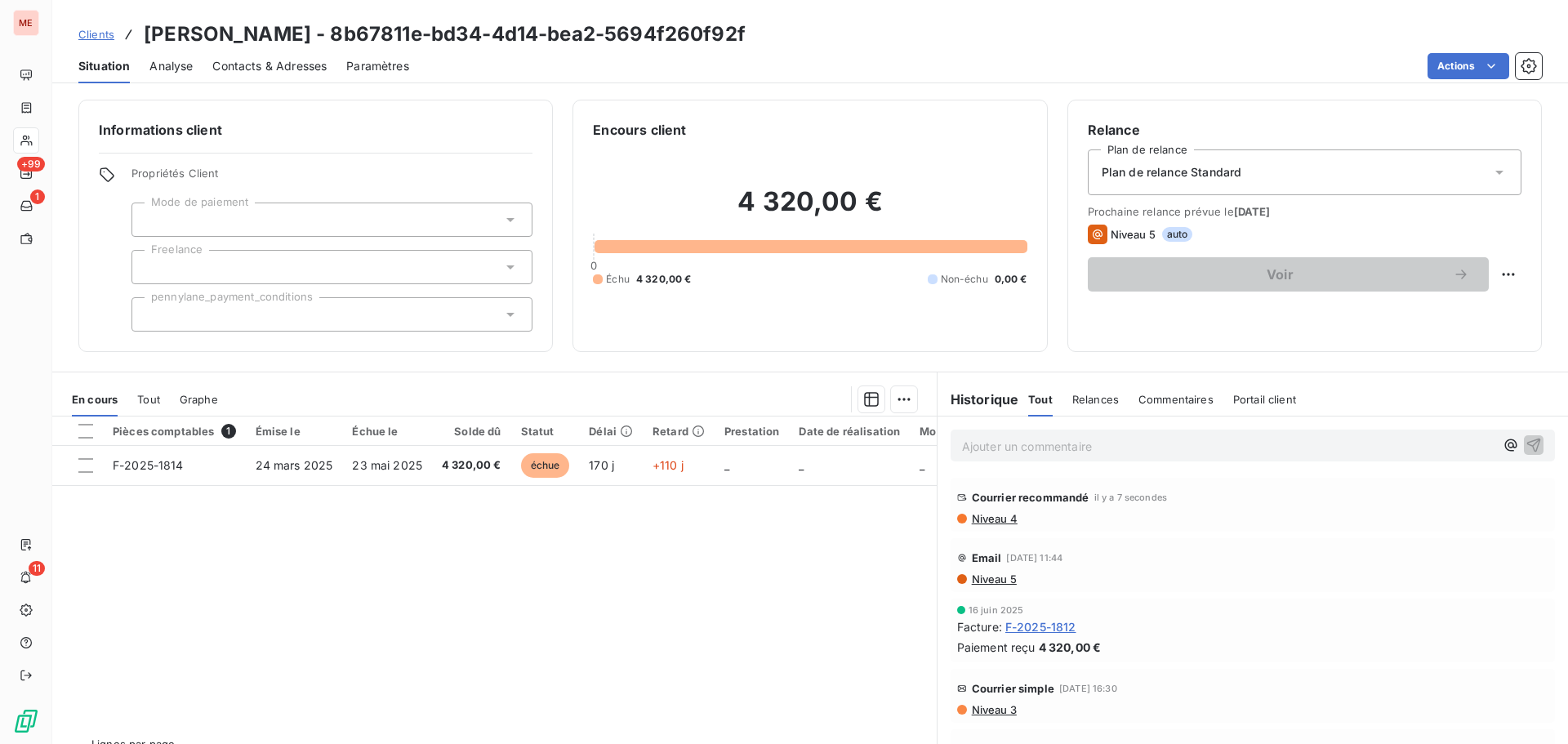
click at [1042, 626] on span "F-2025-1812" at bounding box center [1041, 626] width 71 height 17
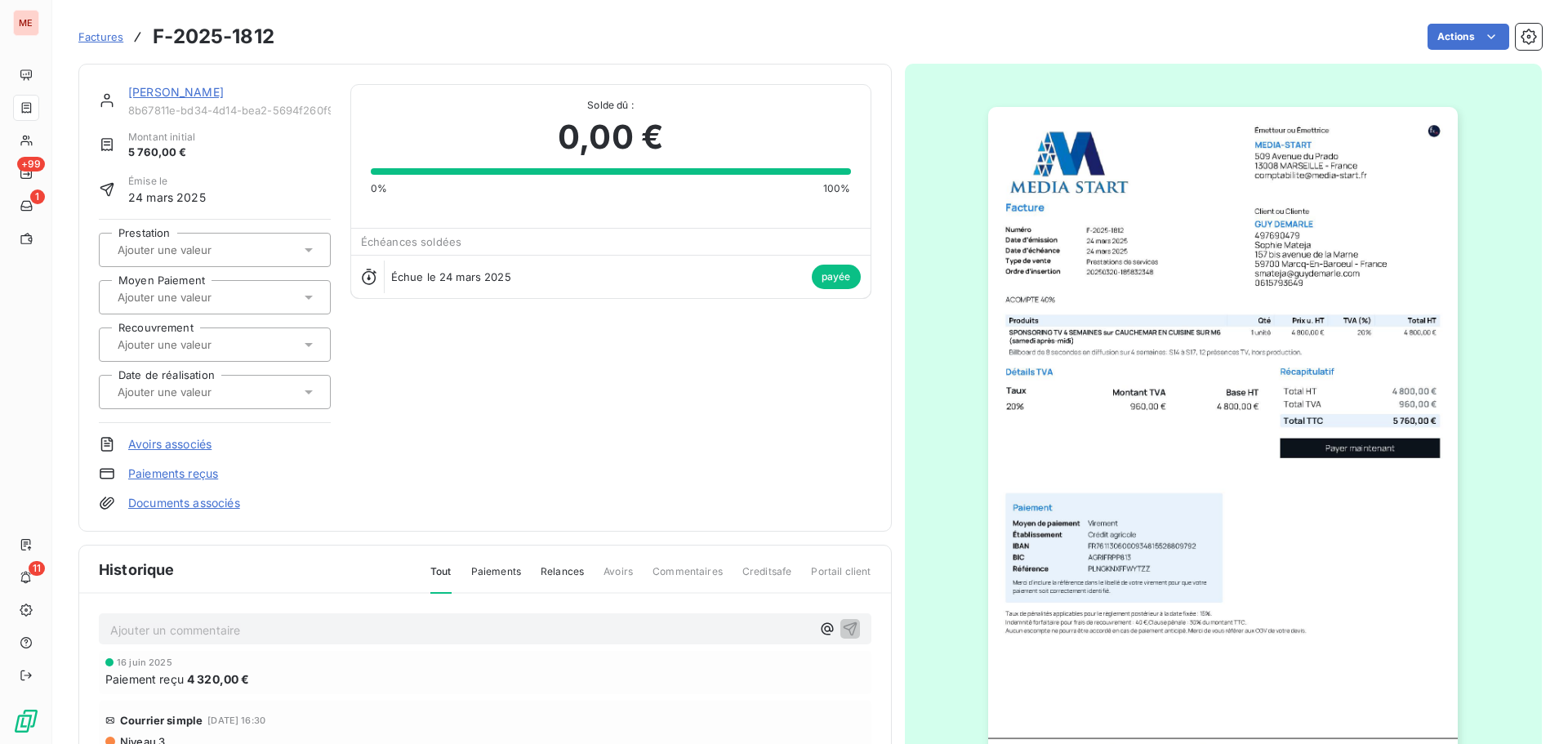
click at [150, 93] on link "[PERSON_NAME]" at bounding box center [176, 92] width 96 height 13
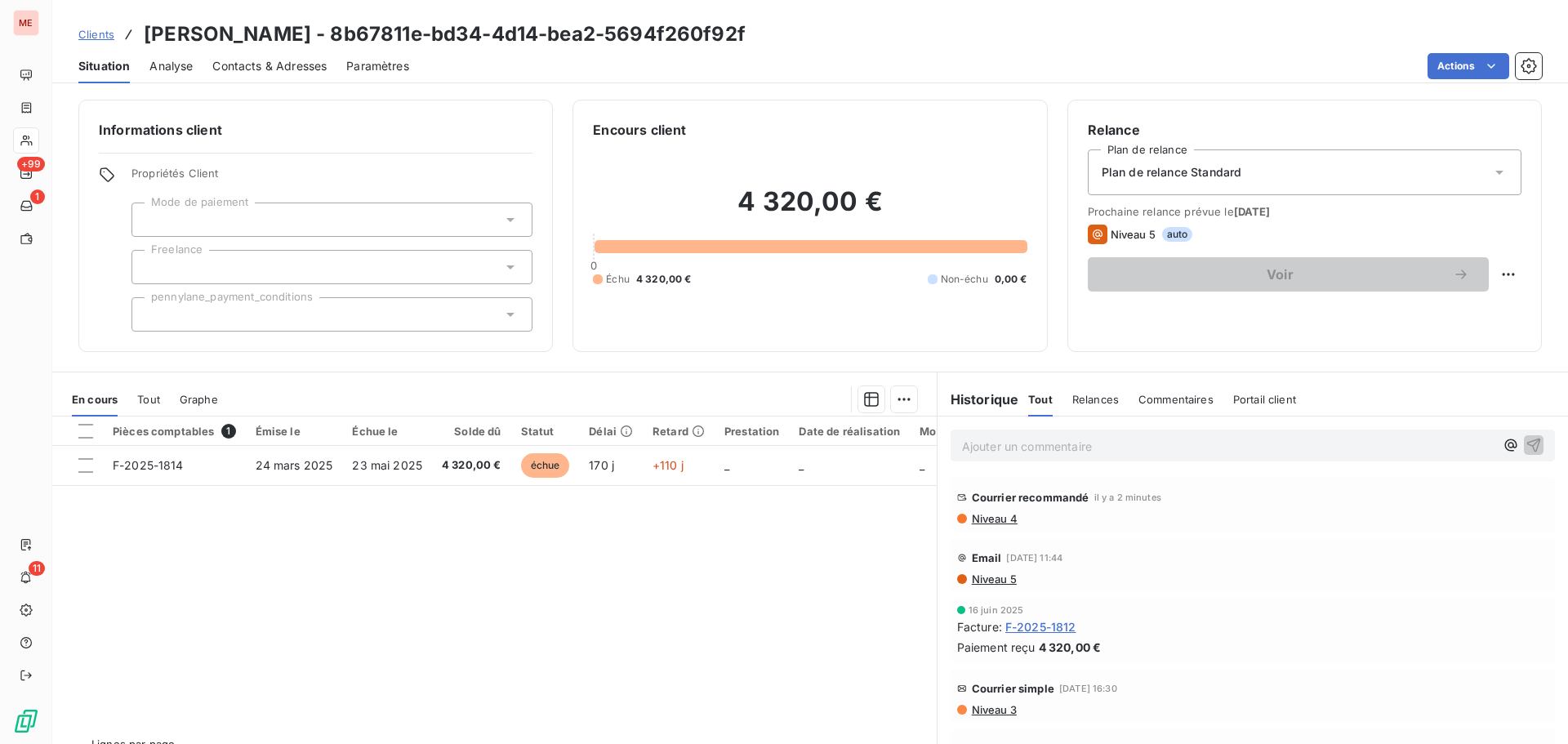
click at [1046, 632] on span "F-2025-1812" at bounding box center [1041, 626] width 71 height 17
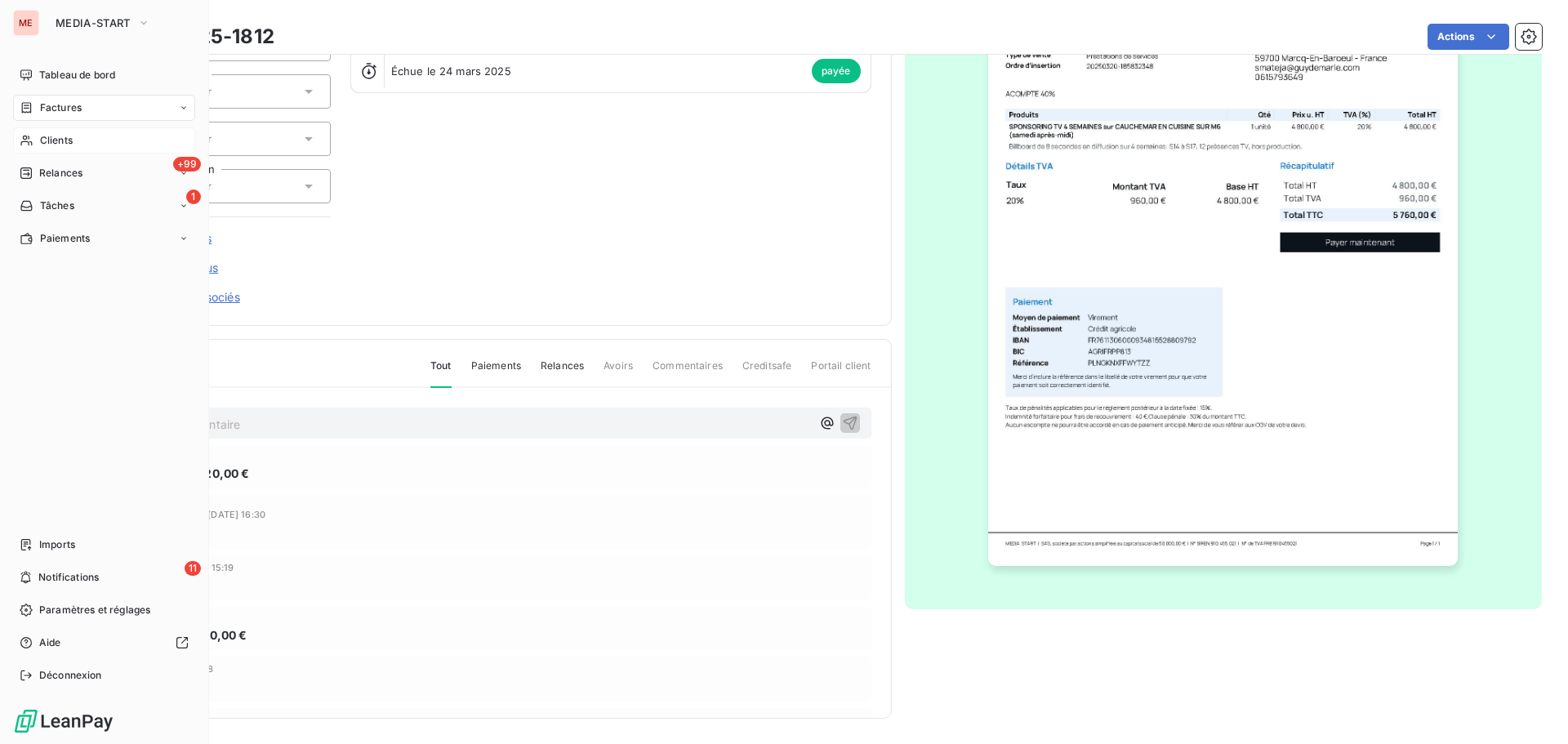
click at [31, 138] on icon at bounding box center [26, 140] width 13 height 13
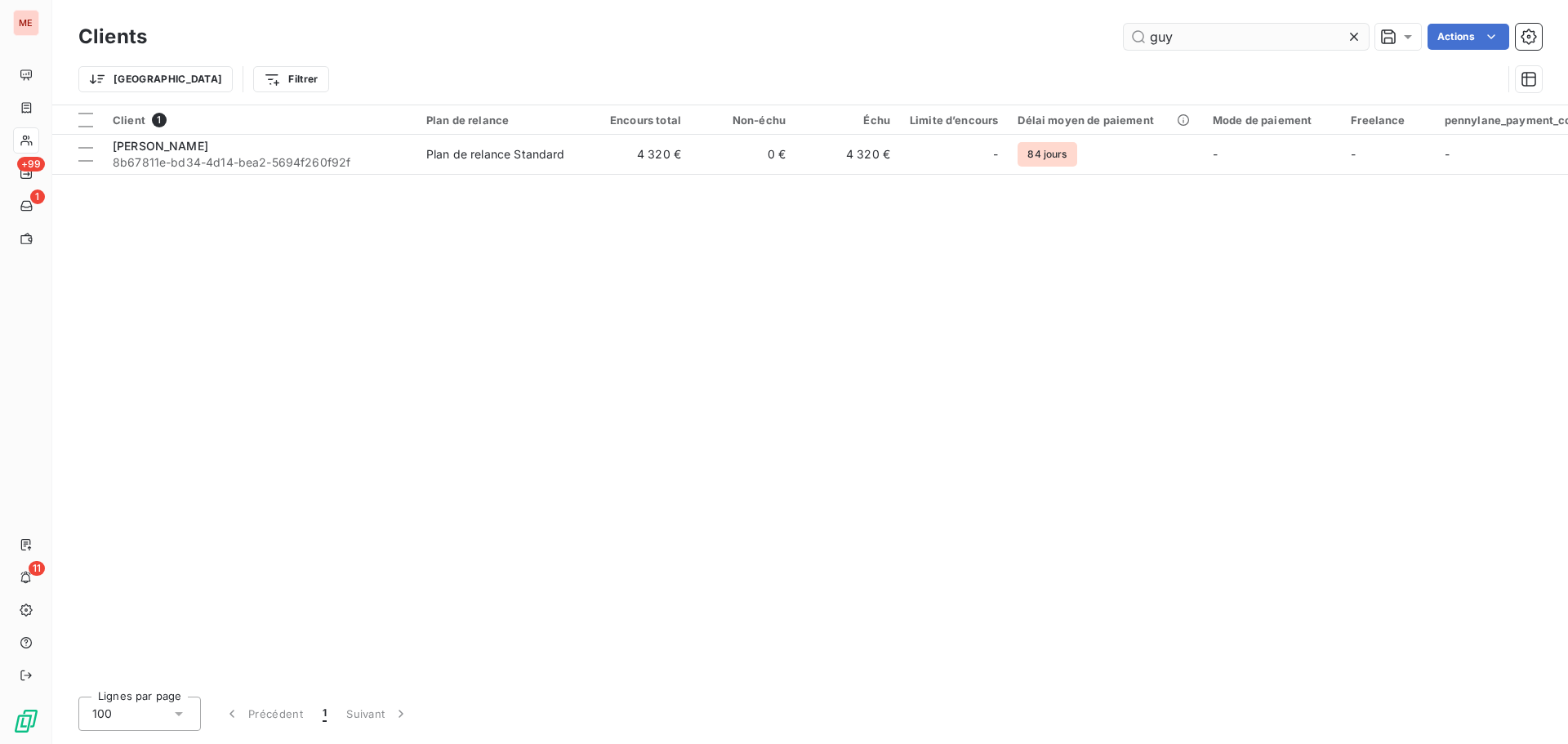
click at [1250, 44] on input "guy" at bounding box center [1246, 36] width 245 height 26
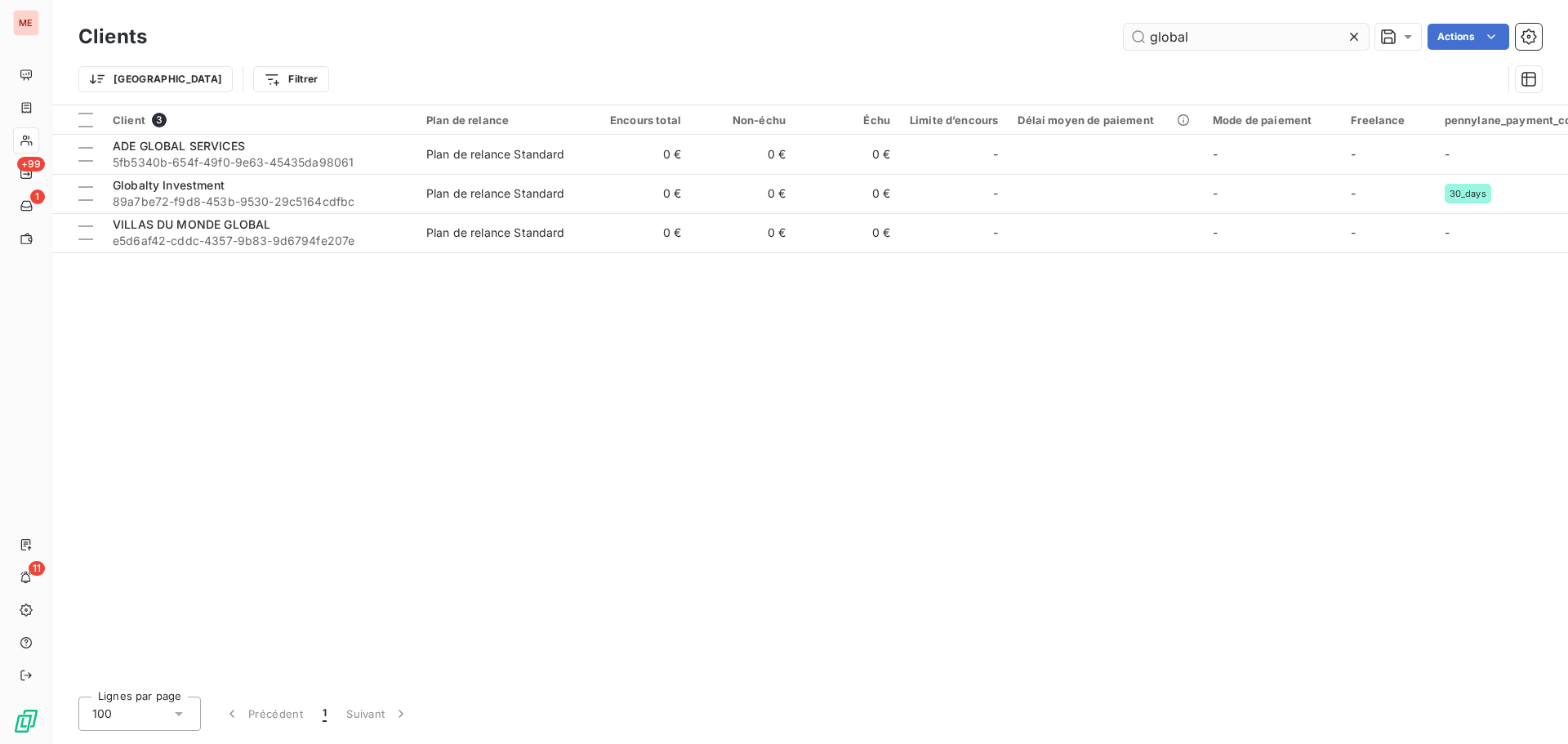
click at [1172, 26] on input "global" at bounding box center [1246, 36] width 245 height 26
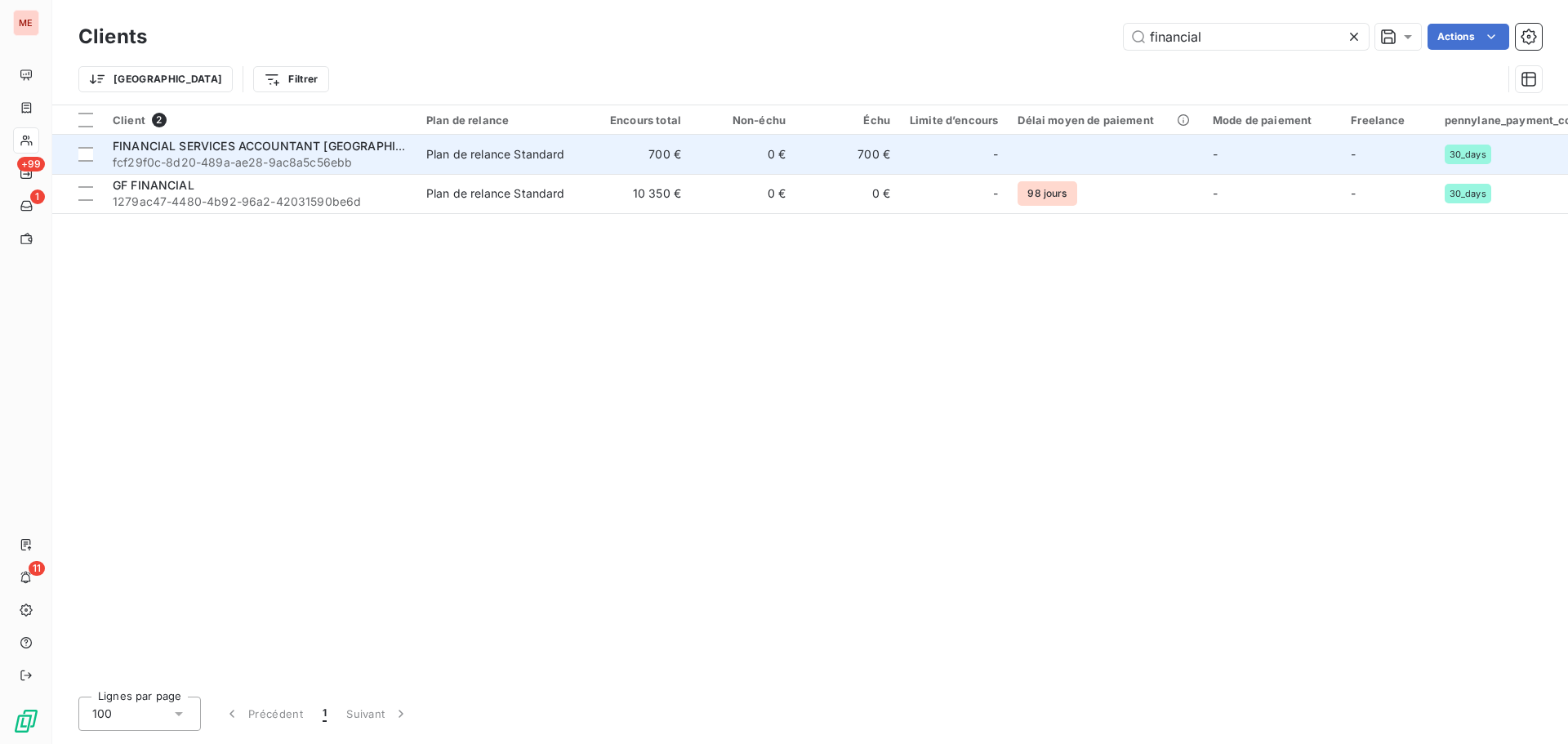
type input "financial"
click at [250, 164] on span "fcf29f0c-8d20-489a-ae28-9ac8a5c56ebb" at bounding box center [260, 162] width 294 height 16
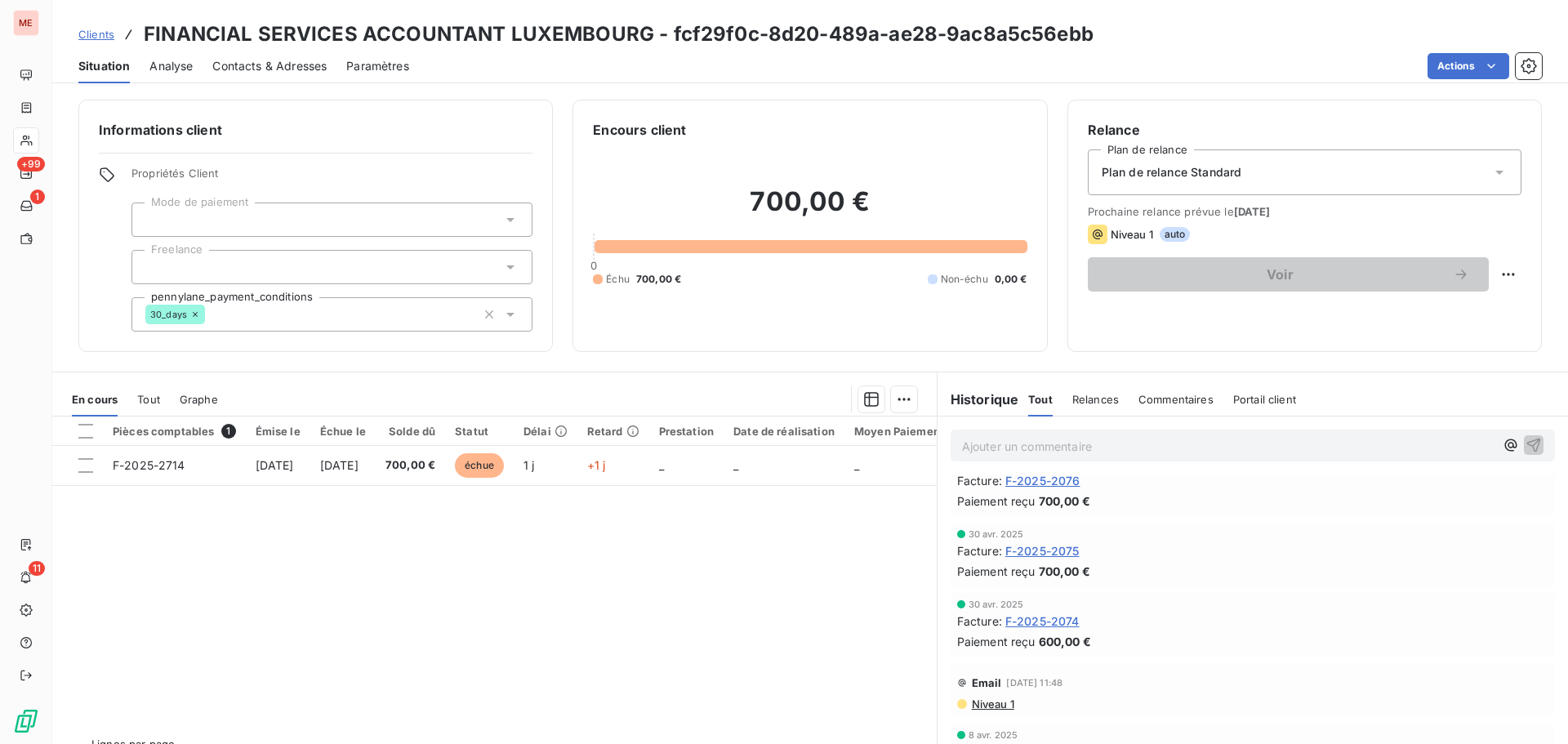
scroll to position [477, 0]
click at [1063, 544] on span "F-2025-2075" at bounding box center [1042, 542] width 74 height 17
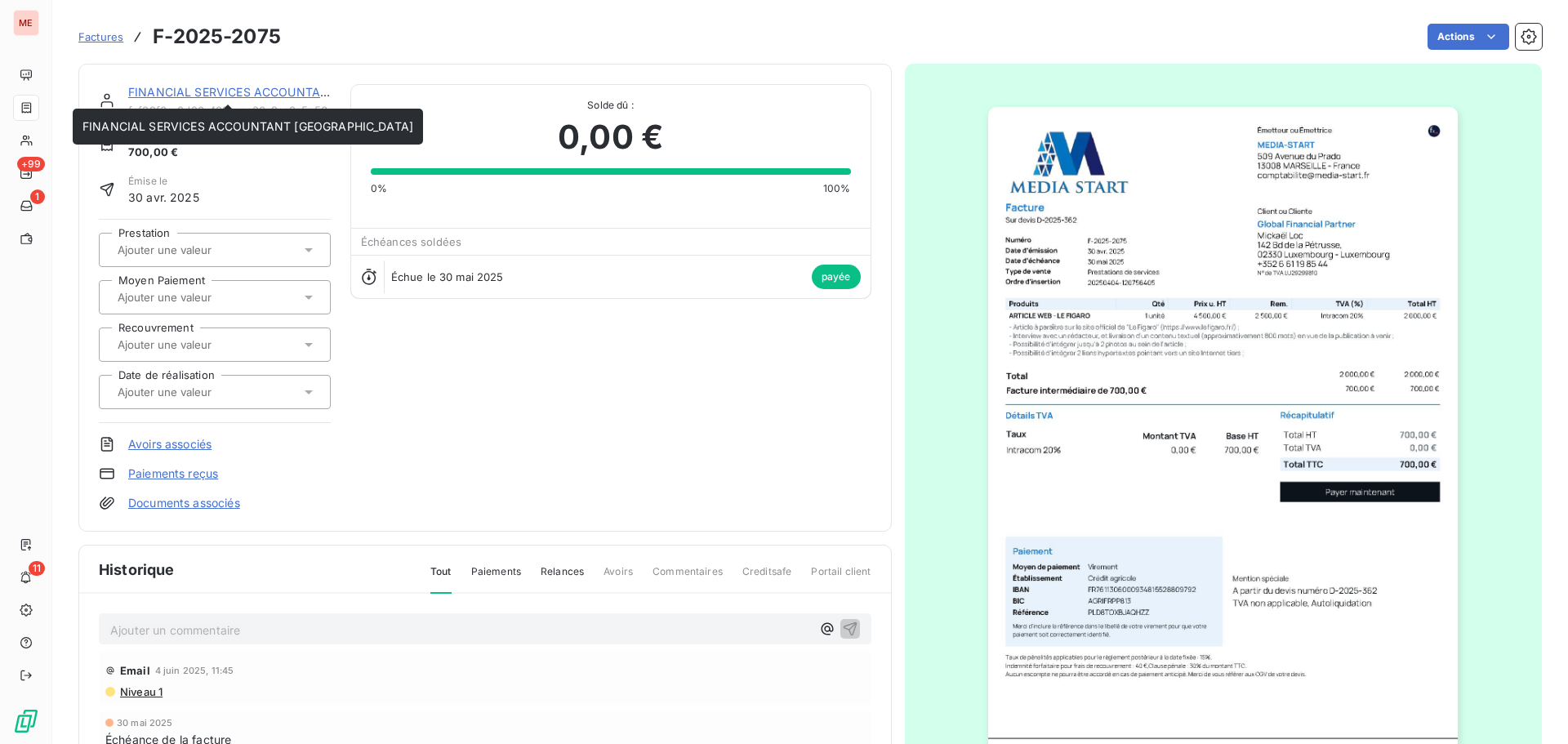
click at [205, 85] on link "FINANCIAL SERVICES ACCOUNTANT [GEOGRAPHIC_DATA]" at bounding box center [293, 92] width 331 height 13
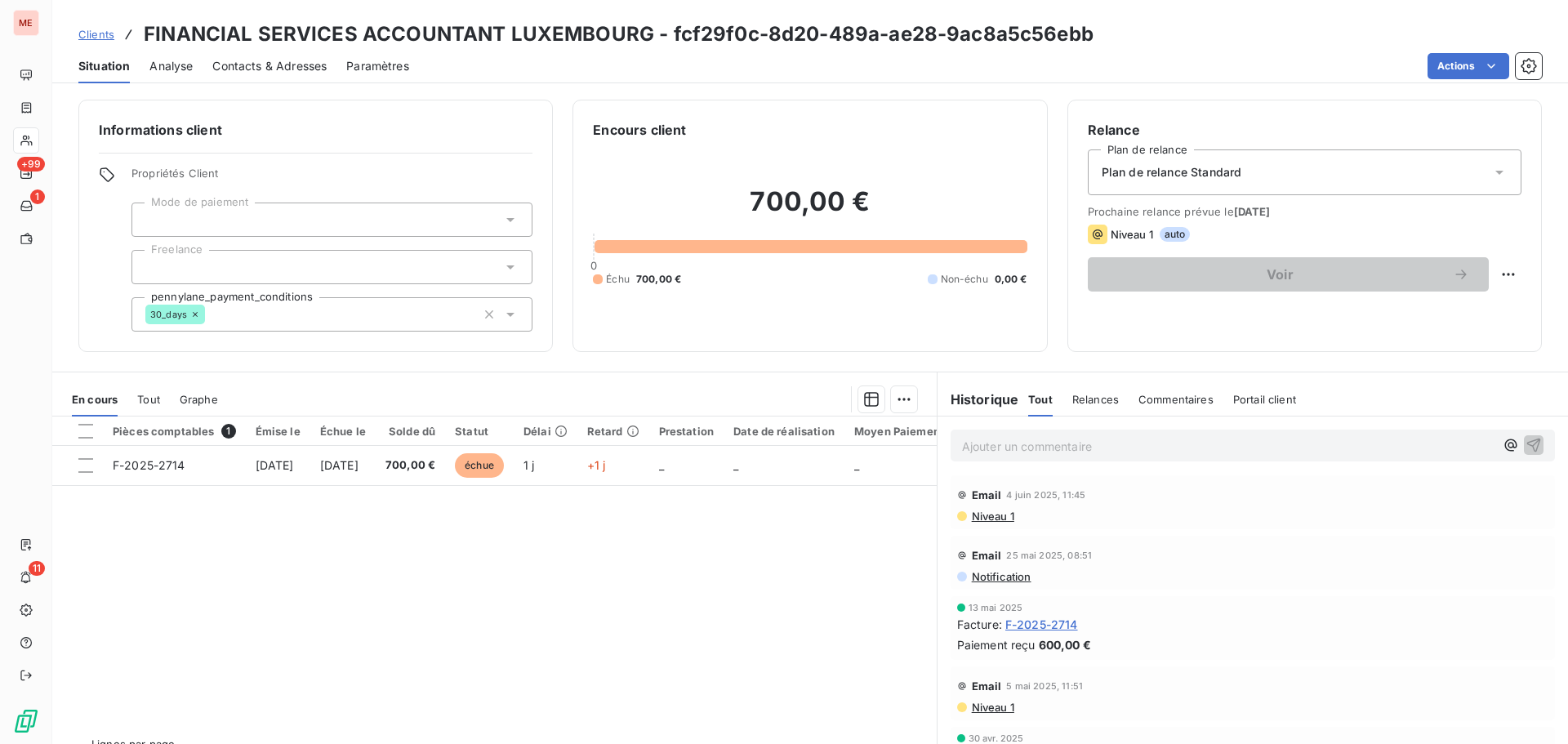
scroll to position [185, 0]
click at [1059, 634] on span "F-2025-2714" at bounding box center [1041, 633] width 73 height 17
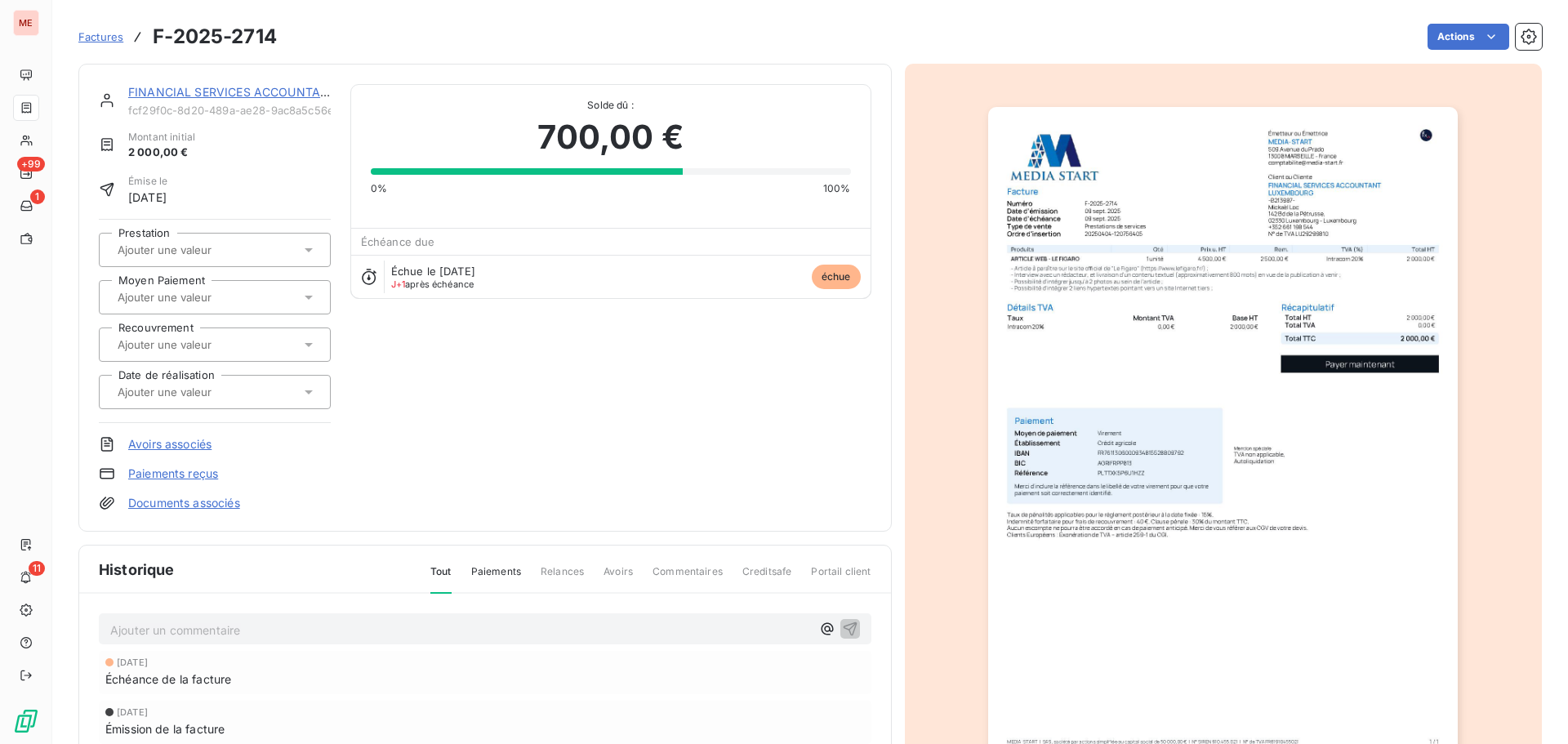
click at [192, 101] on div "FINANCIAL SERVICES ACCOUNTANT [GEOGRAPHIC_DATA]" at bounding box center [230, 92] width 203 height 16
click at [207, 86] on link "FINANCIAL SERVICES ACCOUNTANT [GEOGRAPHIC_DATA]" at bounding box center [293, 92] width 331 height 13
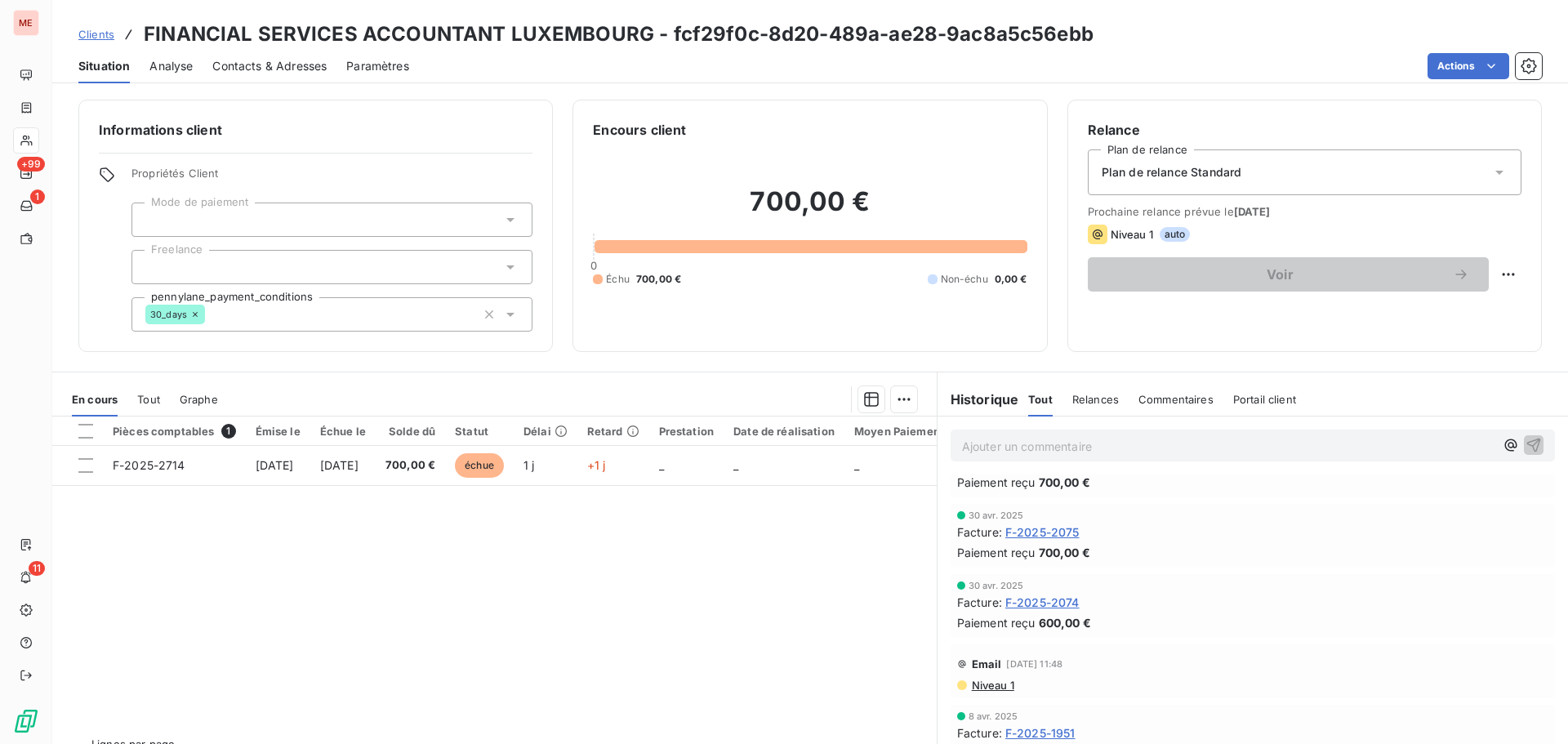
scroll to position [490, 0]
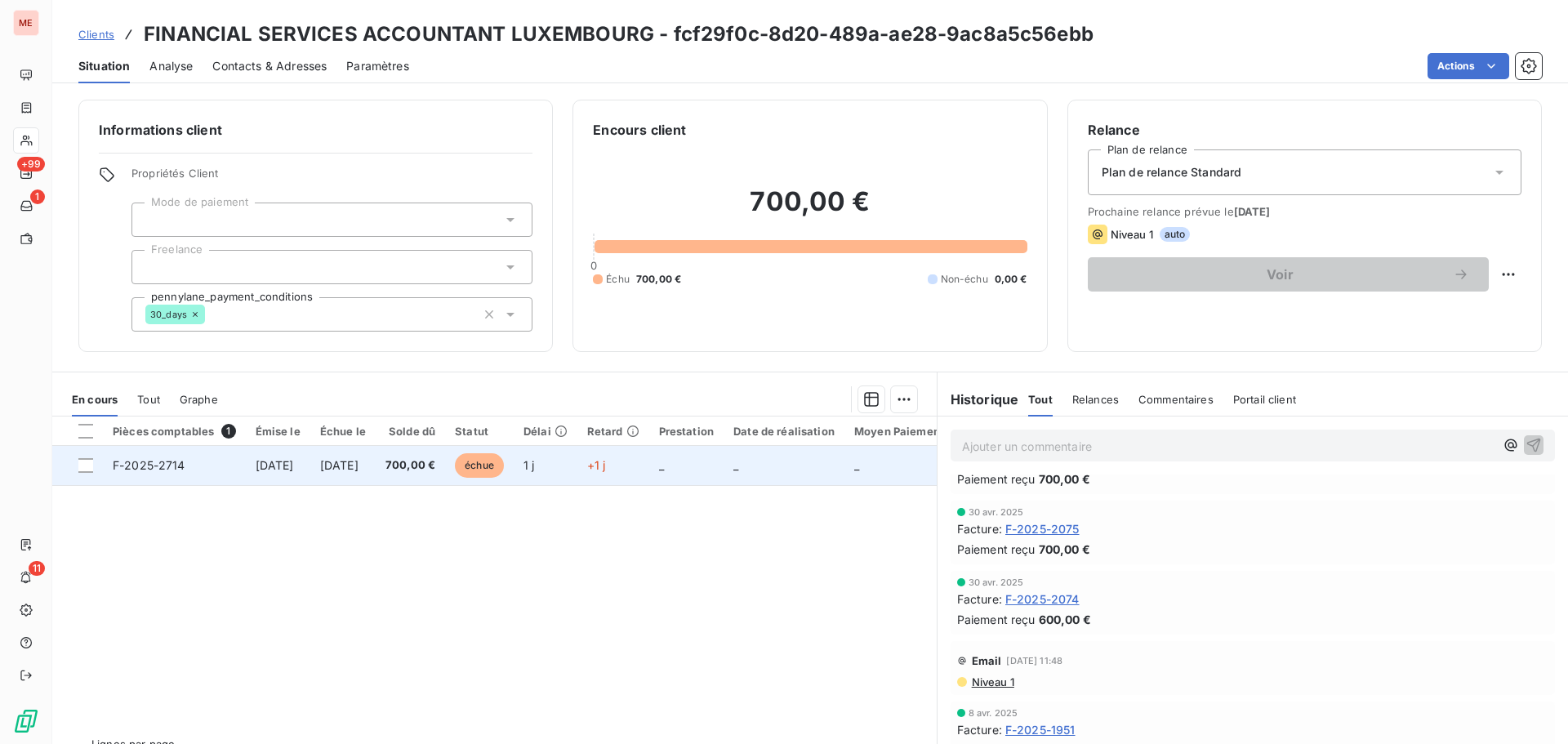
click at [432, 461] on span "700,00 €" at bounding box center [411, 466] width 50 height 16
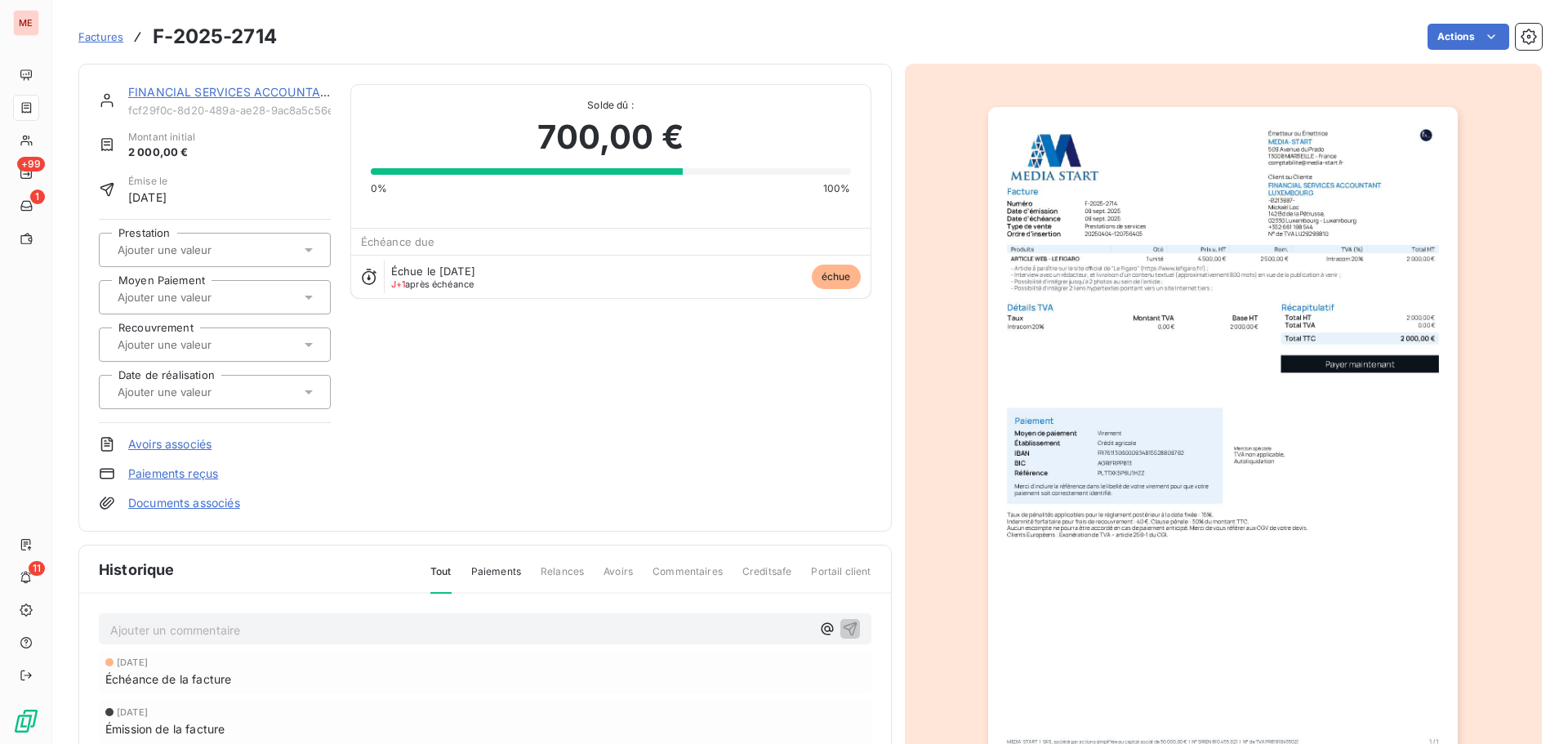
click at [928, 284] on div at bounding box center [1224, 439] width 638 height 751
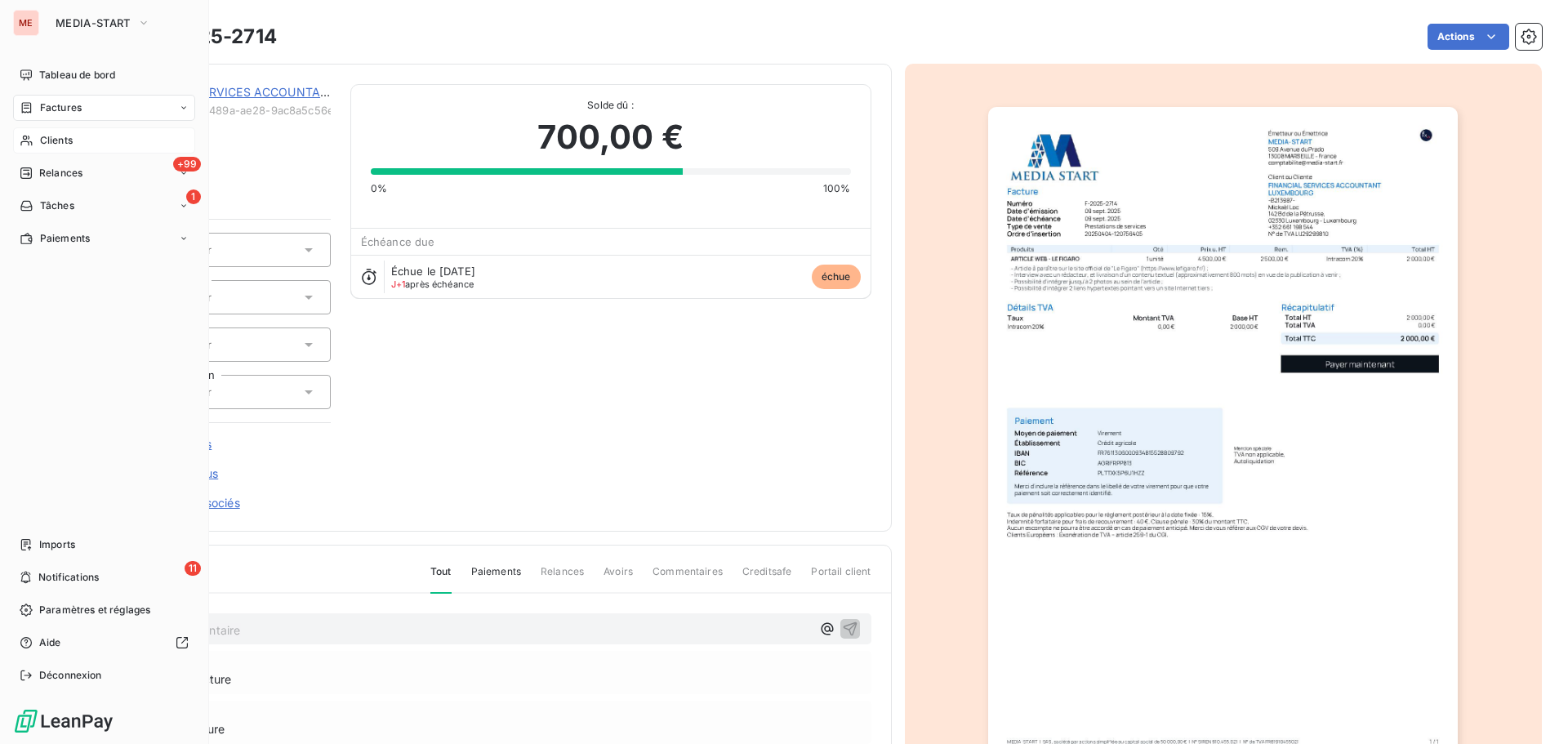
click at [31, 132] on div "Clients" at bounding box center [104, 140] width 182 height 26
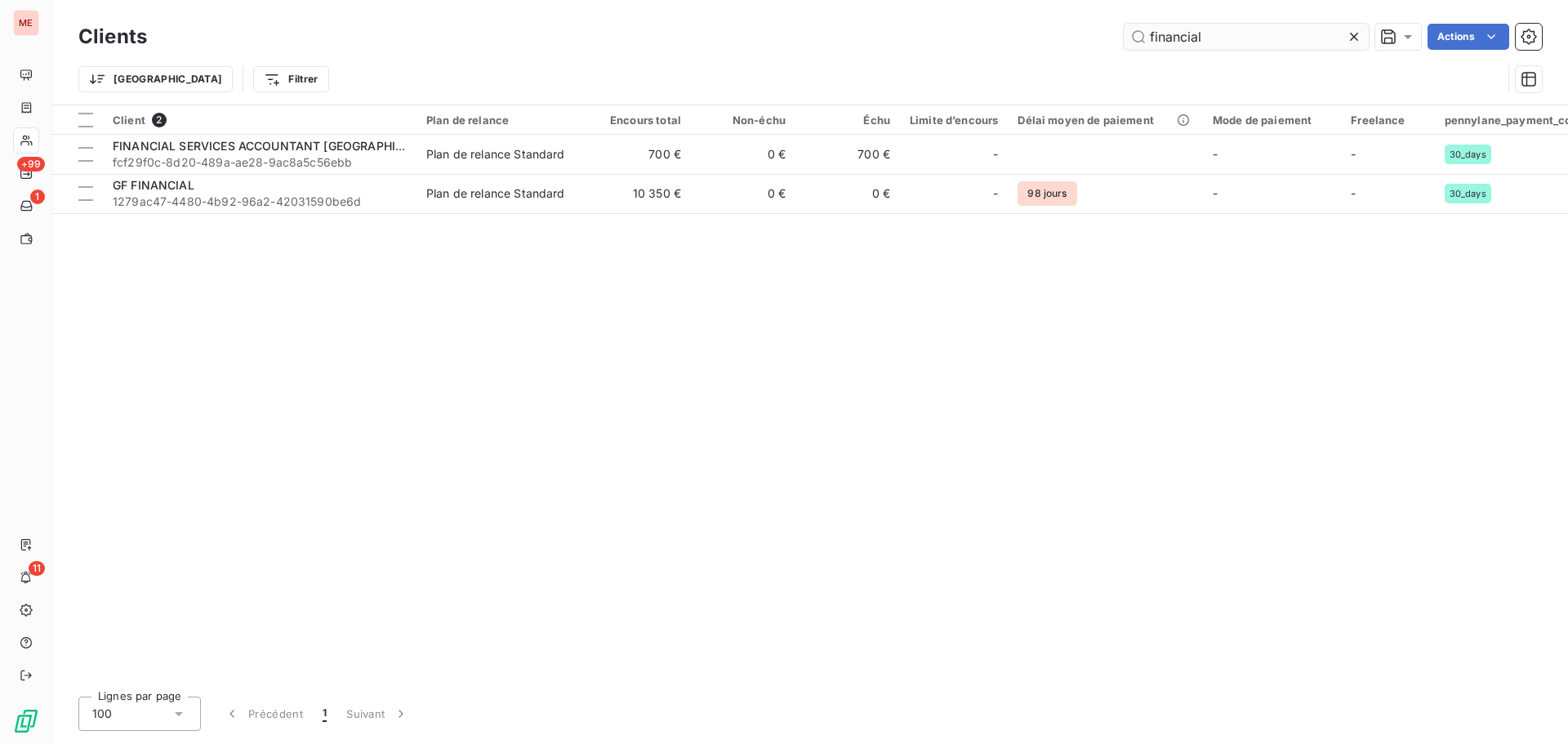
click at [1228, 44] on input "financial" at bounding box center [1246, 36] width 245 height 26
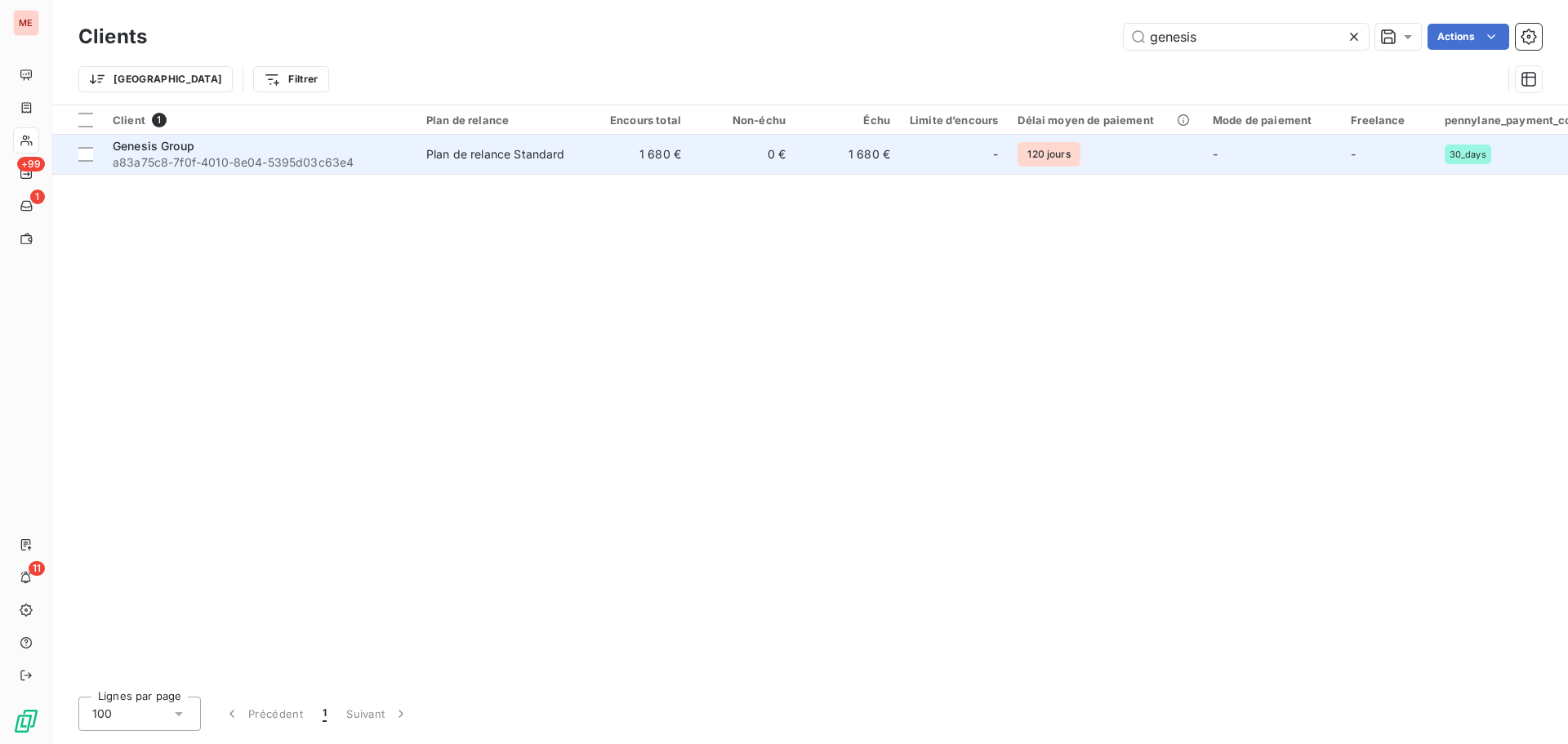
type input "genesis"
click at [463, 152] on div "Plan de relance Standard" at bounding box center [495, 154] width 139 height 16
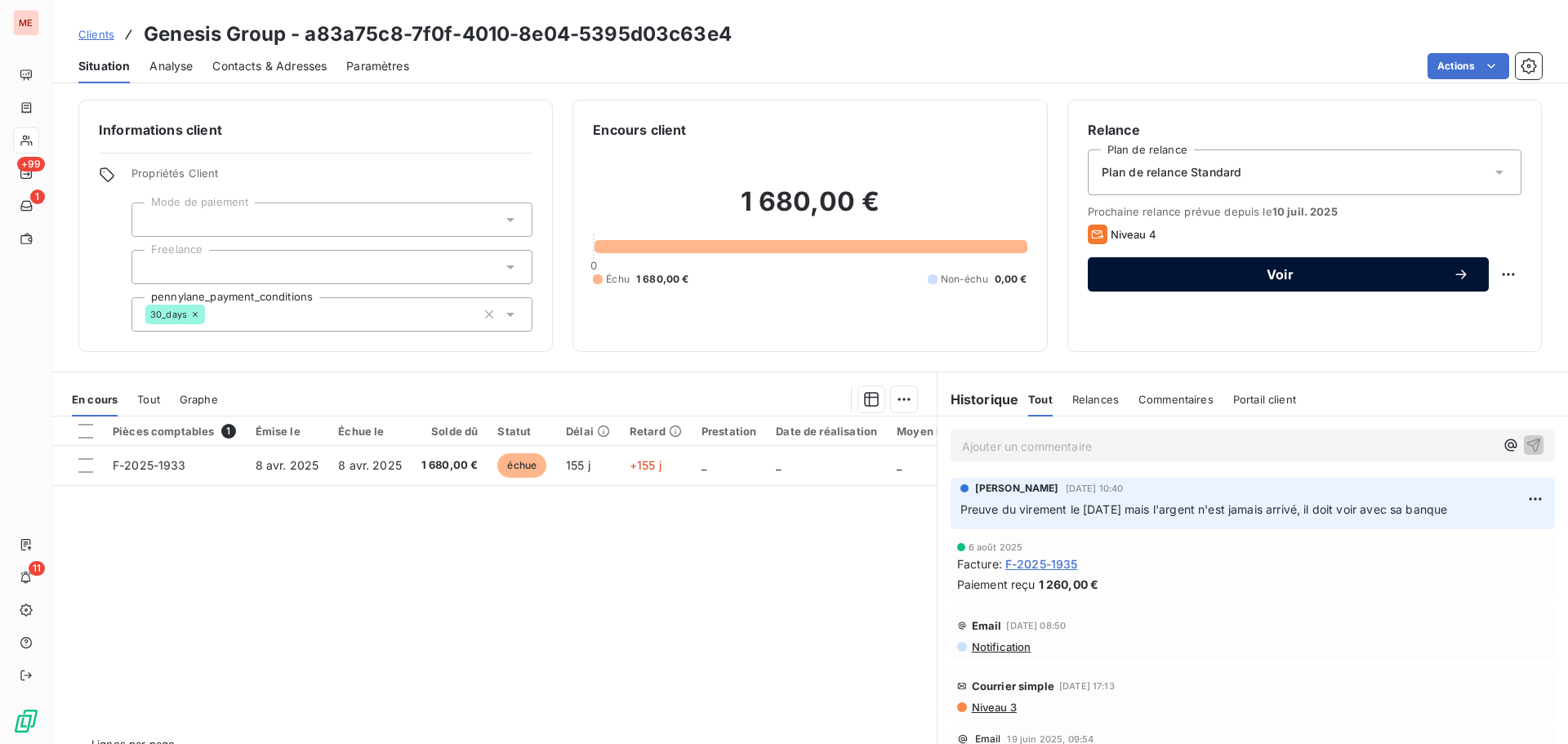
click at [1191, 274] on span "Voir" at bounding box center [1279, 275] width 345 height 13
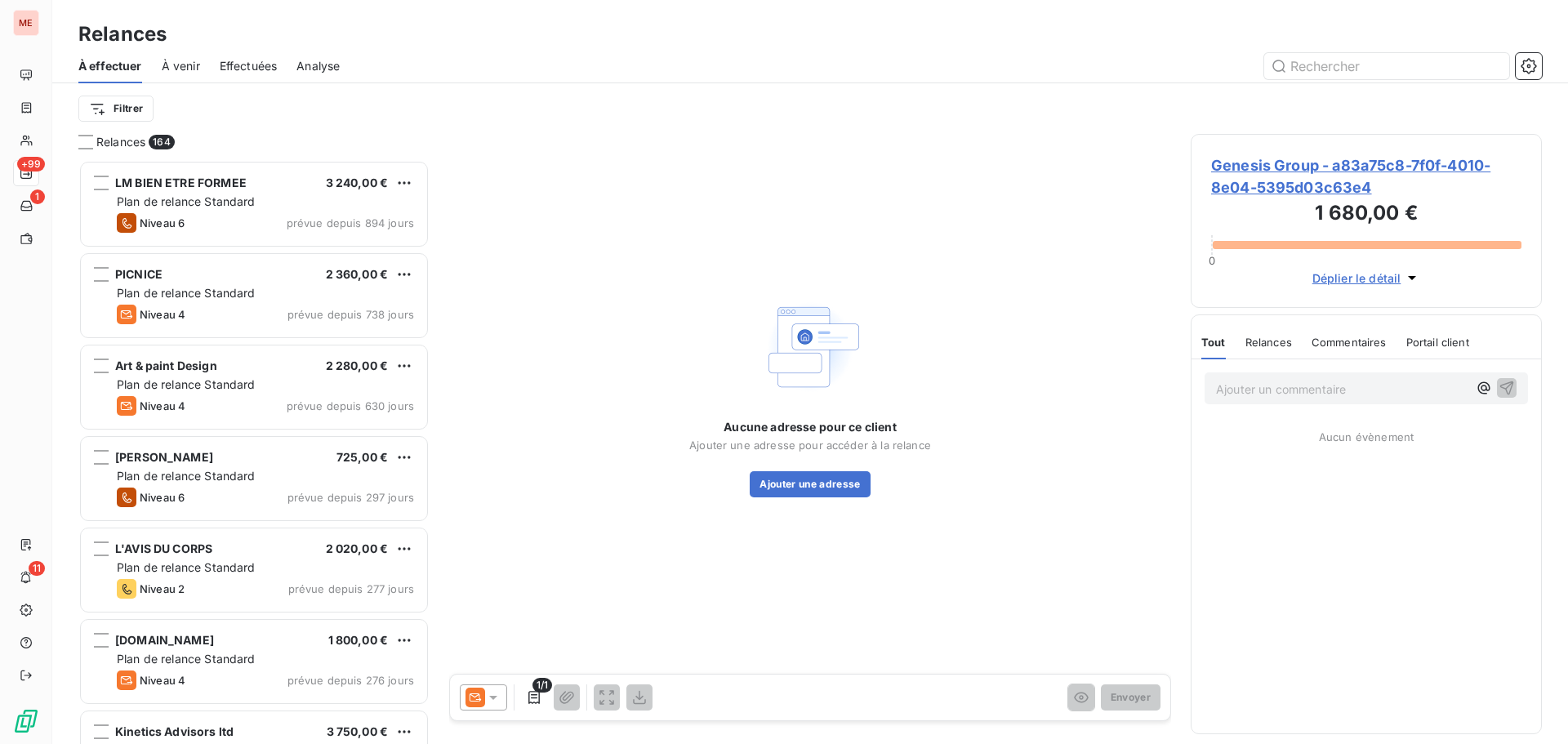
scroll to position [572, 339]
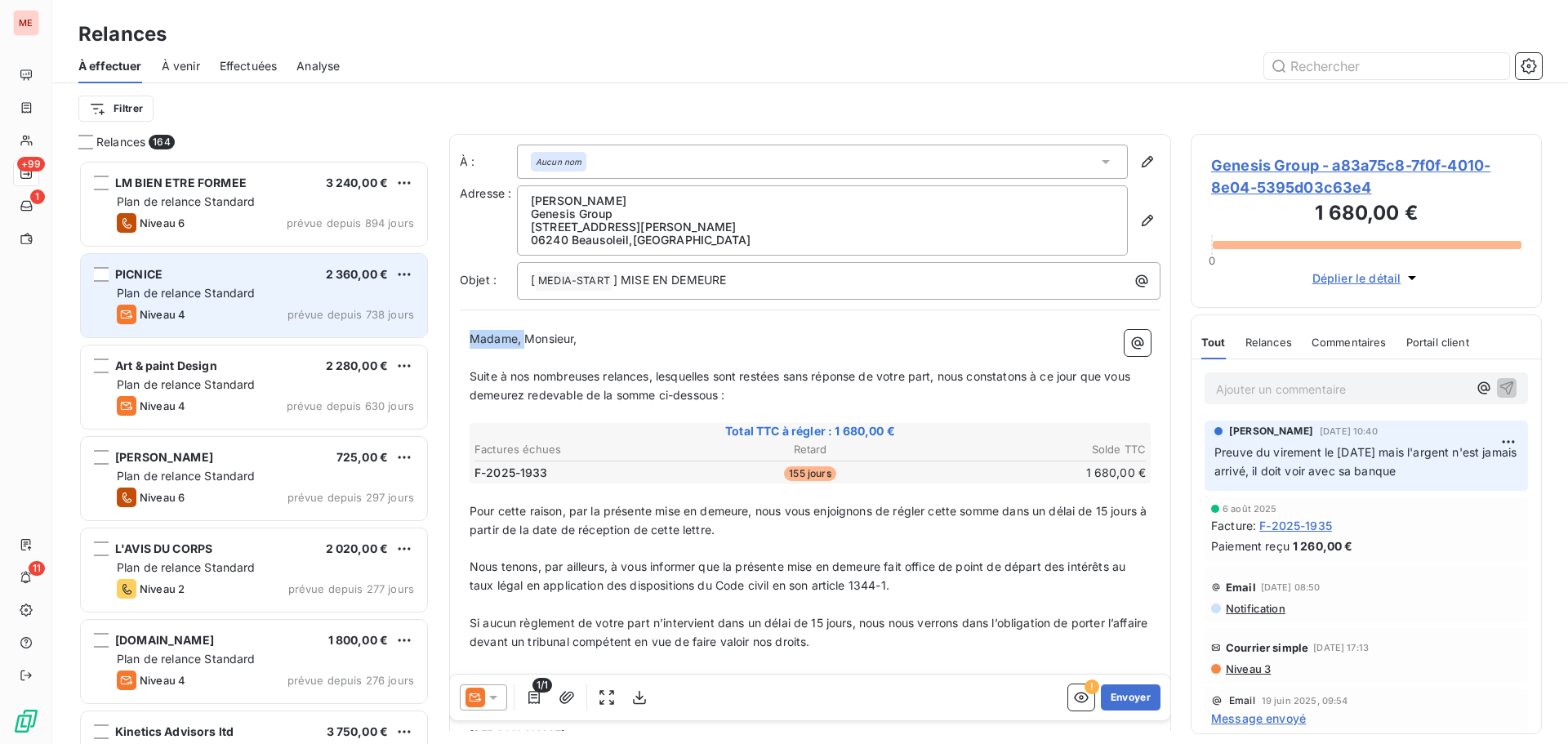
drag, startPoint x: 523, startPoint y: 341, endPoint x: 426, endPoint y: 324, distance: 98.5
click at [426, 324] on div "Relances 164 LM BIEN ETRE FORMEE 3 240,00 € Plan de relance Standard Niveau 6 p…" at bounding box center [810, 439] width 1516 height 610
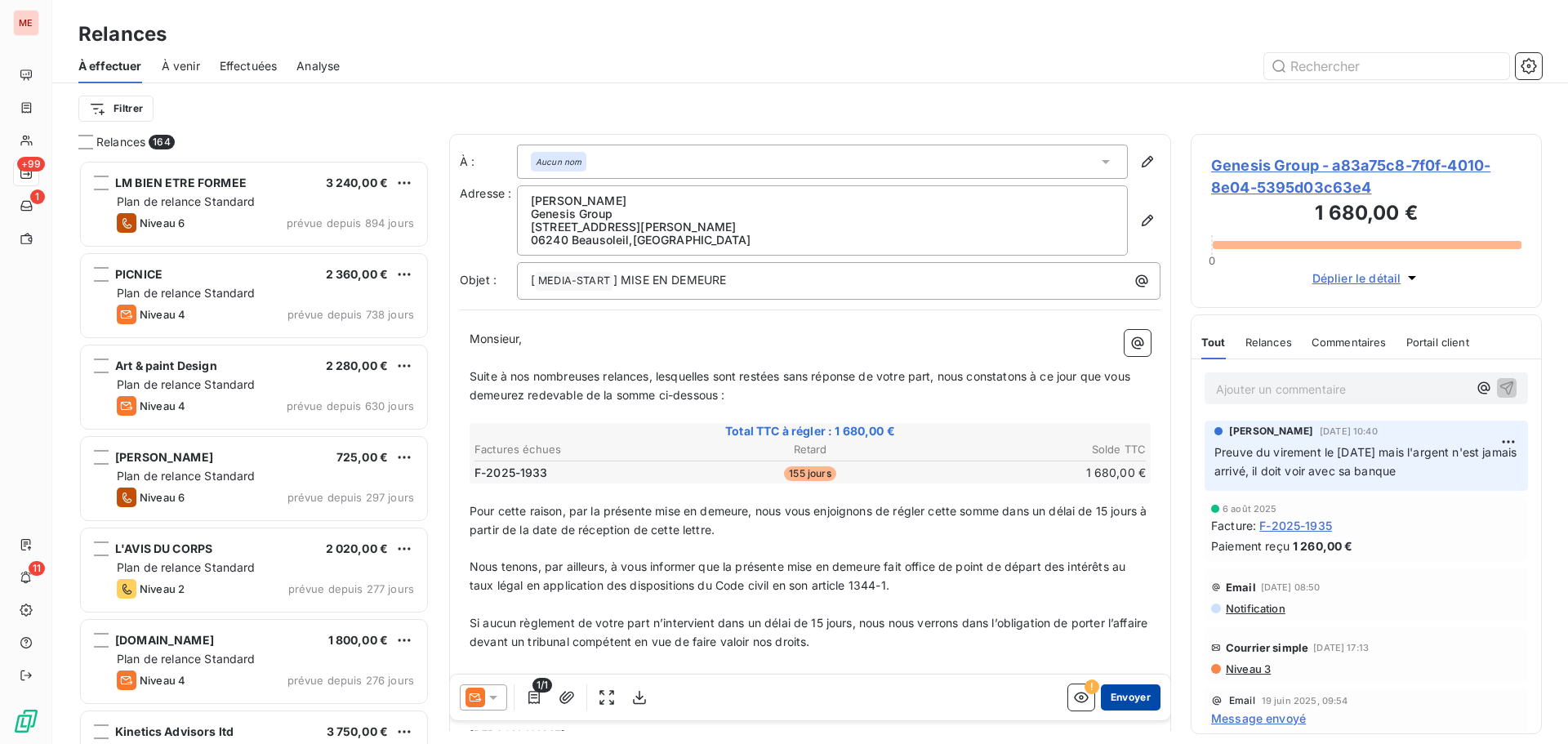
click at [1118, 687] on button "Envoyer" at bounding box center [1130, 697] width 59 height 26
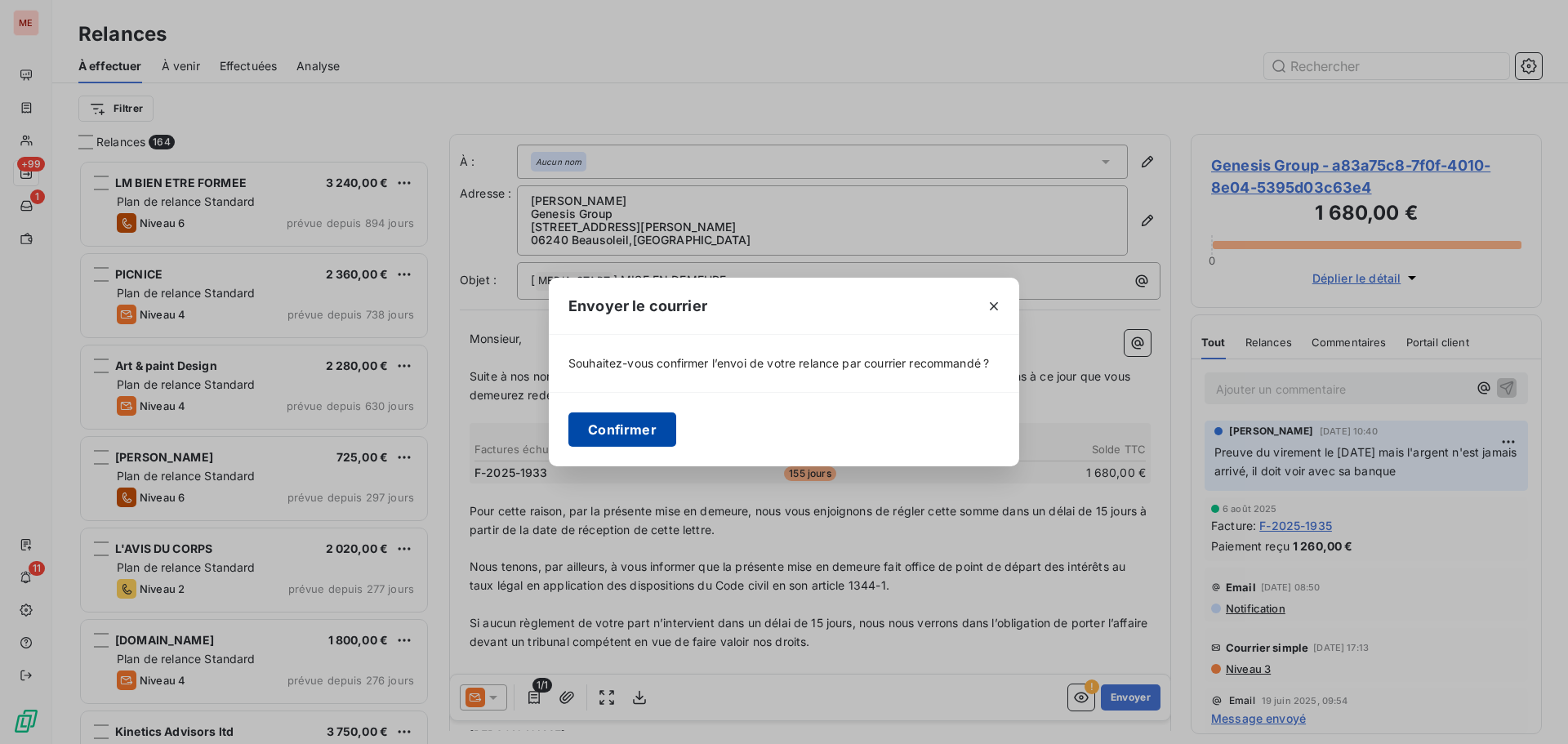
click at [632, 416] on button "Confirmer" at bounding box center [623, 430] width 108 height 34
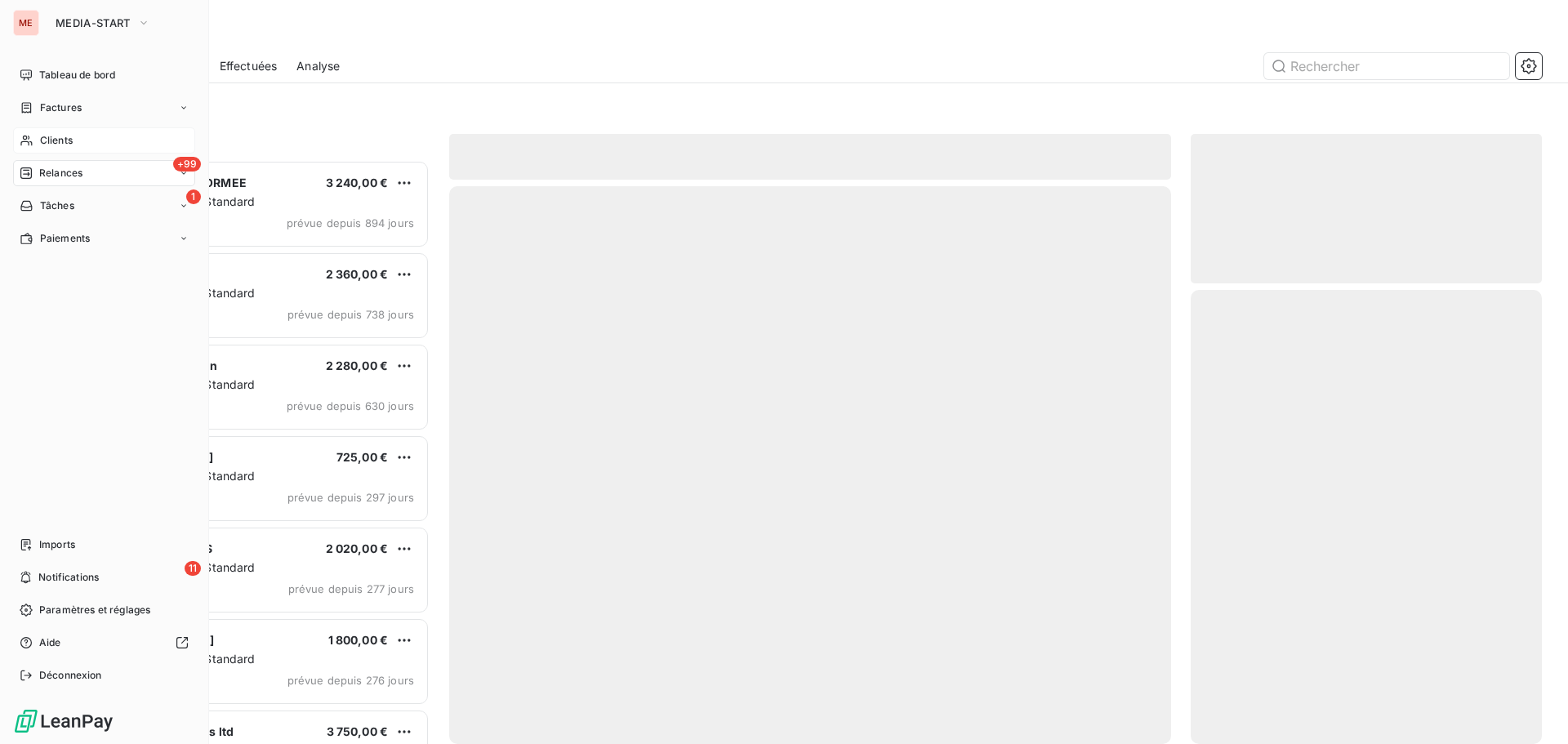
click at [41, 143] on span "Clients" at bounding box center [57, 140] width 32 height 14
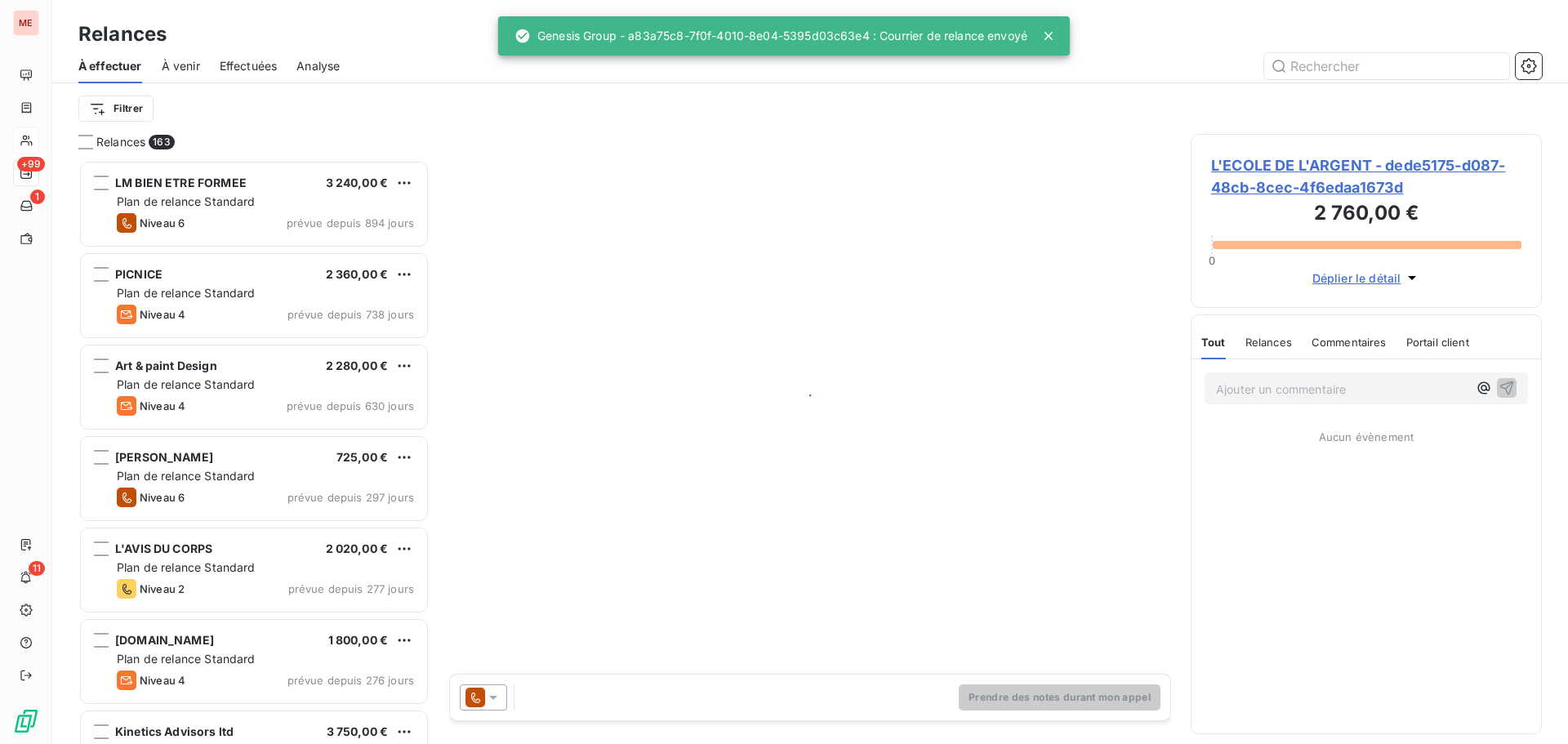
scroll to position [572, 339]
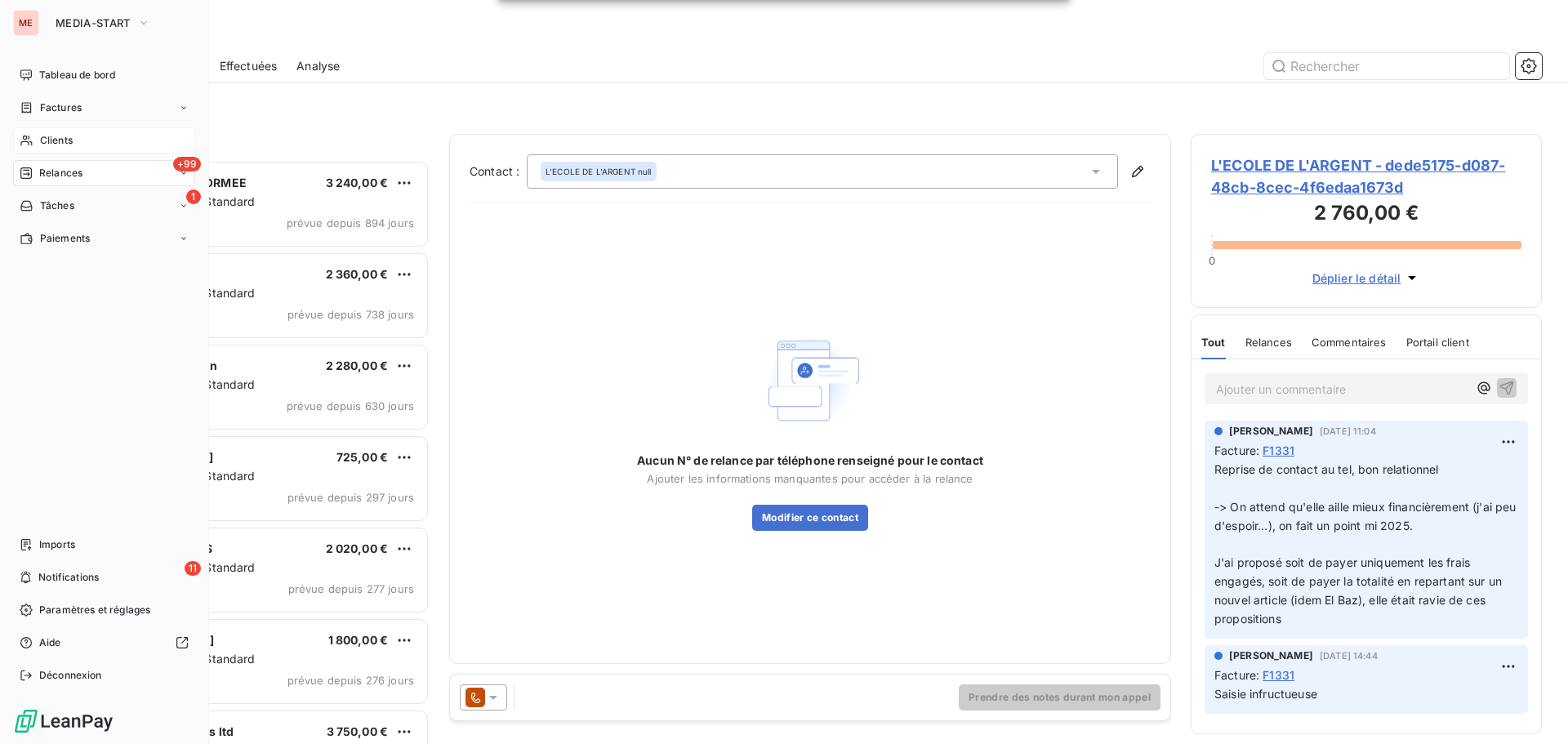
click at [70, 140] on span "Clients" at bounding box center [57, 140] width 32 height 14
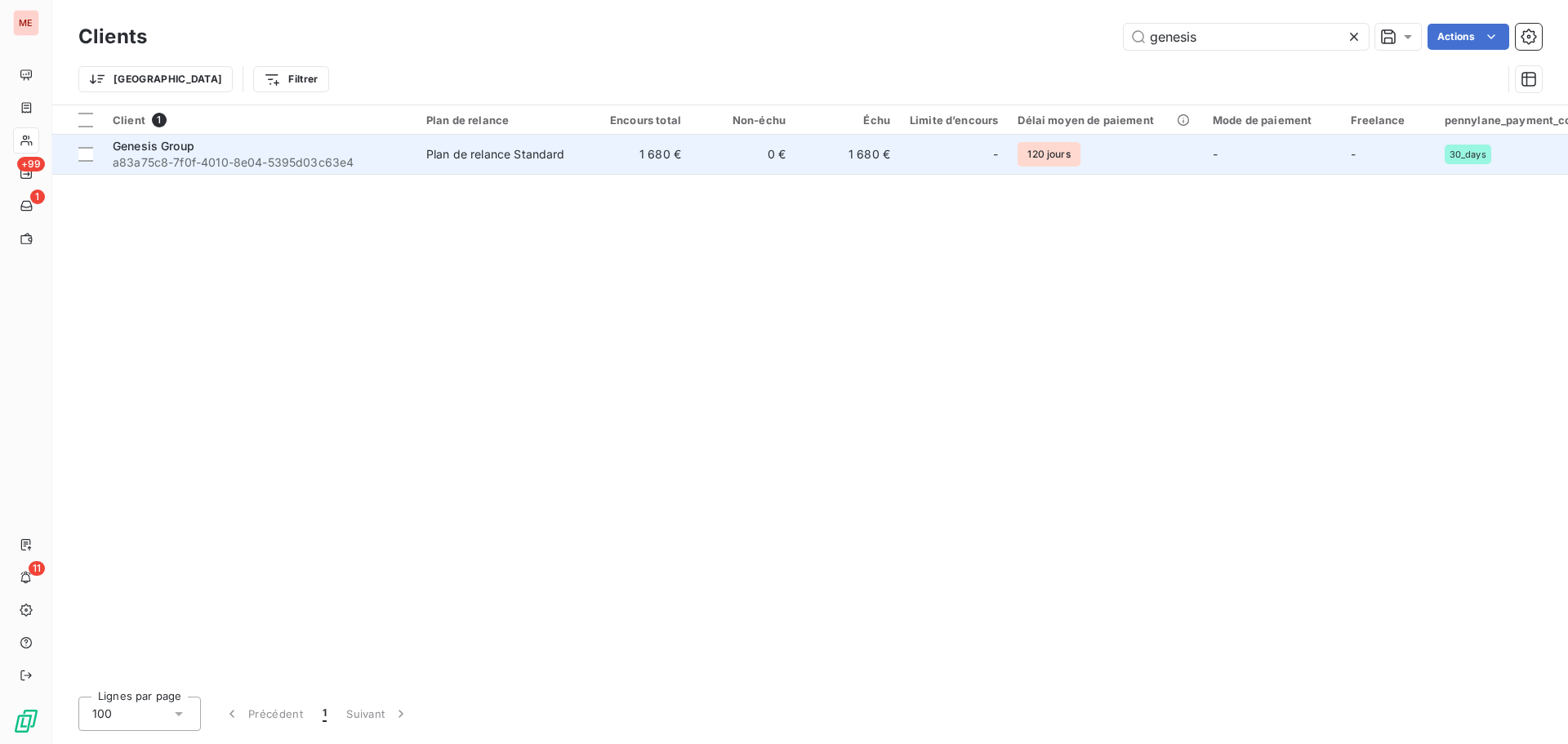
click at [540, 162] on div "Plan de relance Standard" at bounding box center [495, 154] width 139 height 16
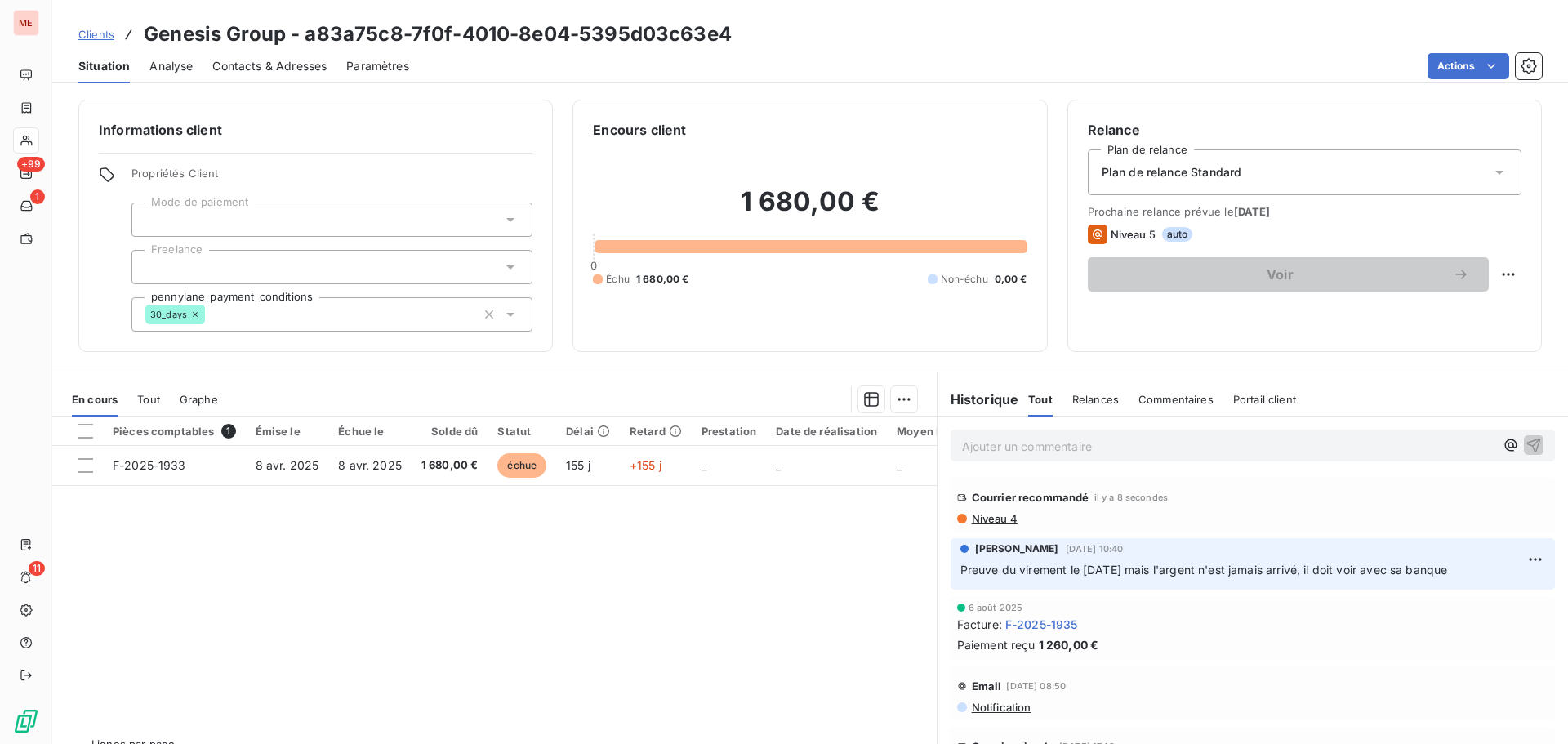
click at [1047, 621] on span "F-2025-1935" at bounding box center [1041, 624] width 73 height 17
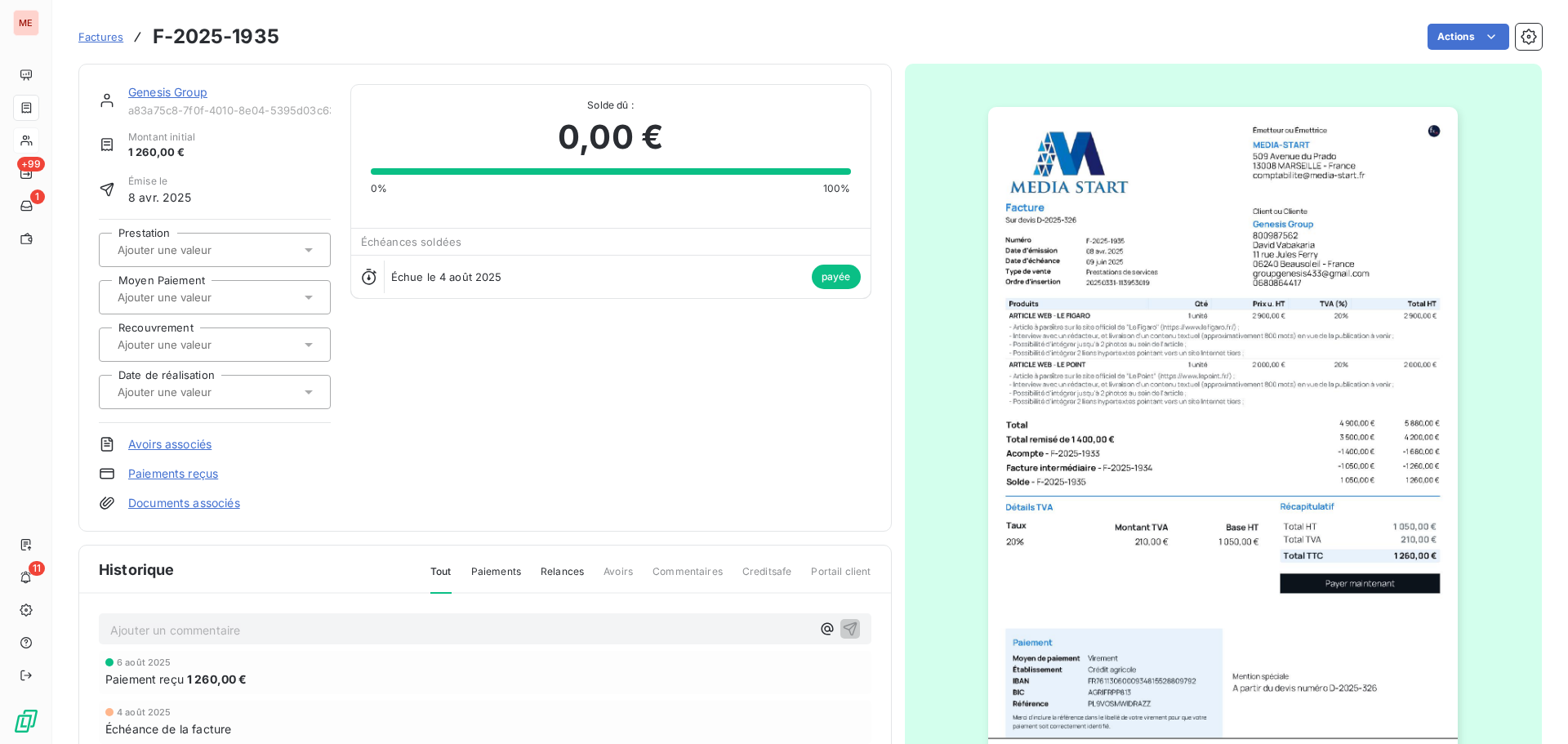
click at [154, 96] on link "Genesis Group" at bounding box center [168, 92] width 79 height 13
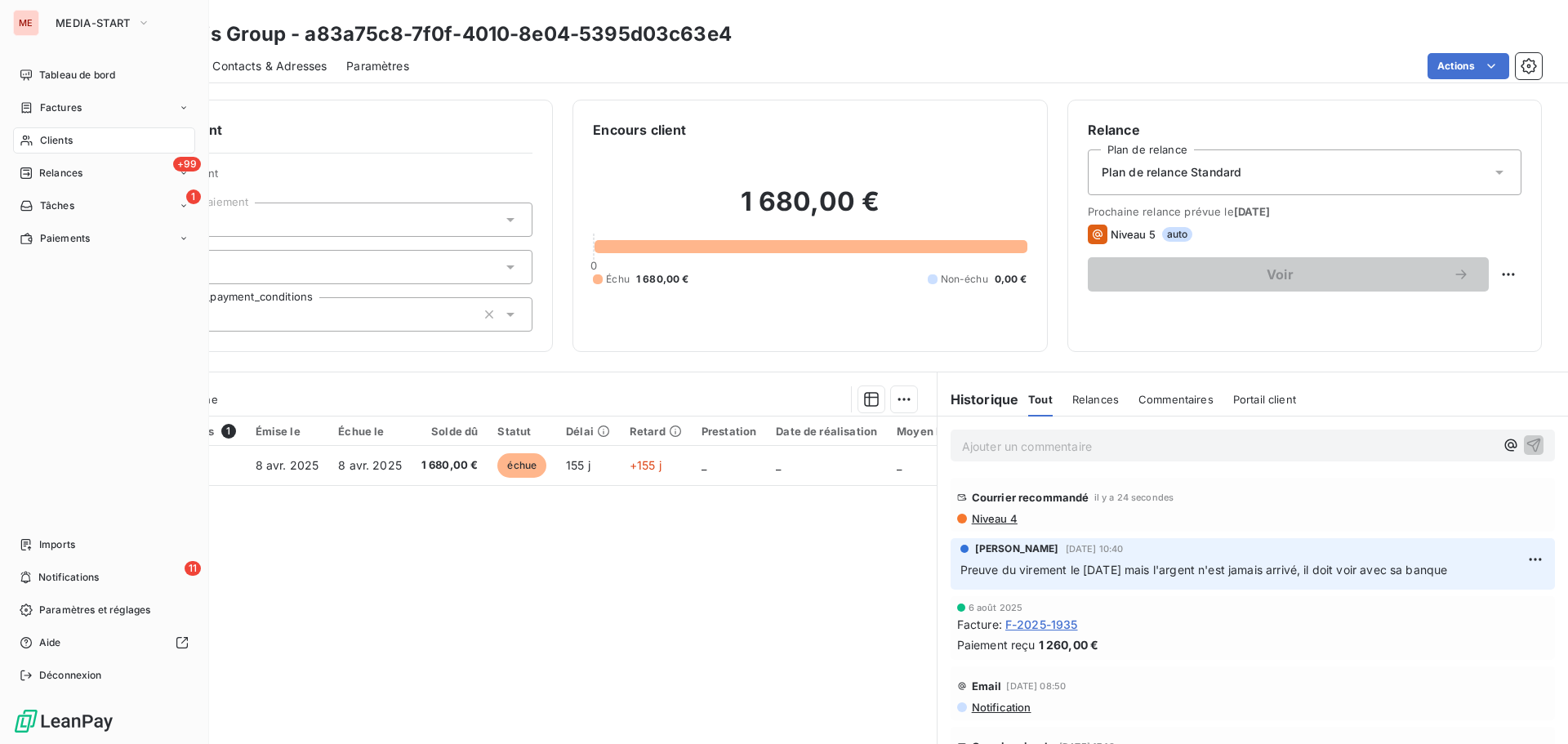
click at [26, 136] on icon at bounding box center [26, 140] width 13 height 13
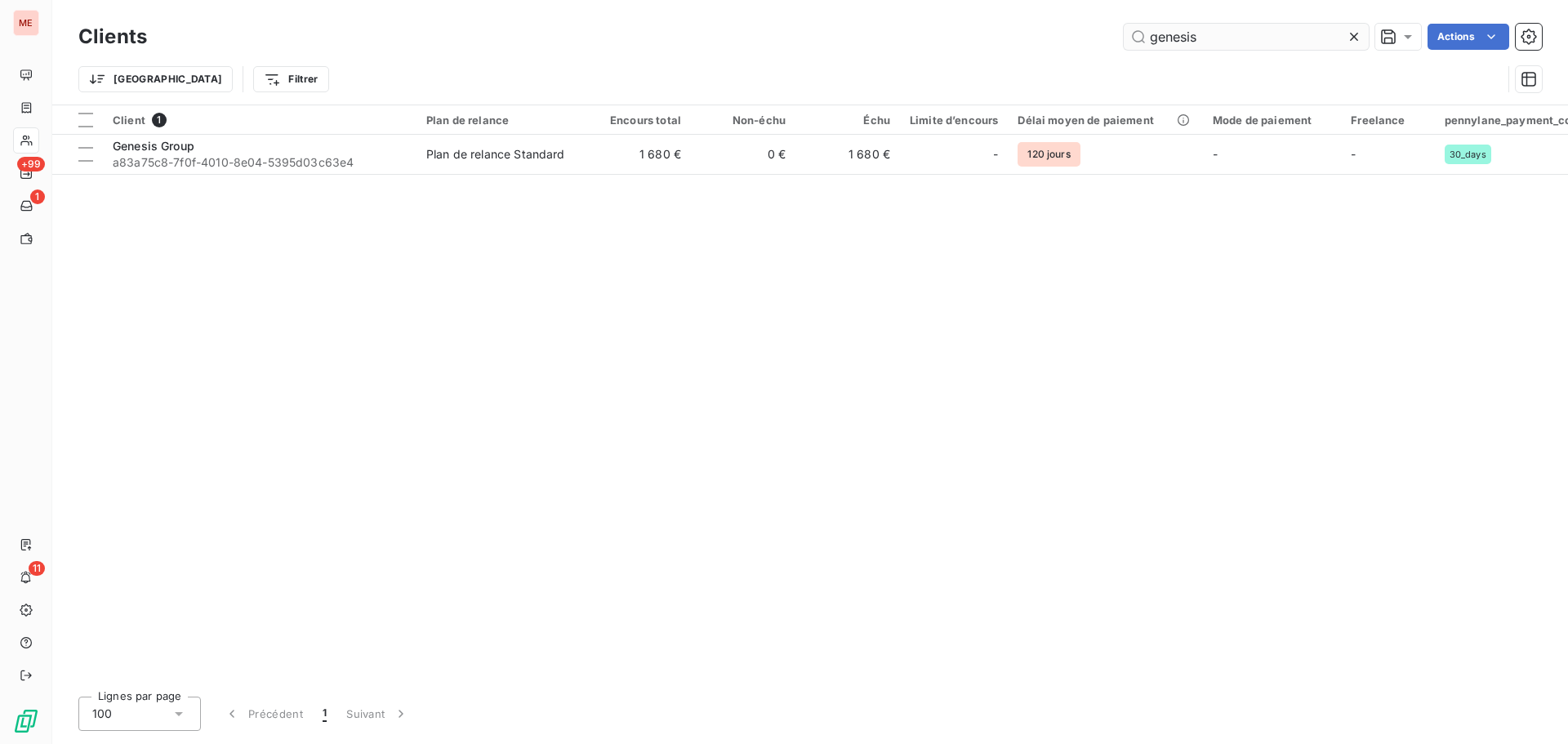
click at [1185, 47] on input "genesis" at bounding box center [1246, 36] width 245 height 26
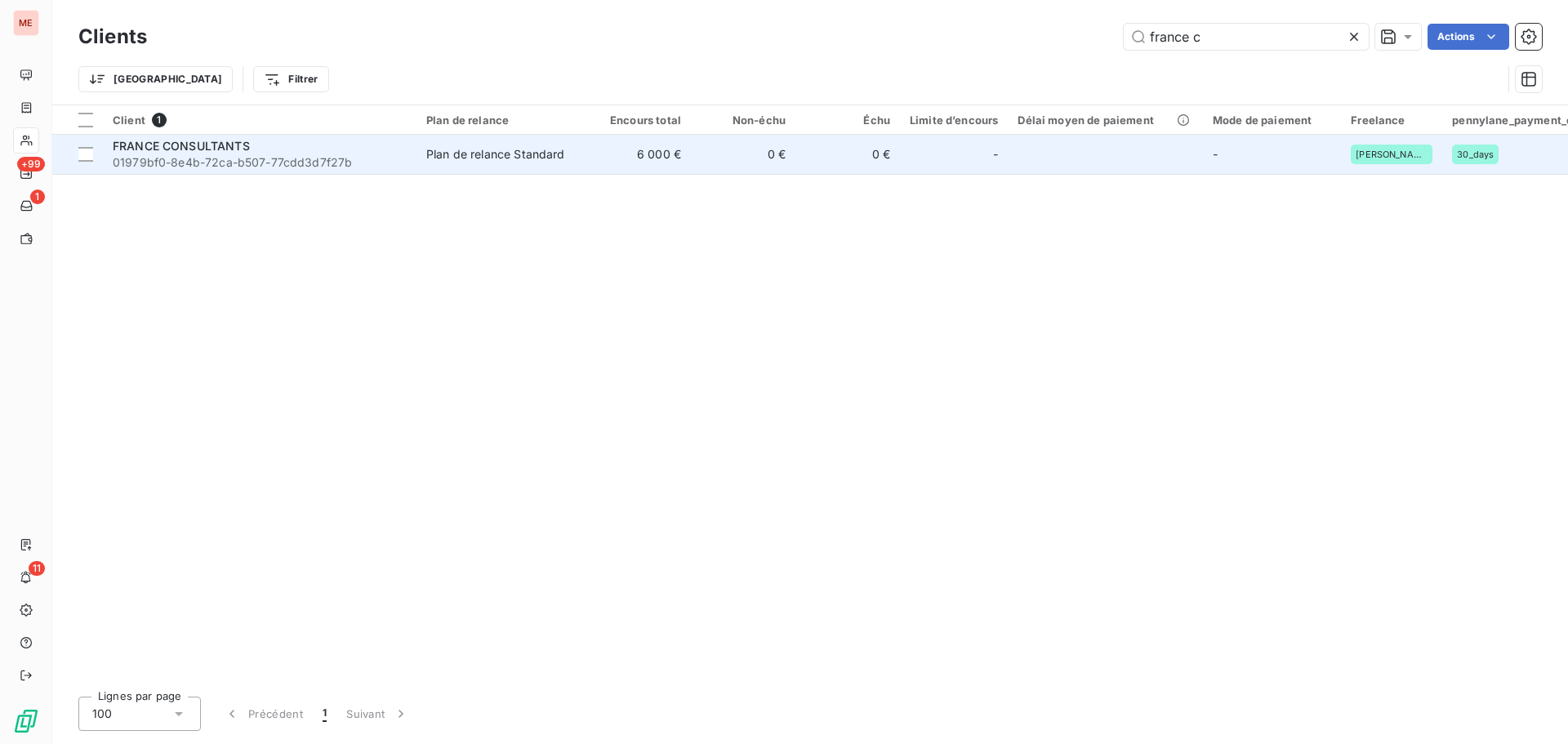
type input "france c"
click at [346, 168] on span "01979bf0-8e4b-72ca-b507-77cdd3d7f27b" at bounding box center [260, 162] width 294 height 16
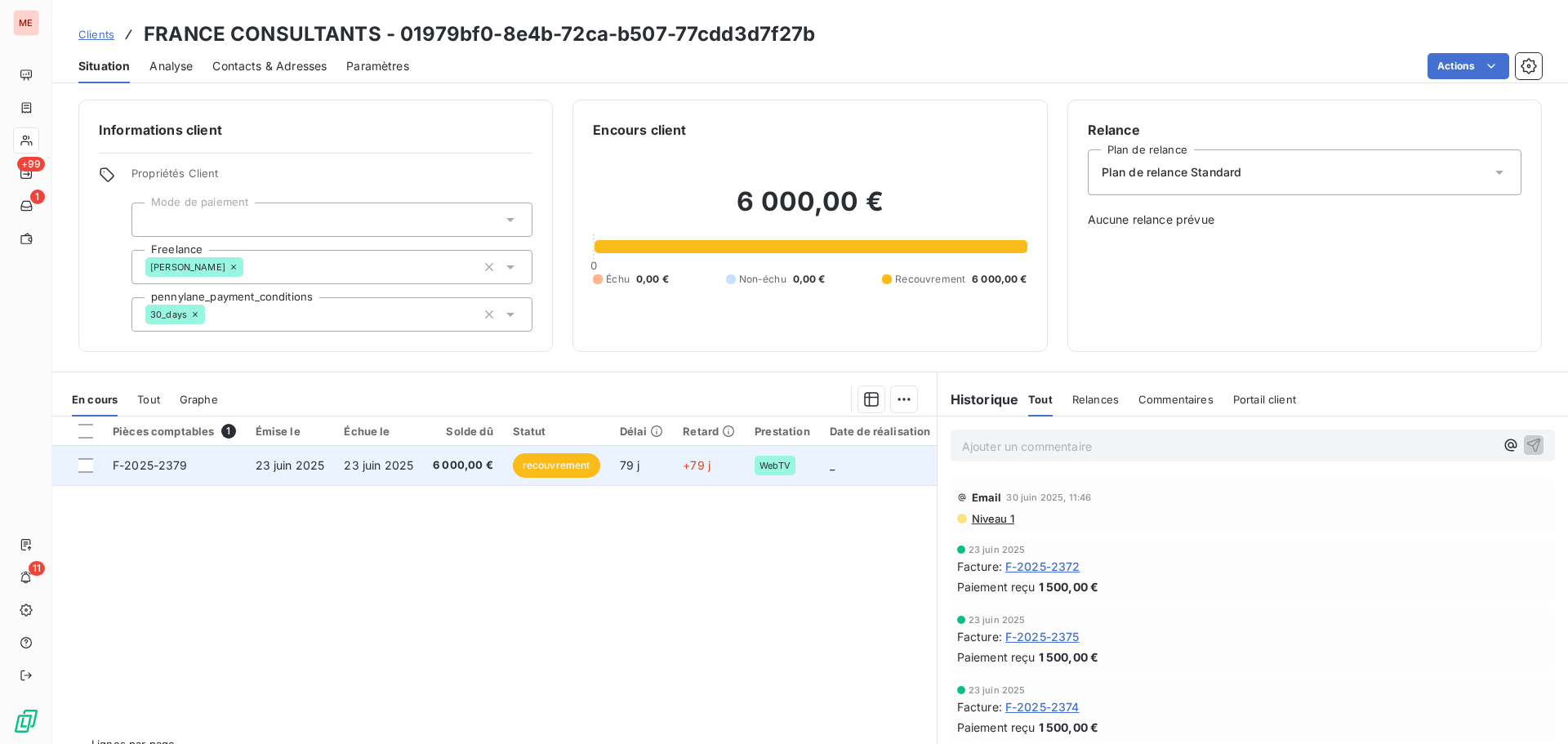
click at [451, 470] on span "6 000,00 €" at bounding box center [462, 466] width 60 height 16
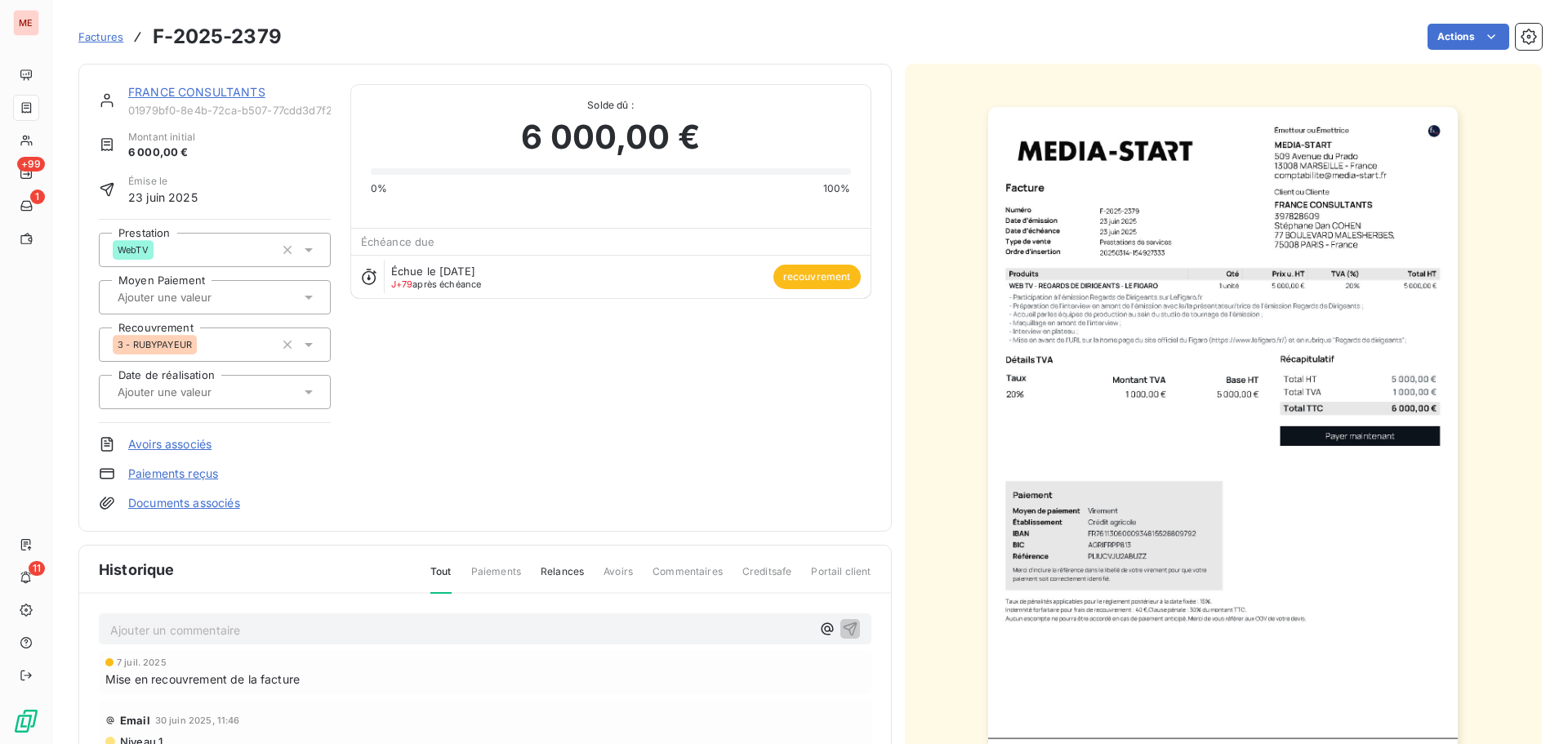
click at [208, 88] on link "FRANCE CONSULTANTS" at bounding box center [196, 92] width 137 height 13
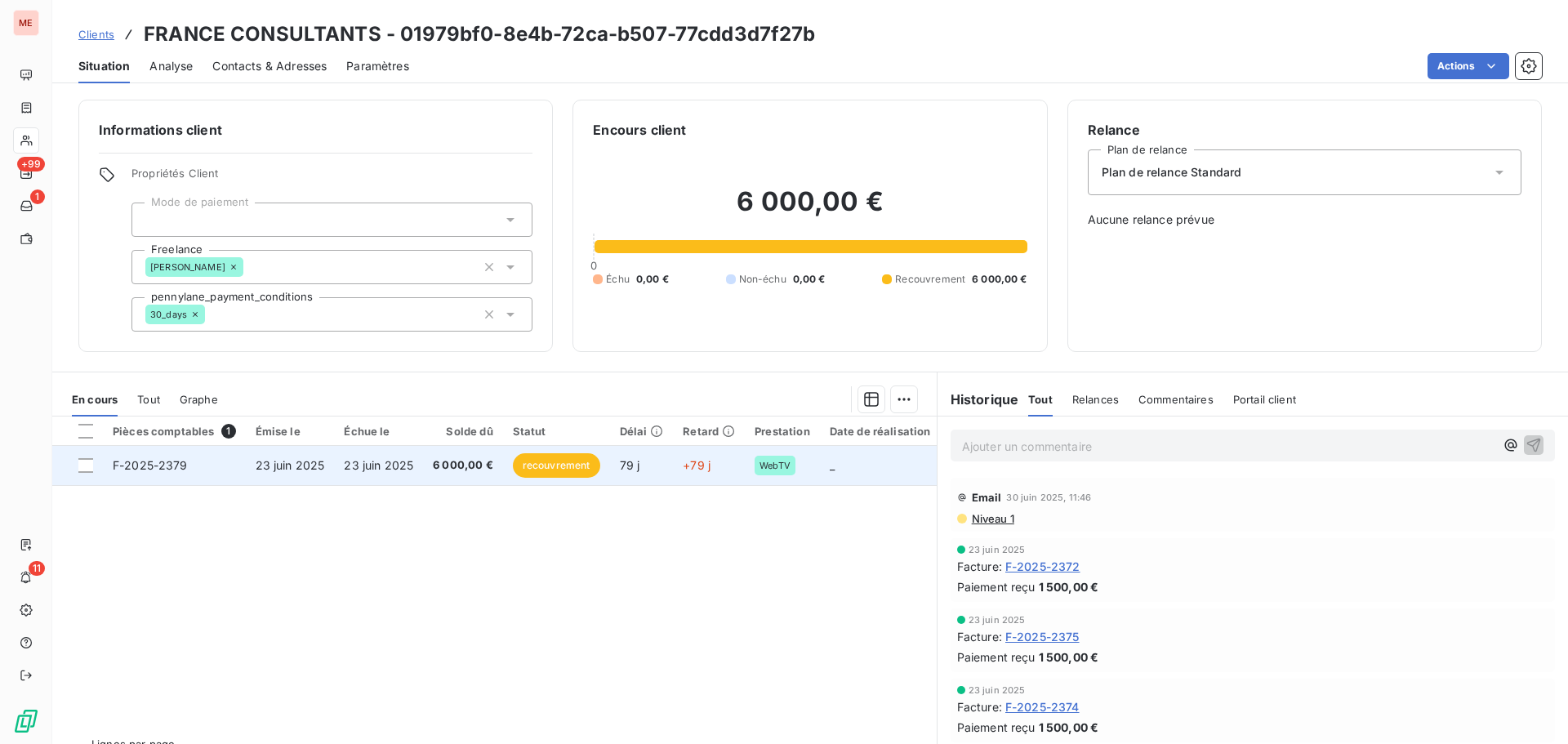
click at [395, 456] on td "23 juin 2025" at bounding box center [378, 466] width 89 height 39
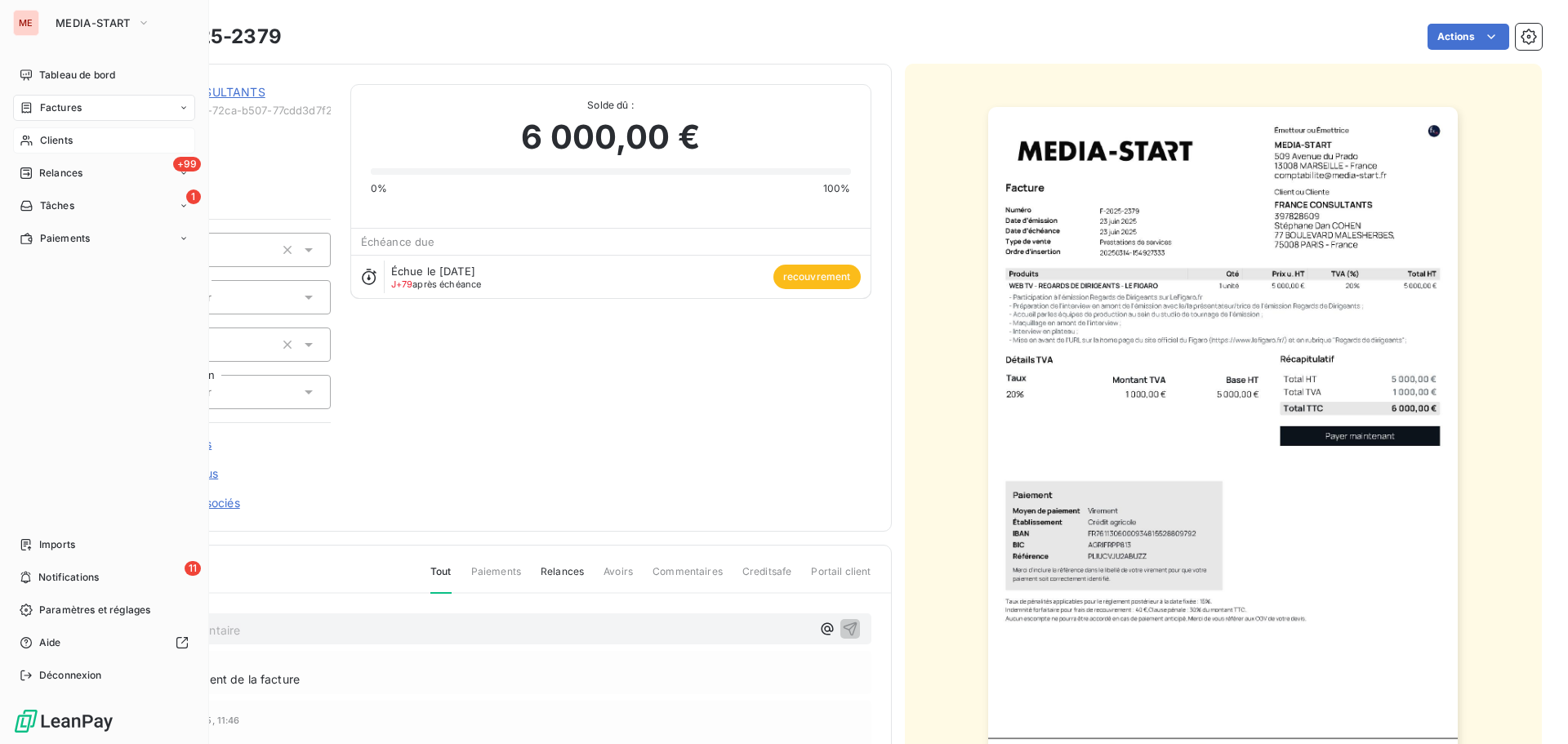
click at [28, 133] on div "Clients" at bounding box center [104, 140] width 182 height 26
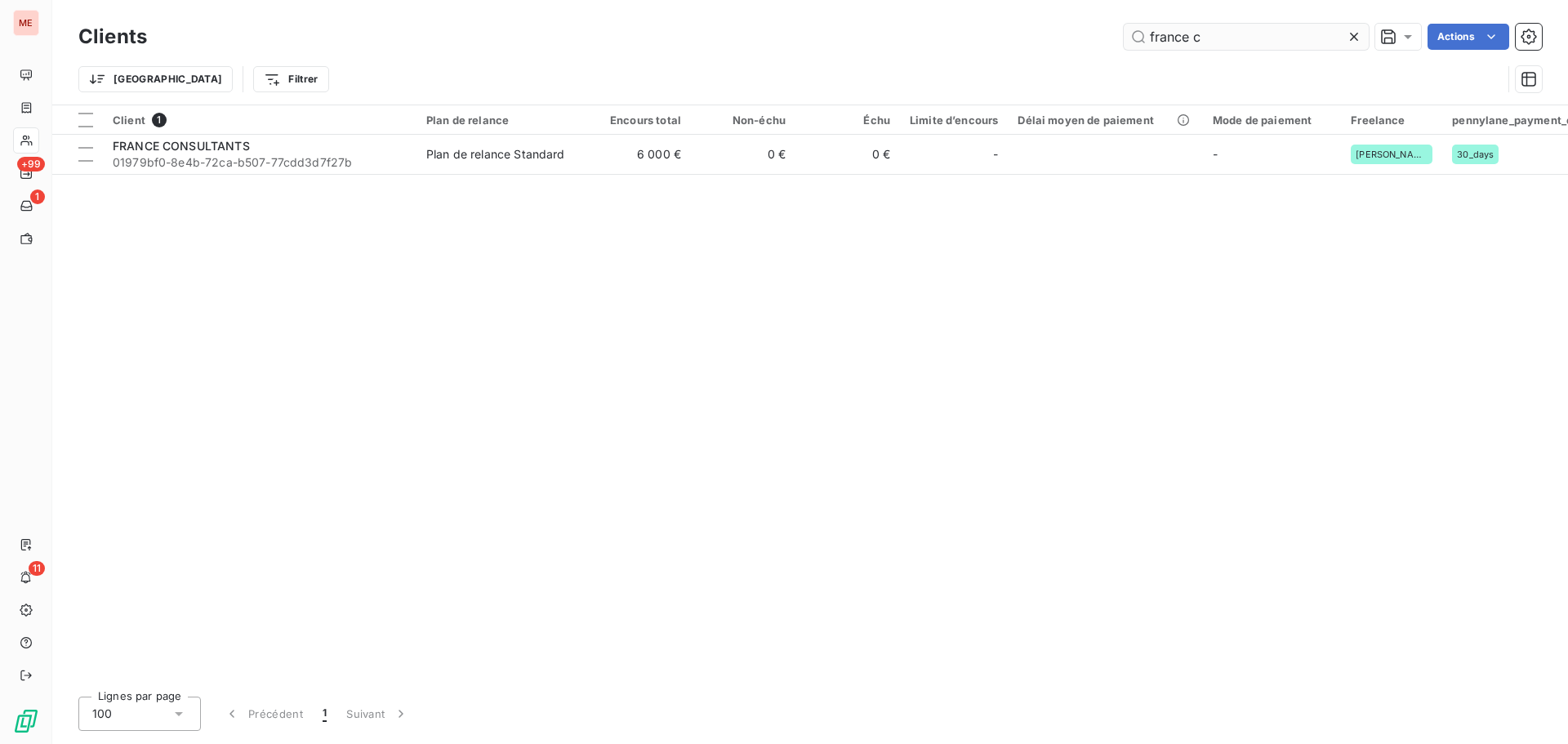
click at [1176, 43] on input "france c" at bounding box center [1246, 36] width 245 height 26
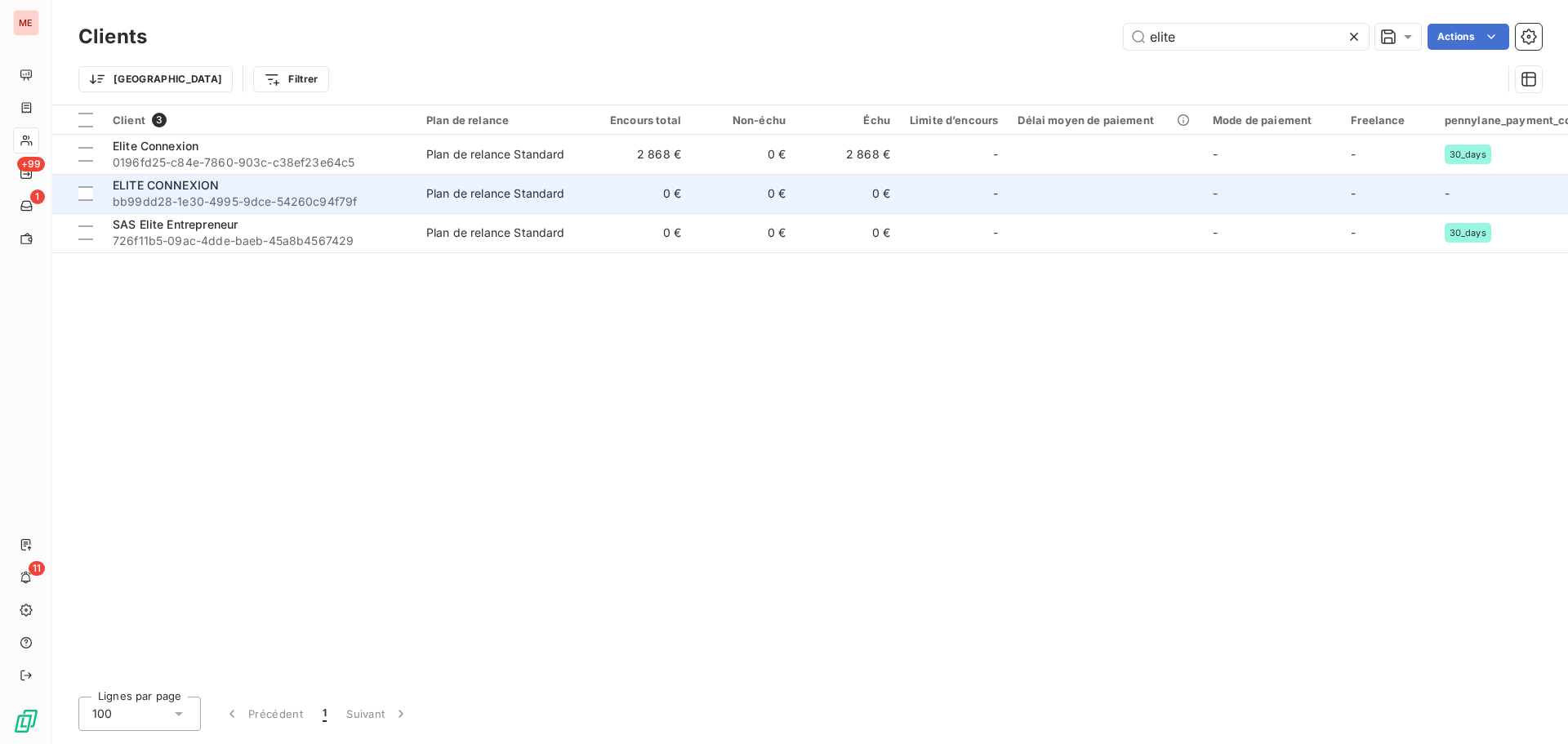
type input "elite"
click at [365, 199] on span "bb99dd28-1e30-4995-9dce-54260c94f79f" at bounding box center [260, 202] width 294 height 16
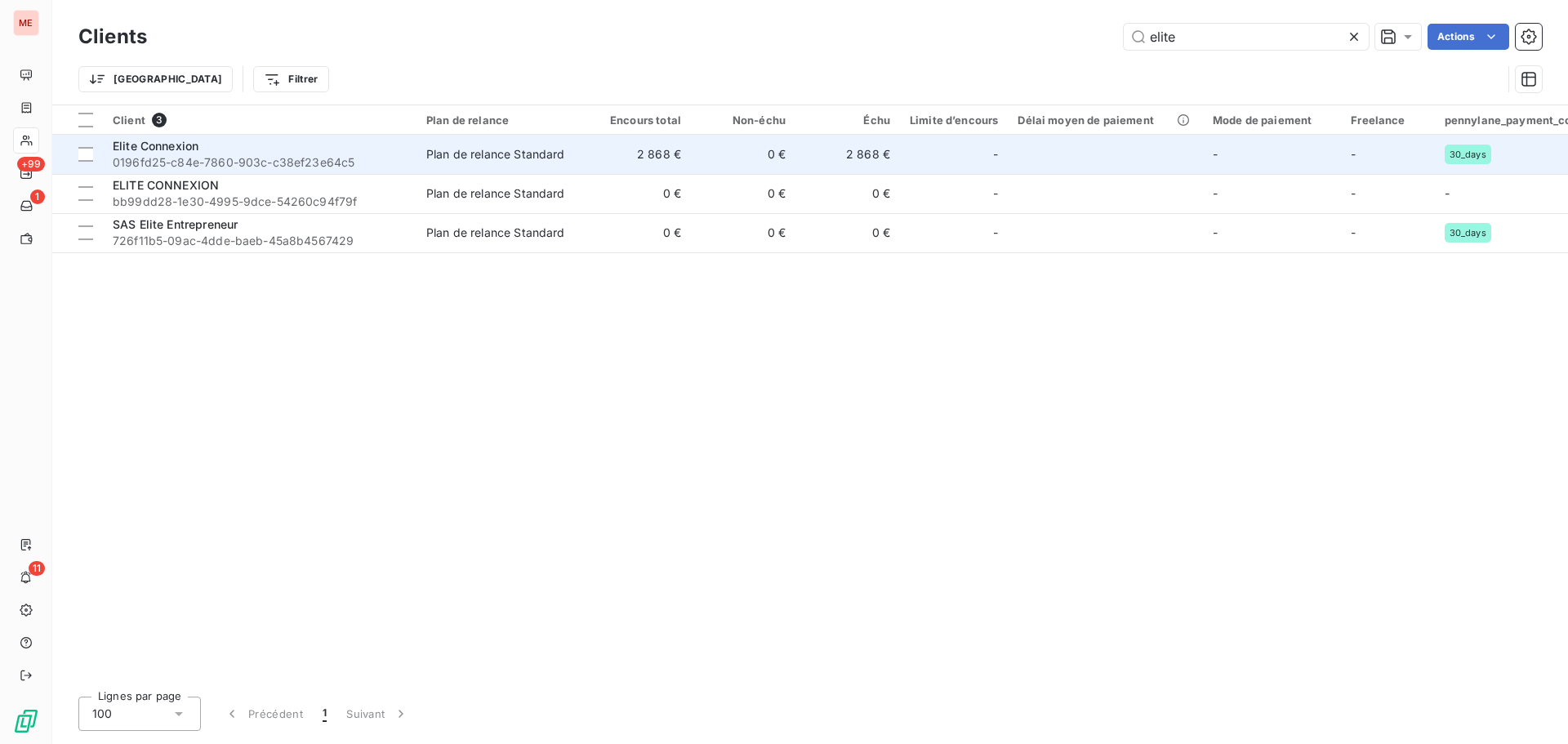
click at [169, 154] on span "0196fd25-c84e-7860-903c-c38ef23e64c5" at bounding box center [260, 162] width 294 height 16
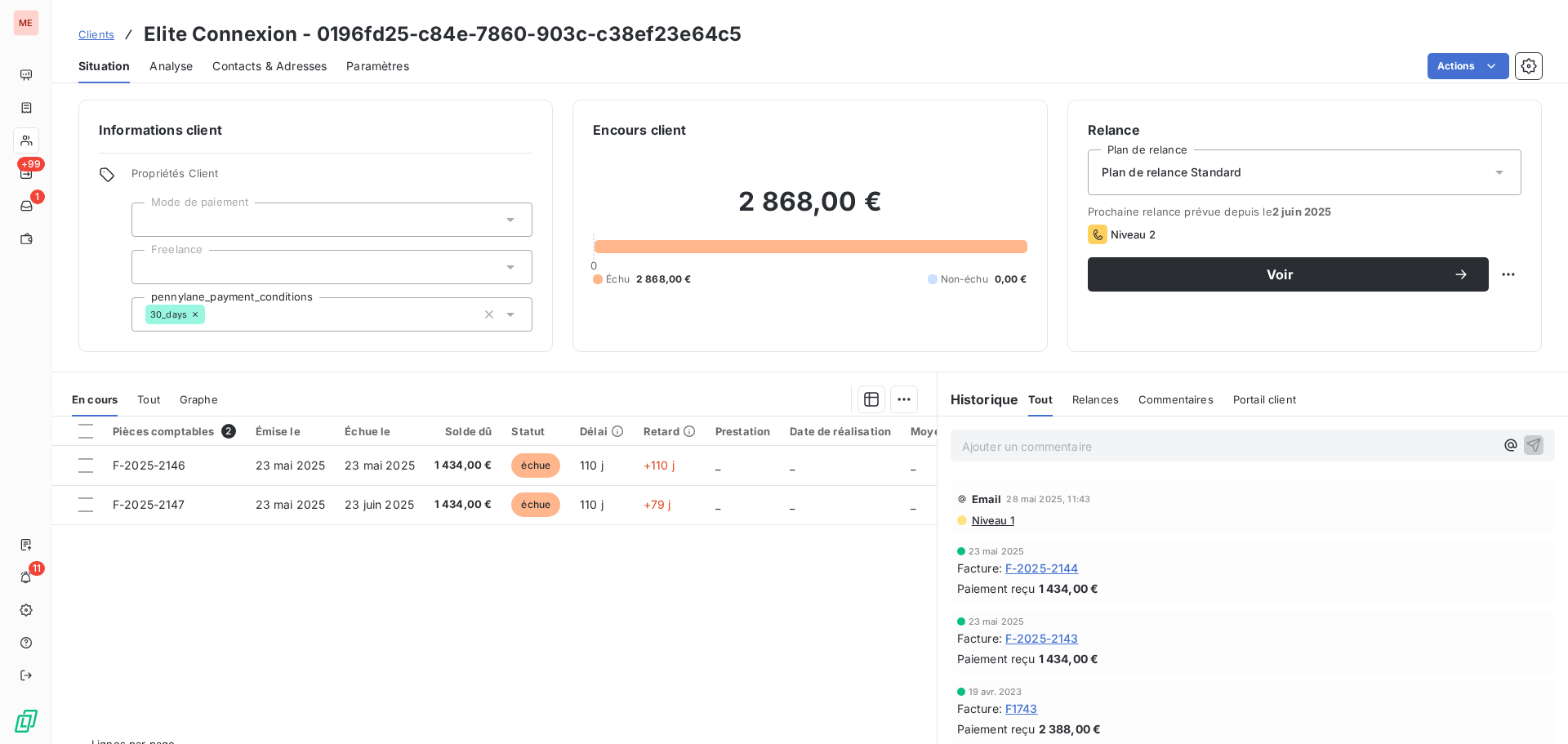
scroll to position [96, 0]
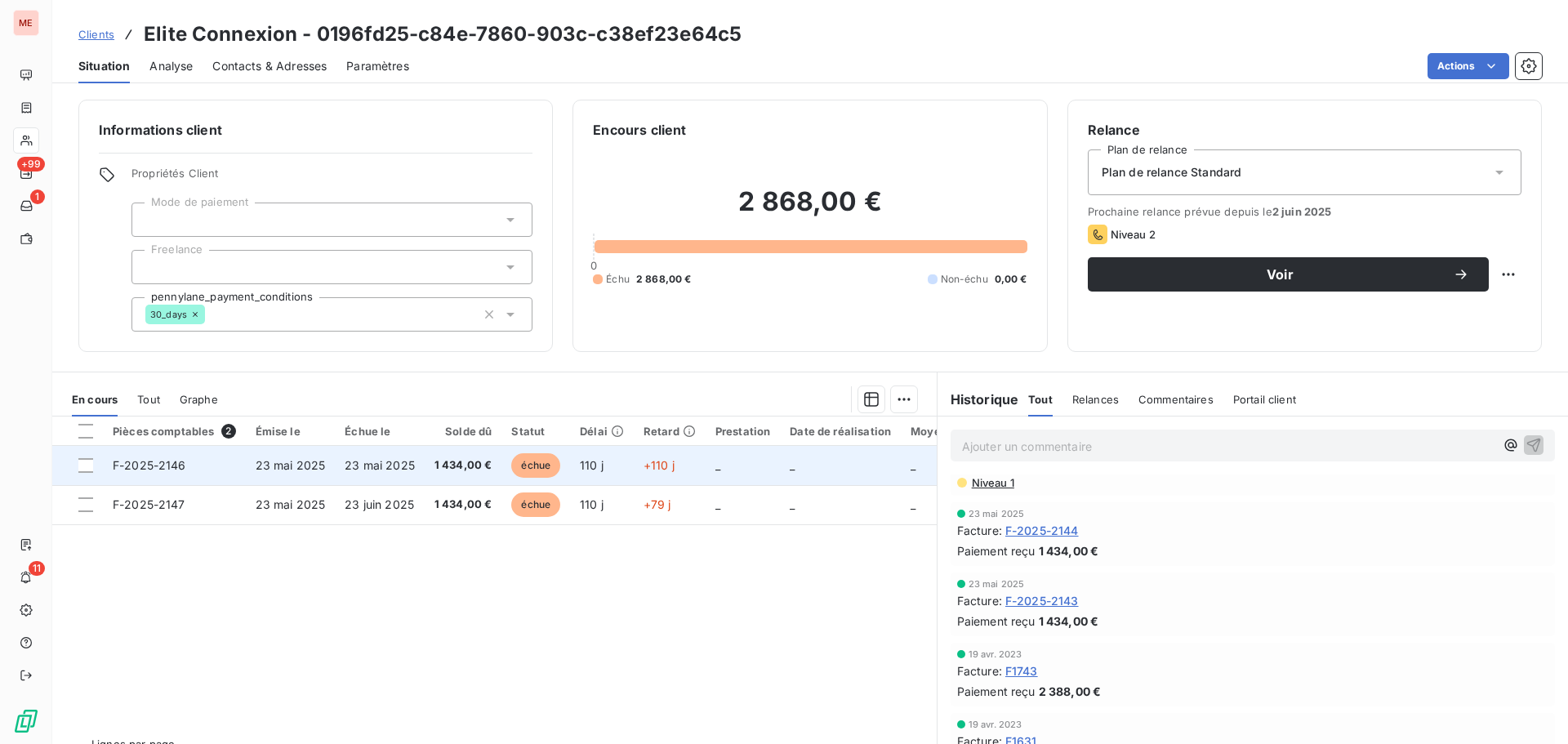
click at [409, 473] on td "23 mai 2025" at bounding box center [379, 466] width 90 height 39
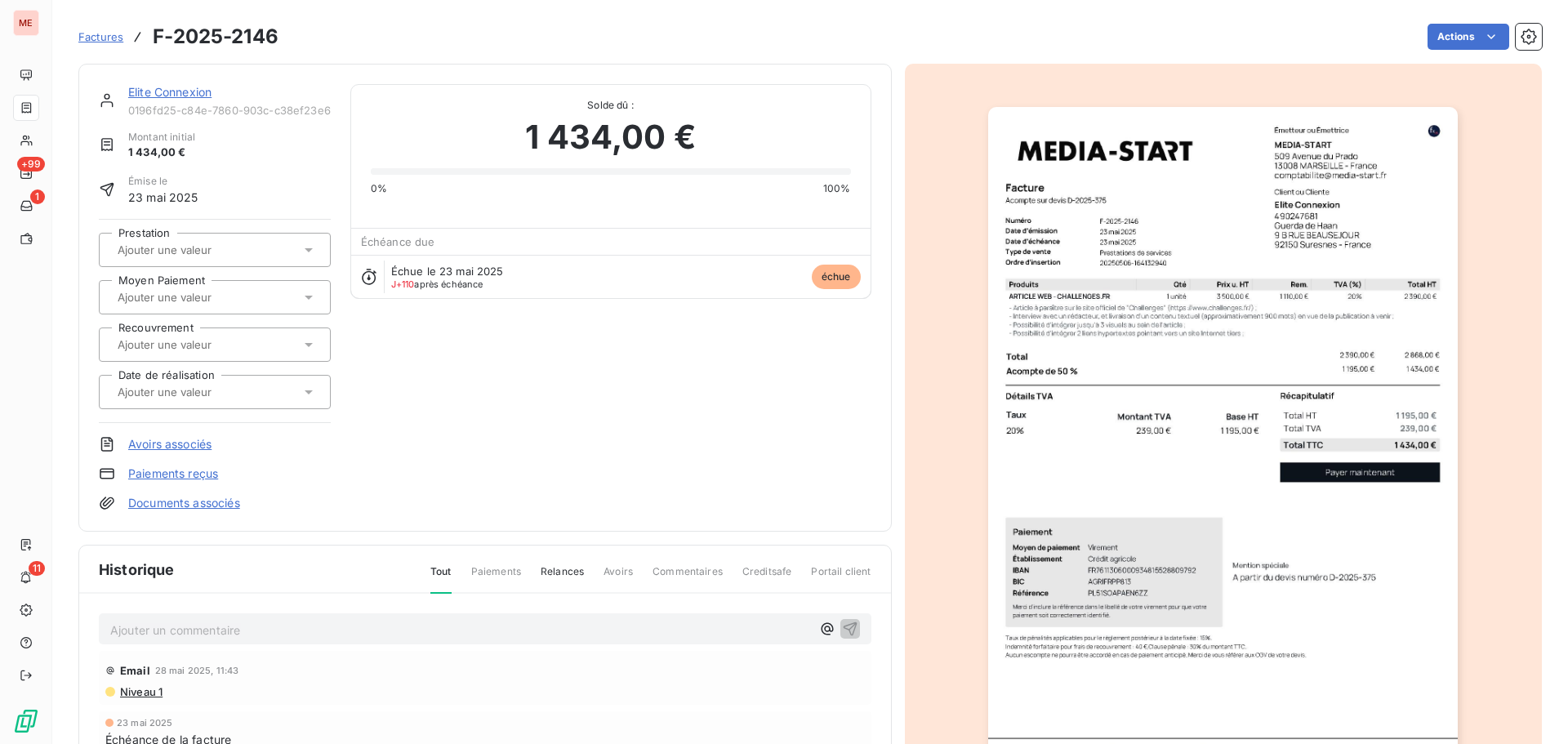
click at [160, 98] on link "Elite Connexion" at bounding box center [170, 92] width 83 height 13
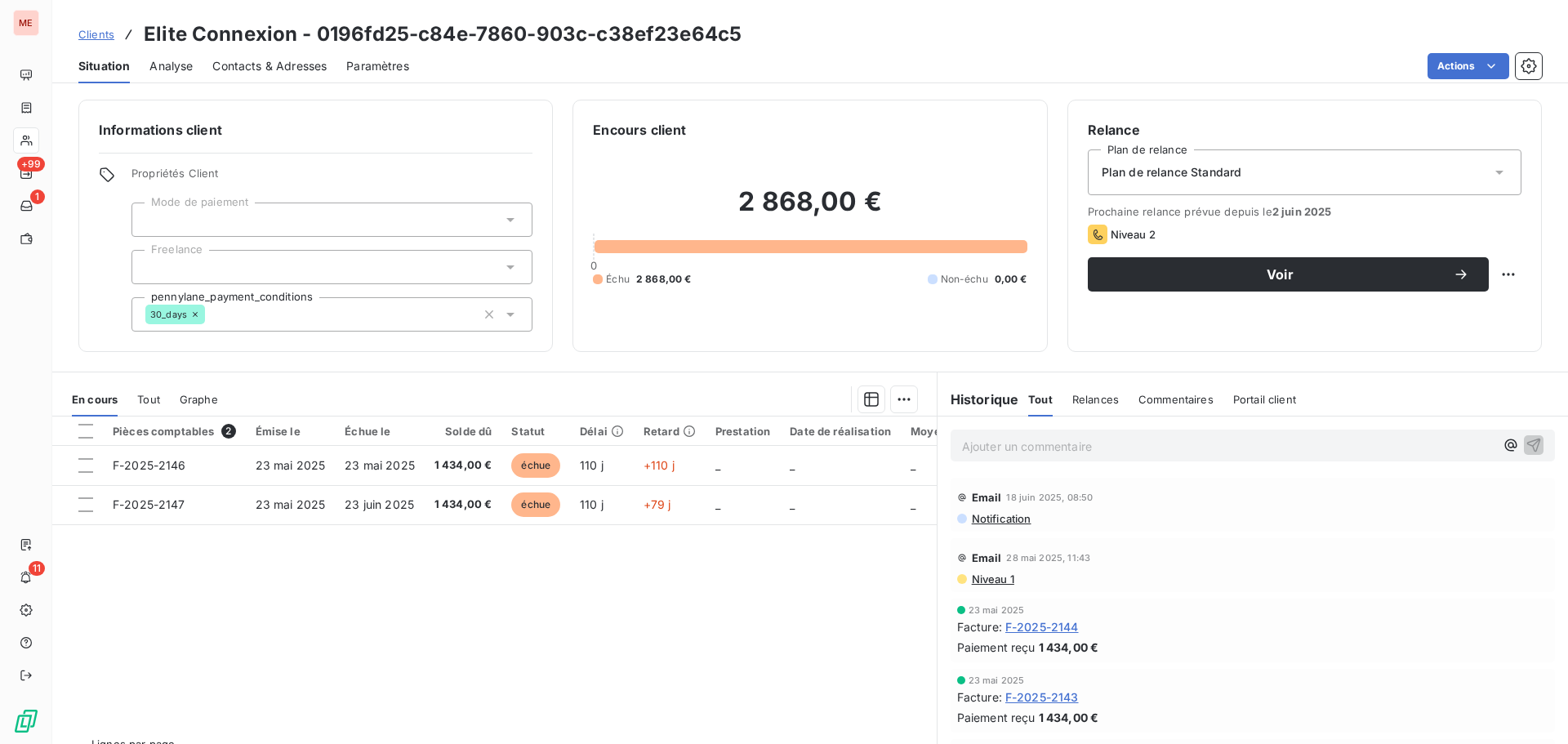
click at [1042, 627] on span "F-2025-2144" at bounding box center [1042, 626] width 74 height 17
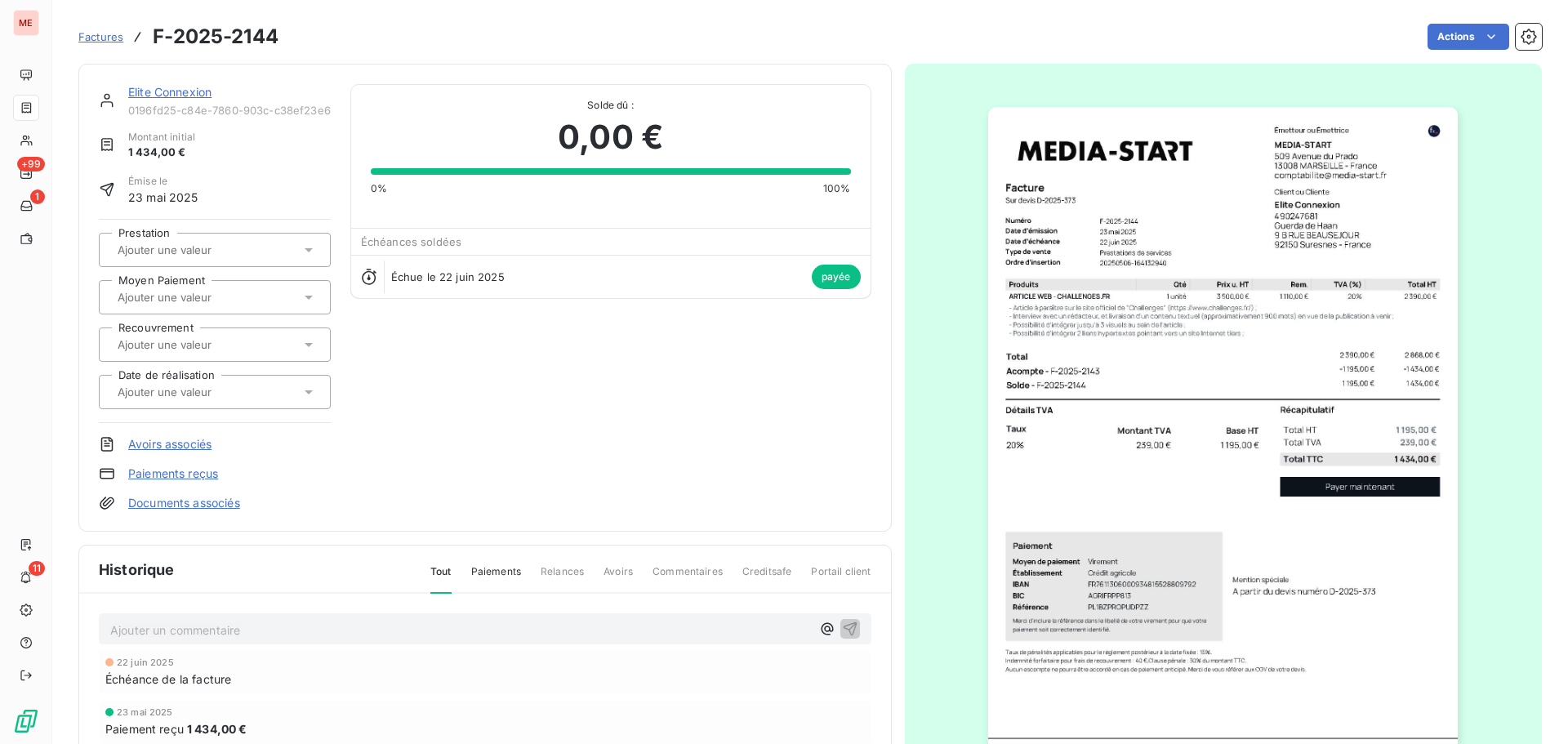
click at [143, 90] on link "Elite Connexion" at bounding box center [170, 92] width 83 height 13
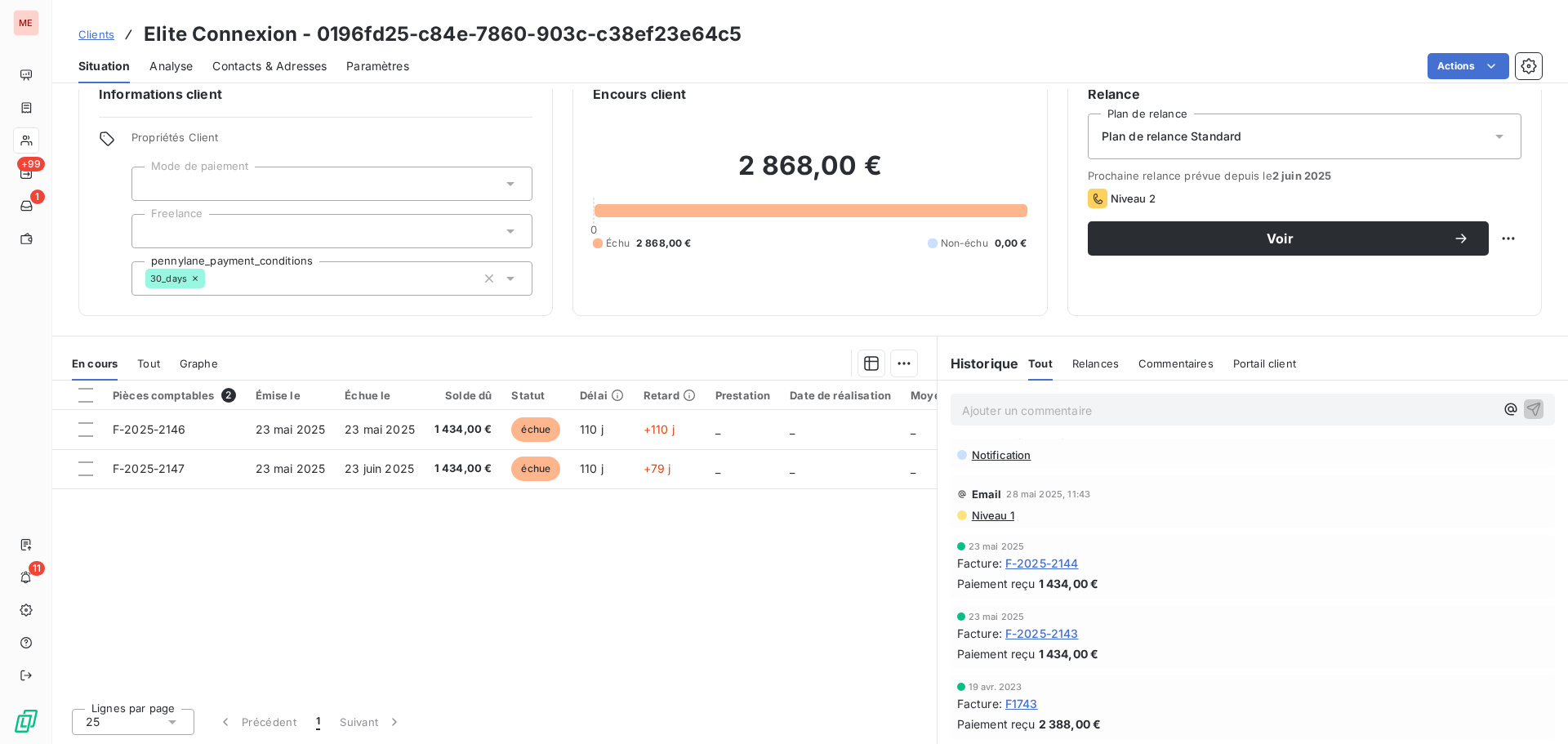
scroll to position [27, 0]
click at [1024, 635] on span "F-2025-2143" at bounding box center [1042, 634] width 74 height 17
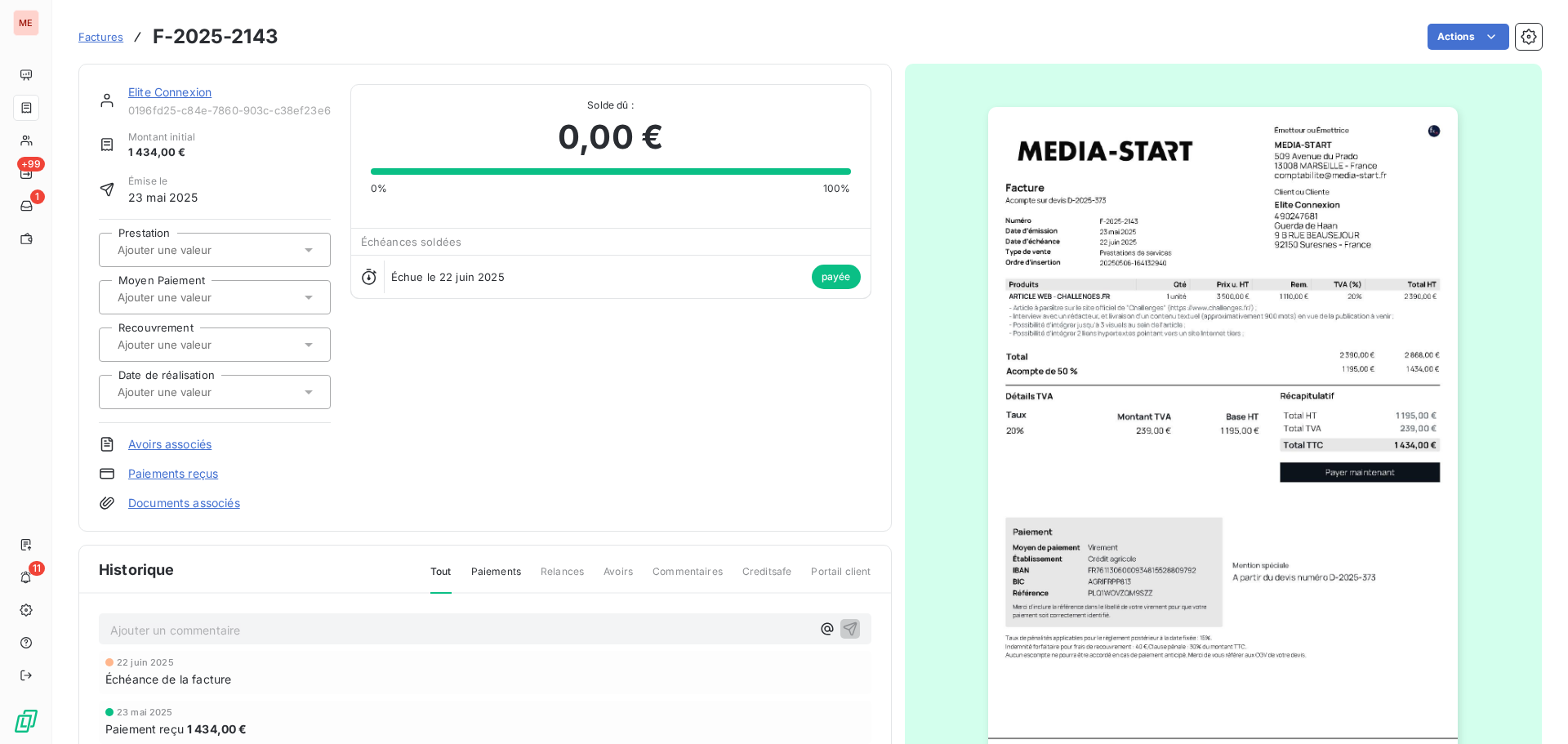
click at [142, 93] on link "Elite Connexion" at bounding box center [170, 92] width 83 height 13
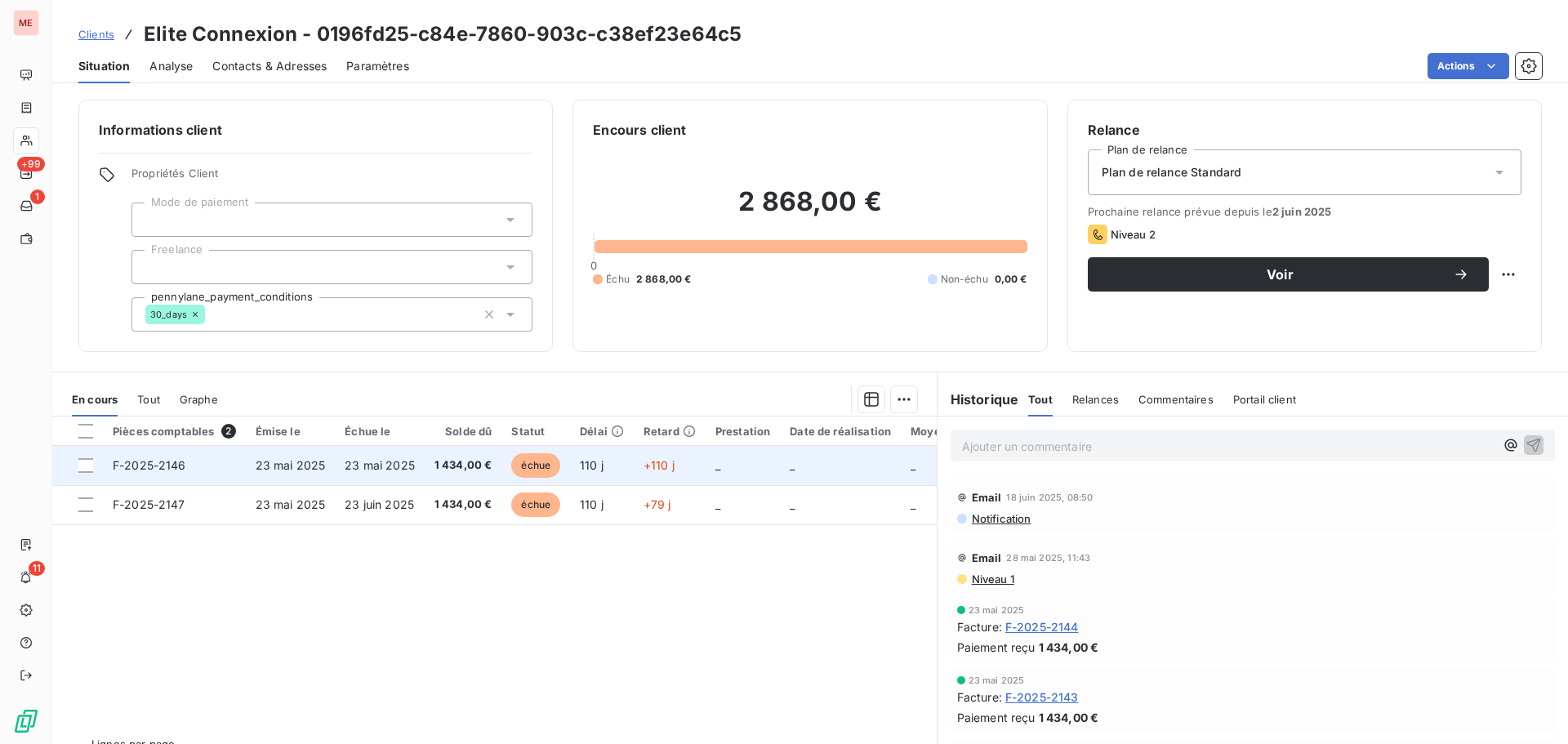
click at [341, 460] on td "23 mai 2025" at bounding box center [379, 466] width 90 height 39
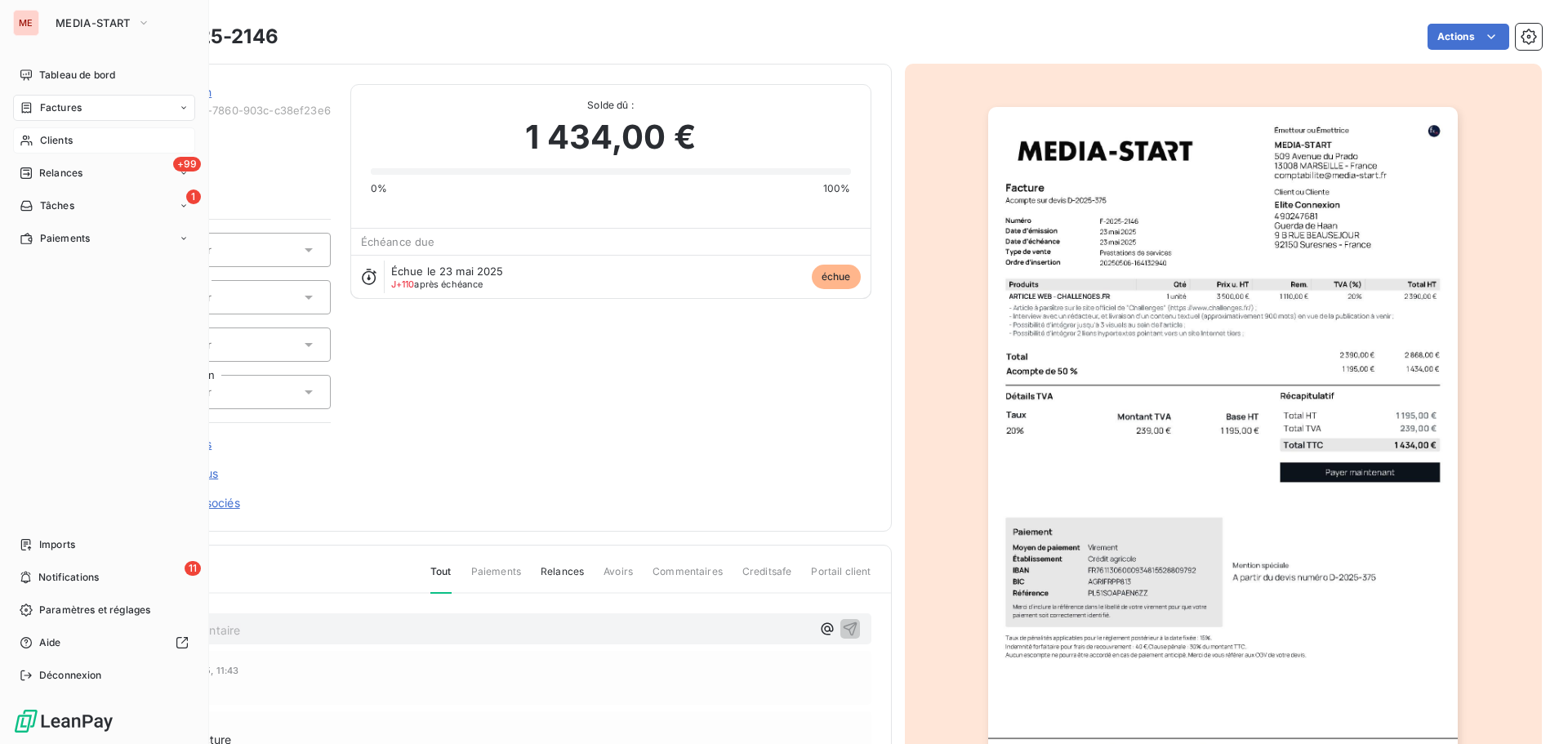
click at [74, 136] on div "Clients" at bounding box center [104, 140] width 182 height 26
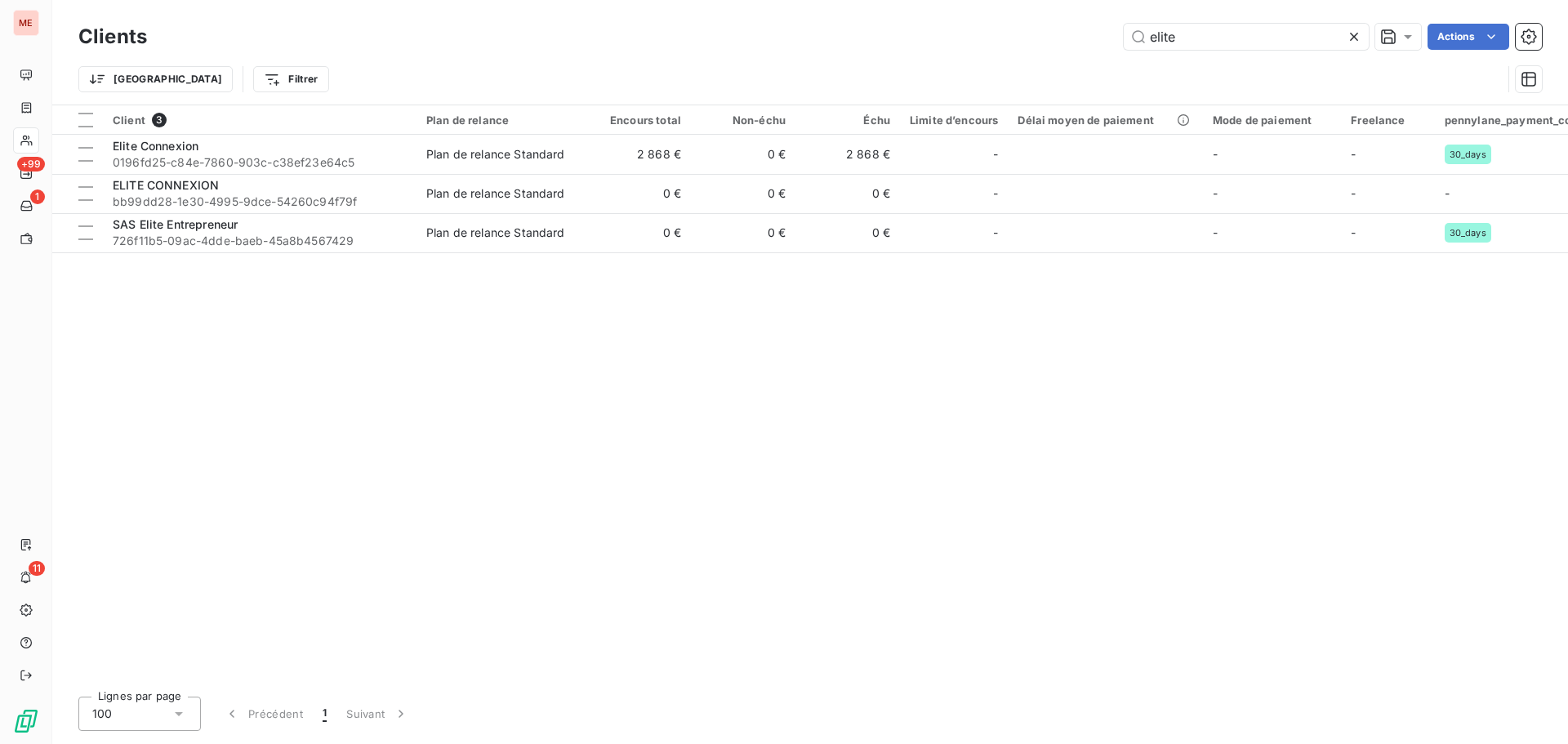
click at [1222, 53] on div "Clients elite Actions" at bounding box center [809, 37] width 1463 height 34
click at [1224, 39] on input "elite" at bounding box center [1246, 36] width 245 height 26
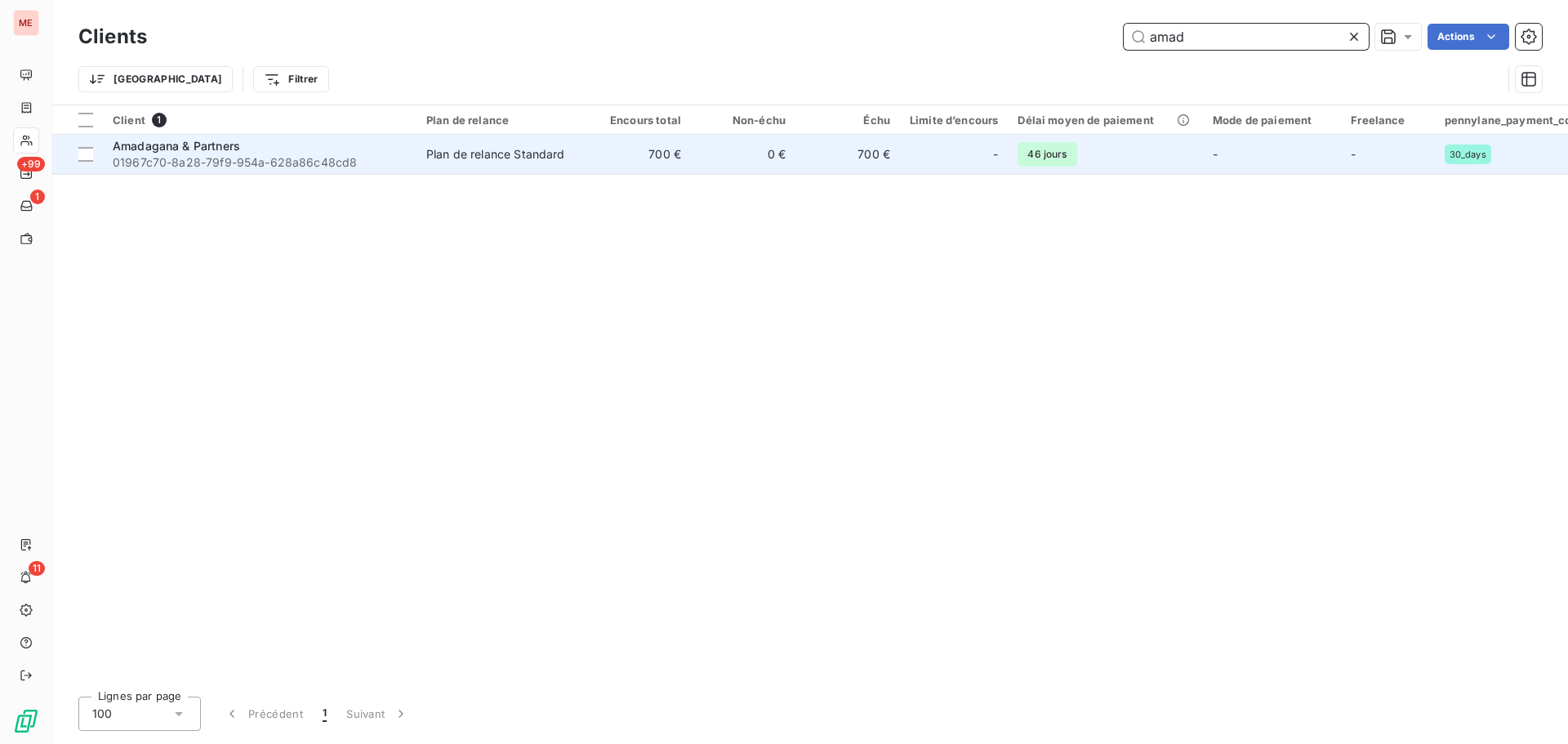
type input "amad"
click at [368, 165] on span "01967c70-8a28-79f9-954a-628a86c48cd8" at bounding box center [260, 162] width 294 height 16
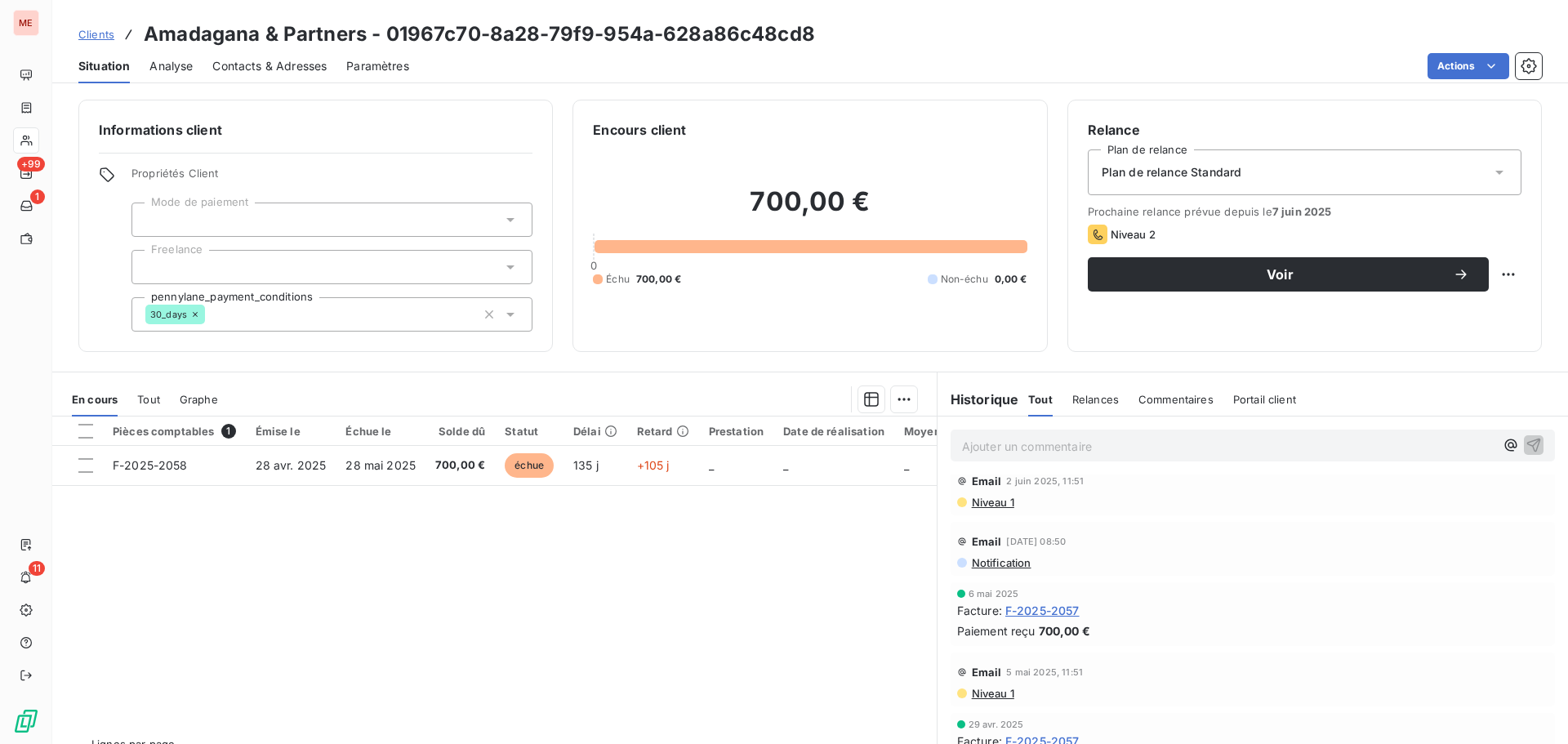
scroll to position [36, 0]
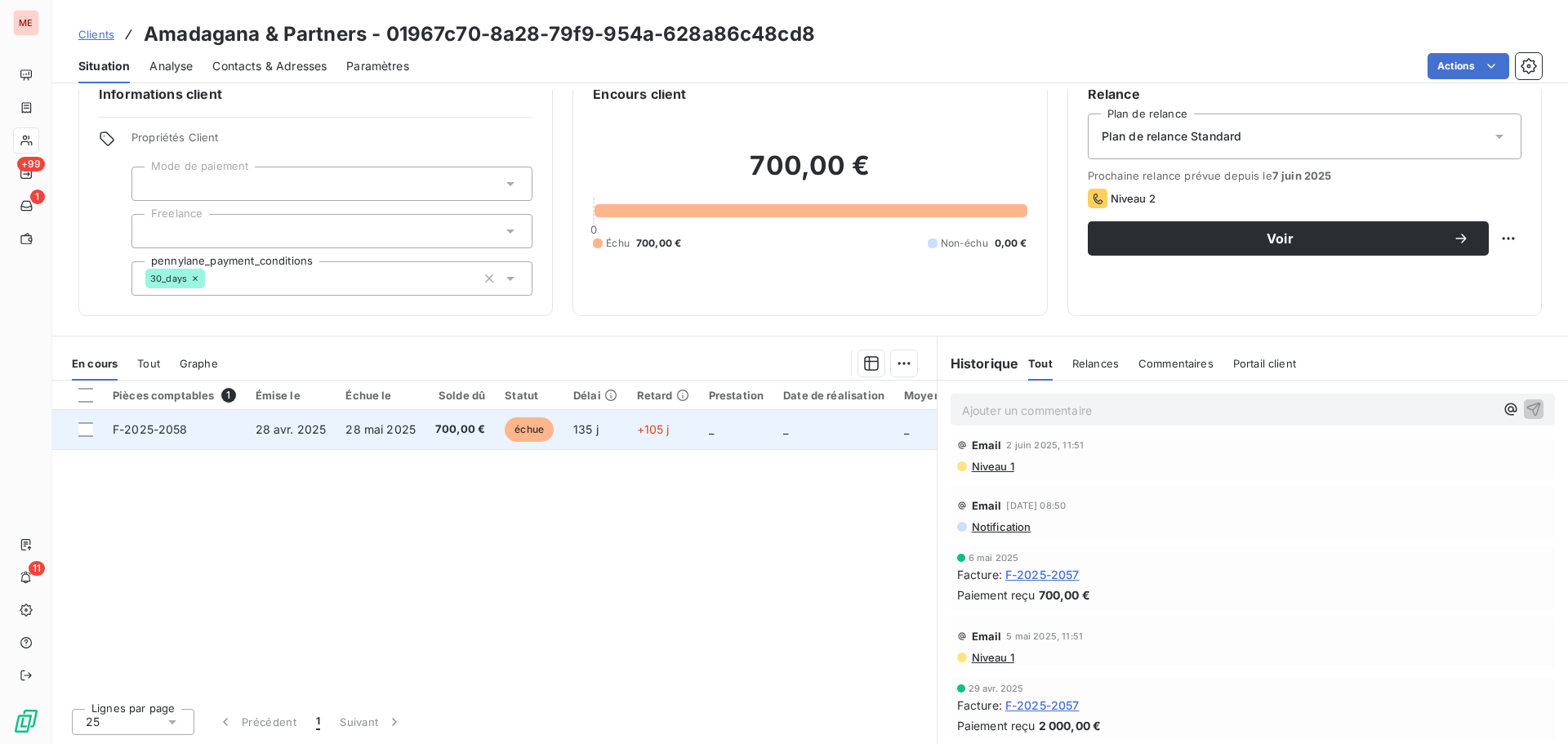
click at [453, 428] on span "700,00 €" at bounding box center [460, 430] width 50 height 16
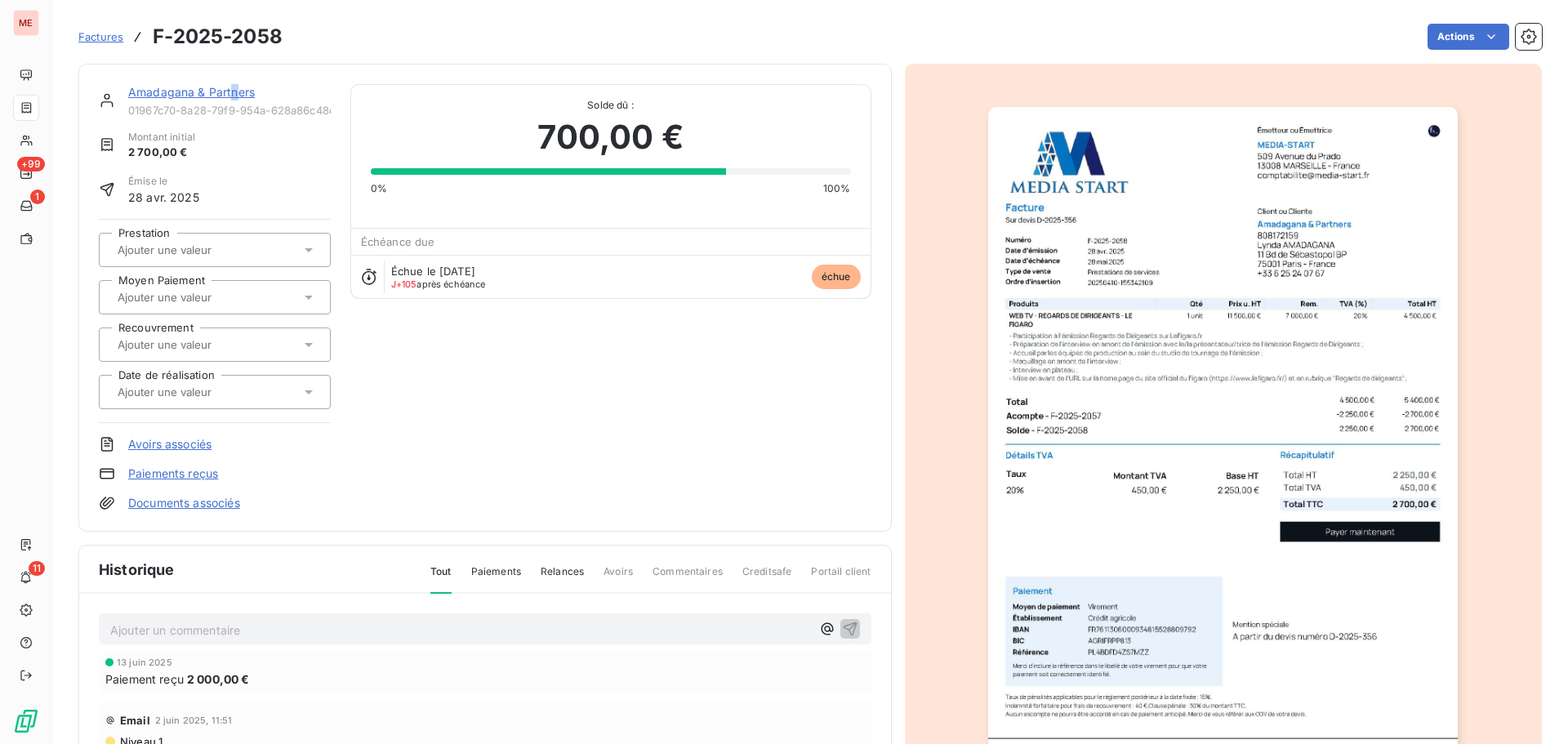
click at [232, 96] on div "Amadagana & Partners" at bounding box center [230, 92] width 203 height 16
click at [232, 96] on link "Amadagana & Partners" at bounding box center [191, 92] width 126 height 13
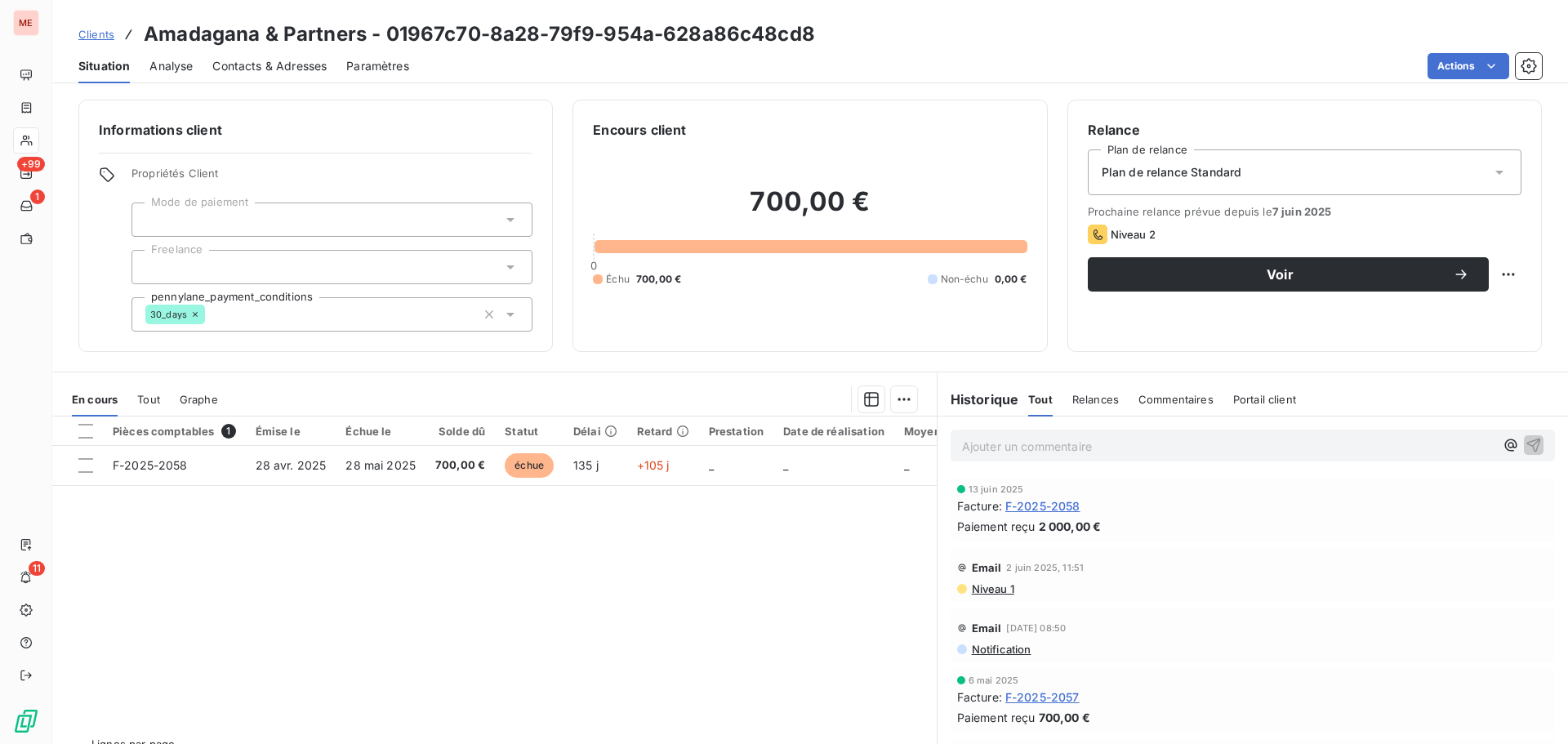
click at [284, 65] on span "Contacts & Adresses" at bounding box center [269, 66] width 114 height 16
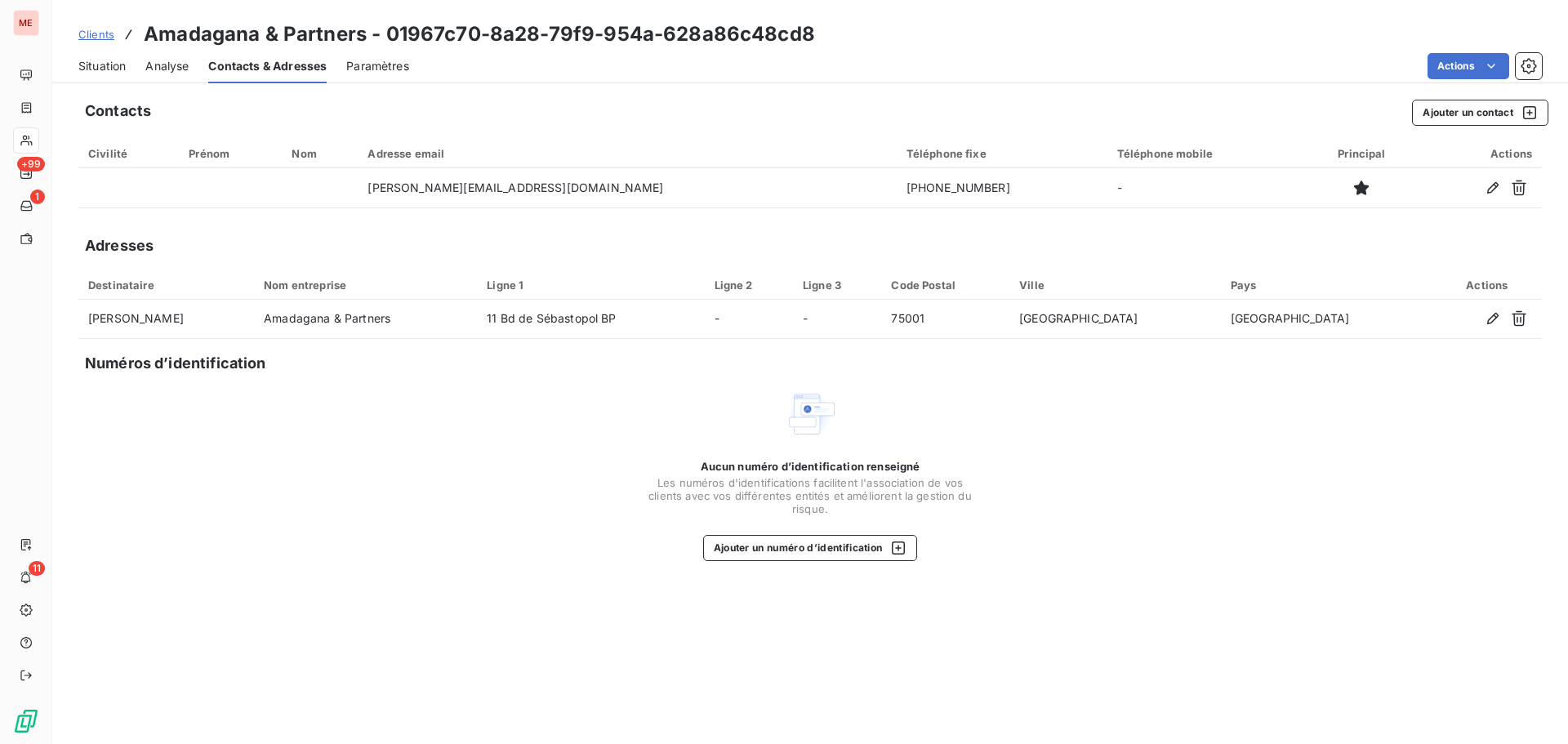
click at [93, 59] on span "Situation" at bounding box center [101, 66] width 48 height 16
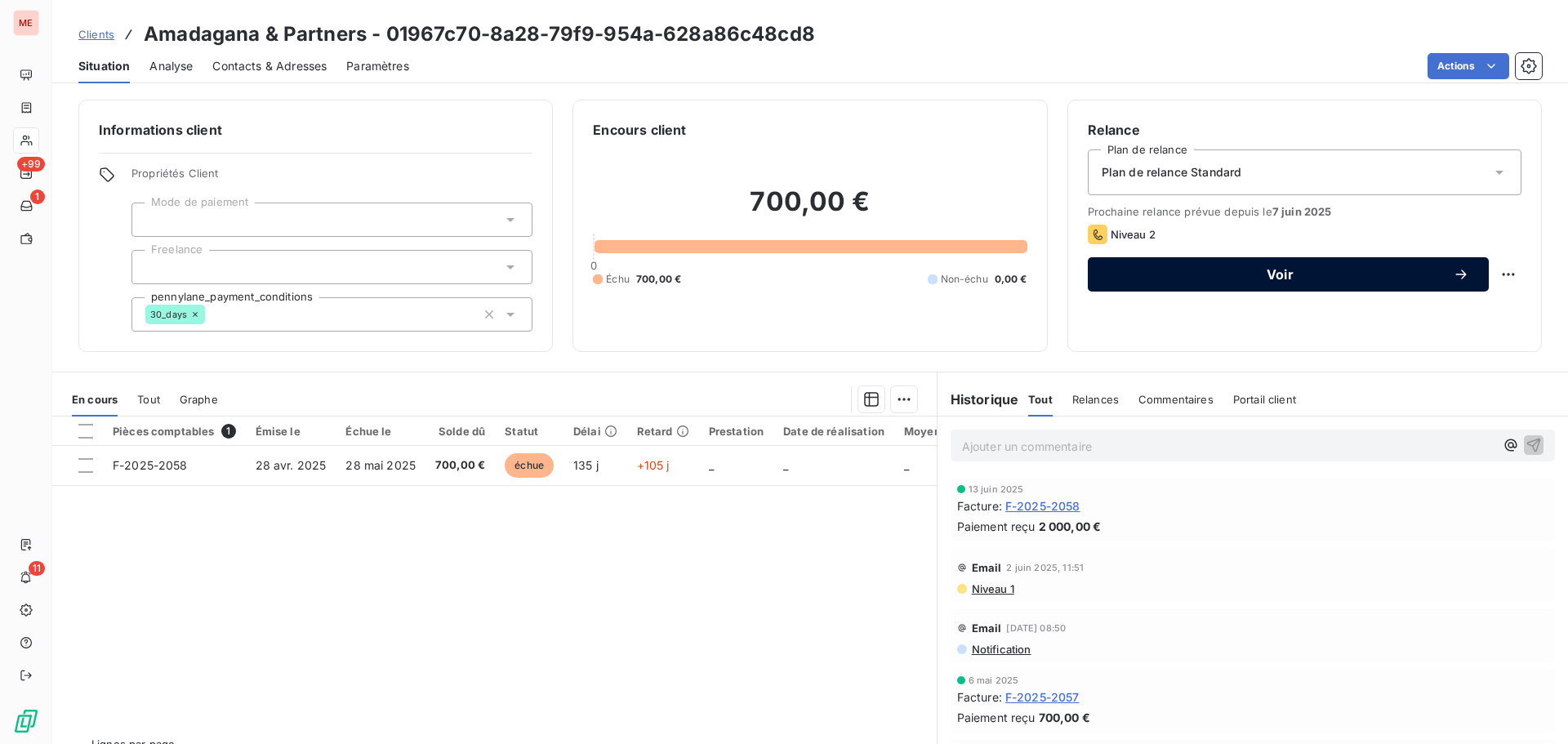
click at [1349, 281] on div "Voir" at bounding box center [1287, 275] width 362 height 16
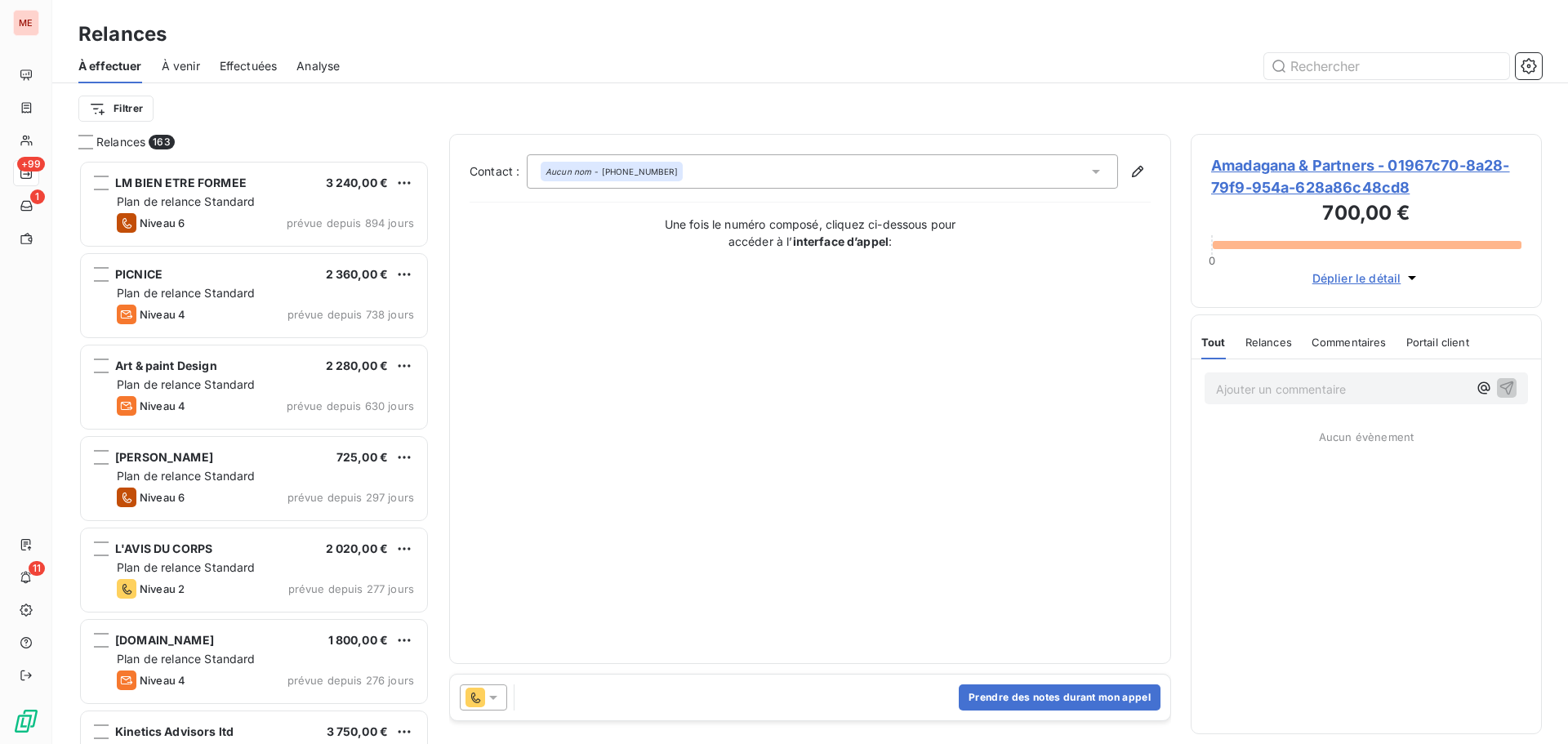
scroll to position [572, 339]
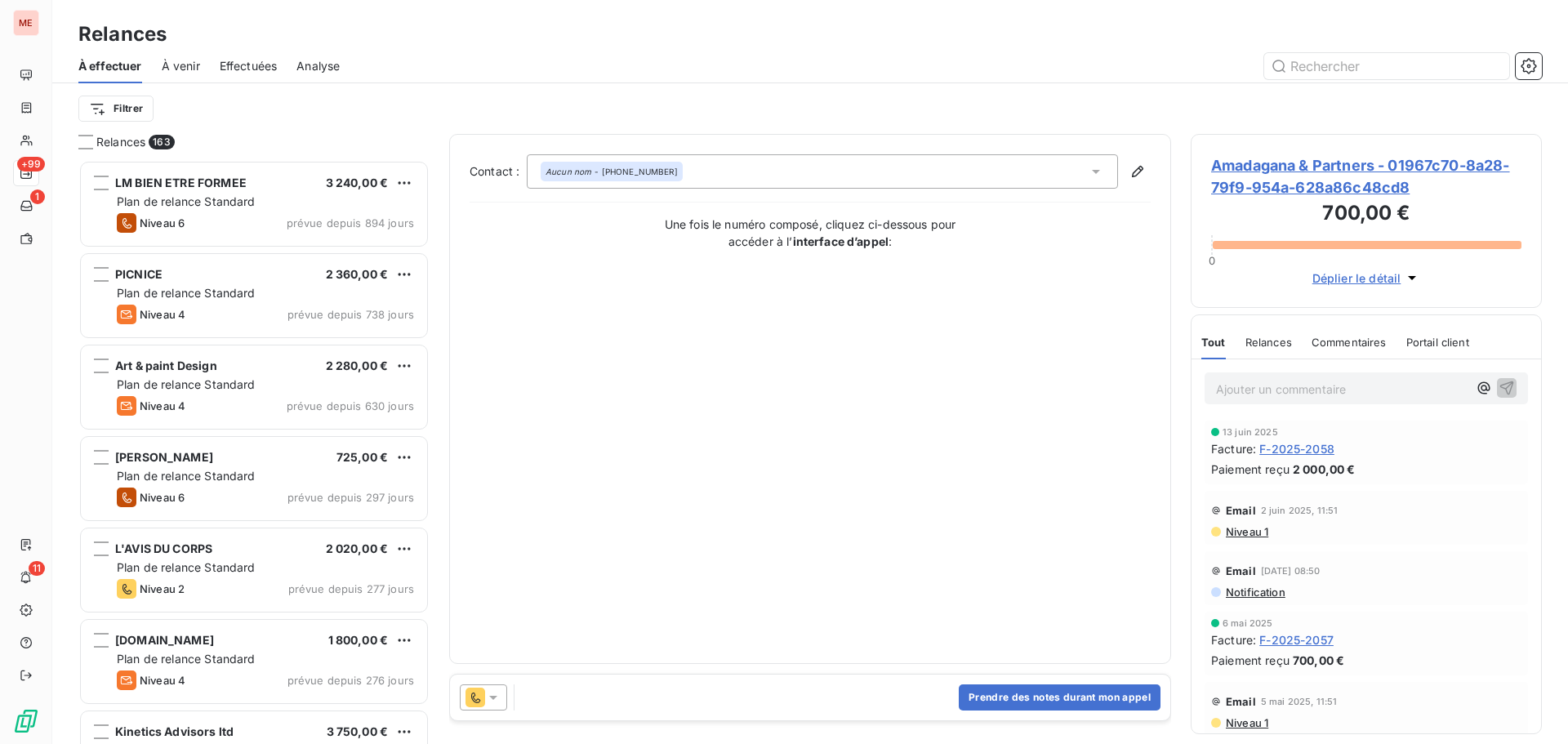
click at [499, 714] on div "Prendre des notes durant mon appel" at bounding box center [810, 697] width 720 height 46
click at [487, 698] on icon at bounding box center [493, 697] width 16 height 16
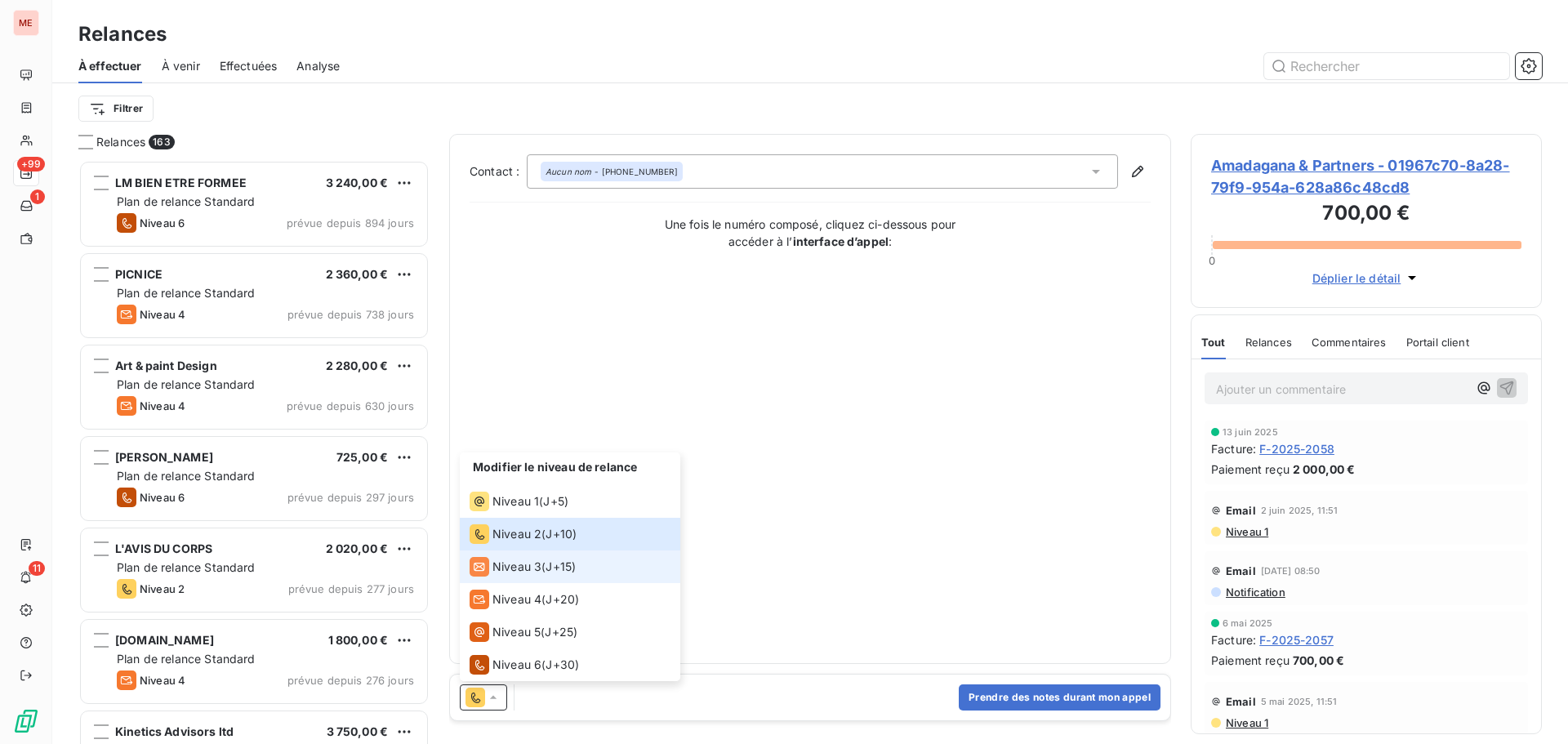
click at [546, 571] on div "Niveau 3 ( J+15 )" at bounding box center [522, 567] width 106 height 20
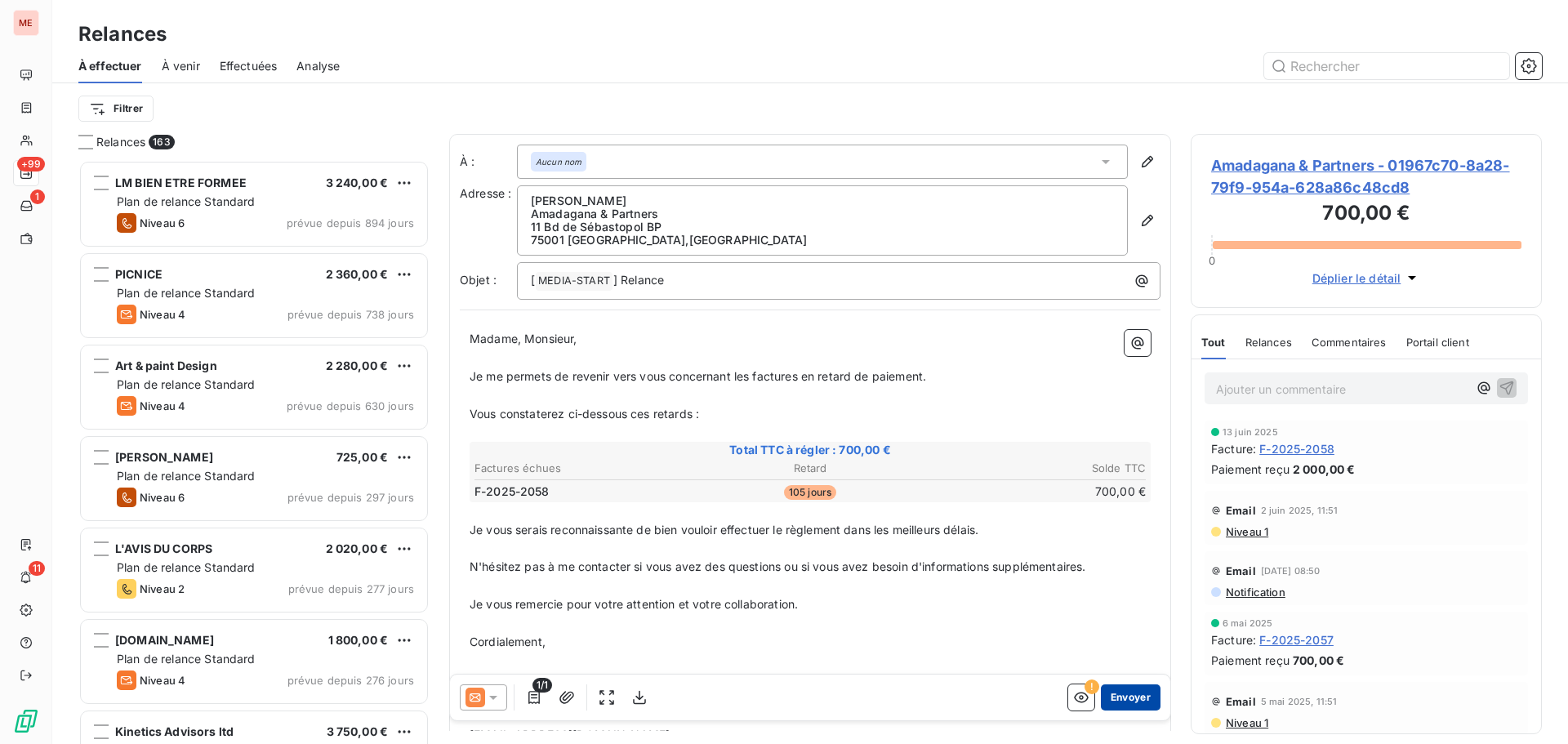
click at [1128, 698] on button "Envoyer" at bounding box center [1130, 697] width 59 height 26
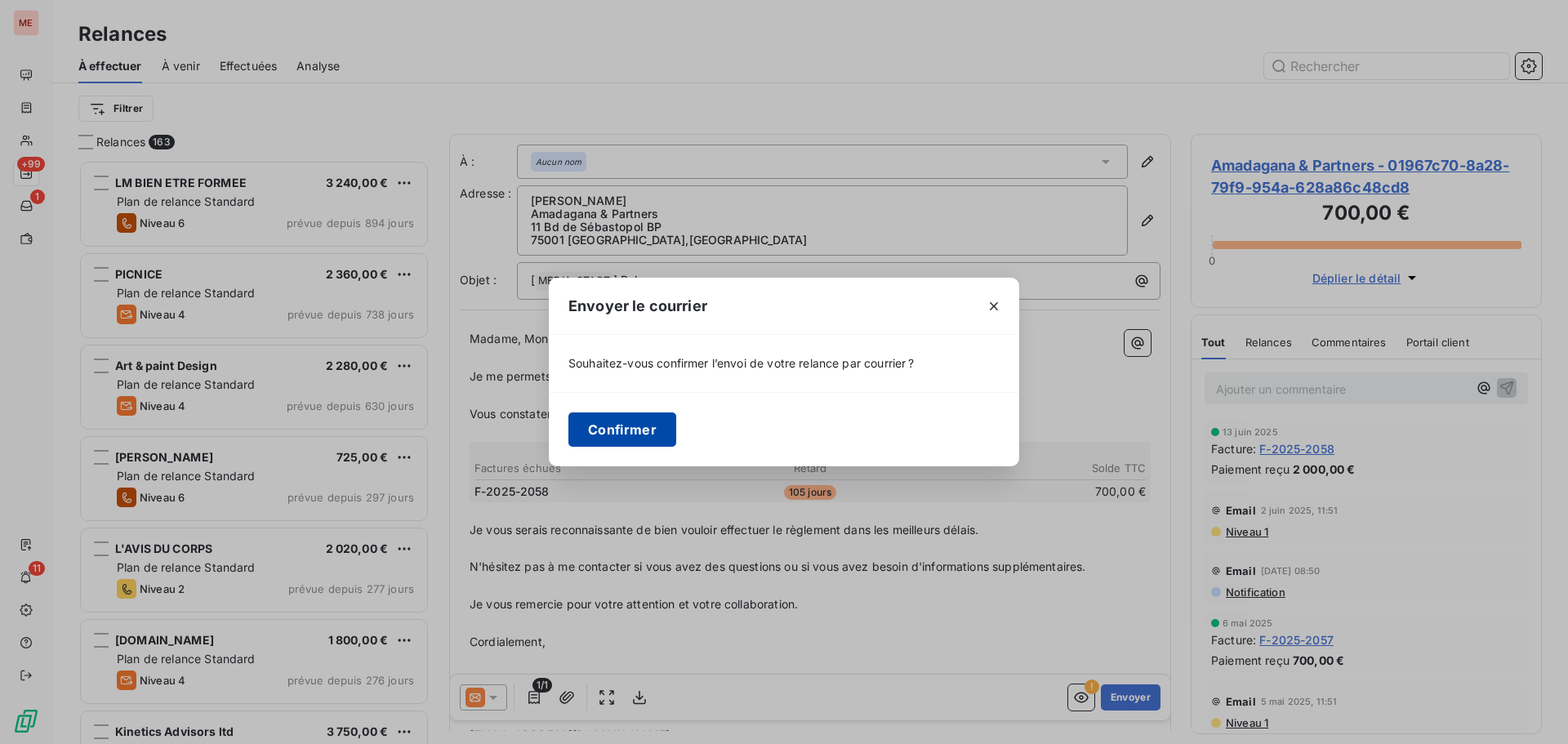
click at [602, 429] on button "Confirmer" at bounding box center [623, 430] width 108 height 34
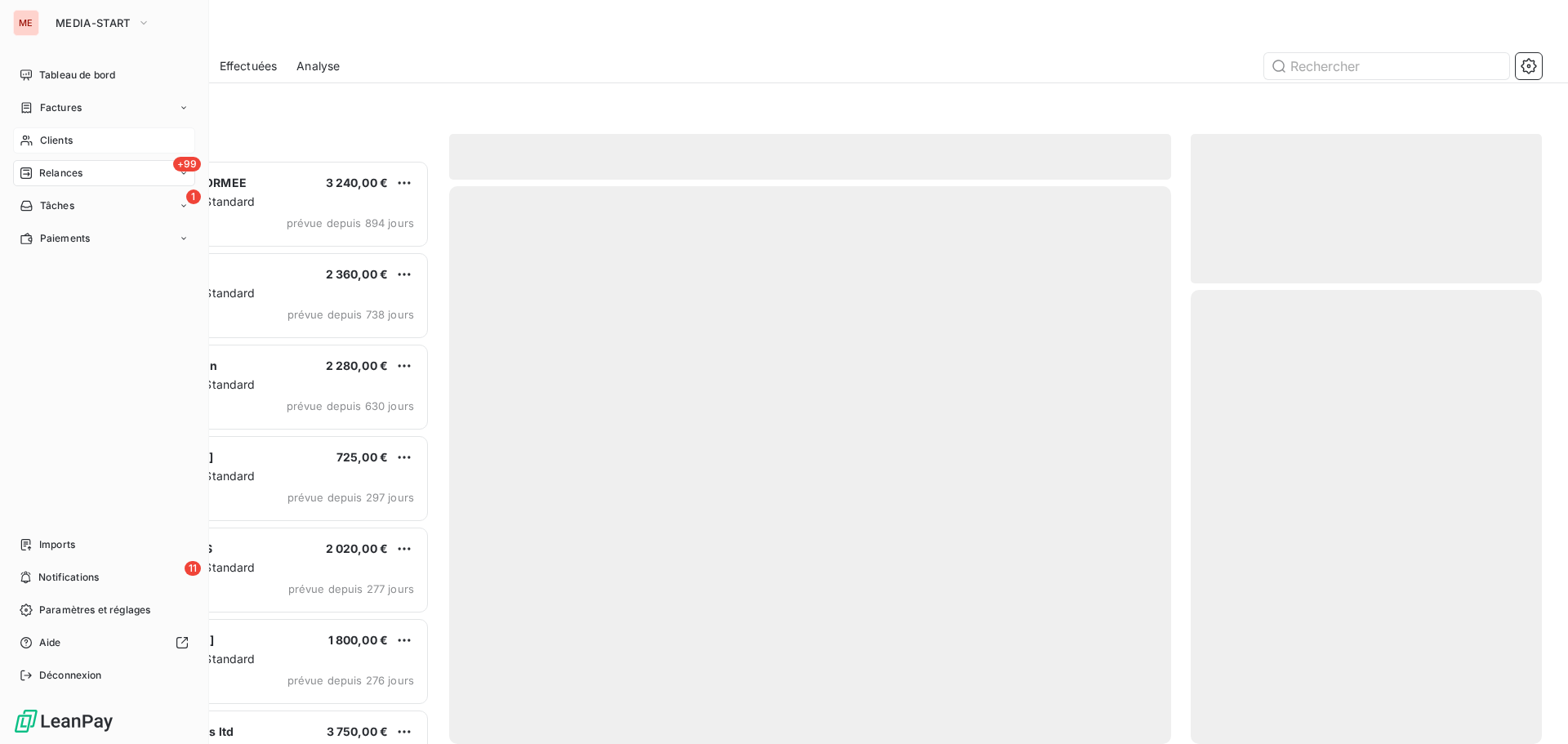
click at [32, 135] on icon at bounding box center [26, 140] width 13 height 13
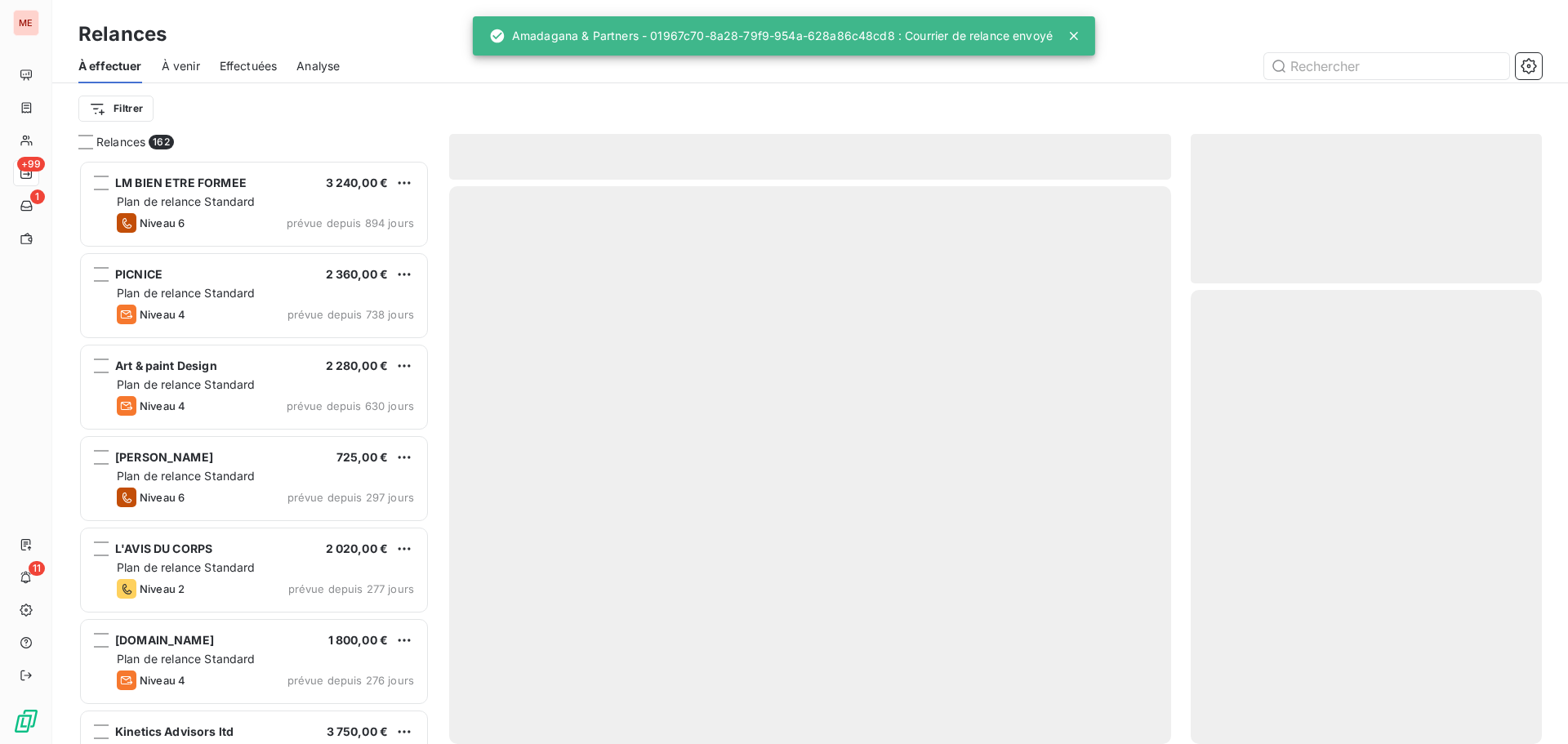
scroll to position [572, 339]
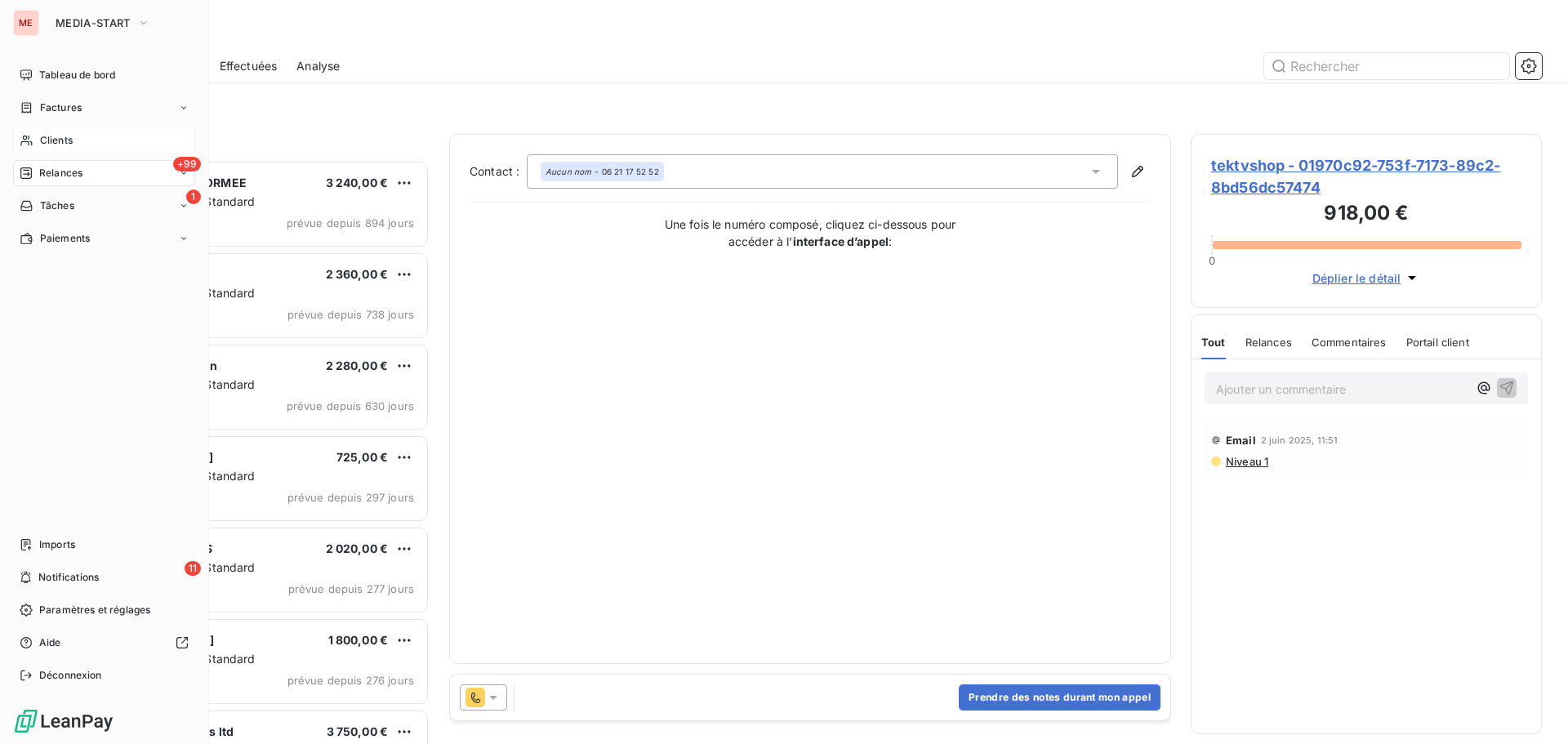
click at [29, 128] on div "Clients" at bounding box center [104, 140] width 182 height 26
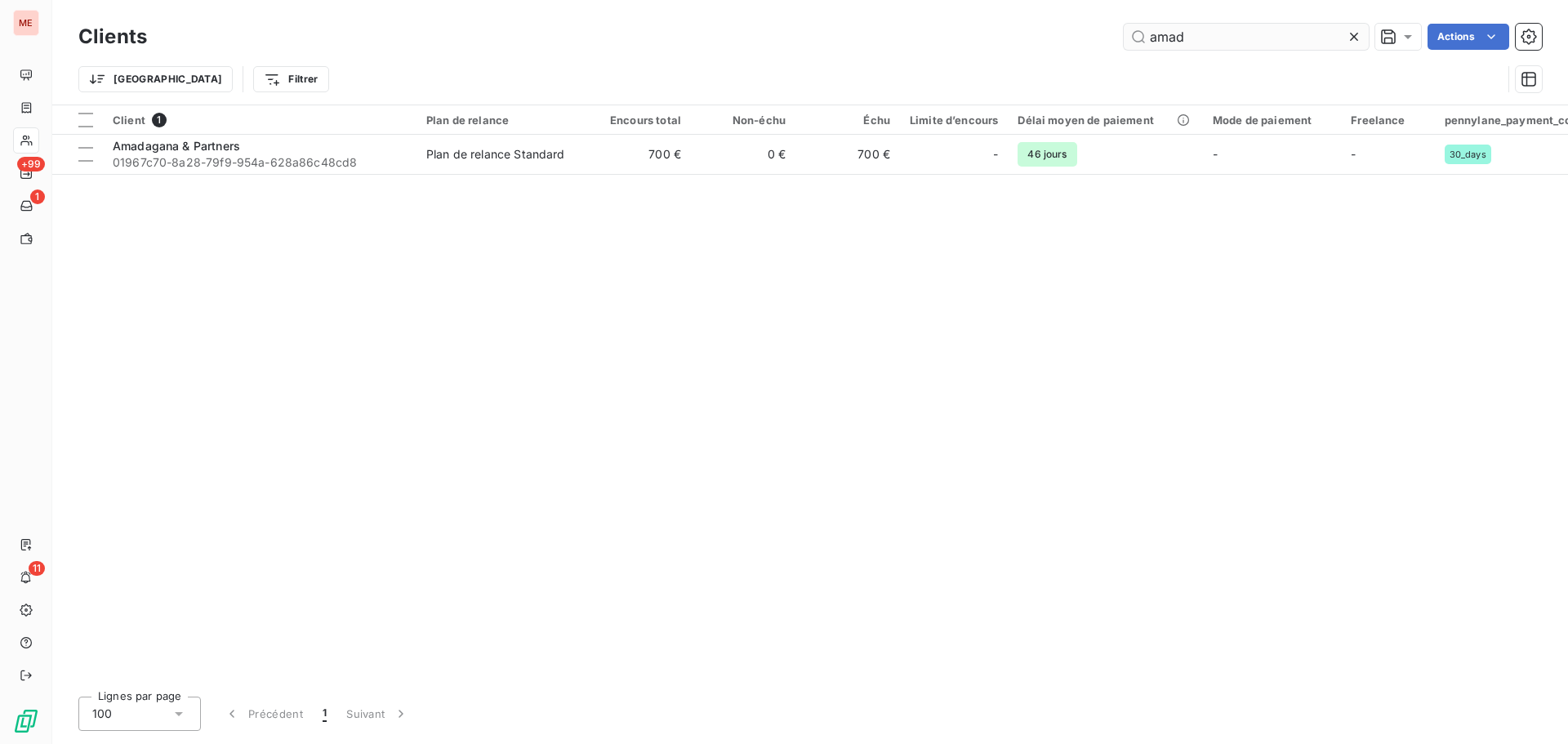
click at [1210, 30] on input "amad" at bounding box center [1246, 36] width 245 height 26
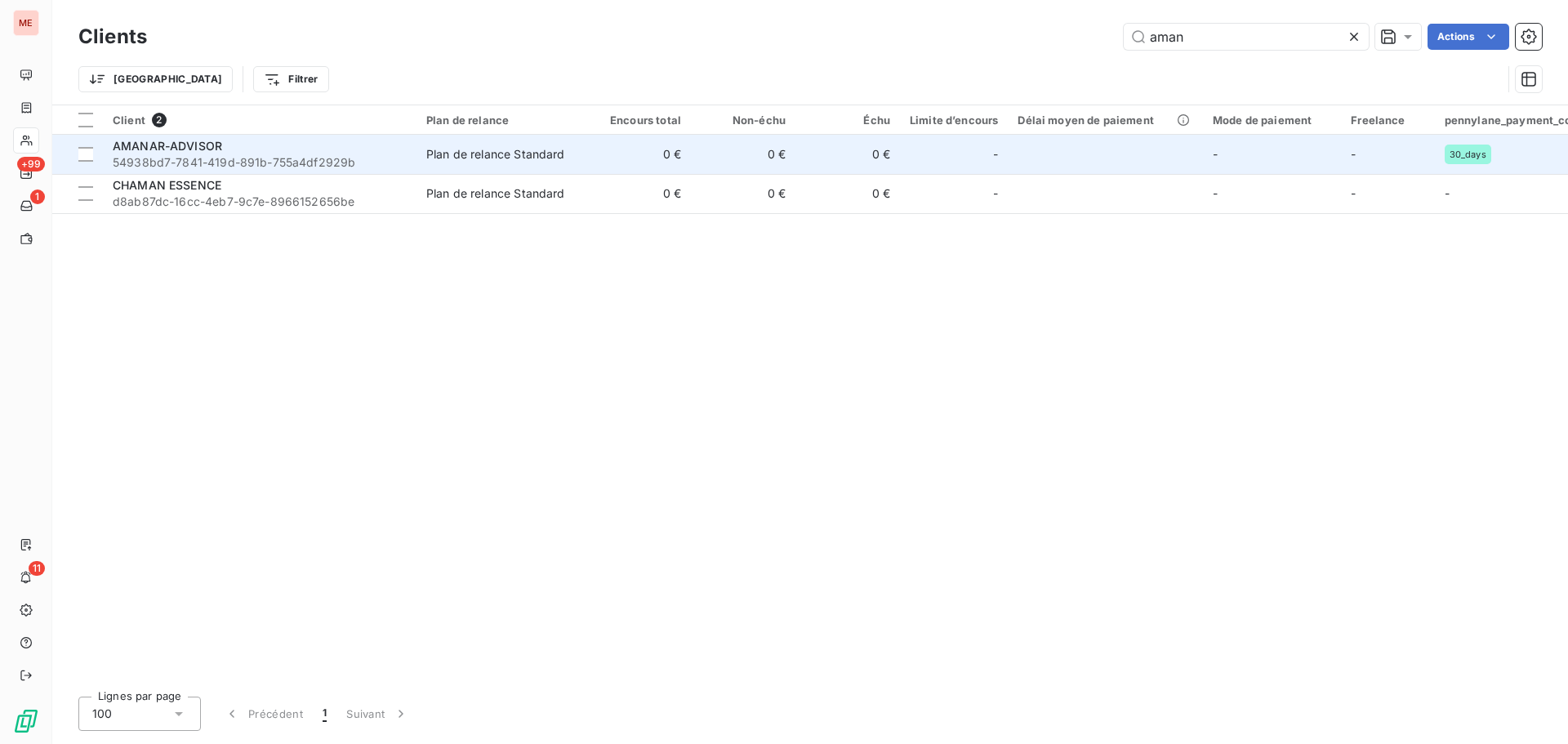
type input "aman"
click at [292, 147] on div "AMANAR-ADVISOR" at bounding box center [260, 146] width 294 height 16
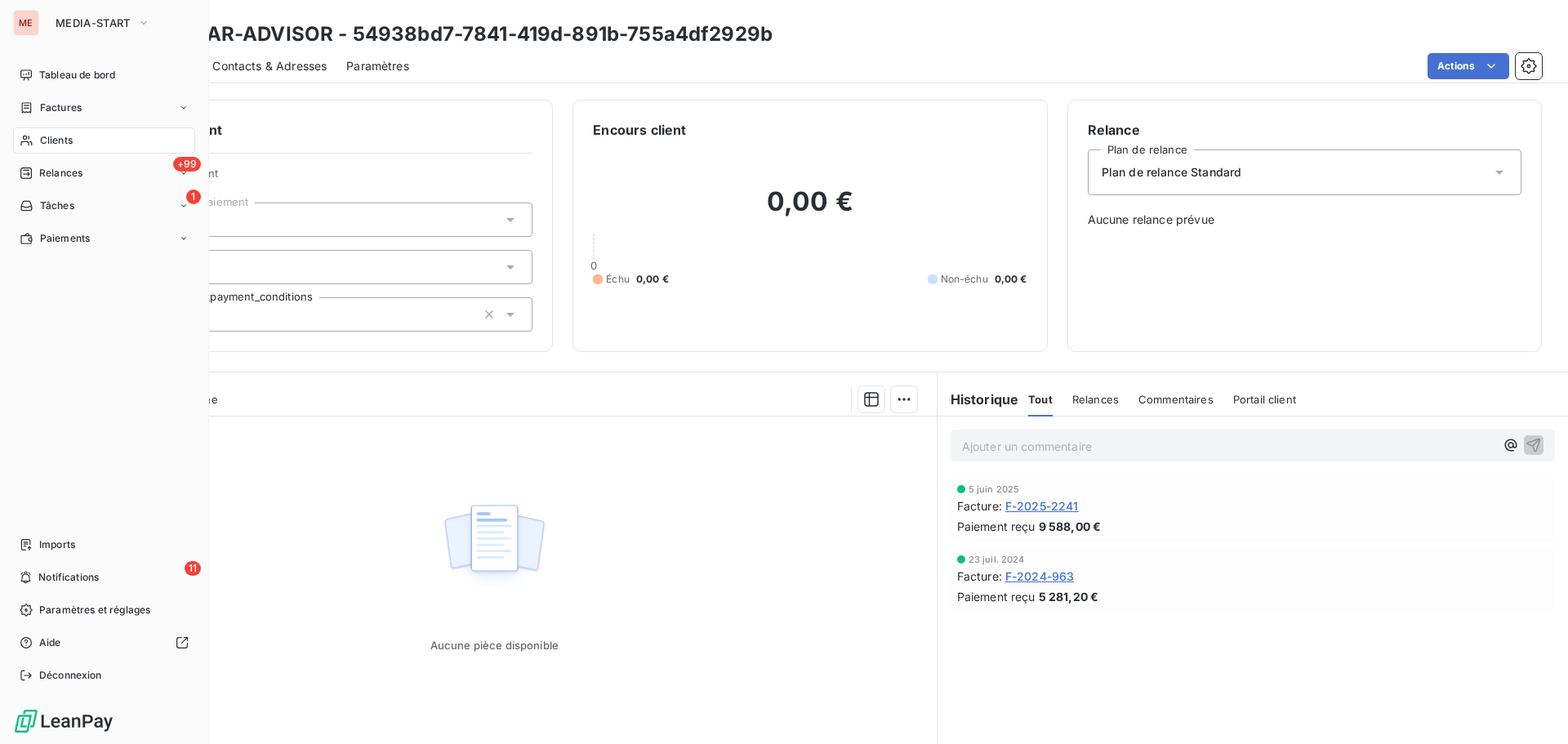
click at [79, 138] on div "Clients" at bounding box center [104, 140] width 182 height 26
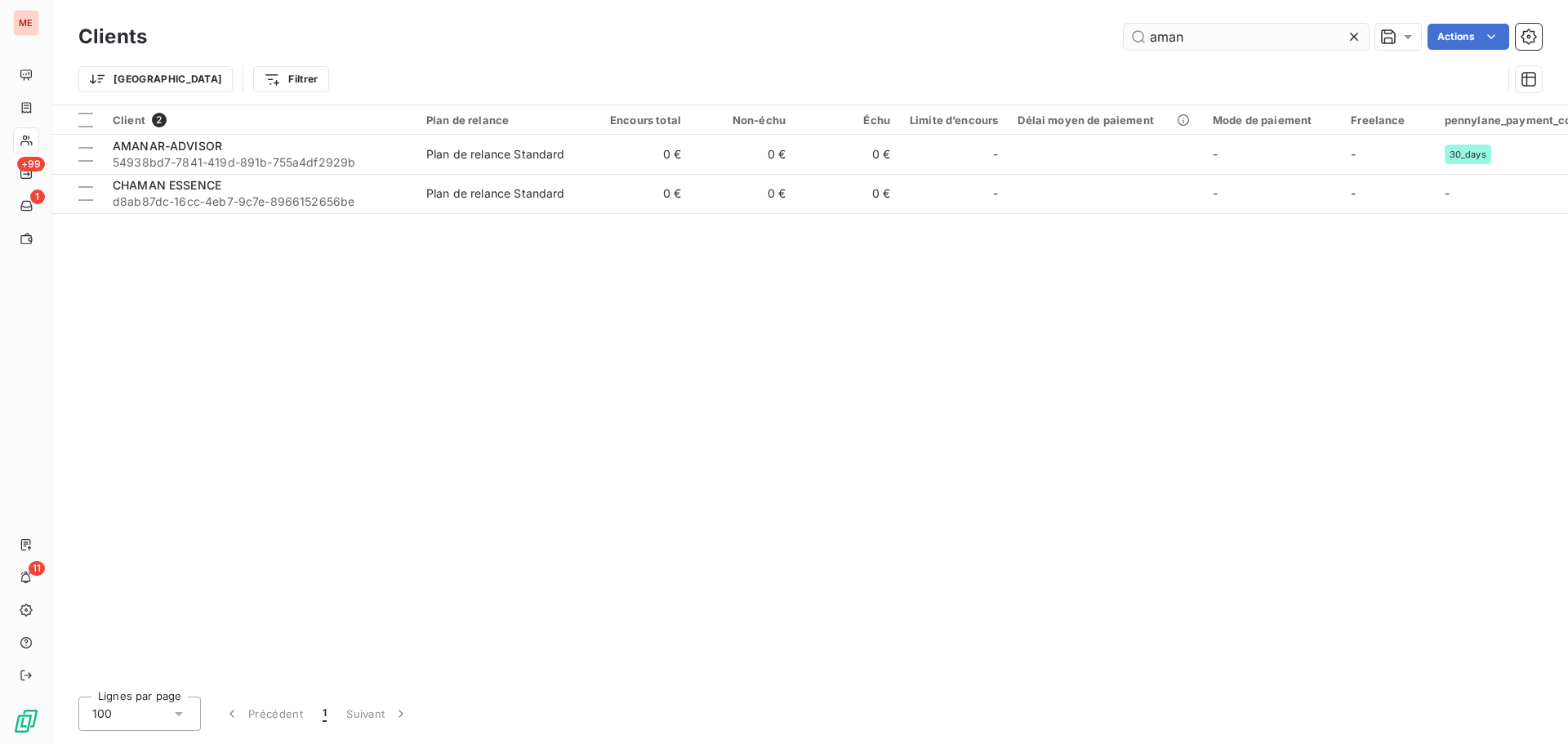
click at [1264, 26] on input "aman" at bounding box center [1246, 36] width 245 height 26
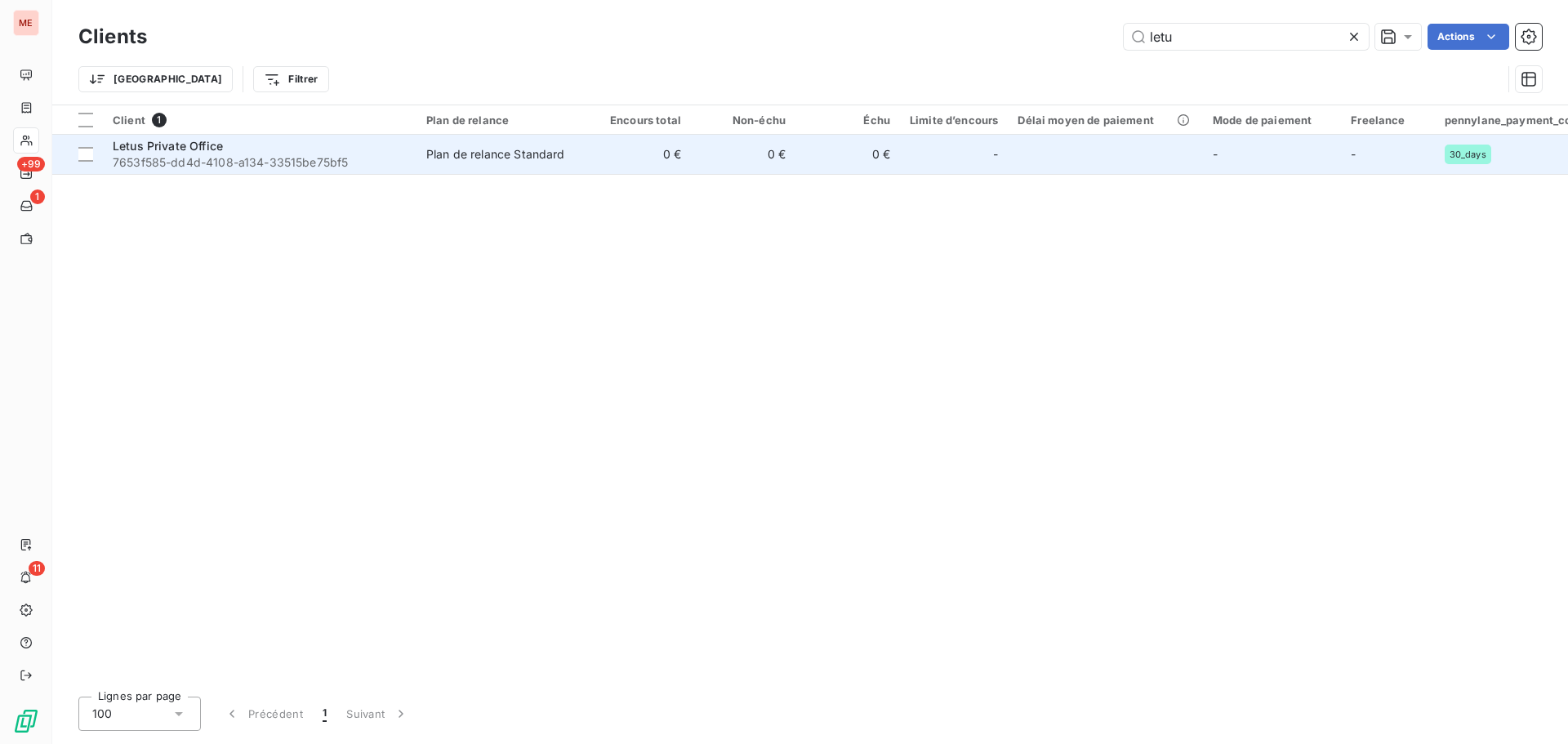
type input "letu"
click at [494, 154] on div "Plan de relance Standard" at bounding box center [495, 154] width 139 height 16
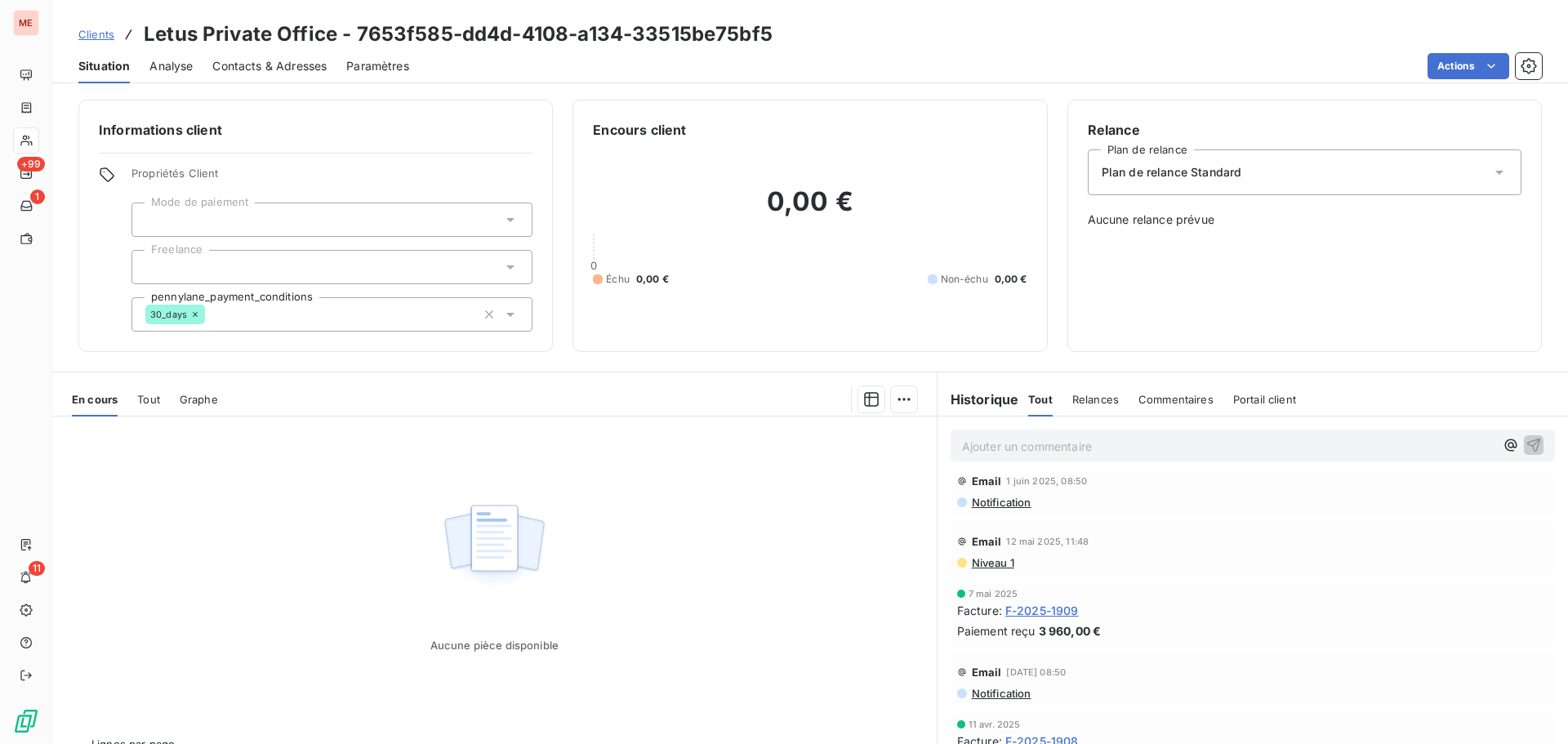
scroll to position [36, 0]
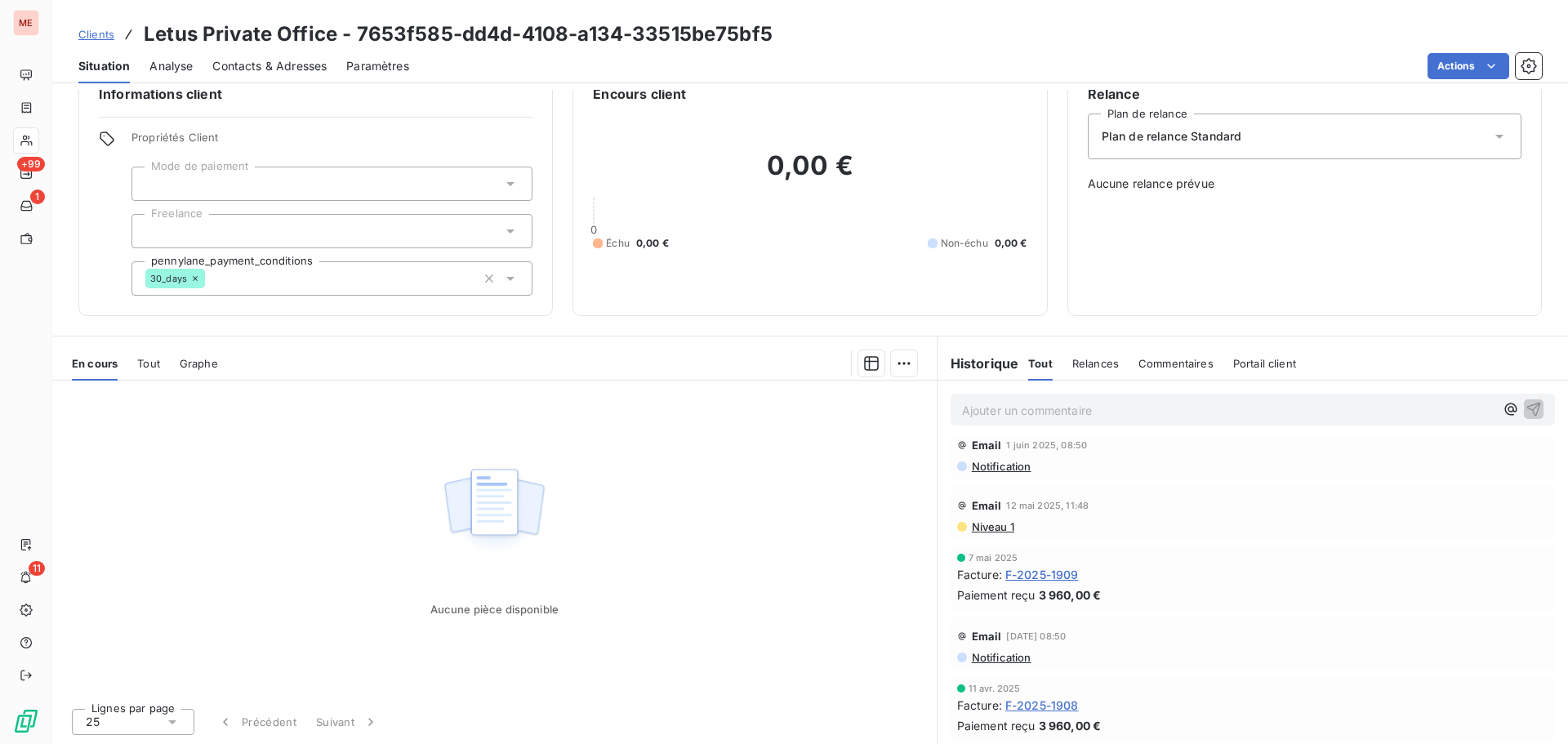
click at [1050, 587] on span "3 960,00 €" at bounding box center [1070, 595] width 63 height 17
click at [1047, 709] on span "F-2025-1908" at bounding box center [1042, 705] width 74 height 17
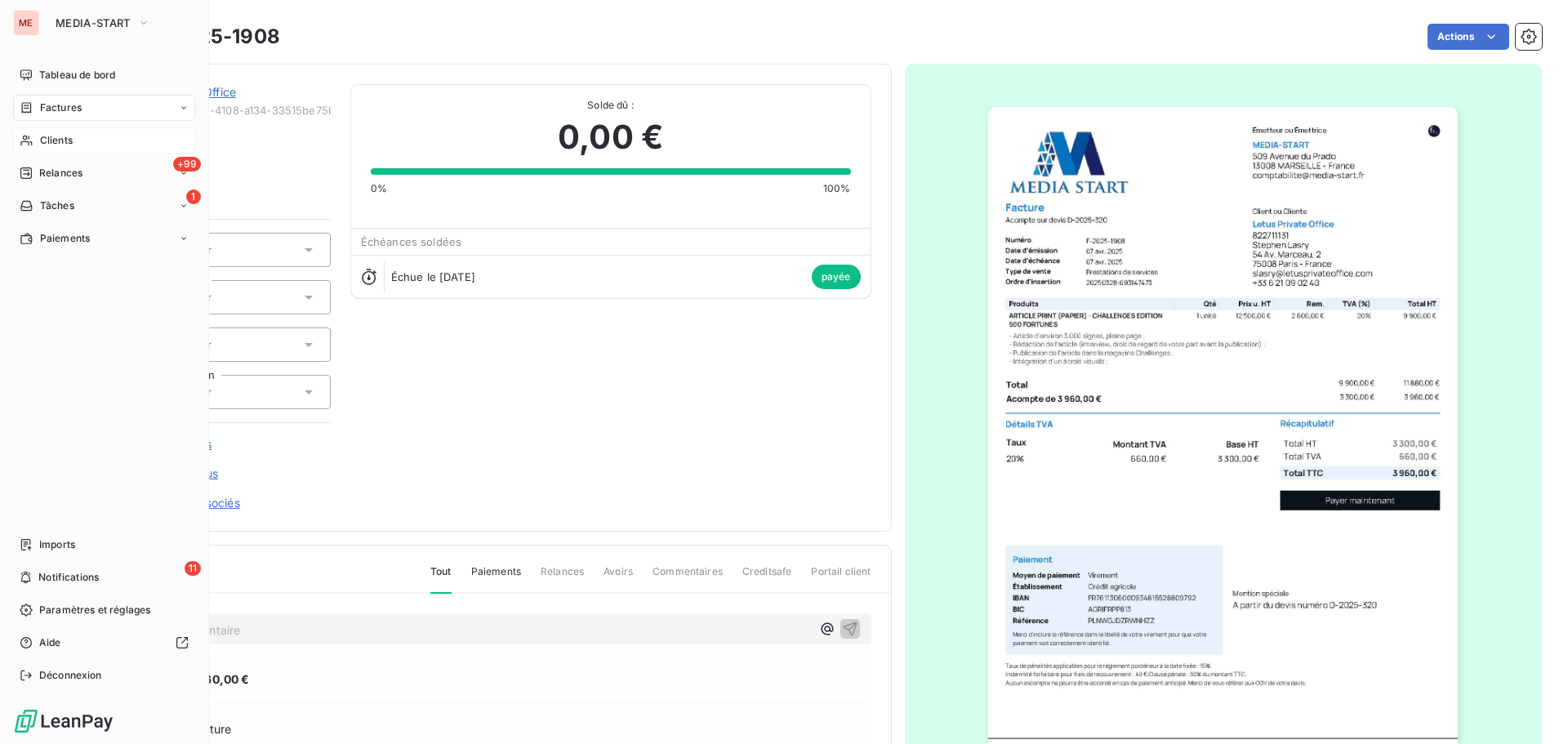
click at [68, 150] on div "Clients" at bounding box center [104, 140] width 182 height 26
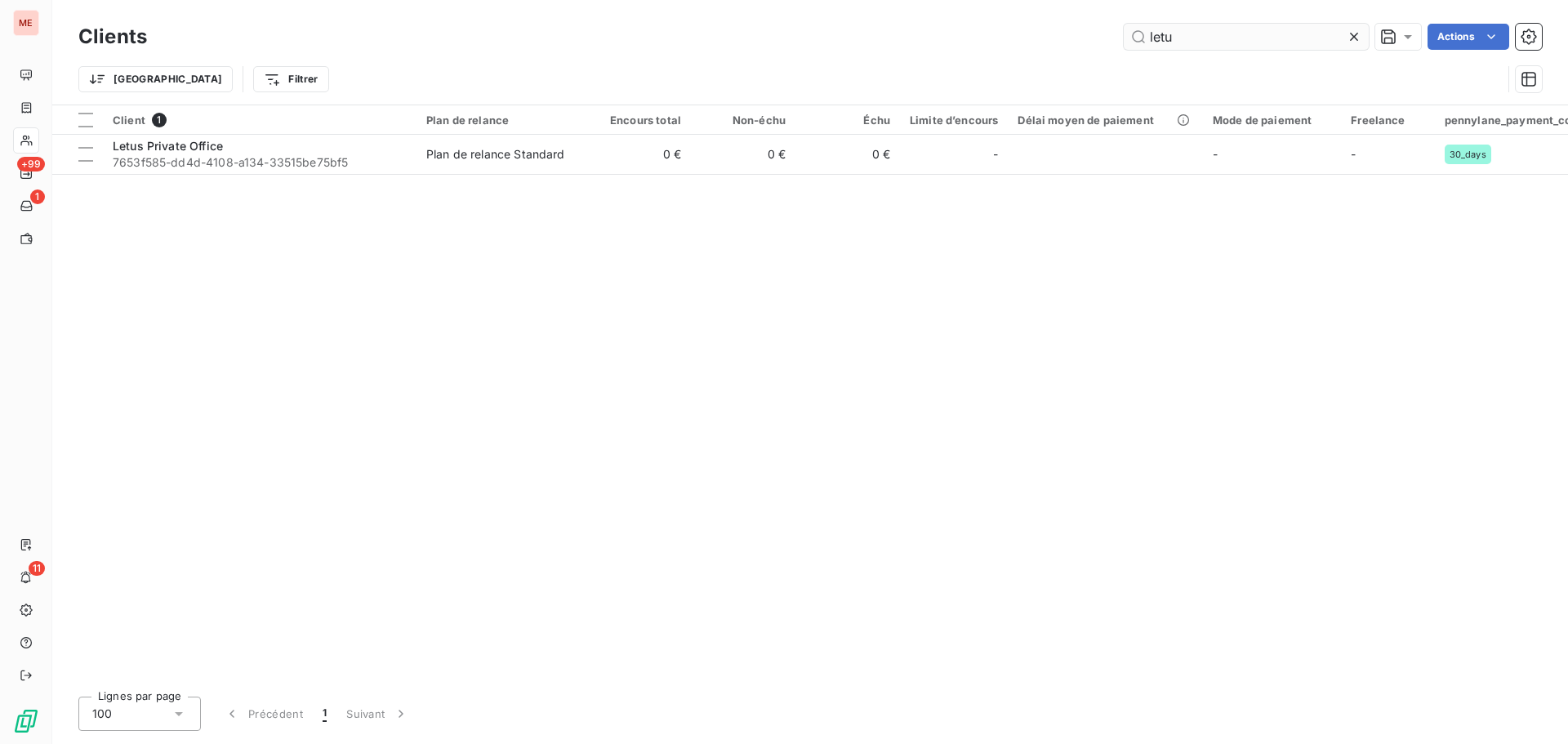
click at [1238, 32] on input "letu" at bounding box center [1246, 36] width 245 height 26
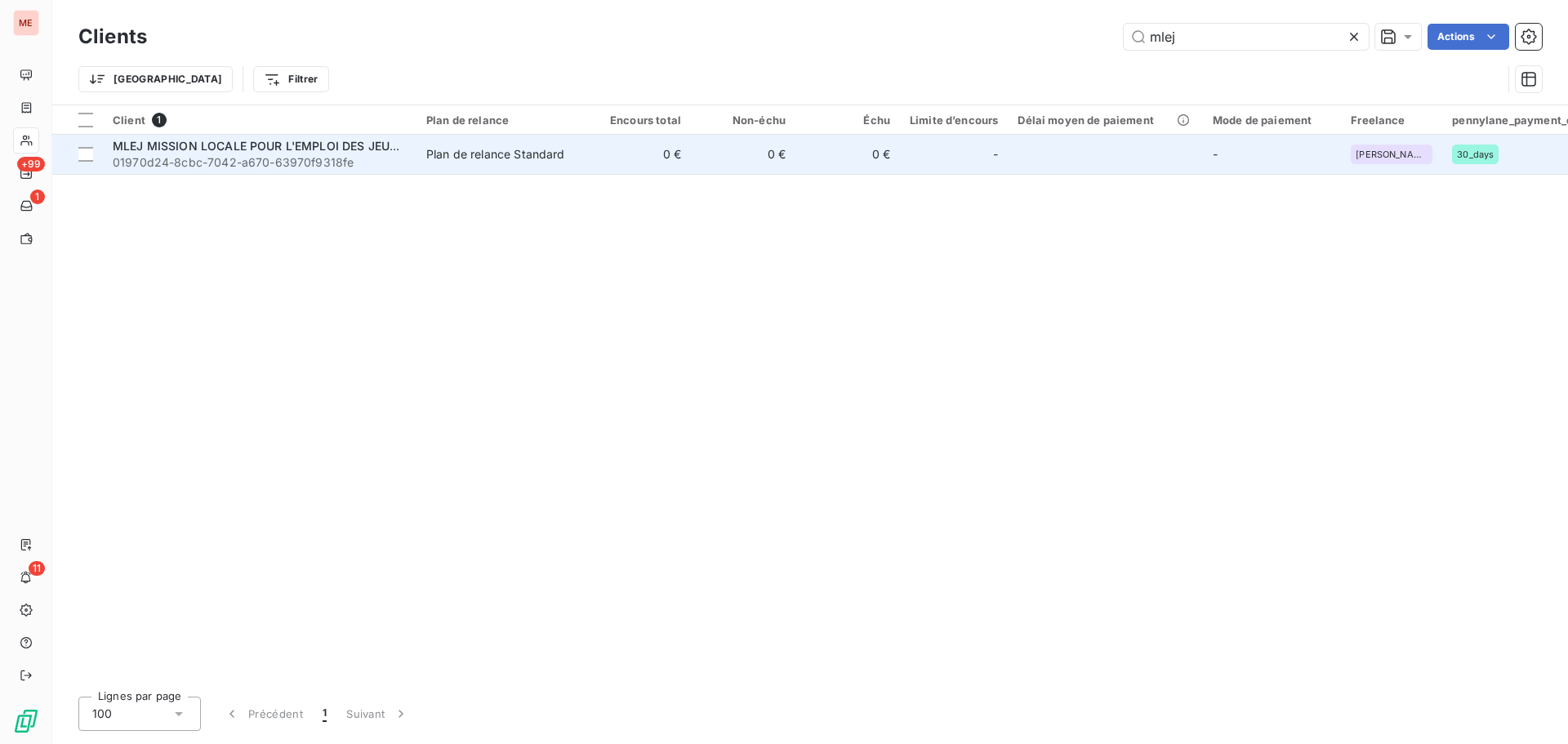
type input "mlej"
click at [460, 153] on div "Plan de relance Standard" at bounding box center [495, 154] width 139 height 16
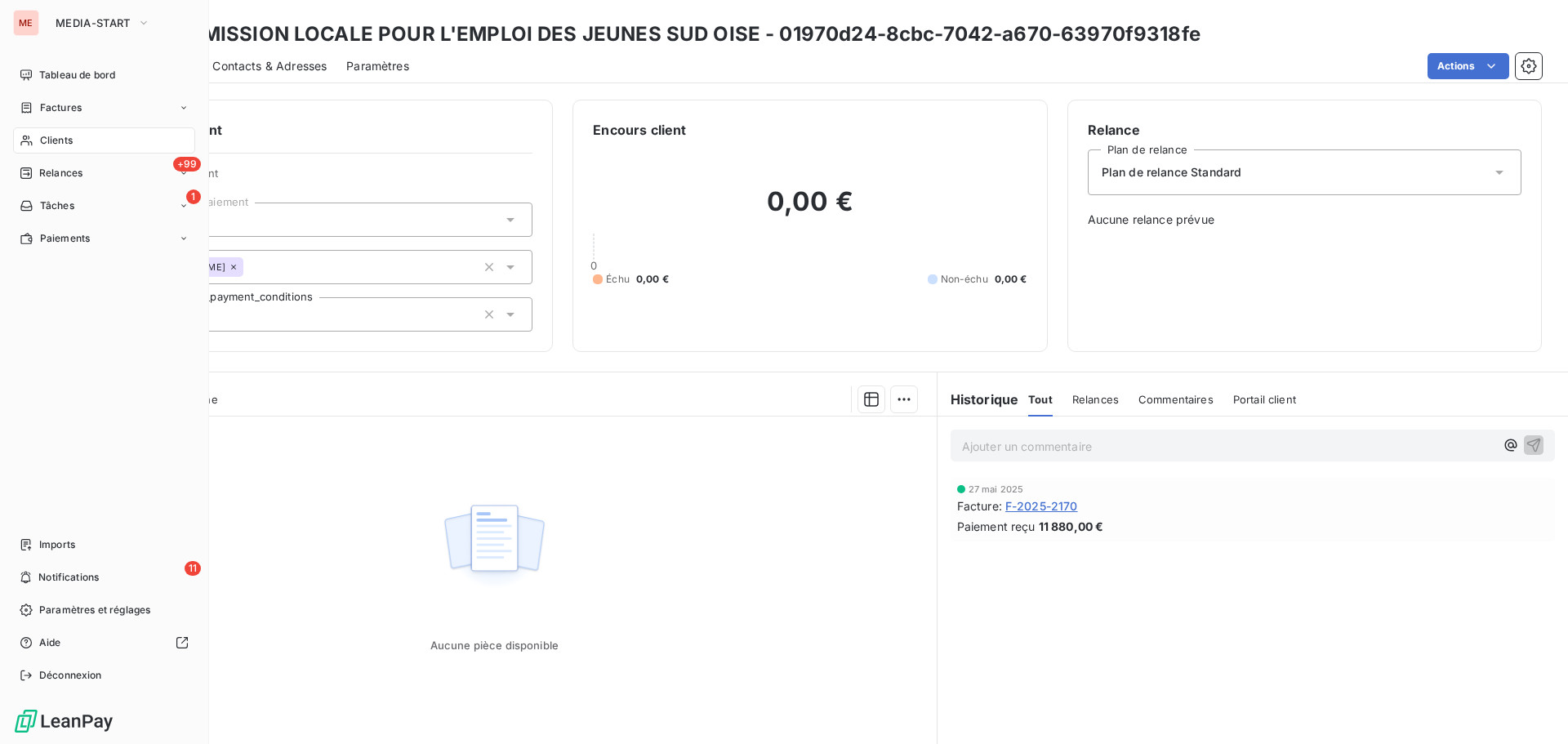
click at [31, 132] on div "Clients" at bounding box center [104, 140] width 182 height 26
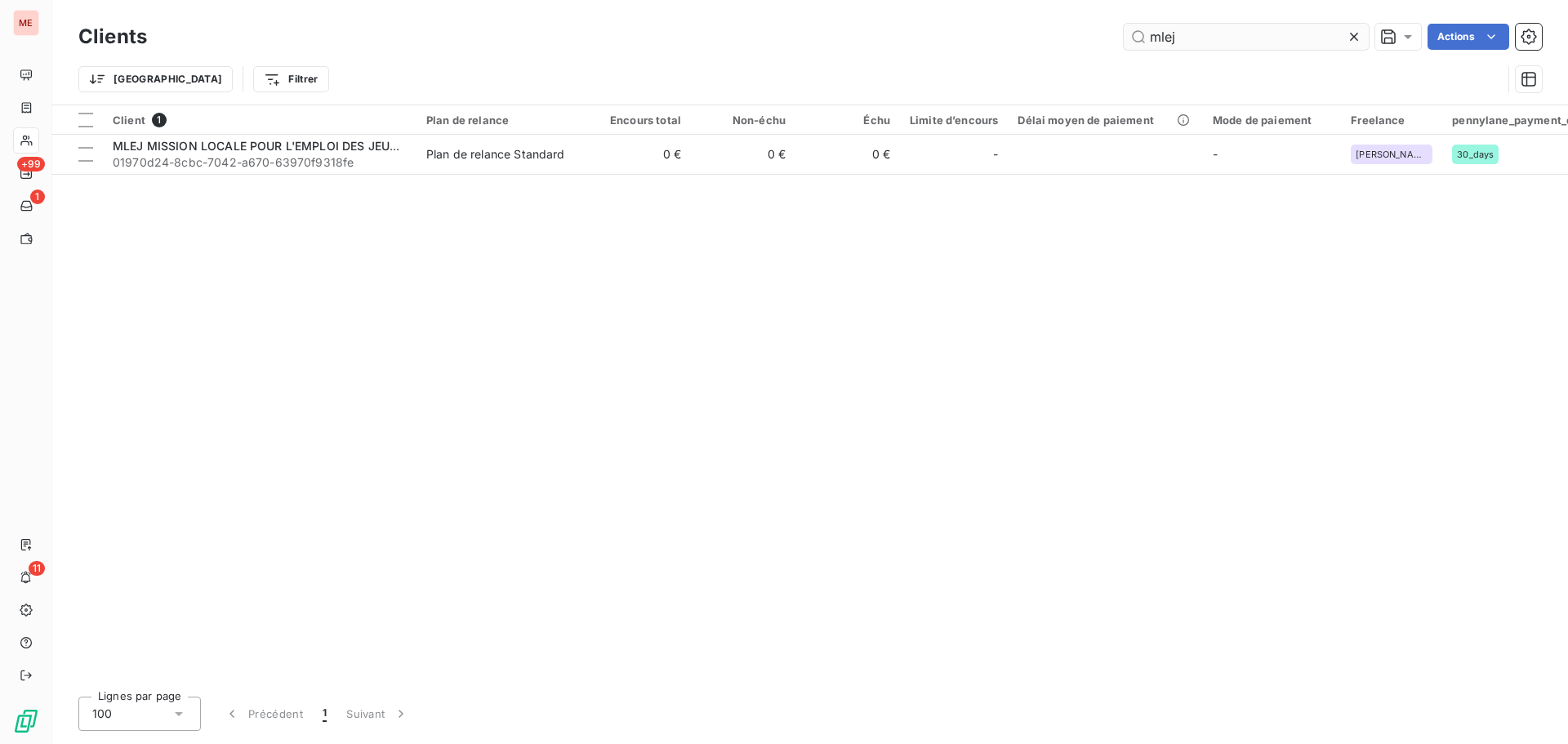
click at [1234, 31] on input "mlej" at bounding box center [1246, 36] width 245 height 26
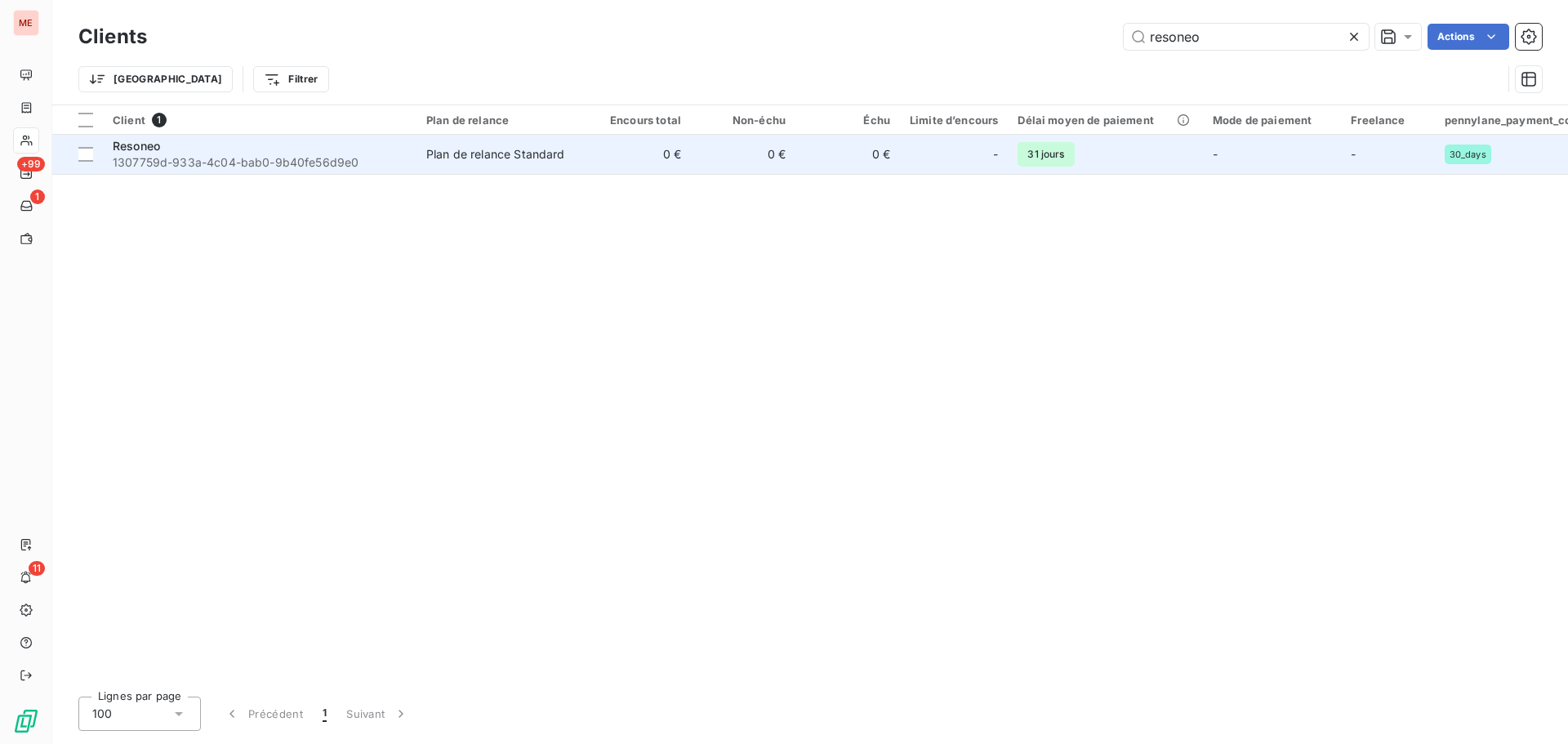
type input "resoneo"
click at [806, 162] on td "0 €" at bounding box center [848, 154] width 105 height 39
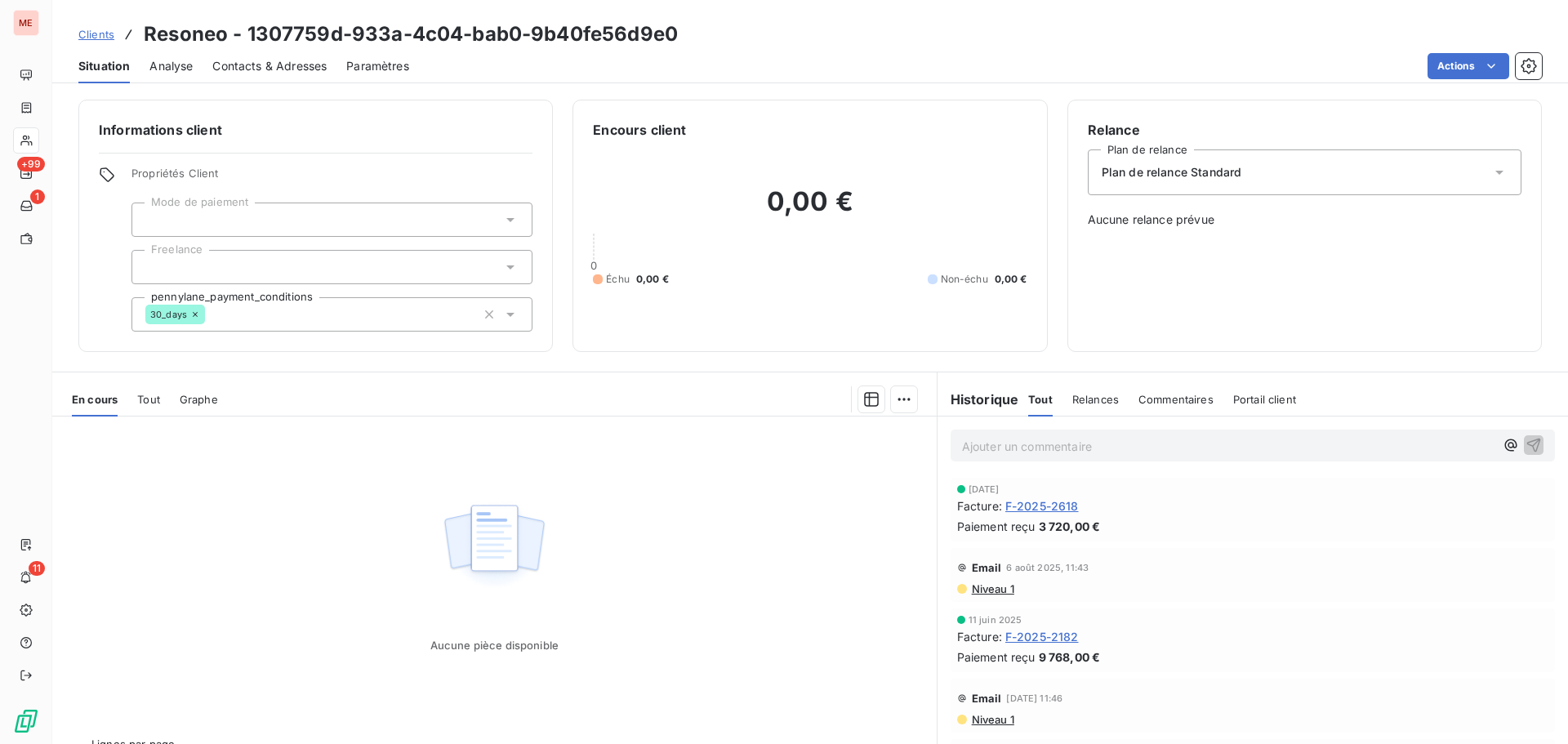
click at [1042, 641] on span "F-2025-2182" at bounding box center [1042, 636] width 74 height 17
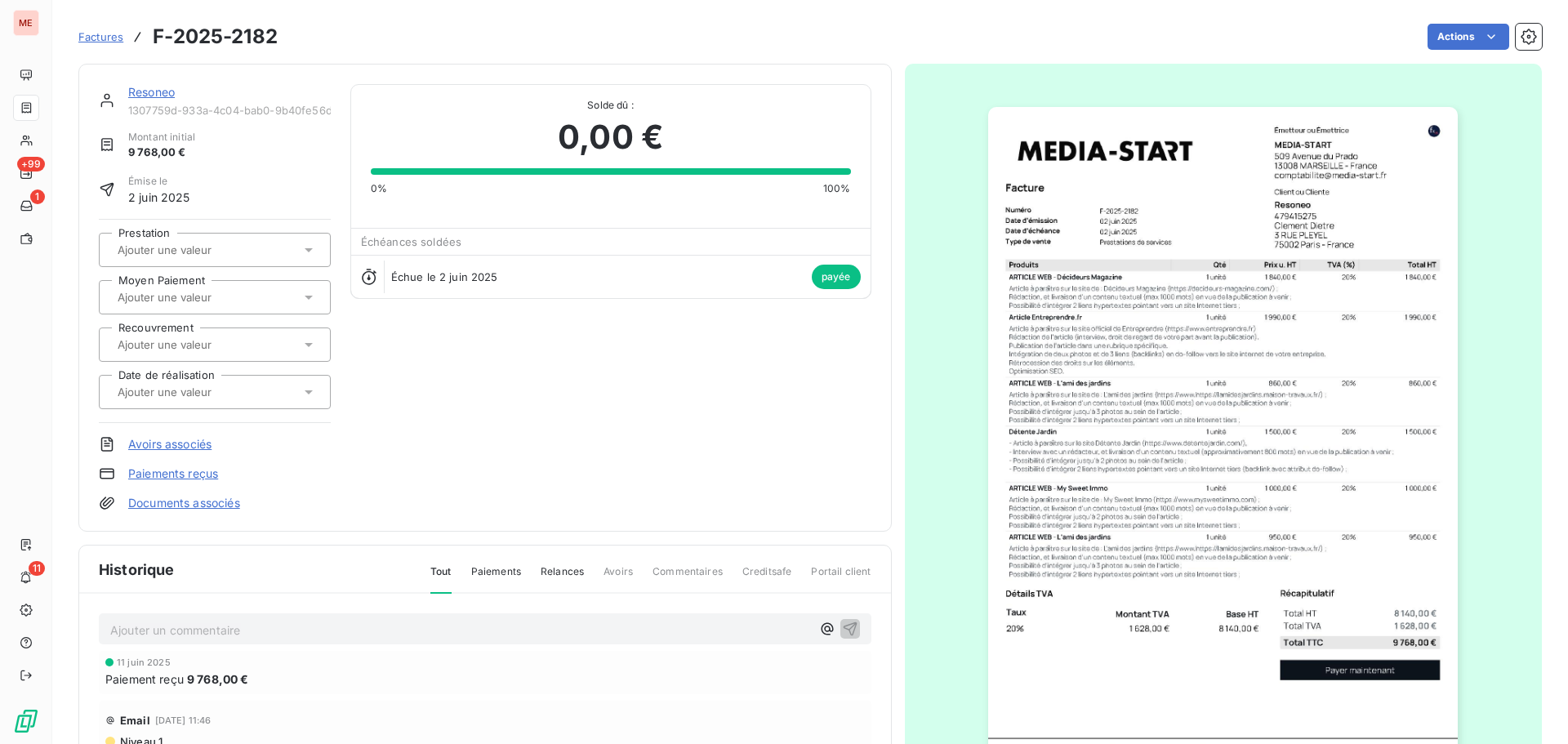
click at [156, 89] on link "Resoneo" at bounding box center [152, 92] width 47 height 13
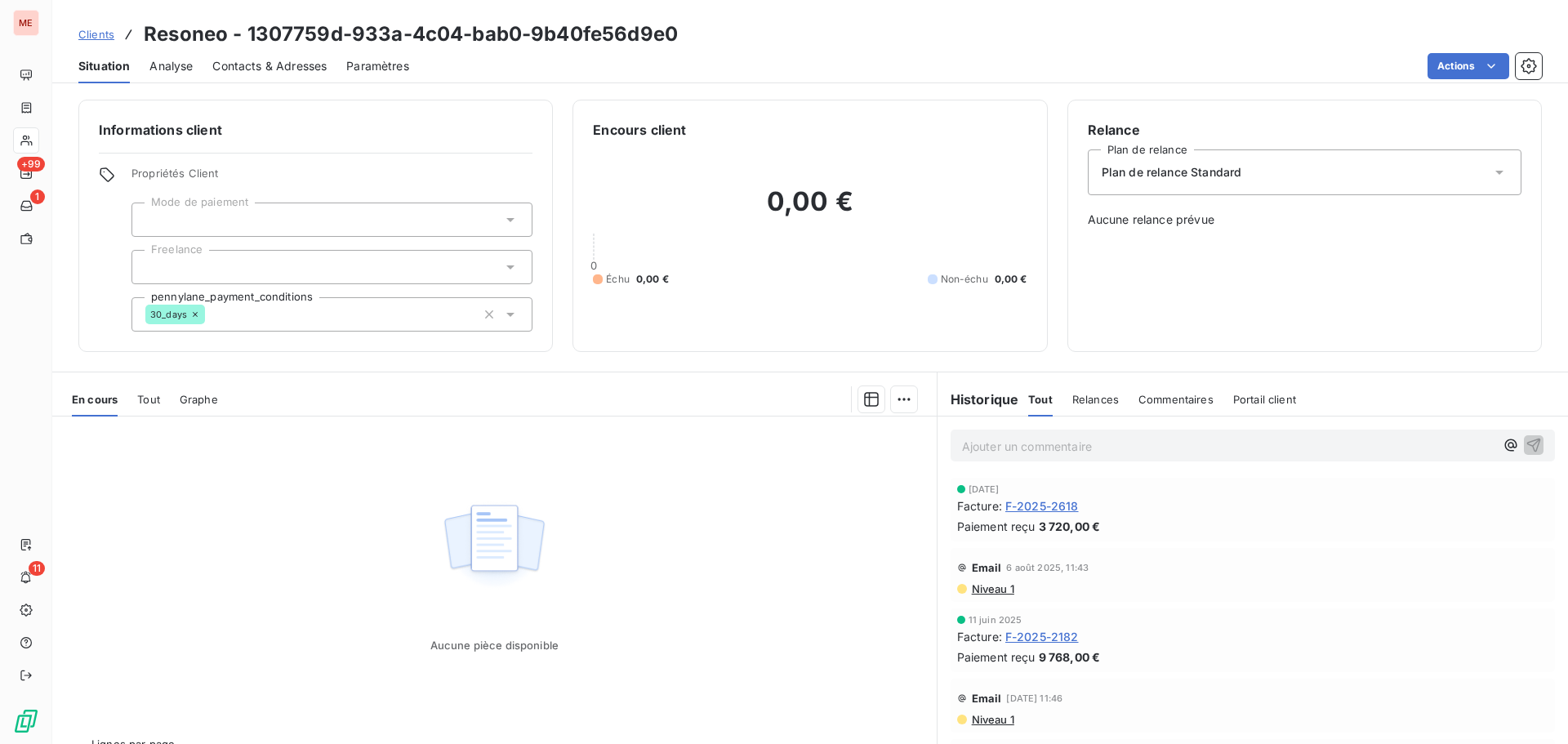
click at [1036, 501] on span "F-2025-2618" at bounding box center [1042, 505] width 74 height 17
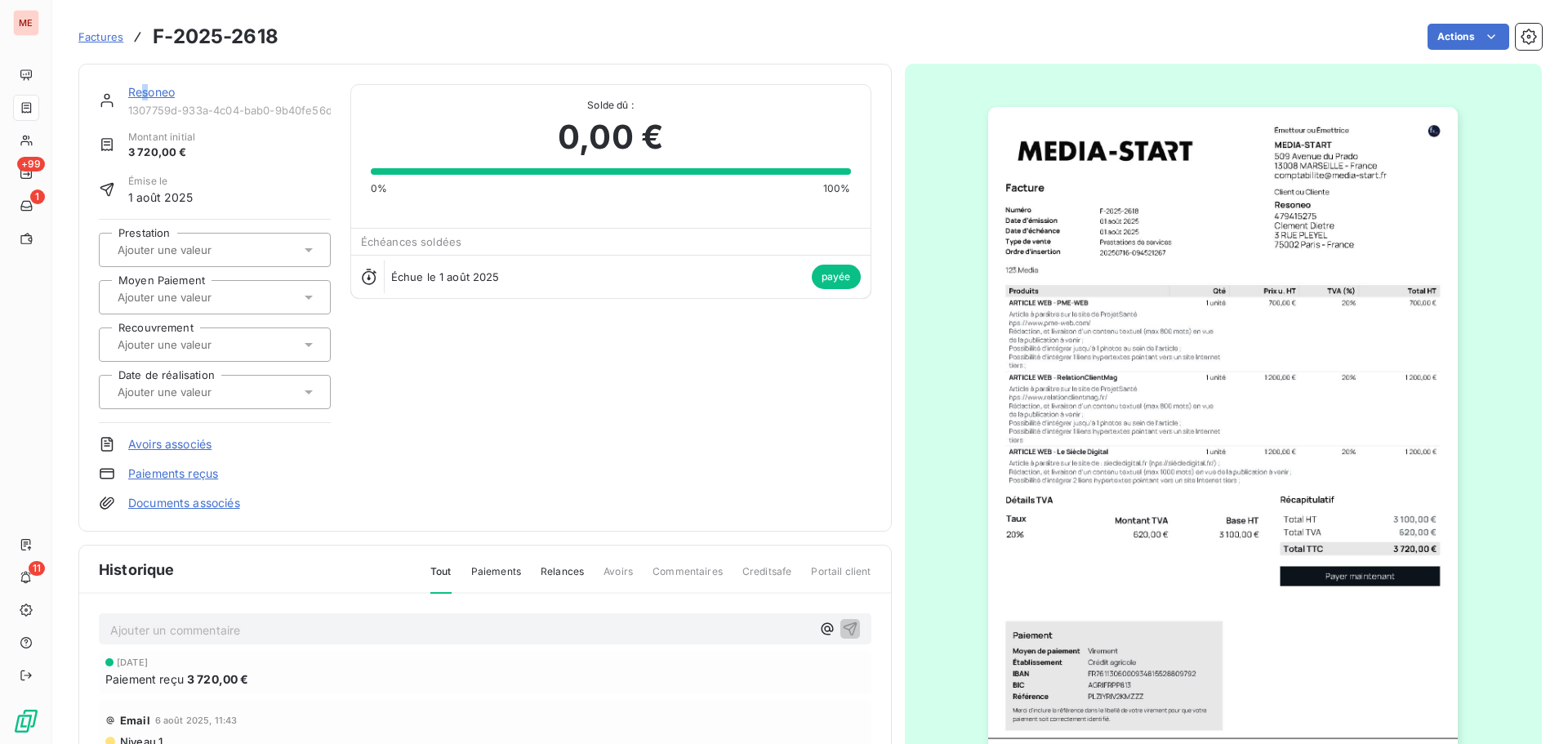
drag, startPoint x: 142, startPoint y: 99, endPoint x: 150, endPoint y: 92, distance: 10.6
click at [150, 92] on div "Resoneo" at bounding box center [230, 92] width 203 height 16
click at [150, 92] on link "Resoneo" at bounding box center [152, 92] width 47 height 13
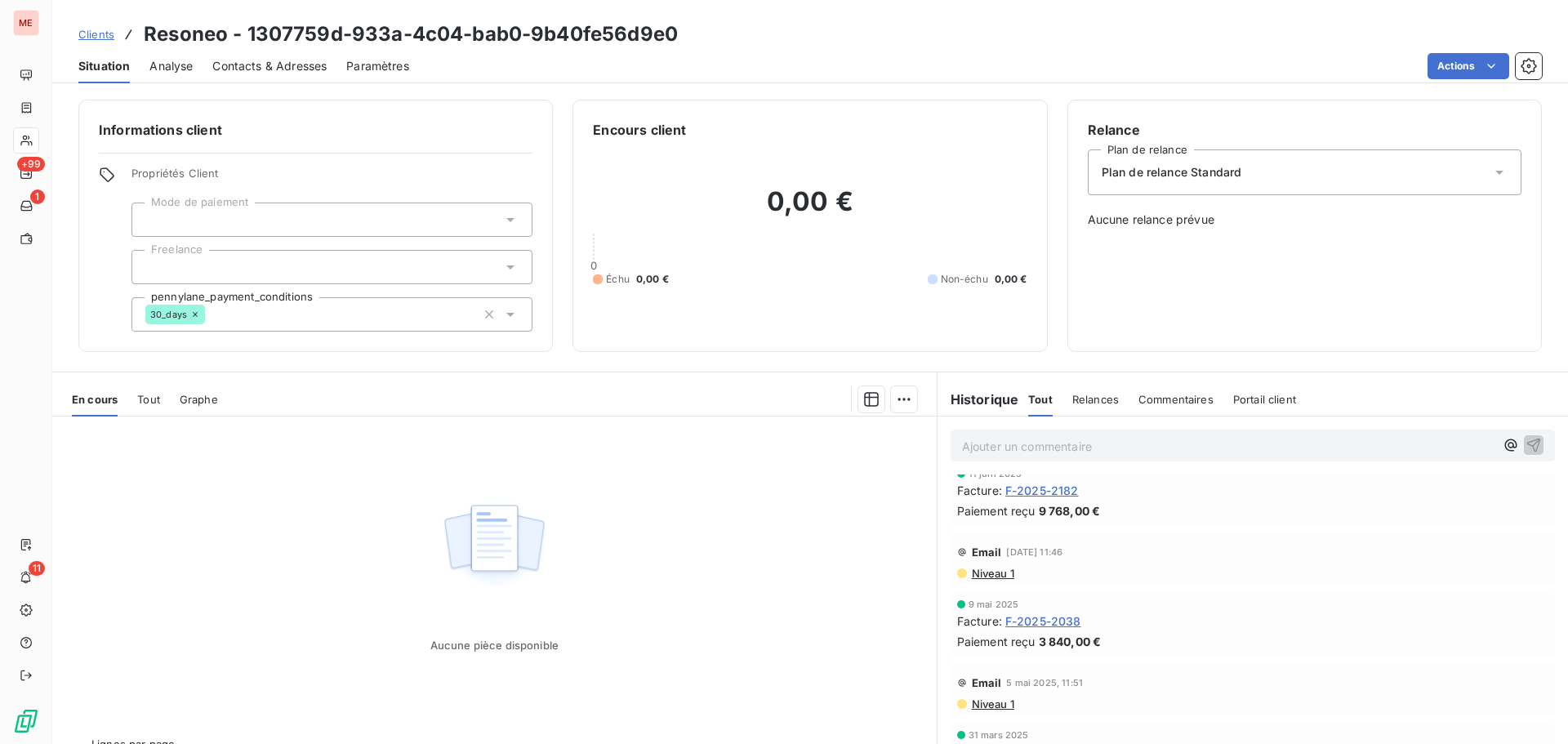
scroll to position [147, 0]
click at [1022, 623] on span "F-2025-2038" at bounding box center [1043, 620] width 76 height 17
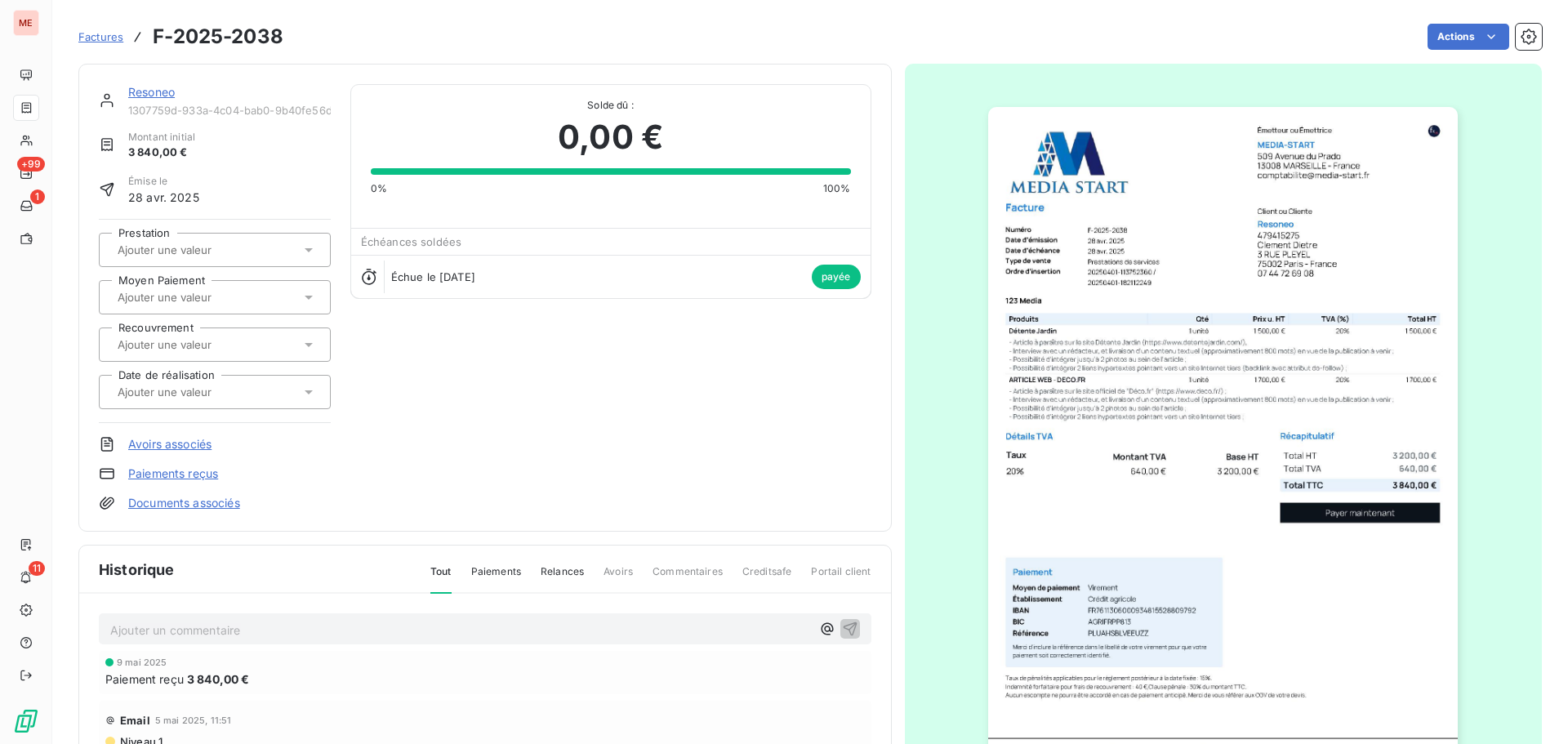
click at [168, 94] on link "Resoneo" at bounding box center [152, 92] width 47 height 13
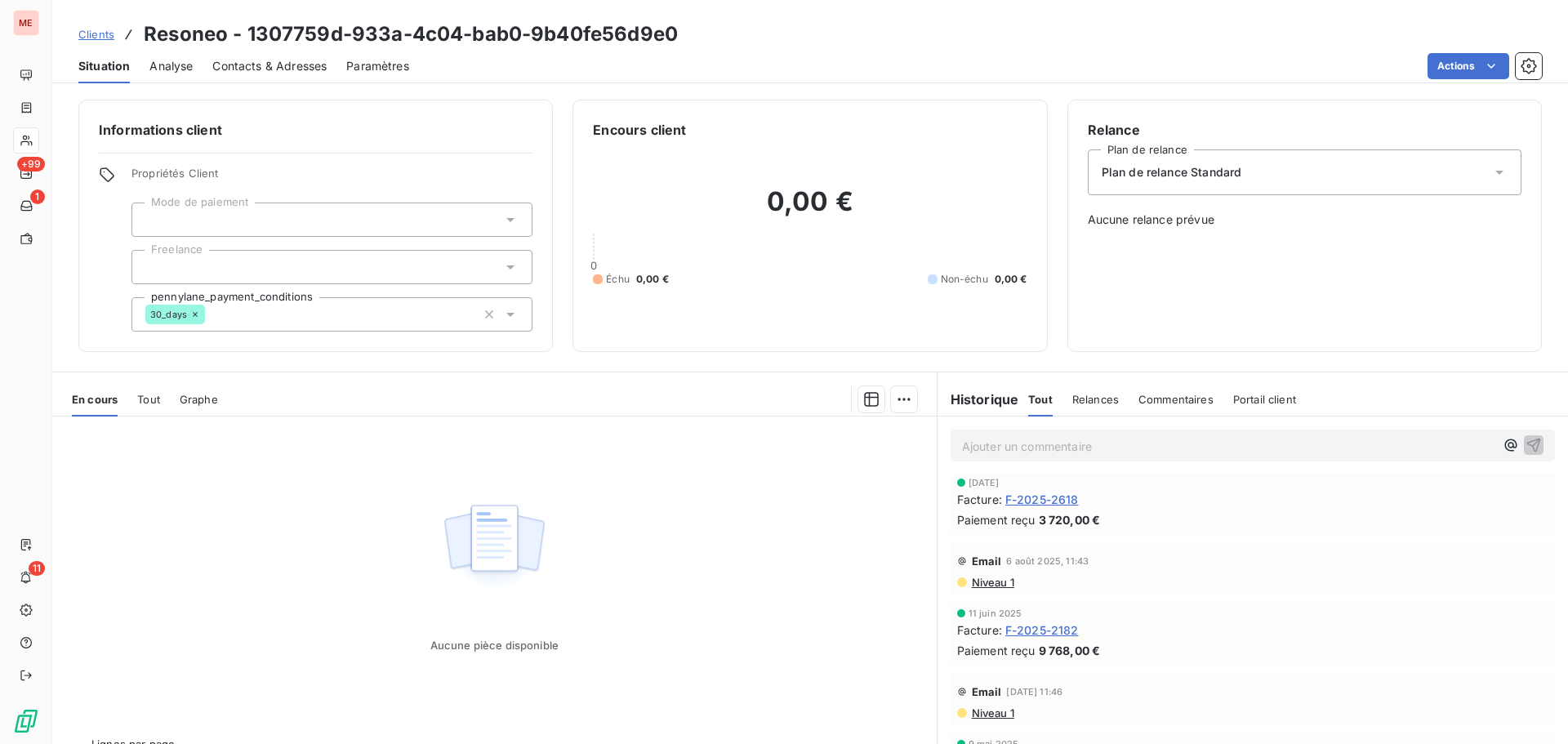
scroll to position [4, 0]
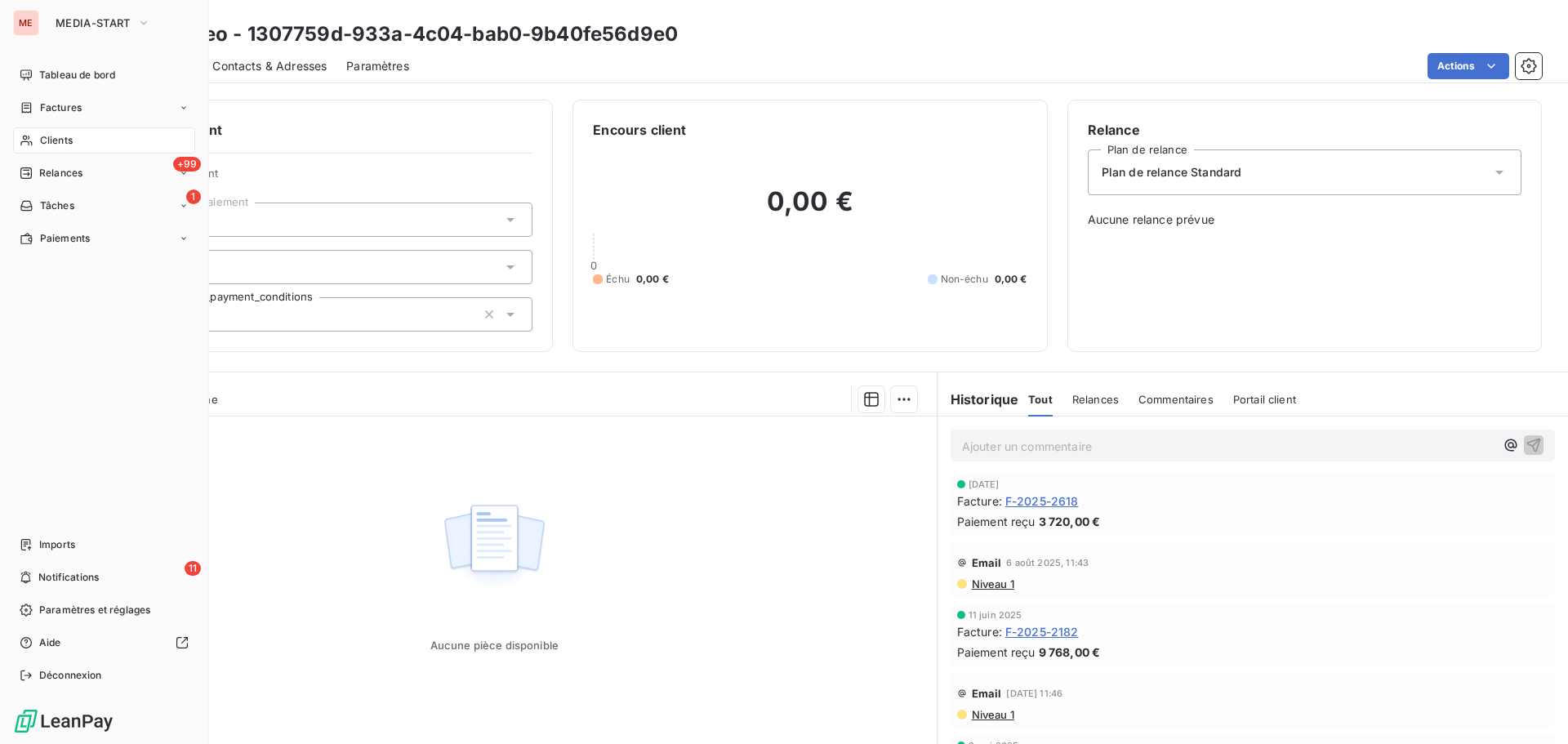
click at [42, 133] on span "Clients" at bounding box center [57, 140] width 32 height 14
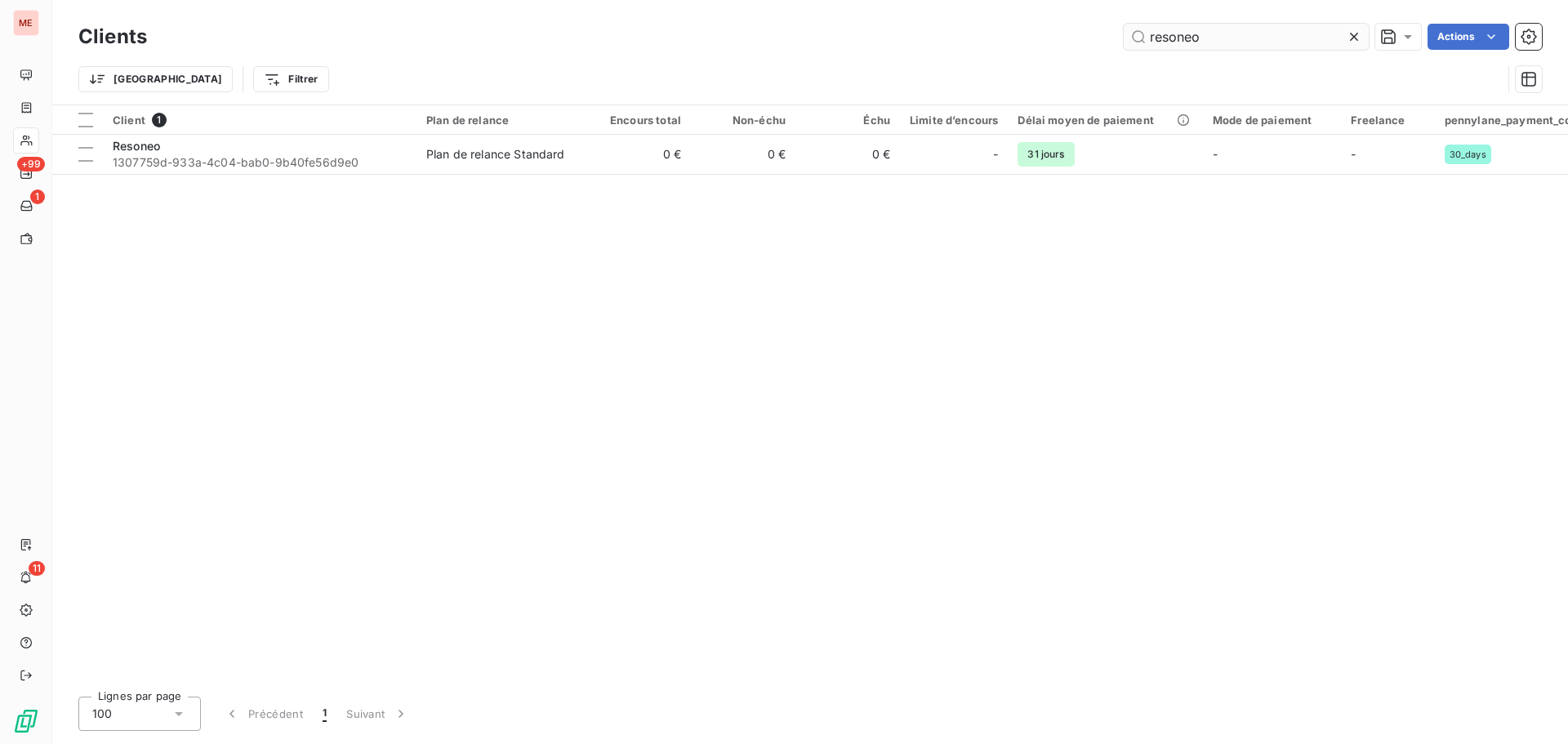
click at [1196, 27] on input "resoneo" at bounding box center [1246, 36] width 245 height 26
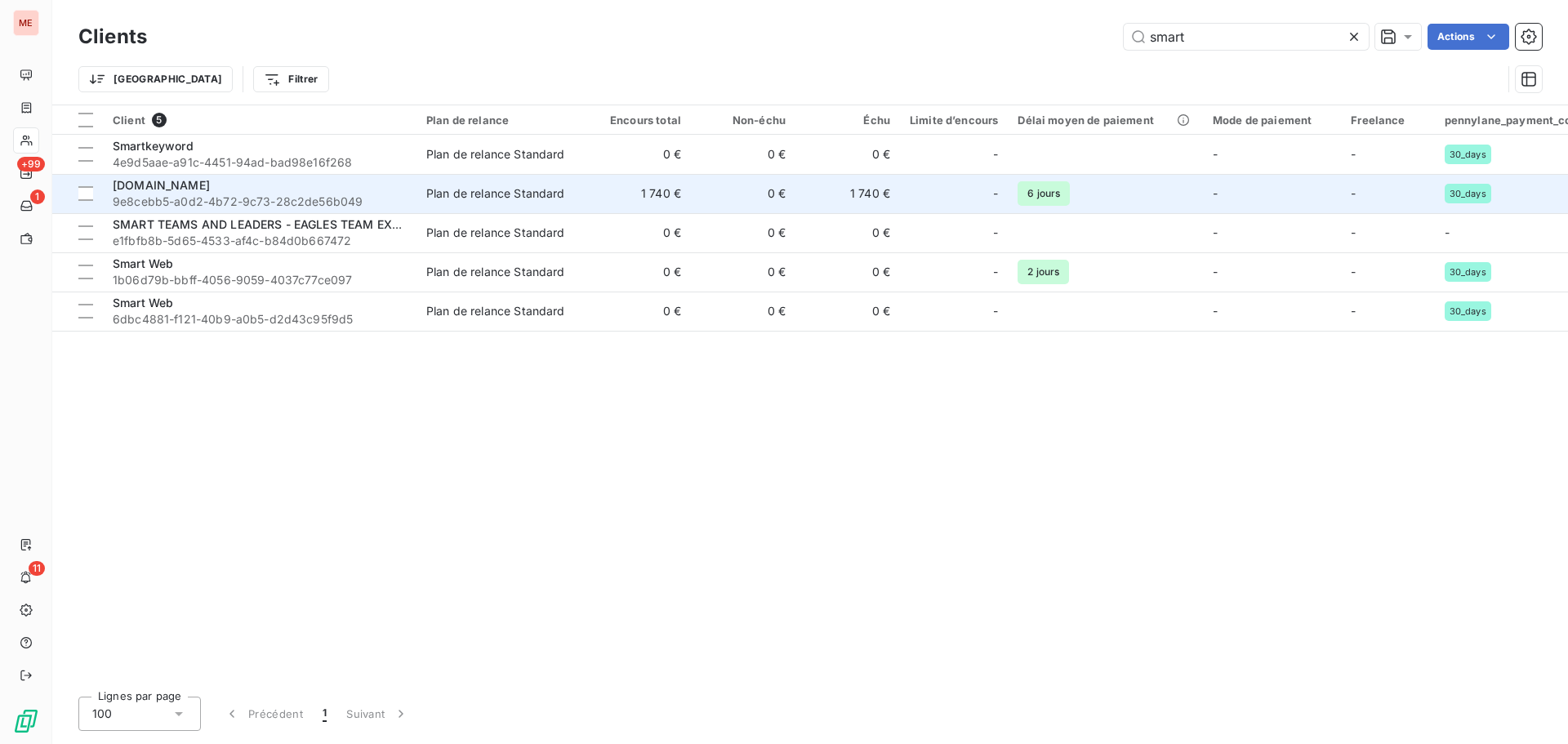
type input "smart"
click at [254, 196] on span "9e8cebb5-a0d2-4b72-9c73-28c2de56b049" at bounding box center [260, 202] width 294 height 16
